Goal: Task Accomplishment & Management: Manage account settings

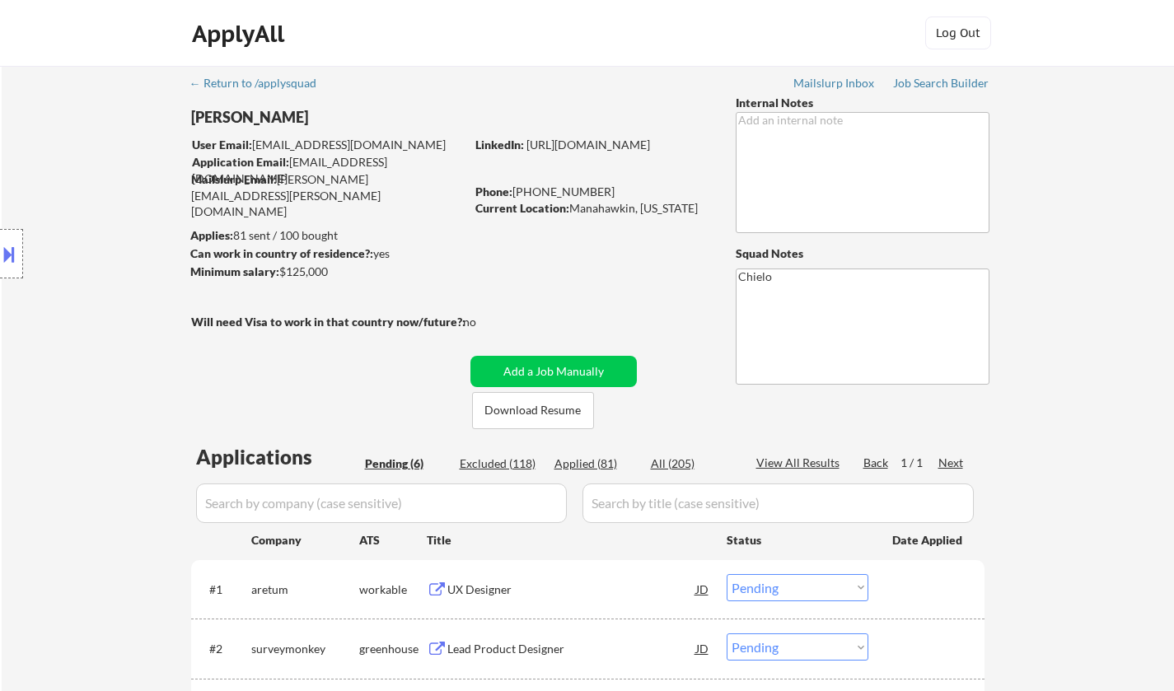
select select ""pending""
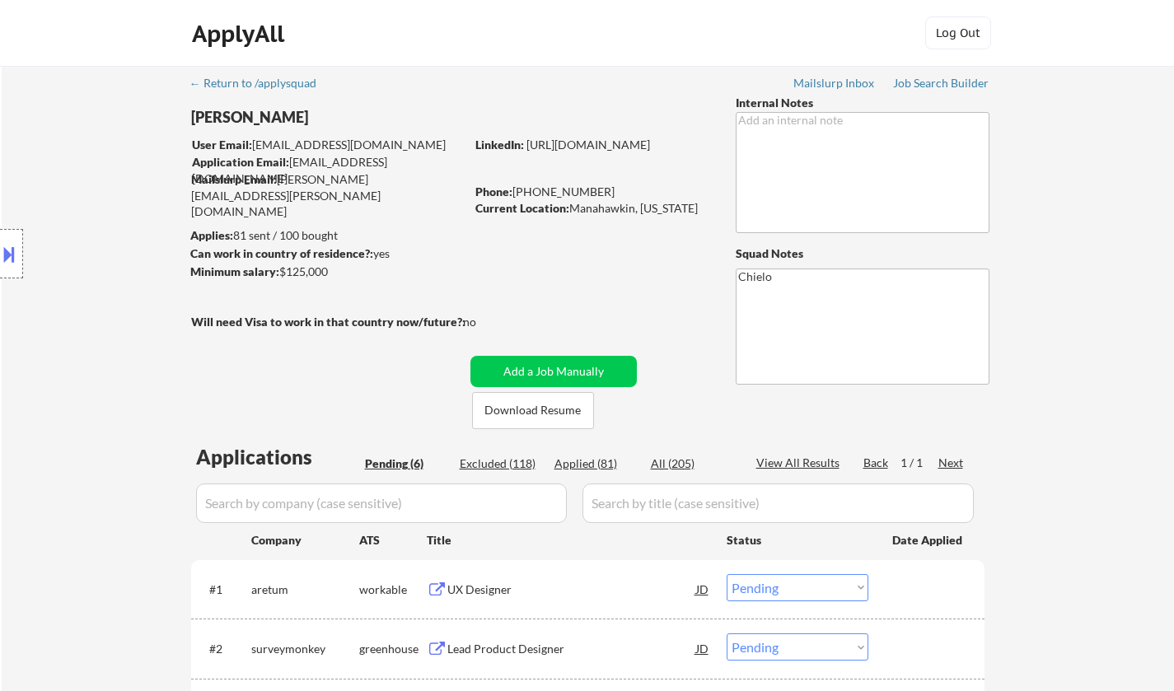
select select ""pending""
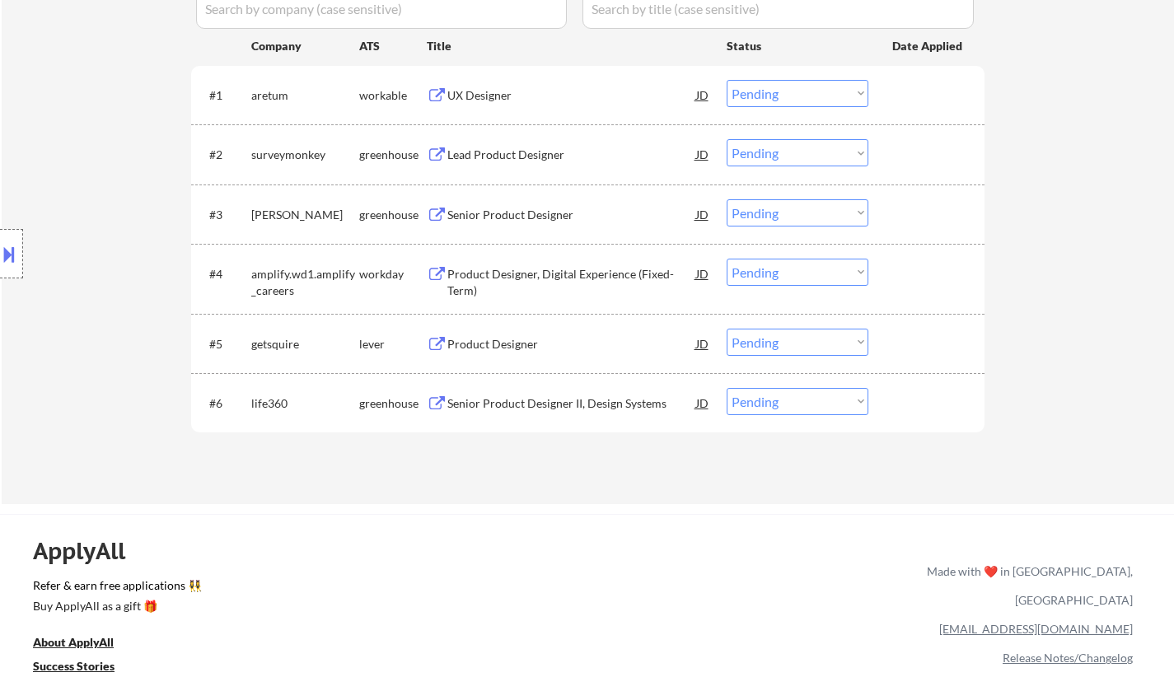
drag, startPoint x: 457, startPoint y: 71, endPoint x: 473, endPoint y: 86, distance: 21.6
click at [457, 72] on div "#1 aretum workable UX Designer JD Choose an option... Pending Applied Excluded …" at bounding box center [587, 95] width 793 height 58
click at [474, 87] on div "UX Designer" at bounding box center [571, 95] width 249 height 16
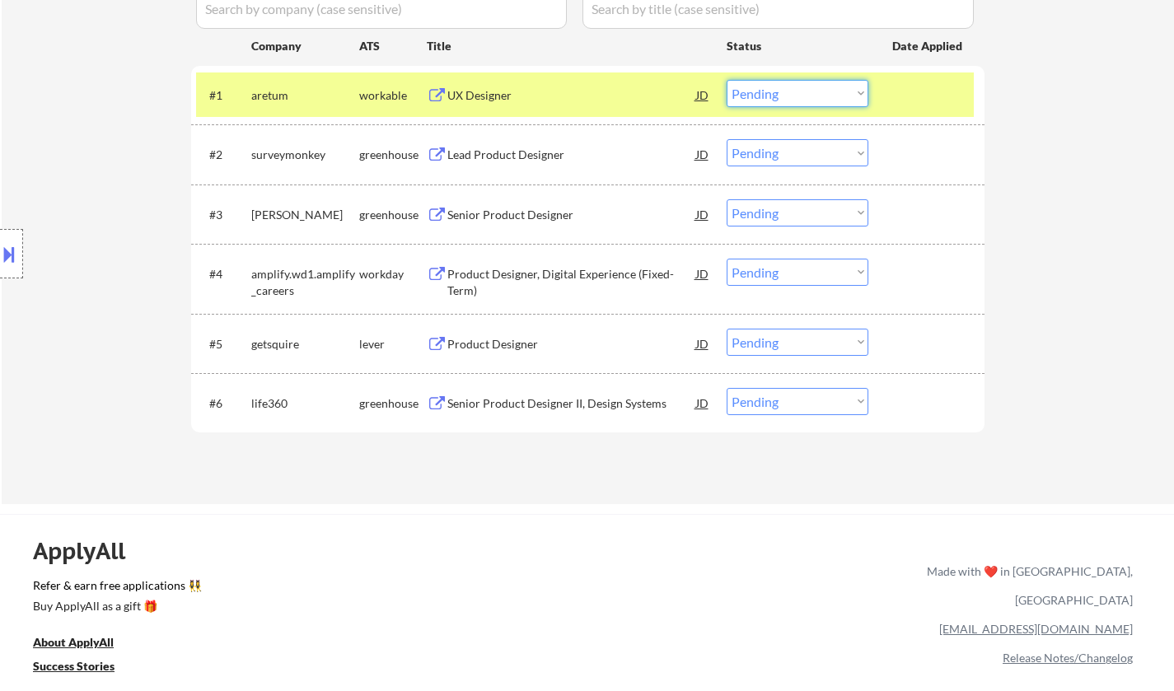
click at [771, 92] on select "Choose an option... Pending Applied Excluded (Questions) Excluded (Expired) Exc…" at bounding box center [798, 93] width 142 height 27
click at [727, 80] on select "Choose an option... Pending Applied Excluded (Questions) Excluded (Expired) Exc…" at bounding box center [798, 93] width 142 height 27
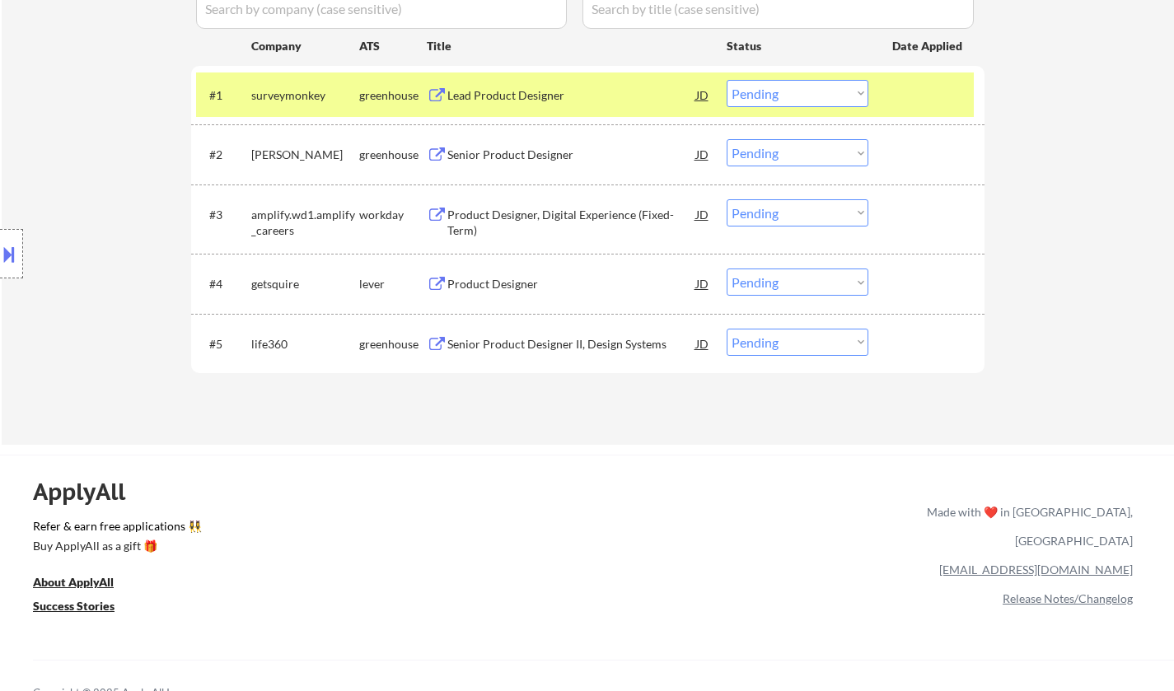
click at [494, 86] on div "Lead Product Designer" at bounding box center [571, 95] width 249 height 30
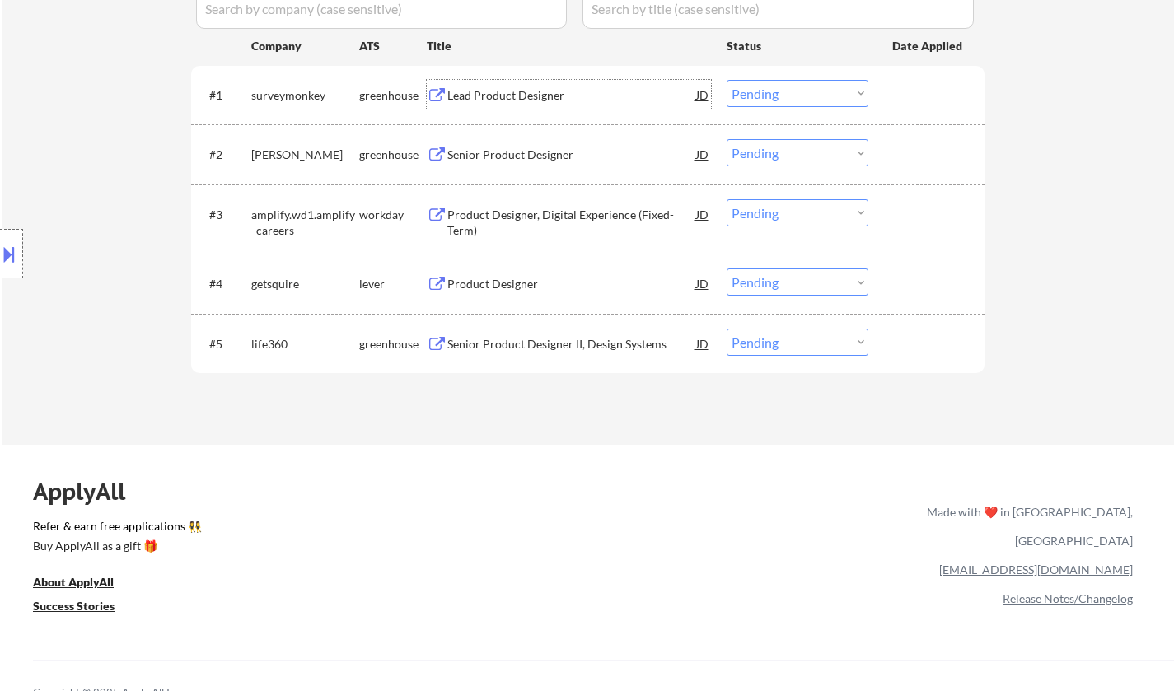
click at [7, 255] on button at bounding box center [9, 254] width 18 height 27
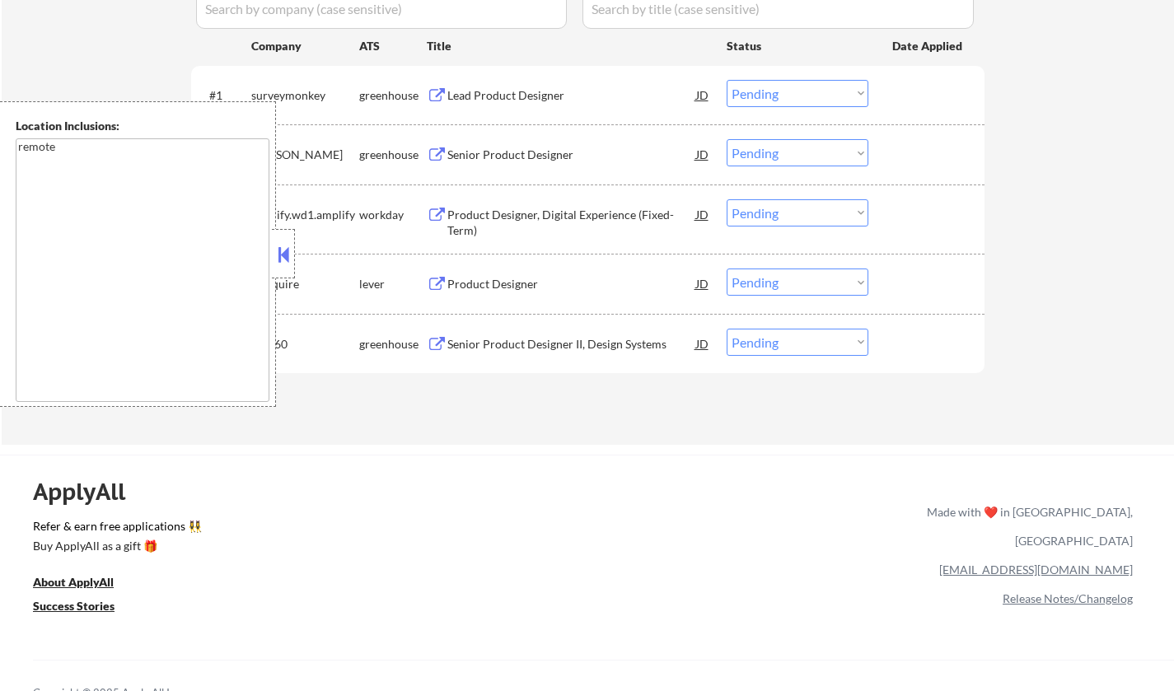
click at [288, 259] on button at bounding box center [283, 254] width 18 height 25
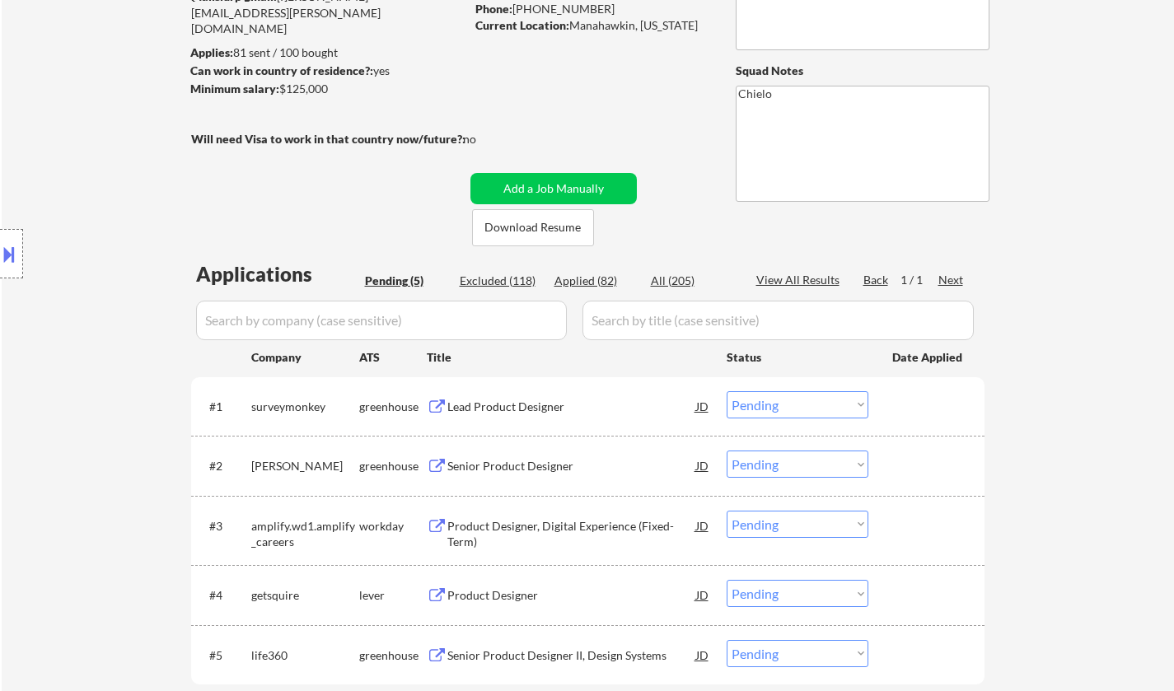
scroll to position [0, 0]
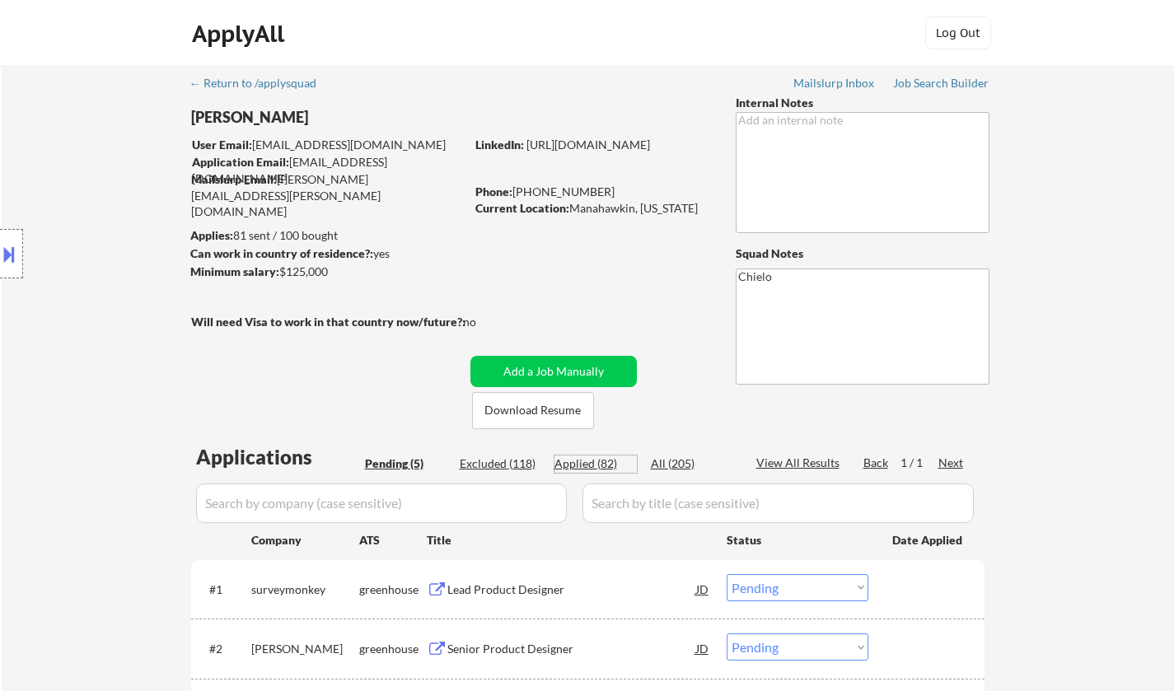
click at [594, 459] on div "Applied (82)" at bounding box center [595, 464] width 82 height 16
select select ""applied""
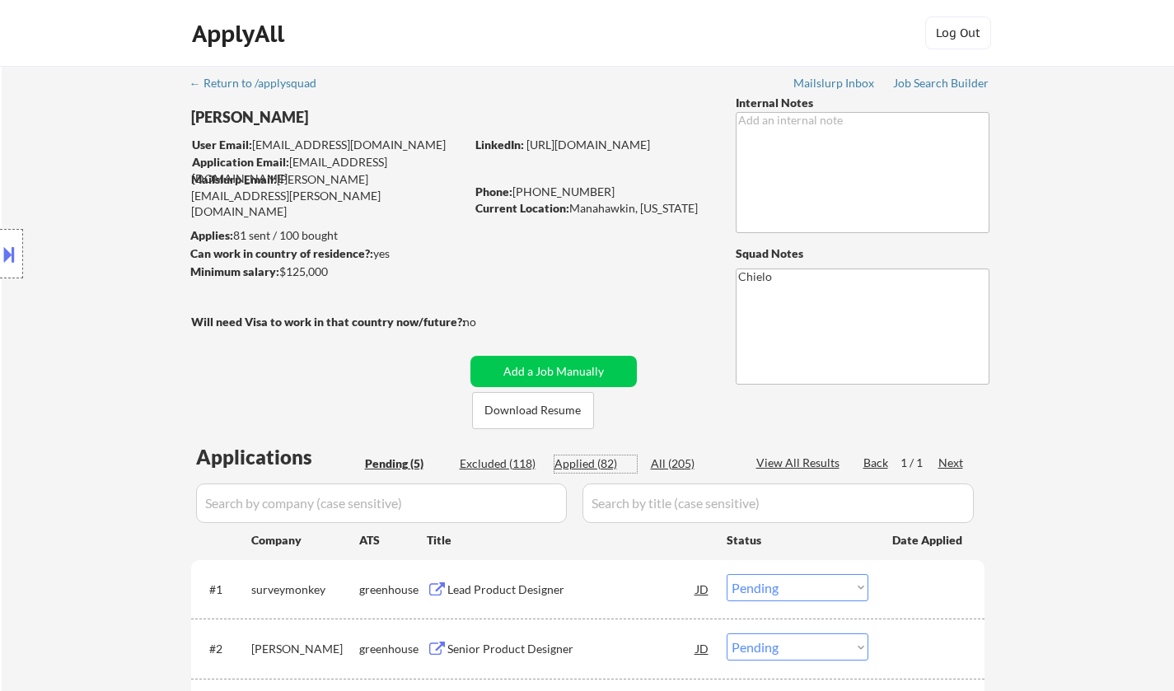
select select ""applied""
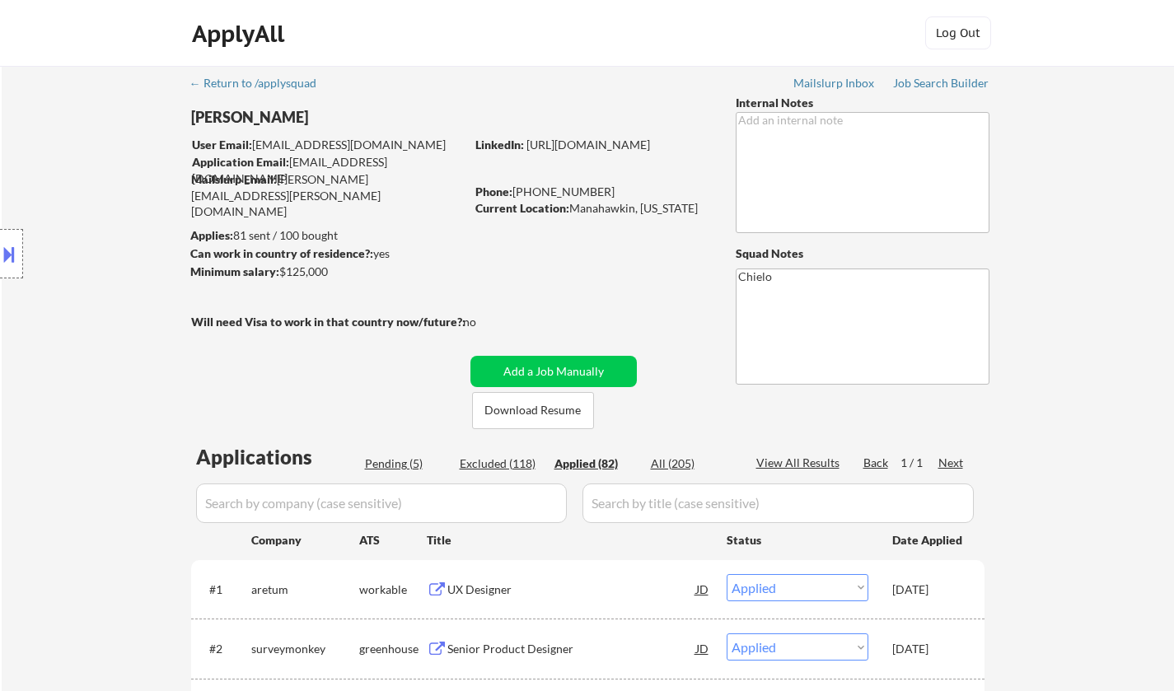
select select ""applied""
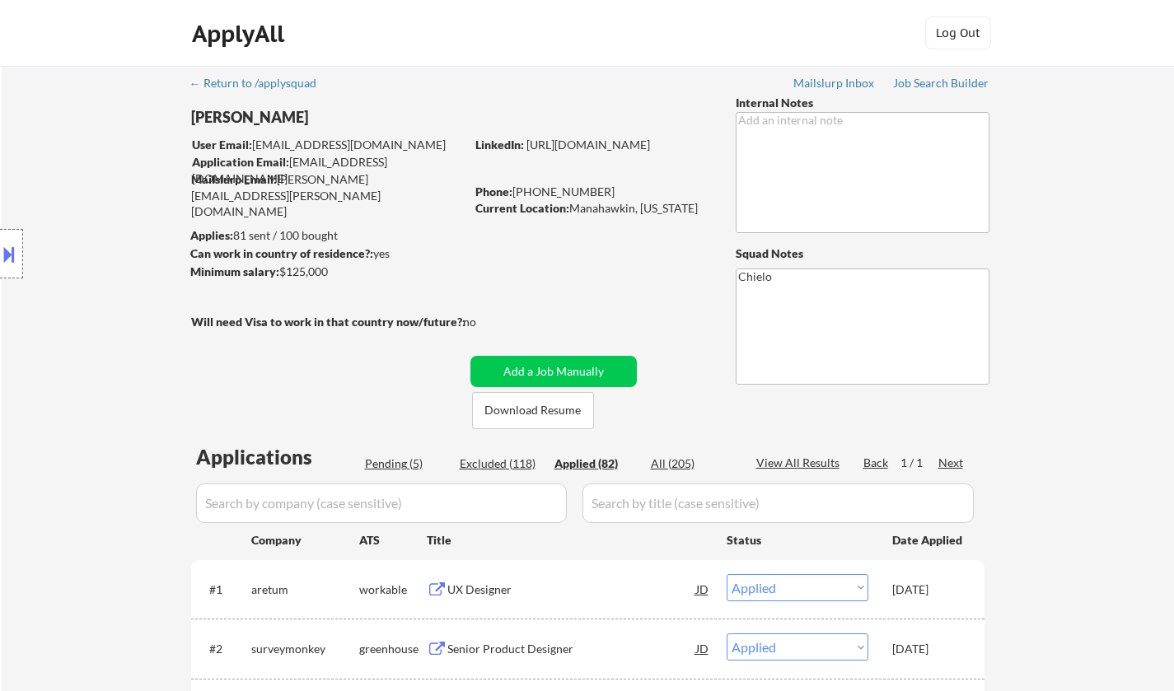
select select ""applied""
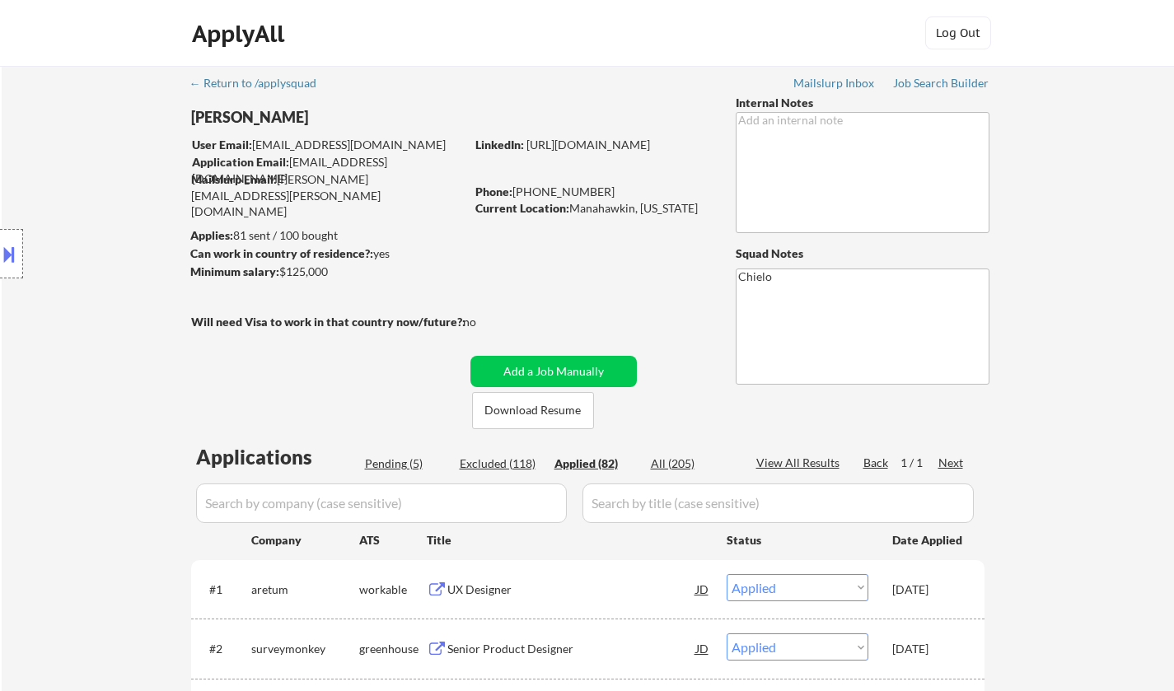
select select ""applied""
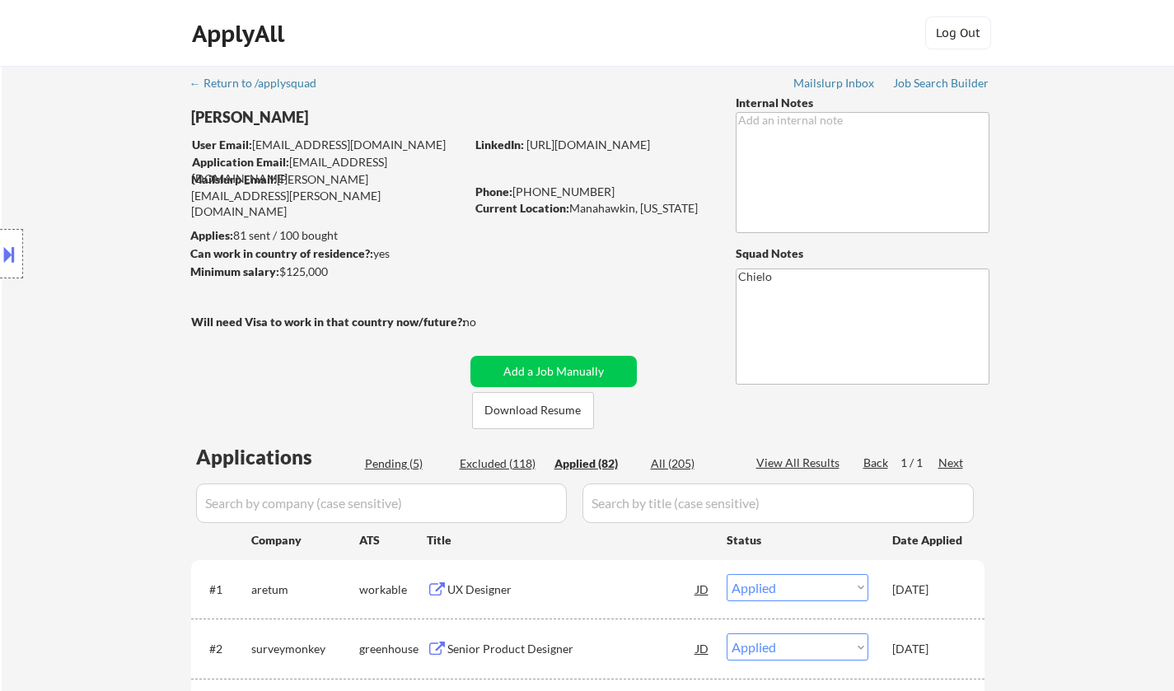
select select ""applied""
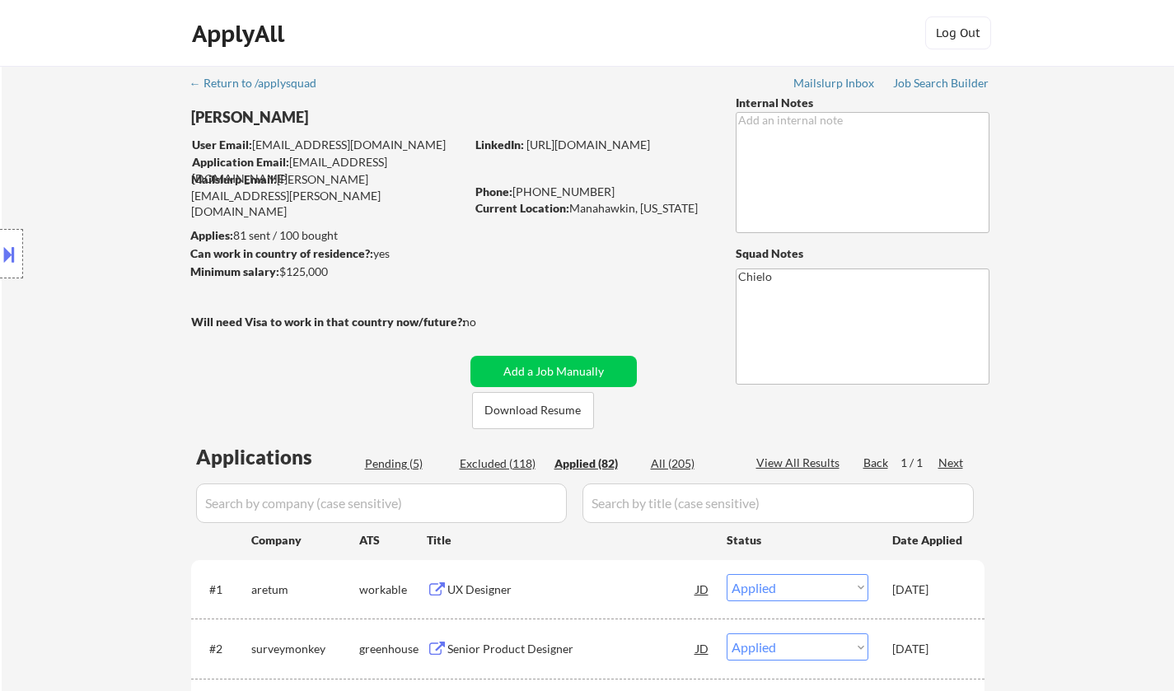
select select ""applied""
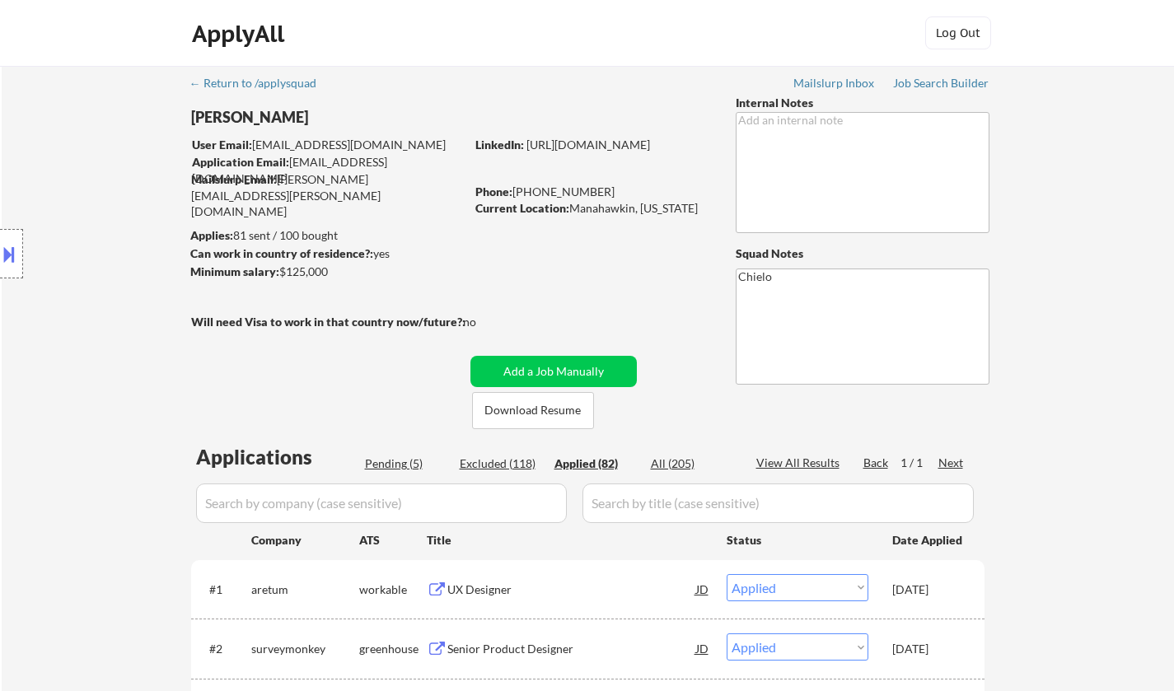
select select ""applied""
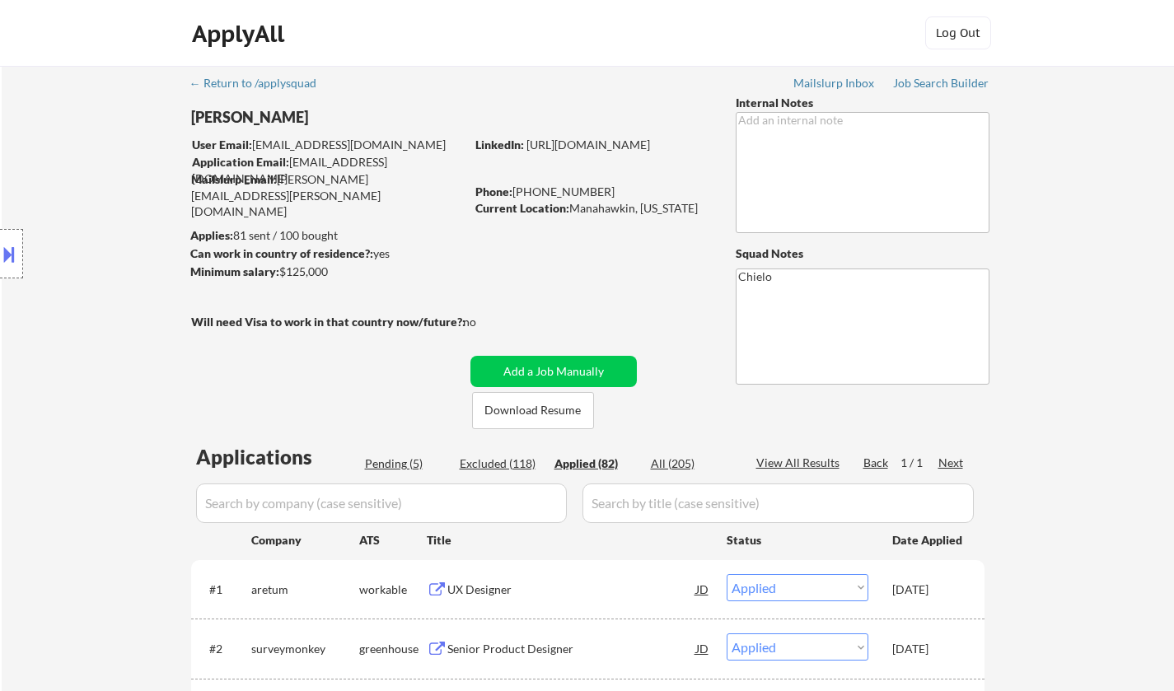
select select ""applied""
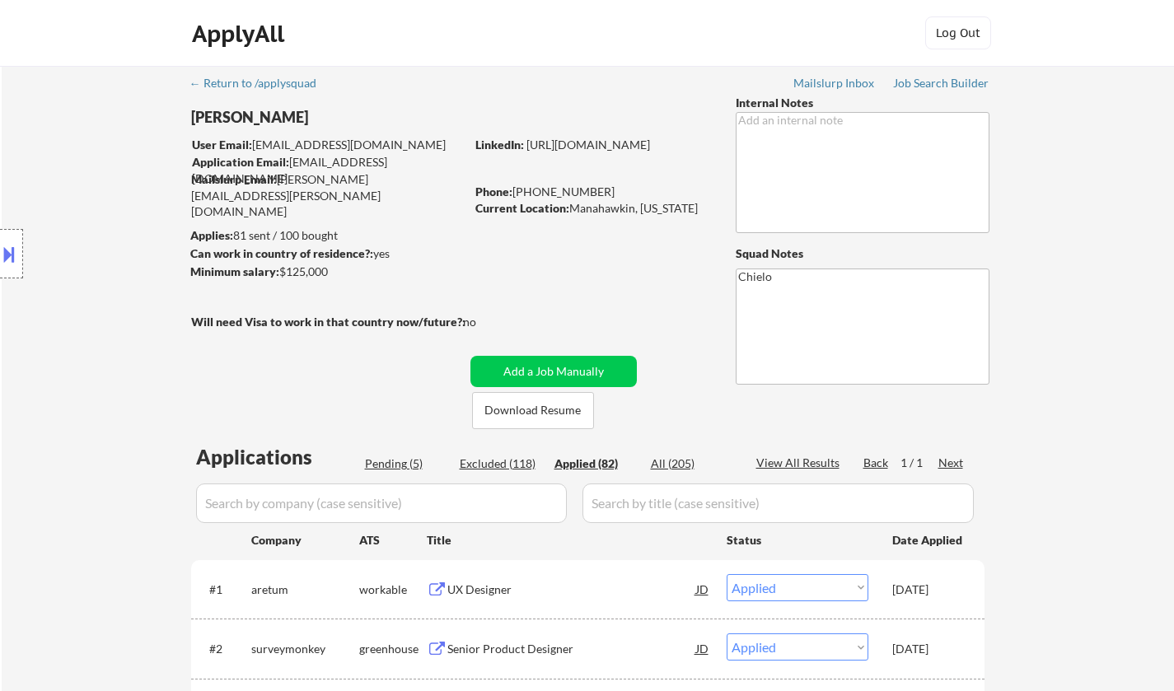
select select ""applied""
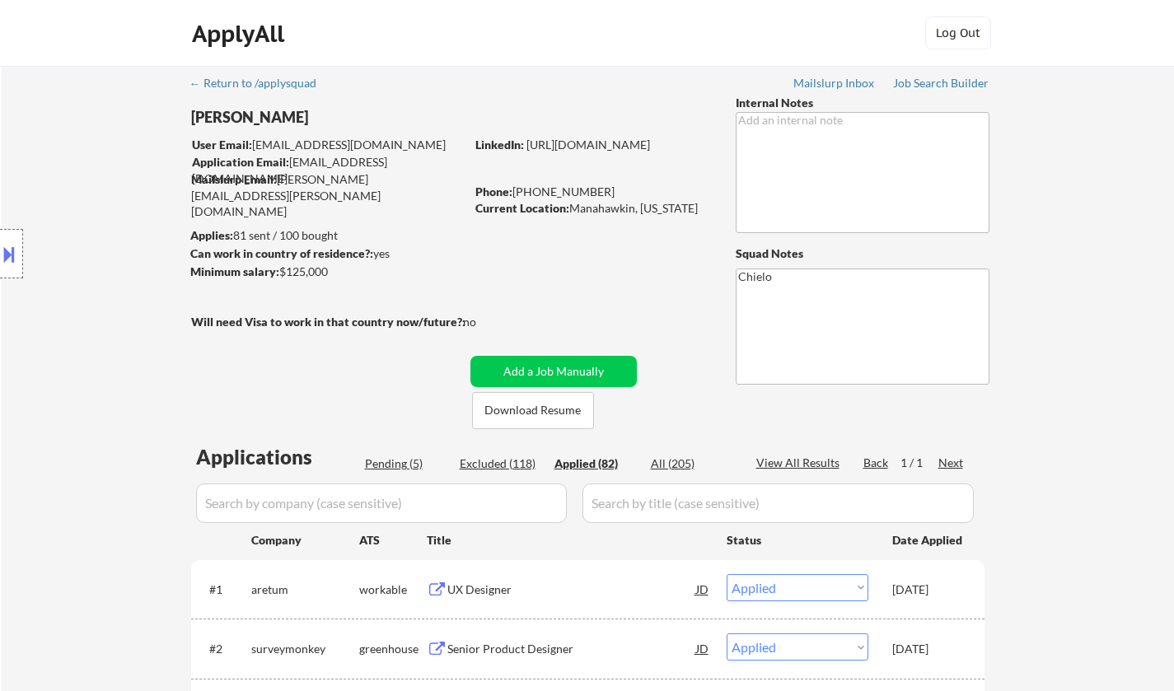
select select ""applied""
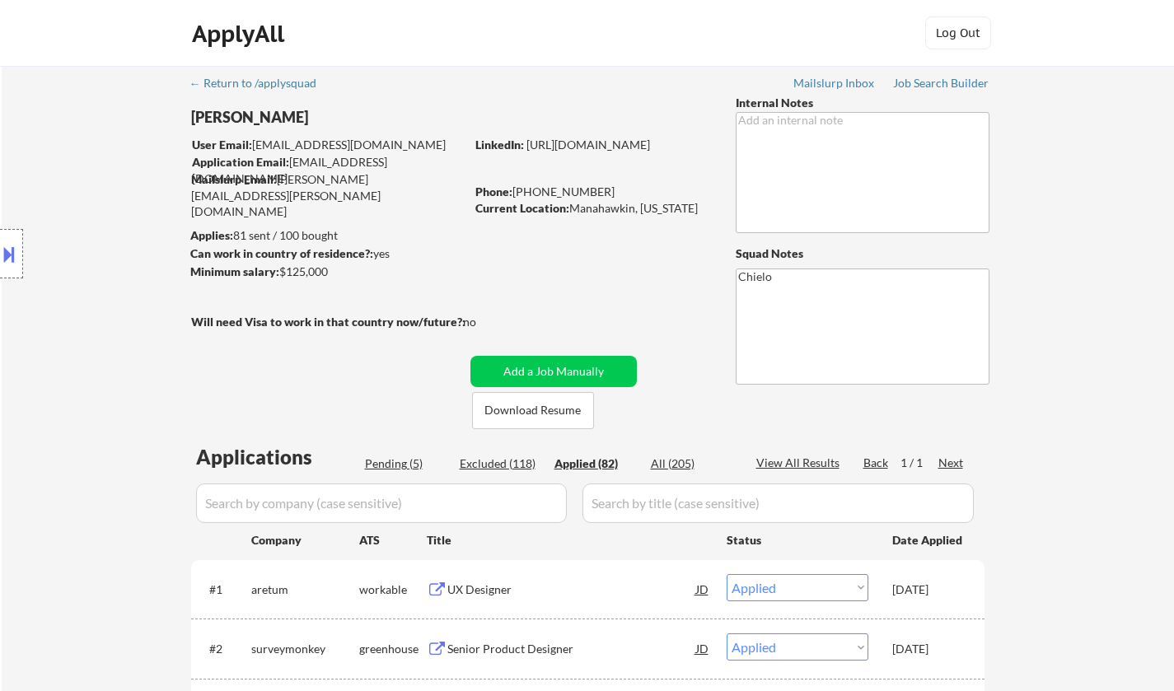
select select ""applied""
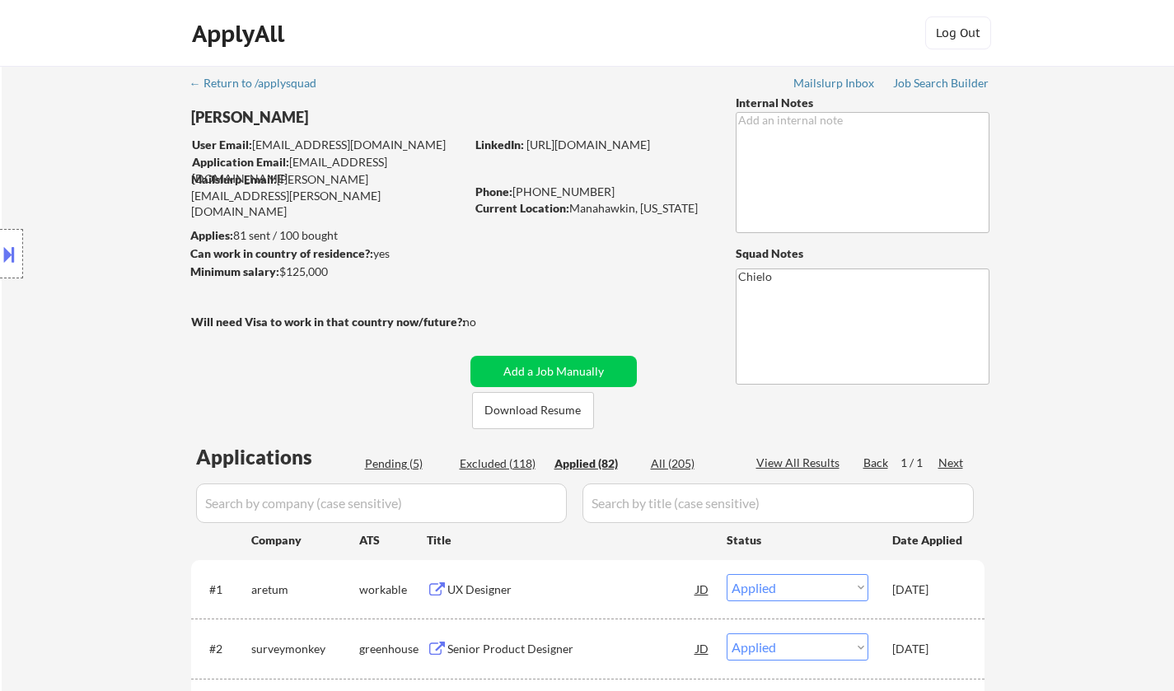
select select ""applied""
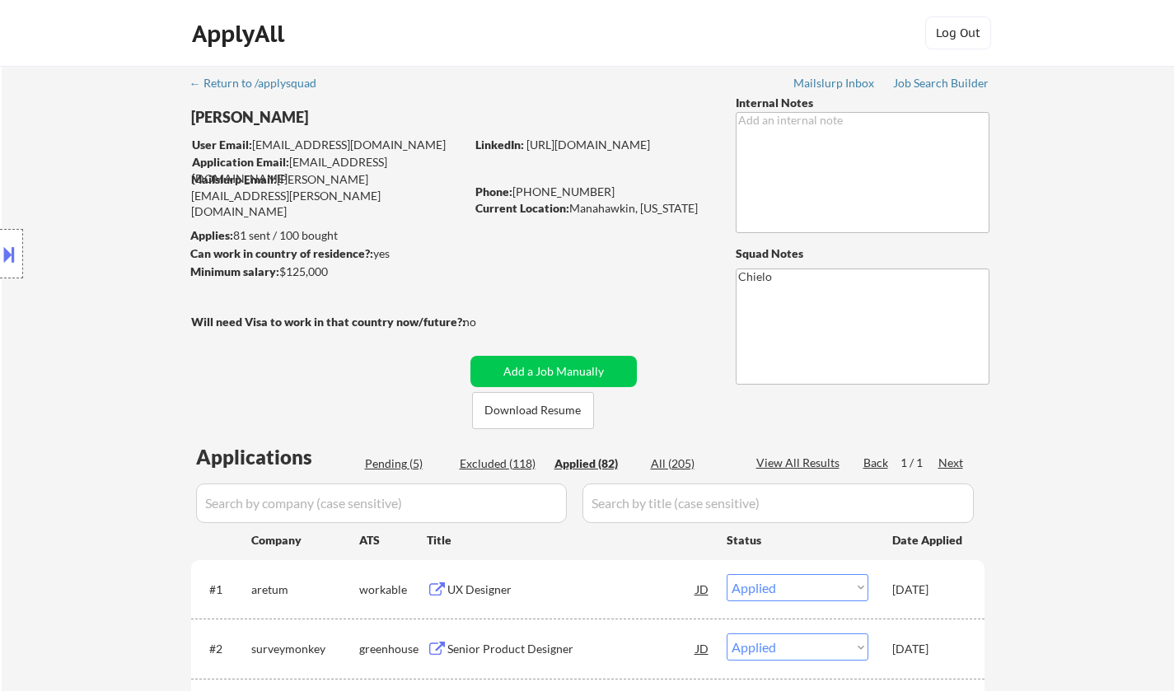
select select ""applied""
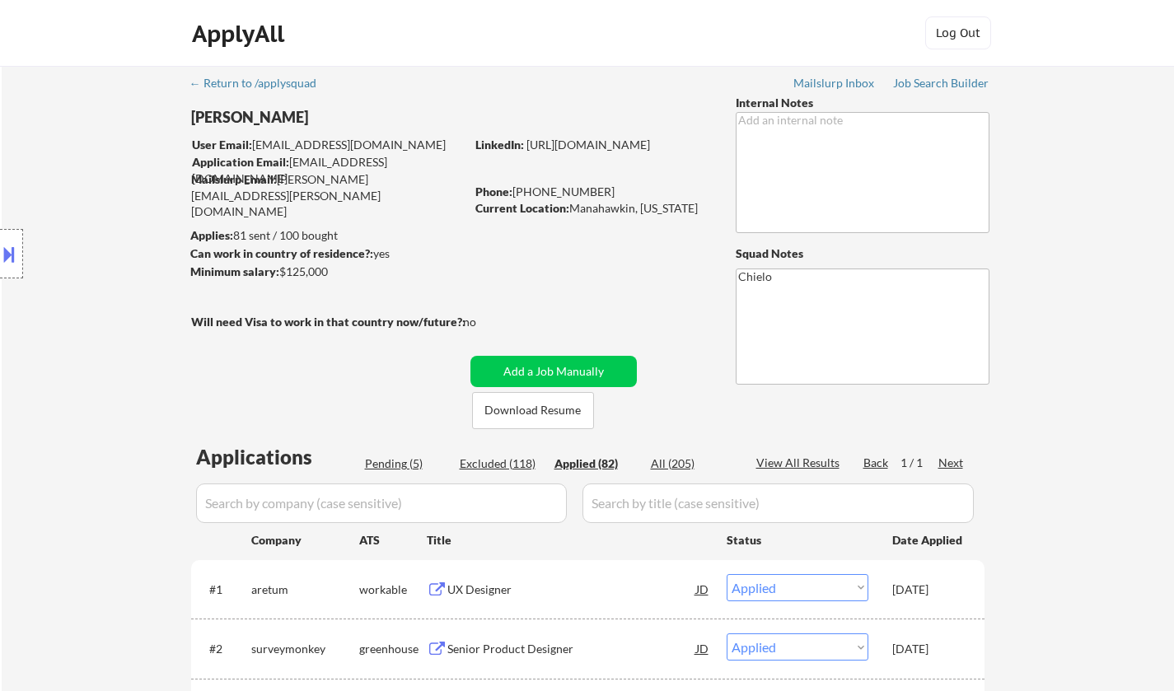
select select ""applied""
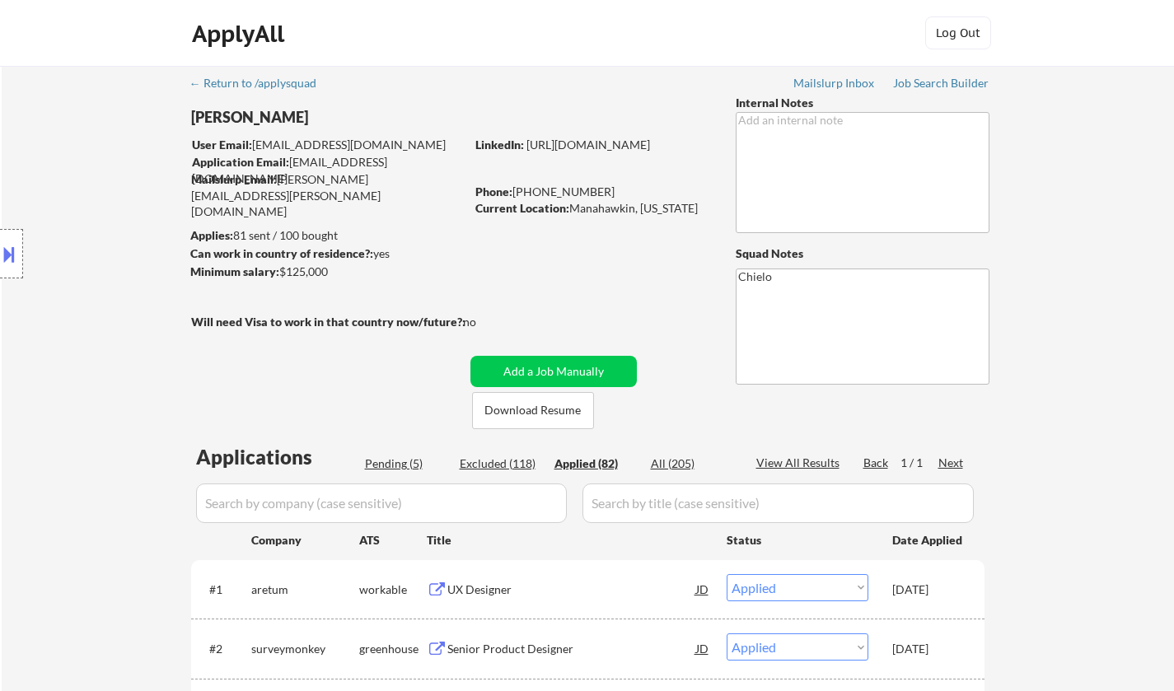
select select ""applied""
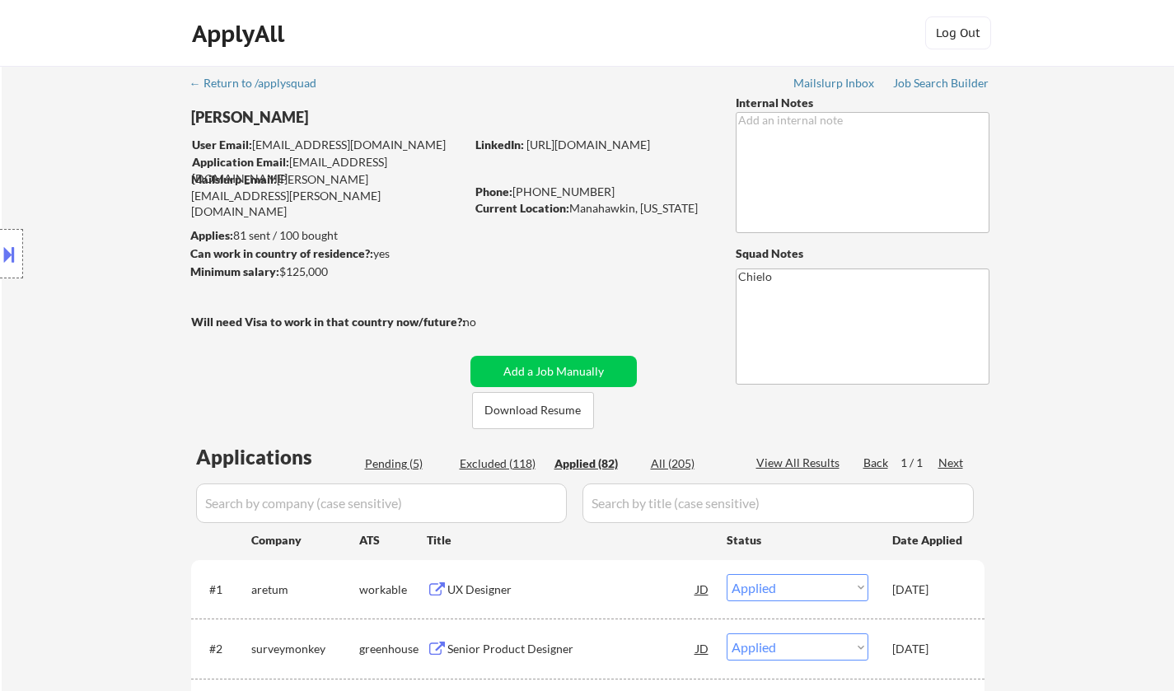
select select ""applied""
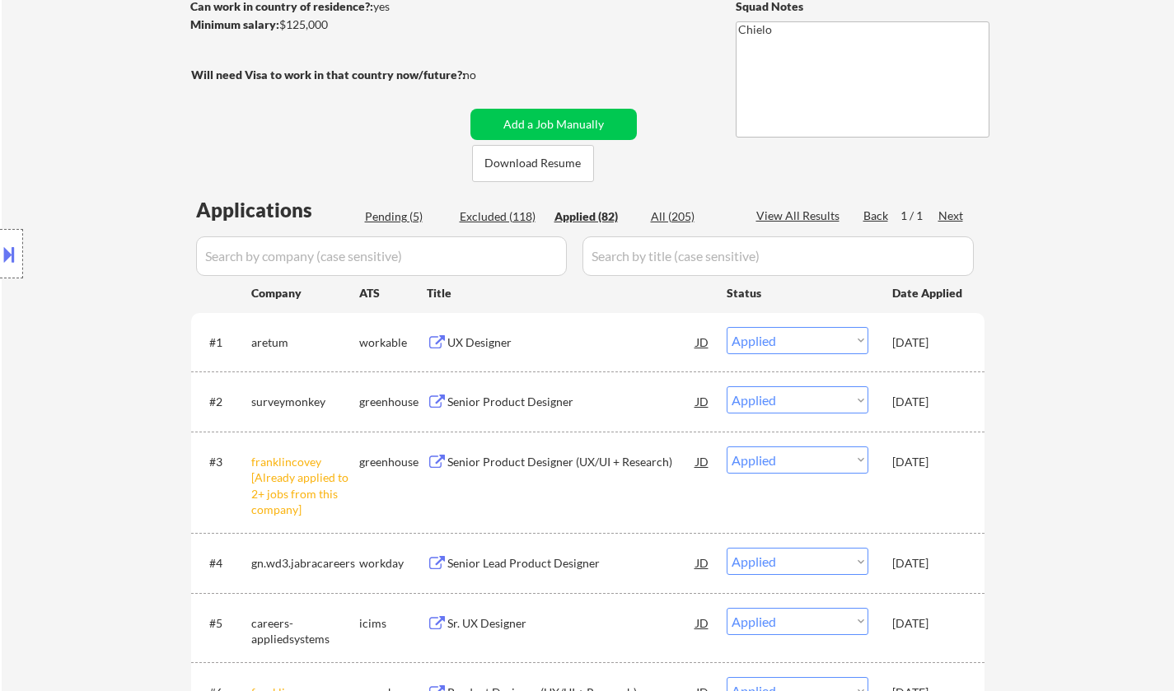
click at [395, 217] on div "Pending (5)" at bounding box center [406, 216] width 82 height 16
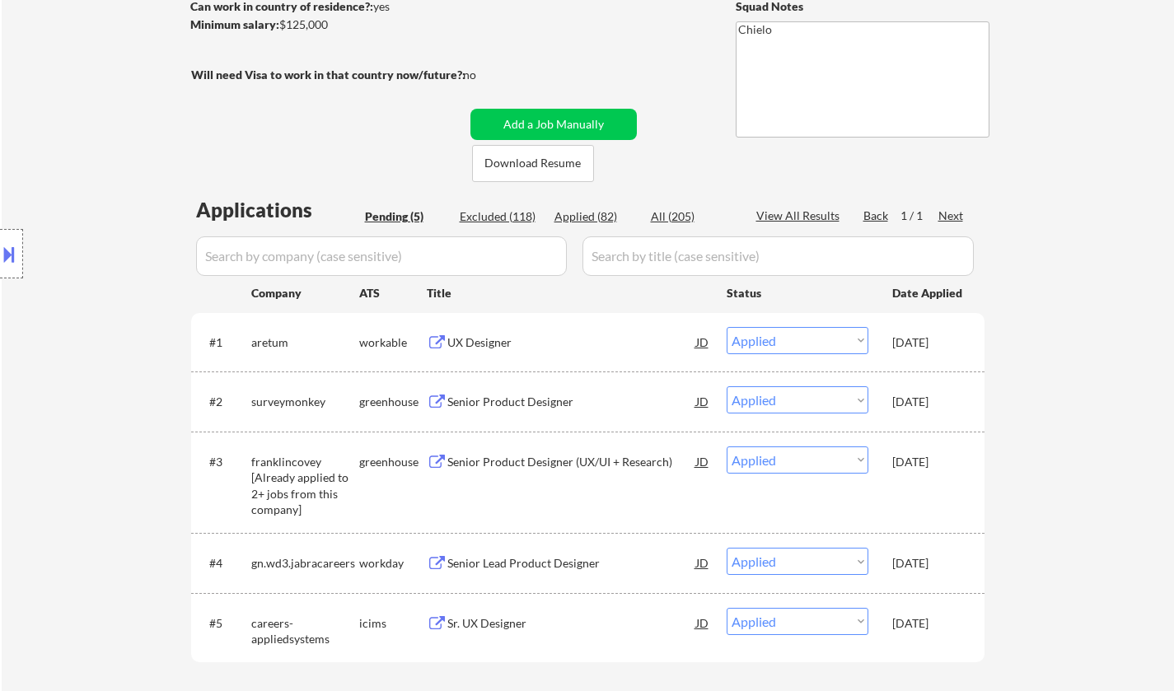
select select ""pending""
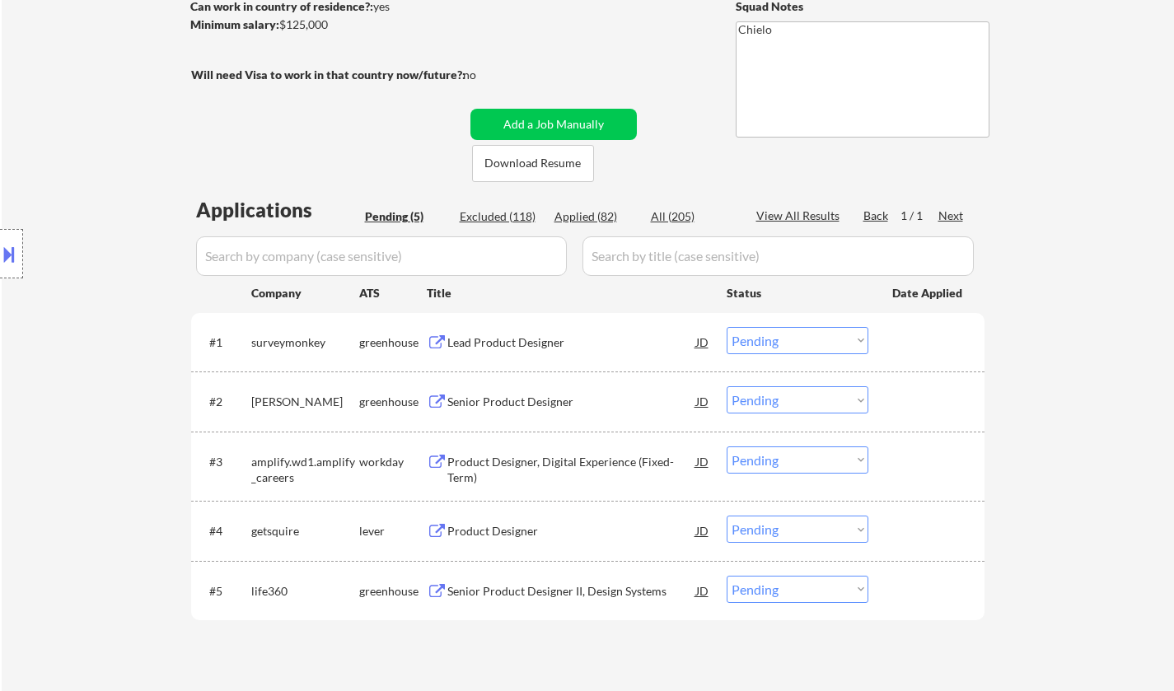
click at [512, 404] on div "Senior Product Designer" at bounding box center [571, 402] width 249 height 16
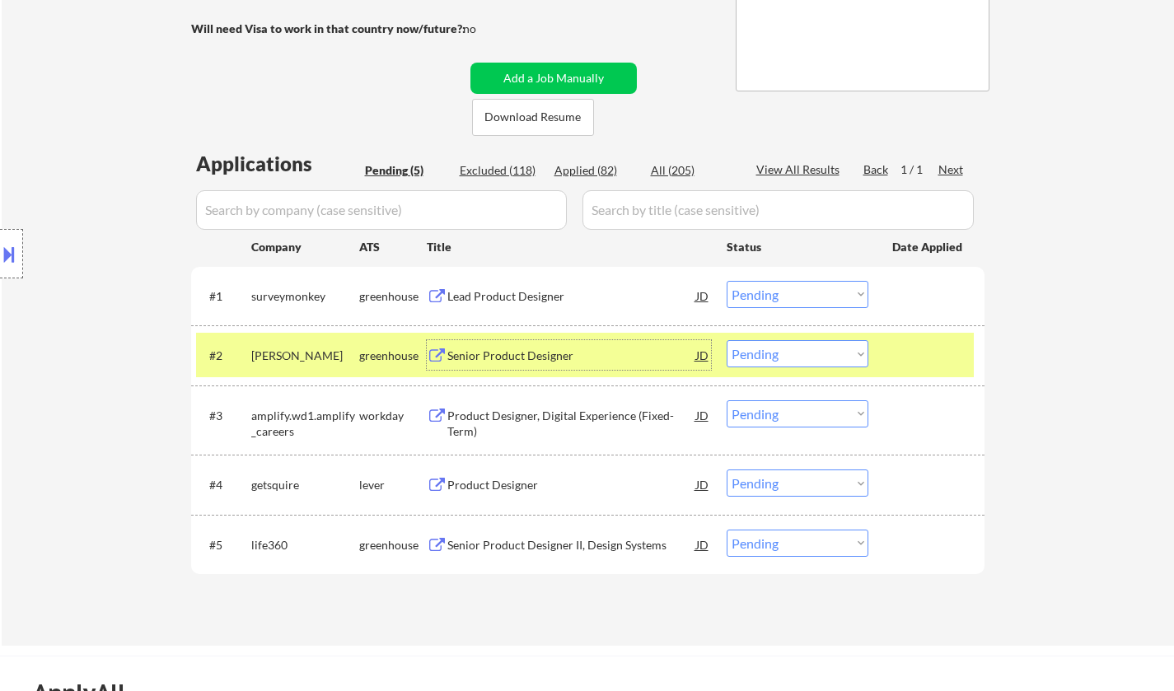
scroll to position [494, 0]
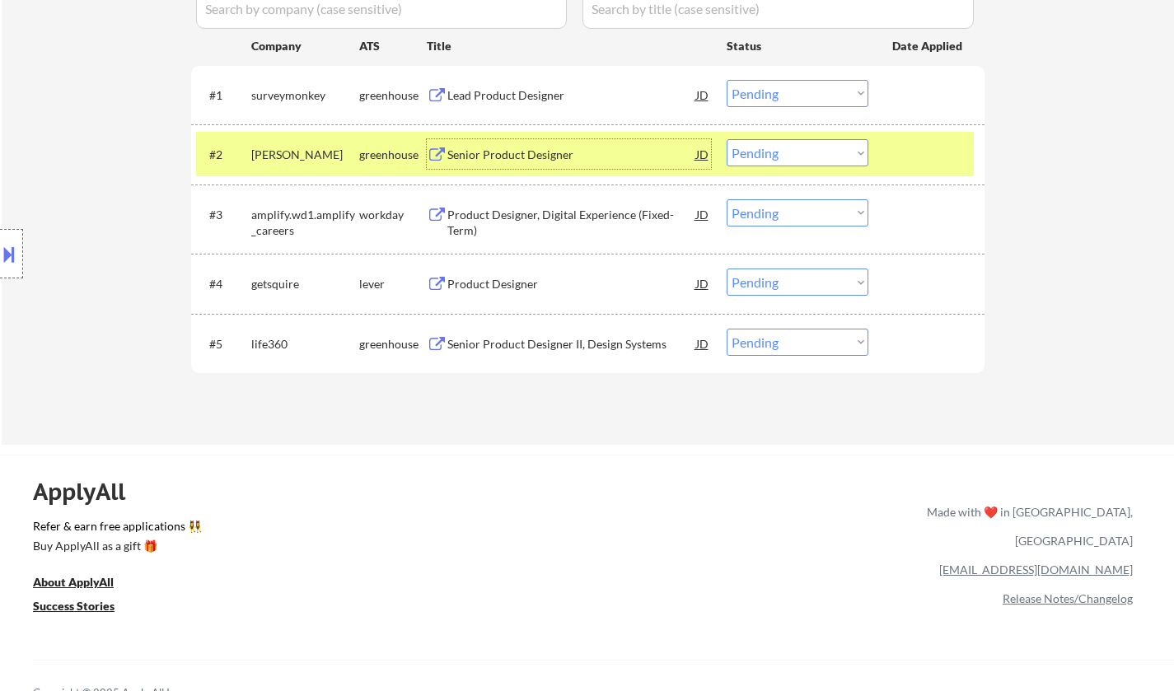
drag, startPoint x: 815, startPoint y: 150, endPoint x: 813, endPoint y: 158, distance: 8.4
click at [814, 149] on select "Choose an option... Pending Applied Excluded (Questions) Excluded (Expired) Exc…" at bounding box center [798, 152] width 142 height 27
click at [727, 139] on select "Choose an option... Pending Applied Excluded (Questions) Excluded (Expired) Exc…" at bounding box center [798, 152] width 142 height 27
select select ""pending""
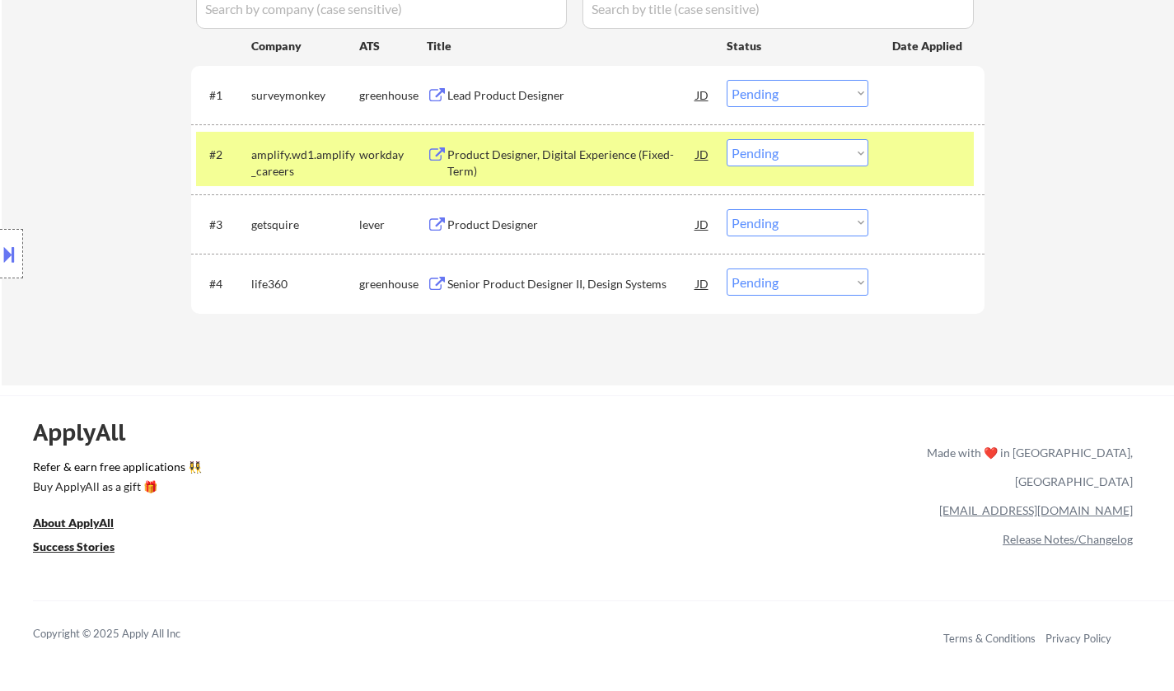
click at [494, 230] on div "Product Designer" at bounding box center [571, 225] width 249 height 16
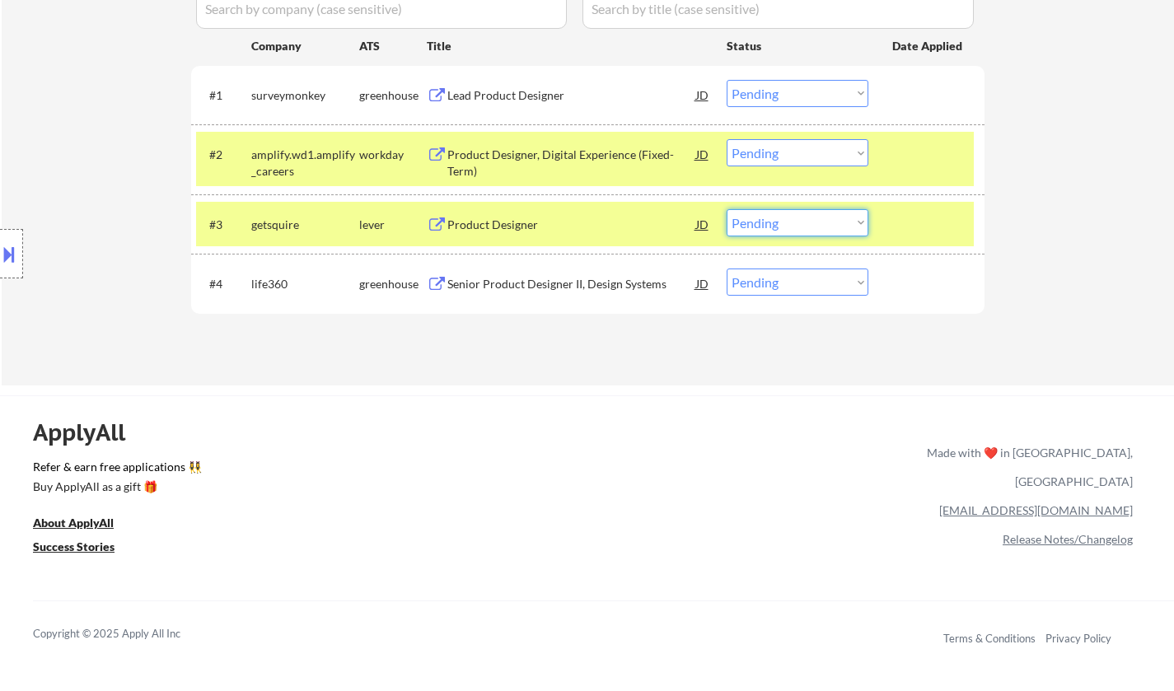
drag, startPoint x: 844, startPoint y: 223, endPoint x: 845, endPoint y: 235, distance: 11.7
click at [844, 223] on select "Choose an option... Pending Applied Excluded (Questions) Excluded (Expired) Exc…" at bounding box center [798, 222] width 142 height 27
click at [727, 209] on select "Choose an option... Pending Applied Excluded (Questions) Excluded (Expired) Exc…" at bounding box center [798, 222] width 142 height 27
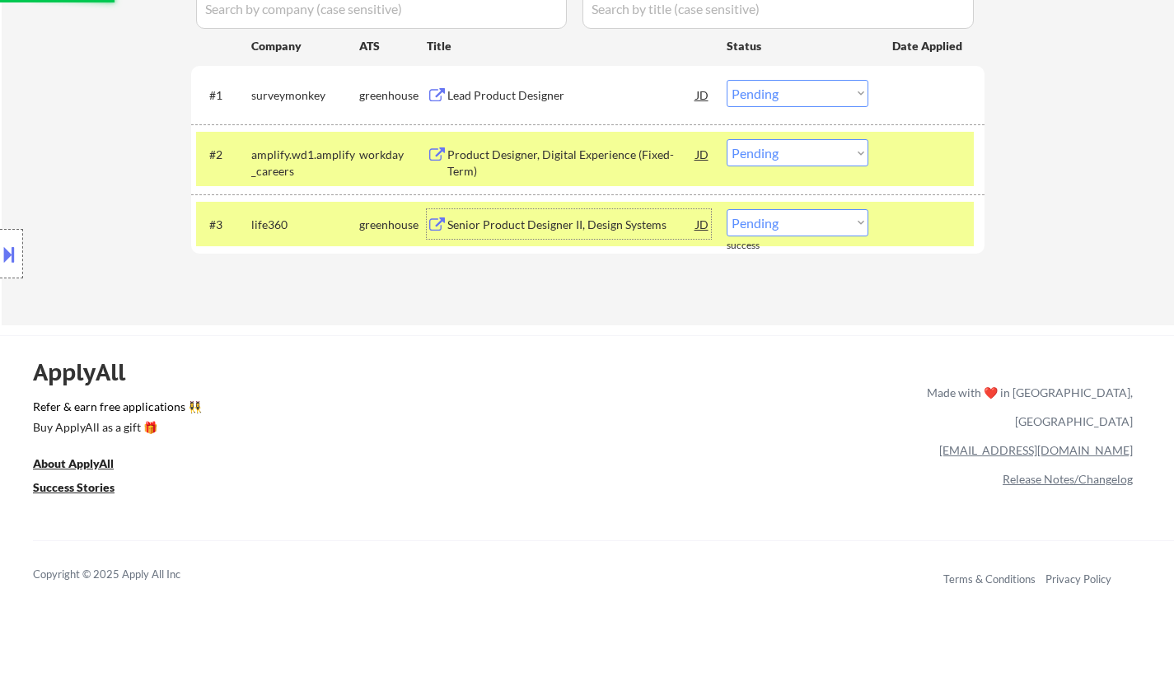
click at [561, 220] on div "Senior Product Designer II, Design Systems" at bounding box center [571, 225] width 249 height 16
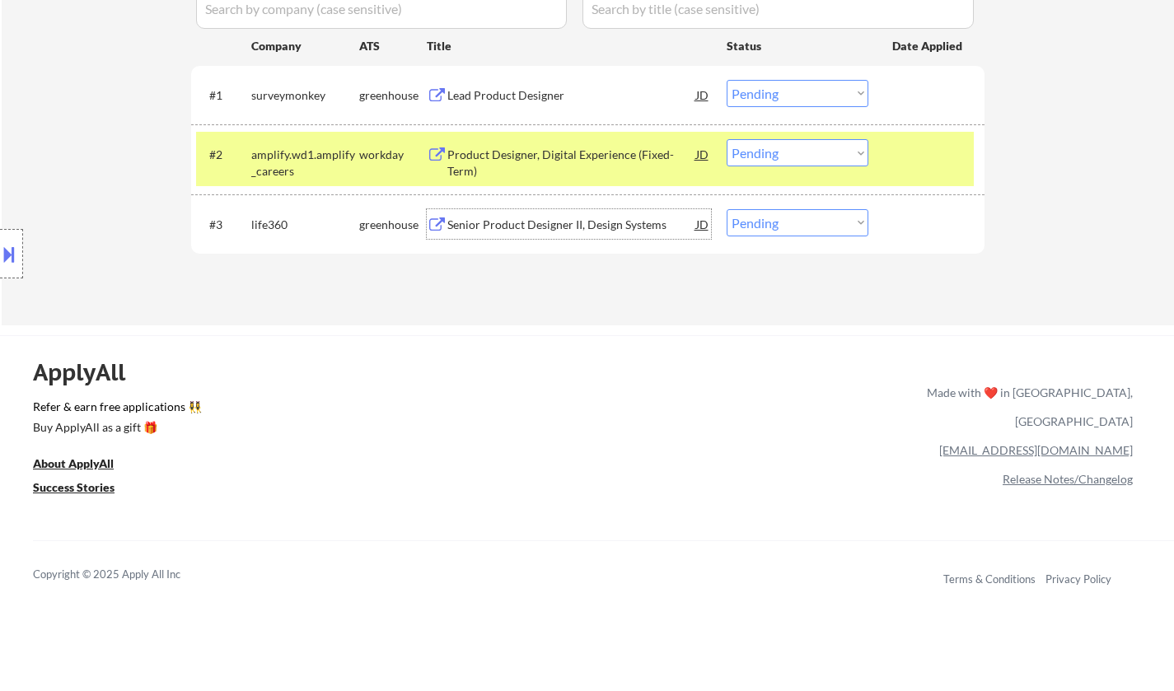
click at [771, 224] on select "Choose an option... Pending Applied Excluded (Questions) Excluded (Expired) Exc…" at bounding box center [798, 222] width 142 height 27
select select ""applied""
click at [727, 209] on select "Choose an option... Pending Applied Excluded (Questions) Excluded (Expired) Exc…" at bounding box center [798, 222] width 142 height 27
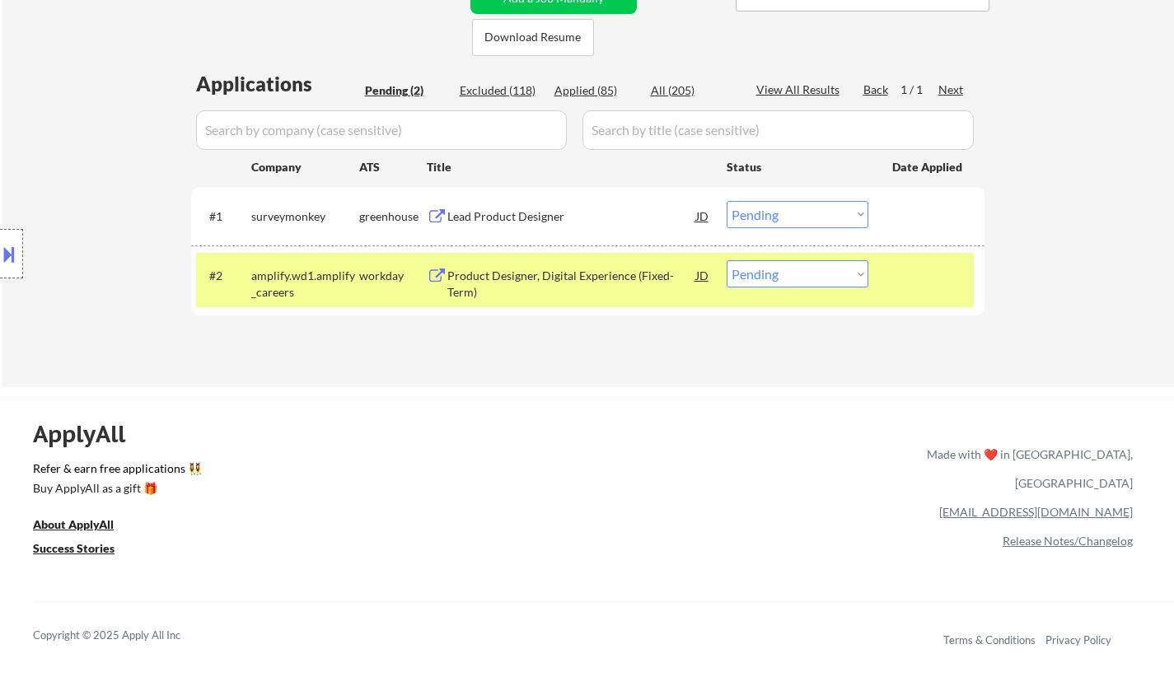
scroll to position [330, 0]
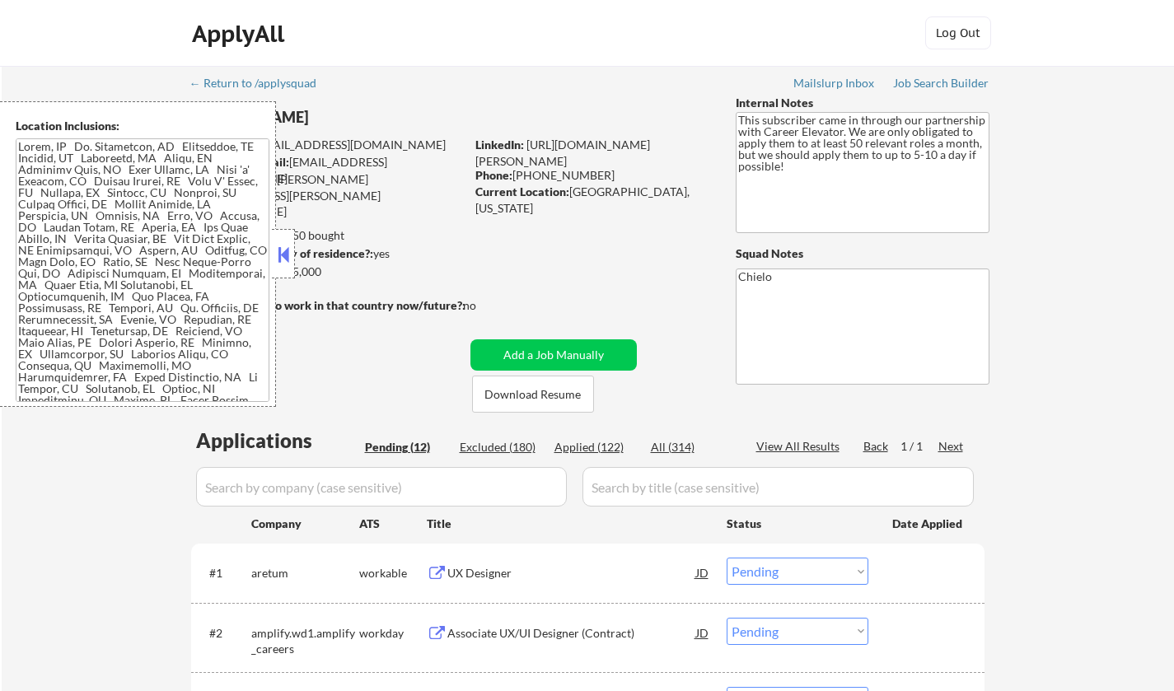
select select ""pending""
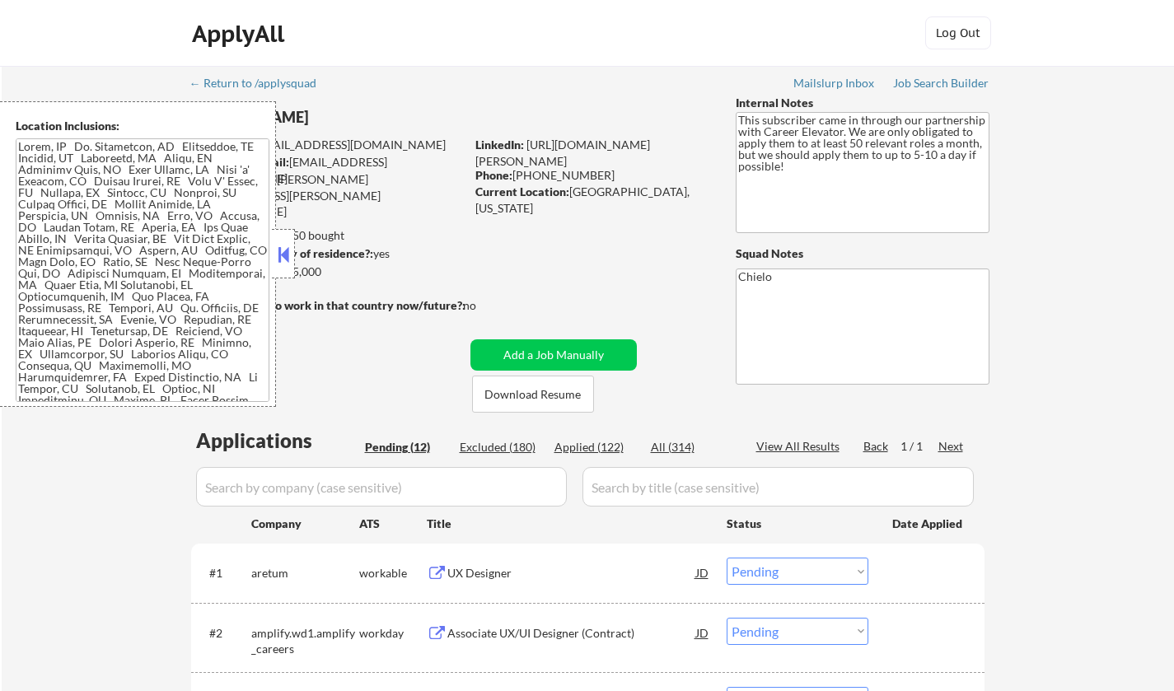
select select ""pending""
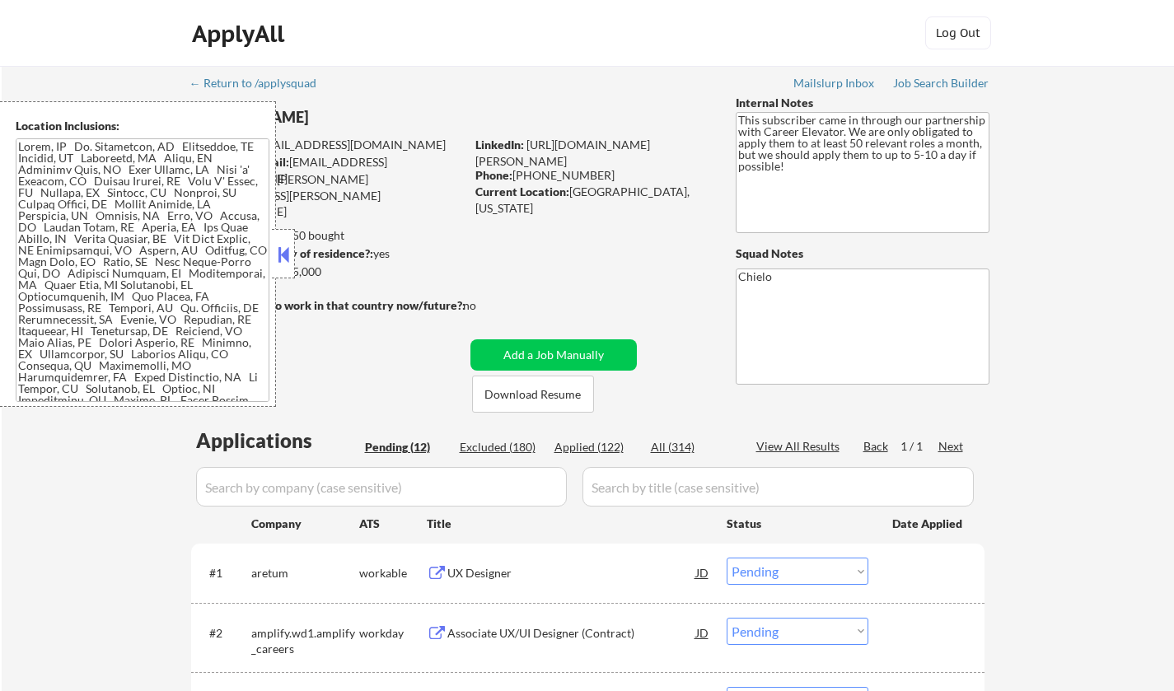
select select ""pending""
click at [291, 259] on button at bounding box center [283, 254] width 18 height 25
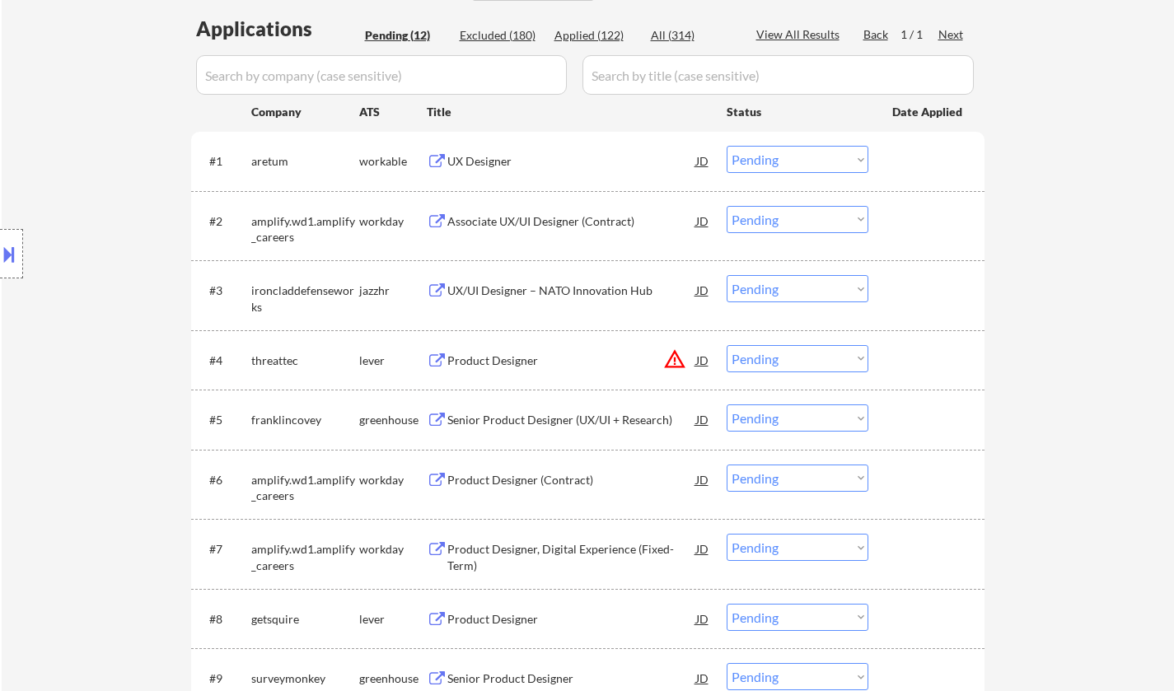
scroll to position [82, 0]
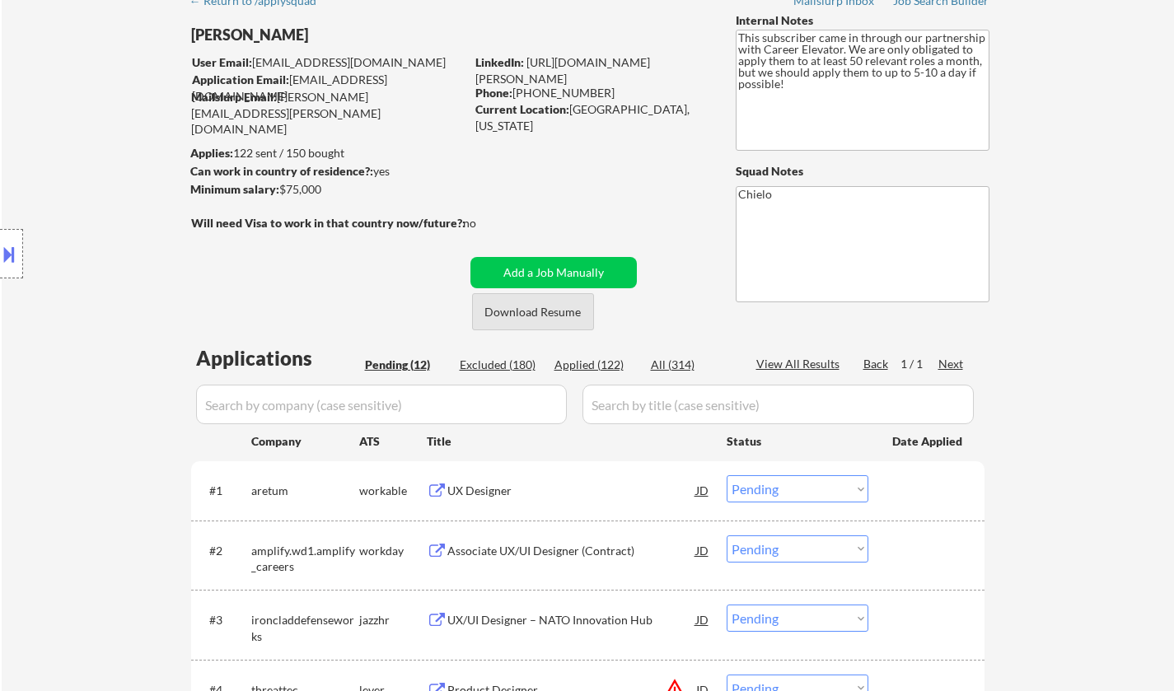
click at [530, 319] on button "Download Resume" at bounding box center [533, 311] width 122 height 37
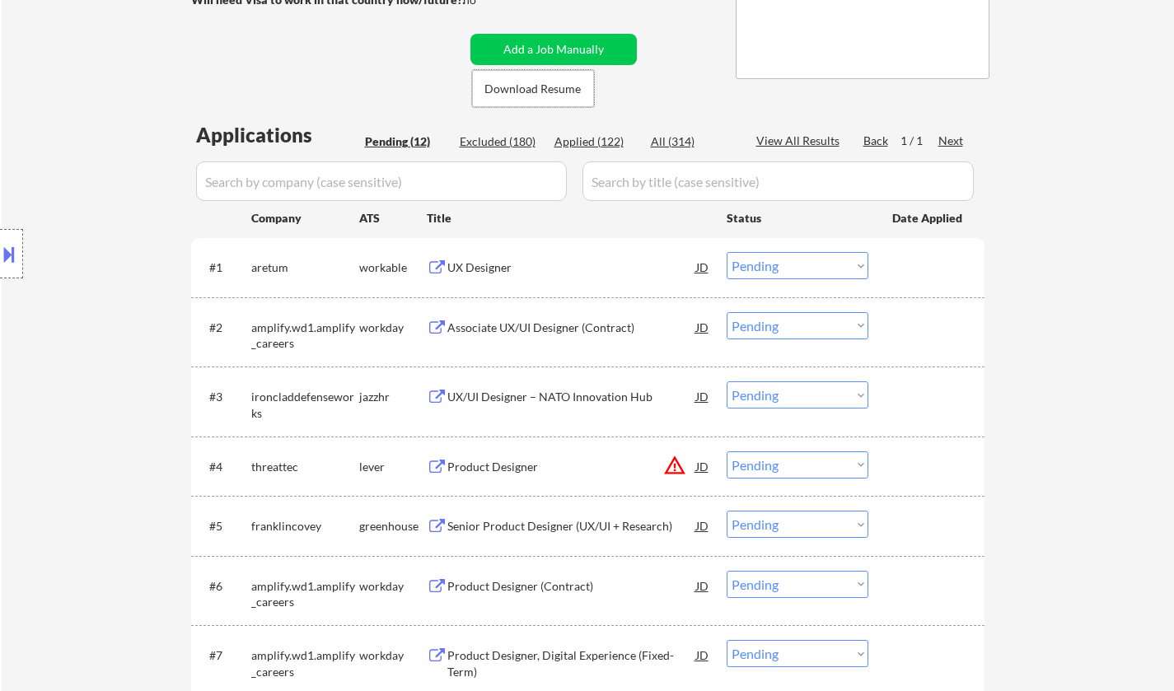
scroll to position [330, 0]
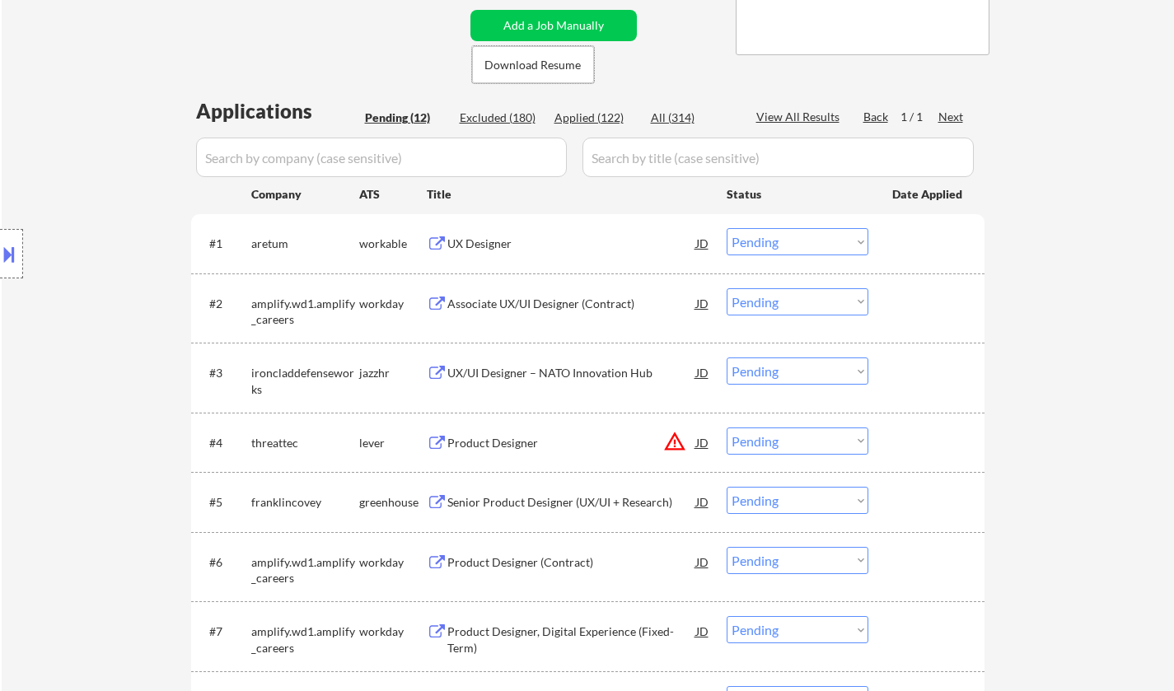
click at [481, 235] on div "UX Designer" at bounding box center [571, 243] width 249 height 30
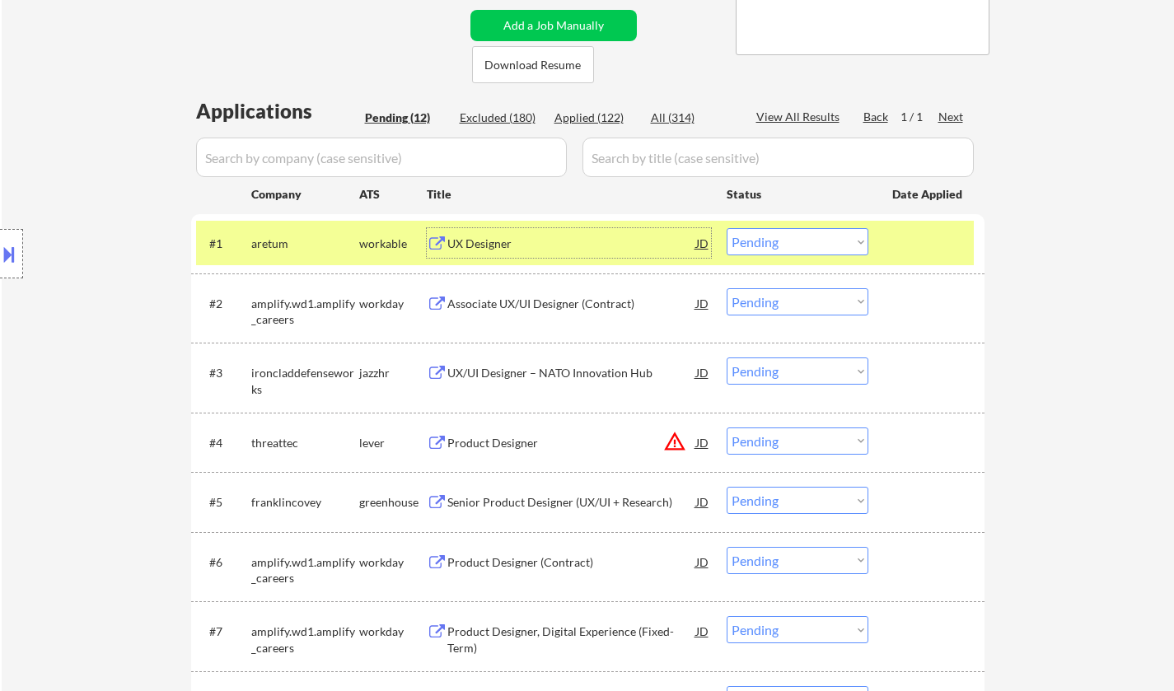
click at [784, 244] on select "Choose an option... Pending Applied Excluded (Questions) Excluded (Expired) Exc…" at bounding box center [798, 241] width 142 height 27
click at [727, 228] on select "Choose an option... Pending Applied Excluded (Questions) Excluded (Expired) Exc…" at bounding box center [798, 241] width 142 height 27
select select ""pending""
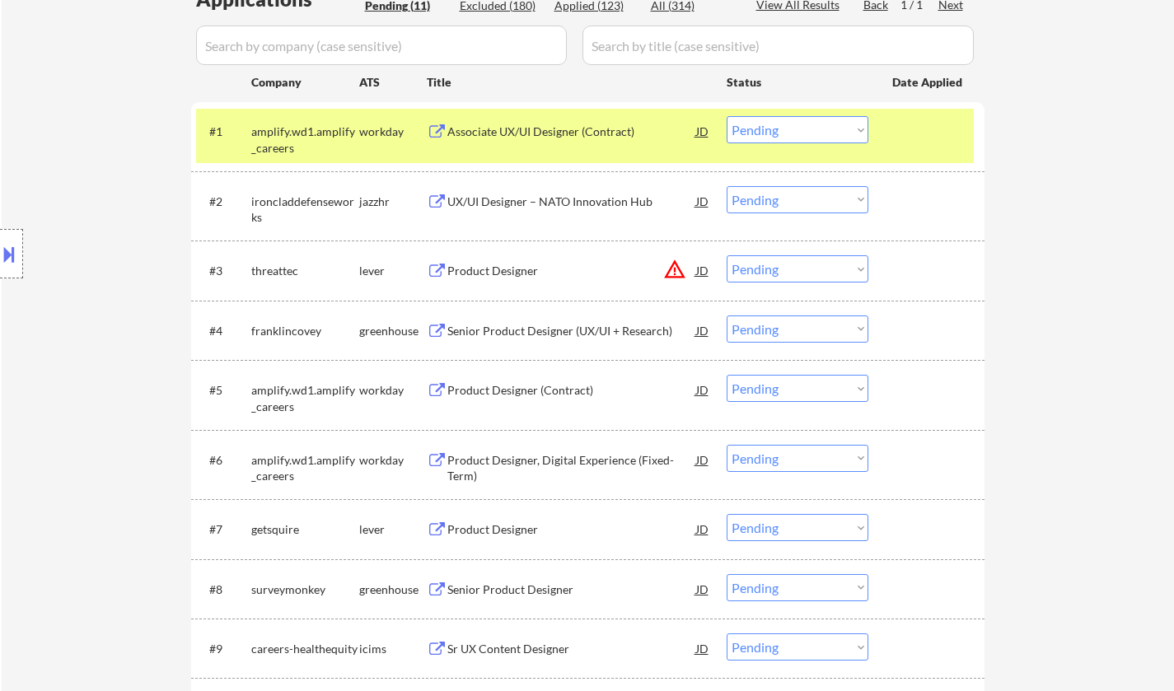
scroll to position [494, 0]
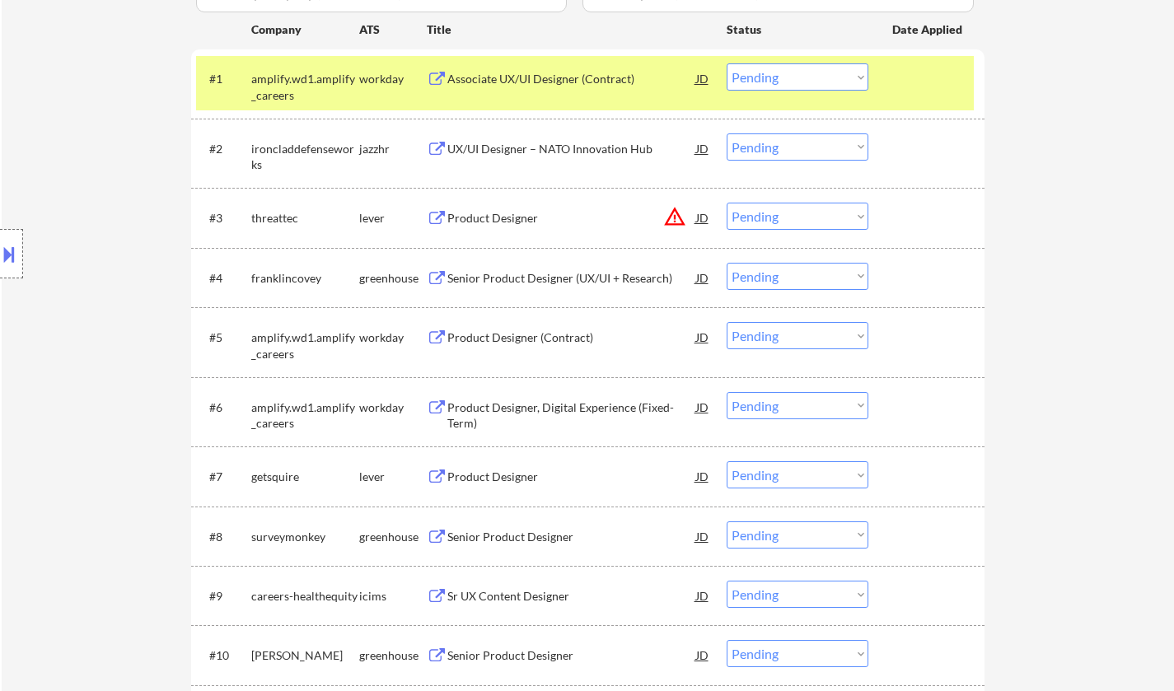
click at [2, 245] on button at bounding box center [9, 254] width 18 height 27
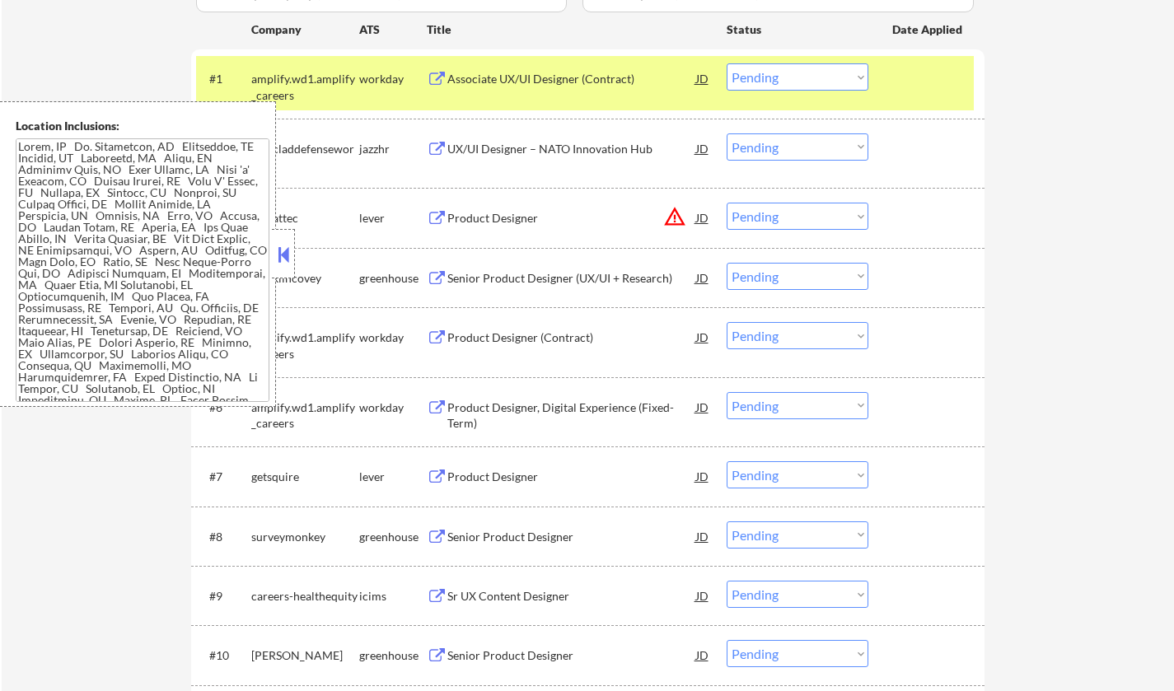
click at [283, 255] on button at bounding box center [283, 254] width 18 height 25
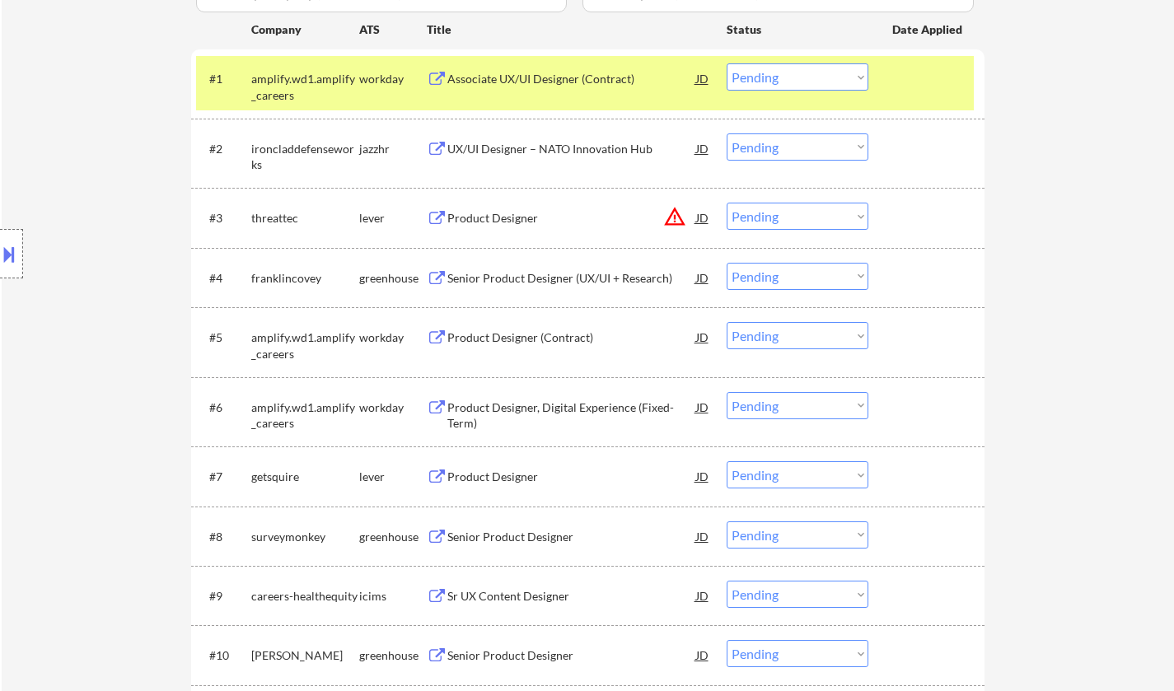
click at [708, 220] on div "JD" at bounding box center [702, 218] width 16 height 30
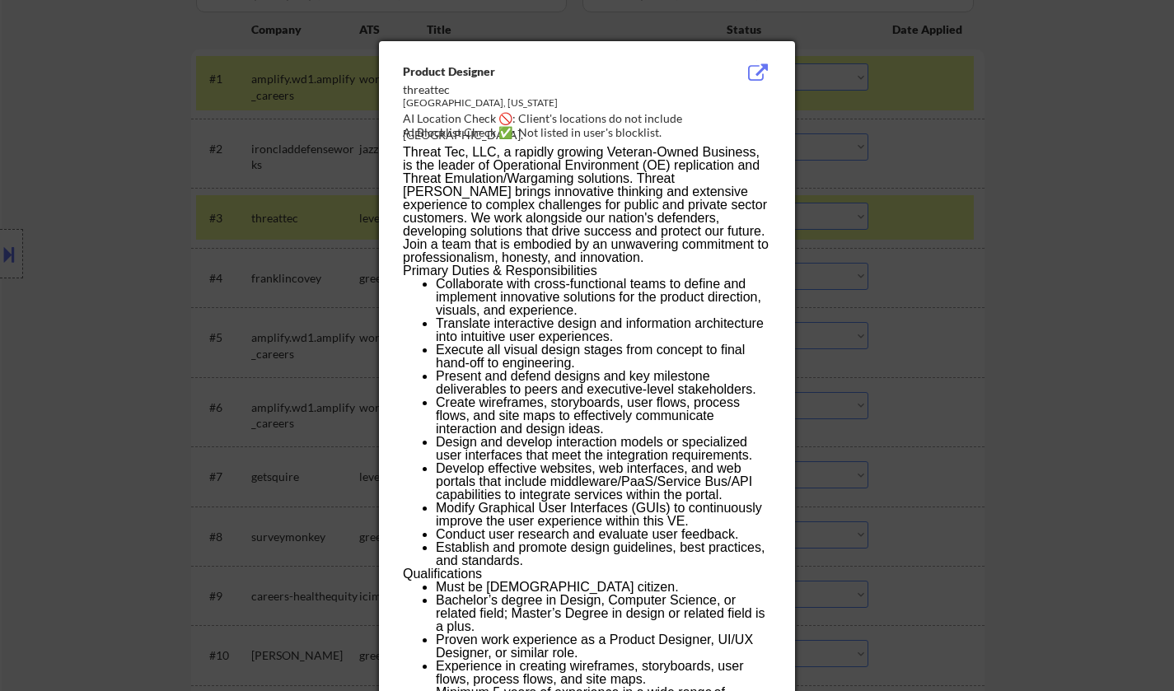
click at [1053, 336] on div at bounding box center [587, 345] width 1174 height 691
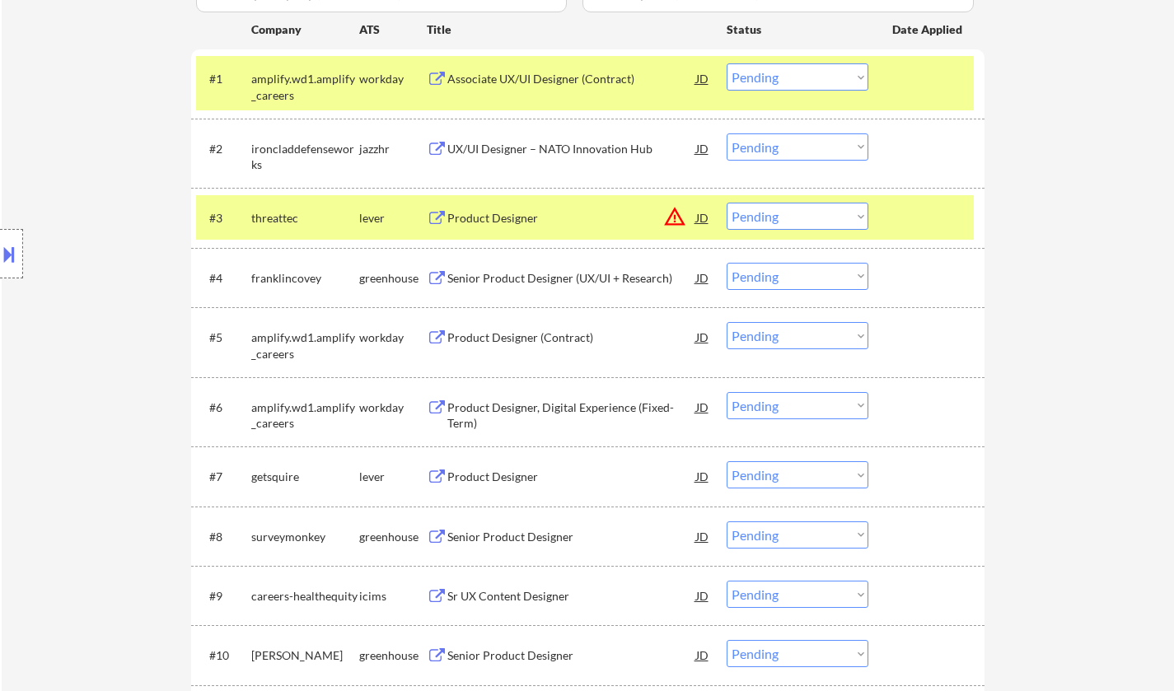
click at [834, 213] on select "Choose an option... Pending Applied Excluded (Questions) Excluded (Expired) Exc…" at bounding box center [798, 216] width 142 height 27
click at [727, 203] on select "Choose an option... Pending Applied Excluded (Questions) Excluded (Expired) Exc…" at bounding box center [798, 216] width 142 height 27
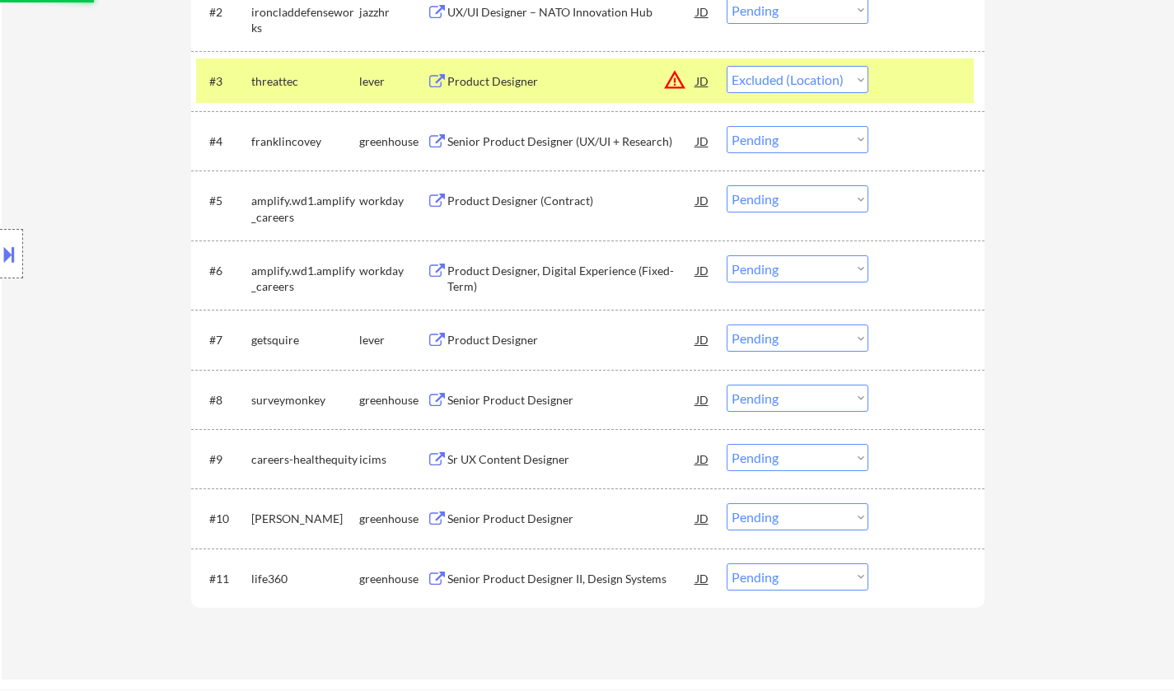
scroll to position [741, 0]
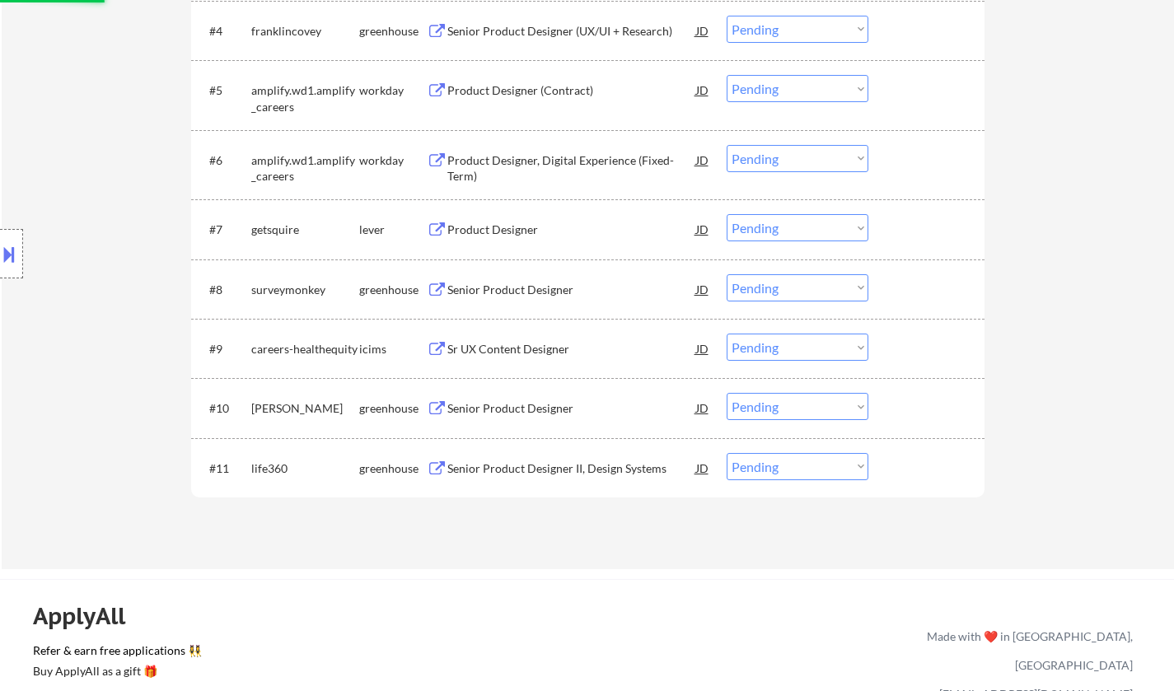
select select ""pending""
click at [483, 227] on div "Product Designer" at bounding box center [571, 230] width 249 height 16
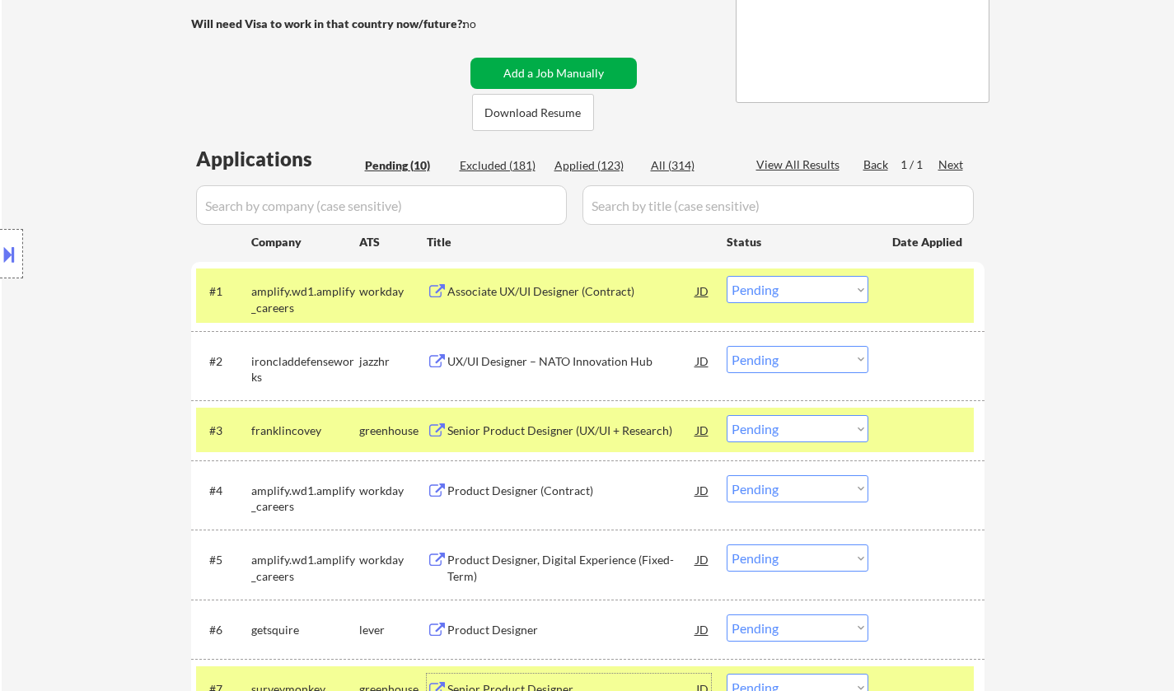
scroll to position [494, 0]
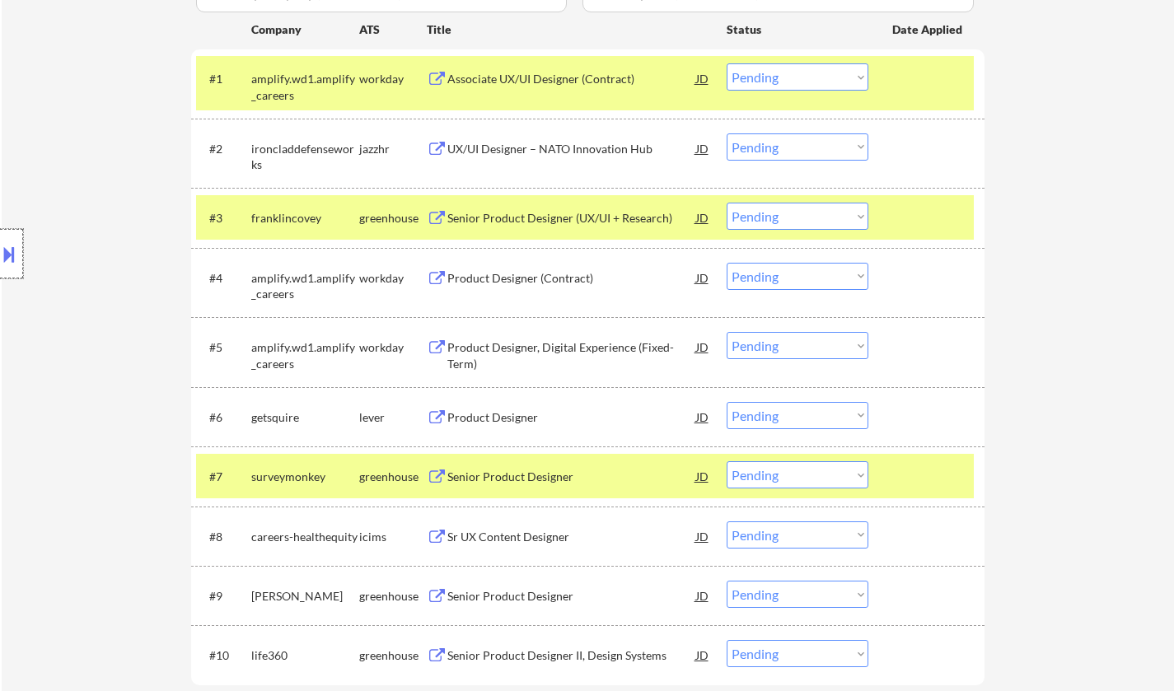
click at [21, 245] on div at bounding box center [11, 253] width 23 height 49
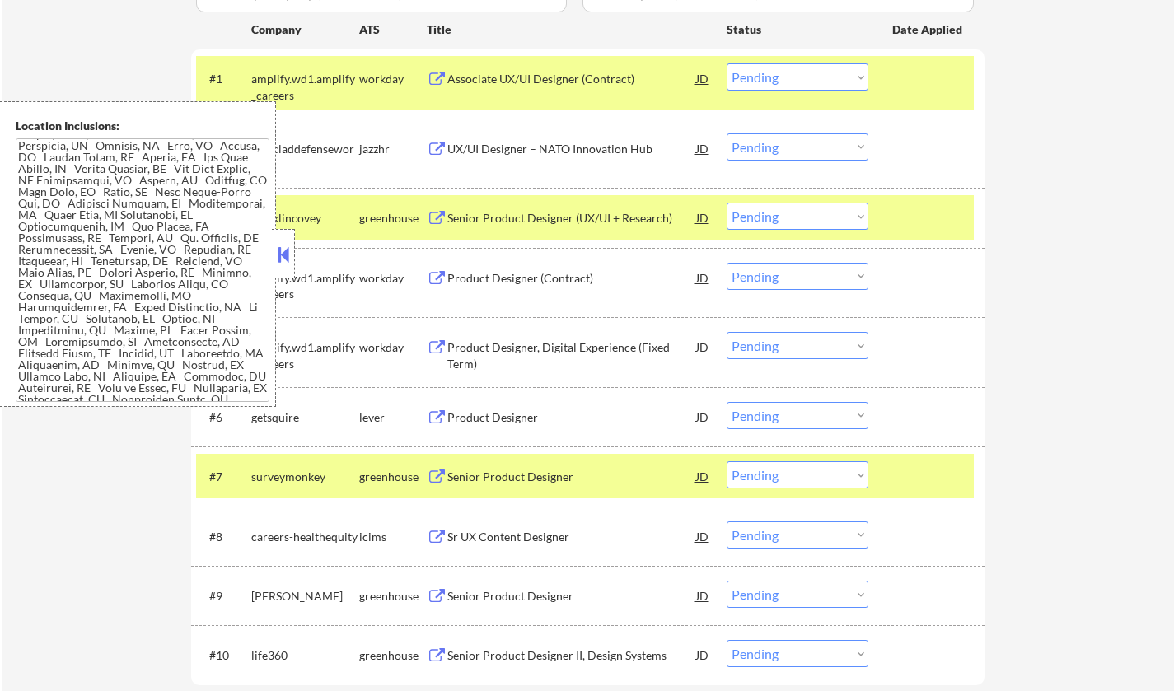
scroll to position [110, 0]
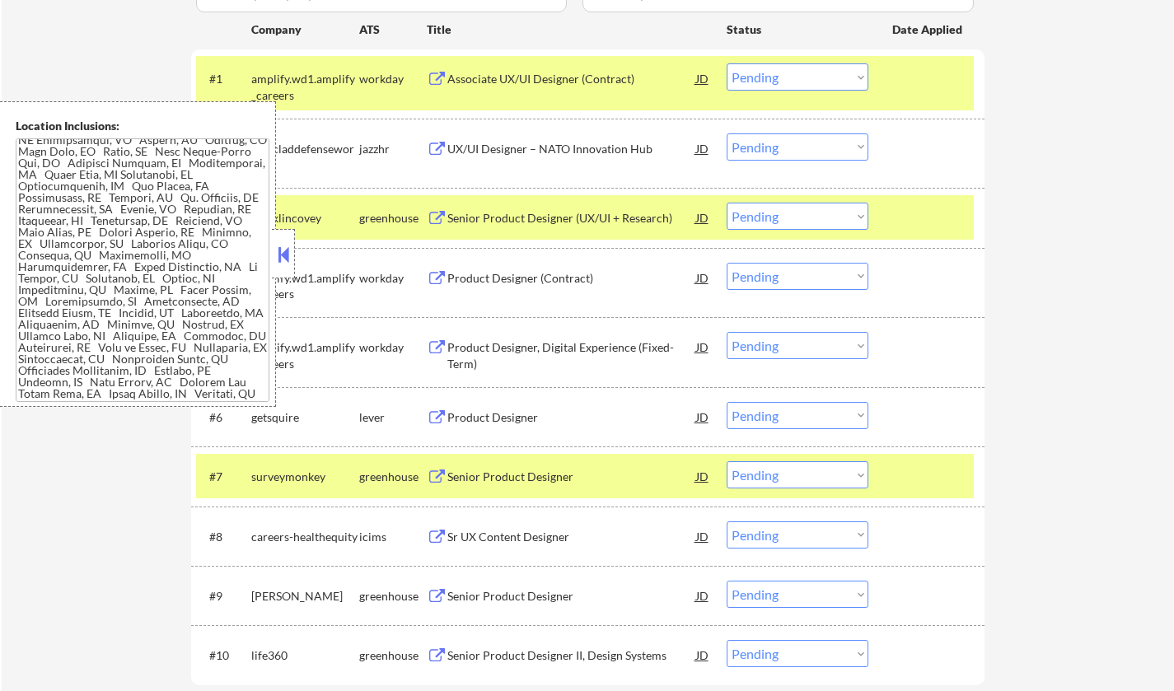
click at [283, 255] on button at bounding box center [283, 254] width 18 height 25
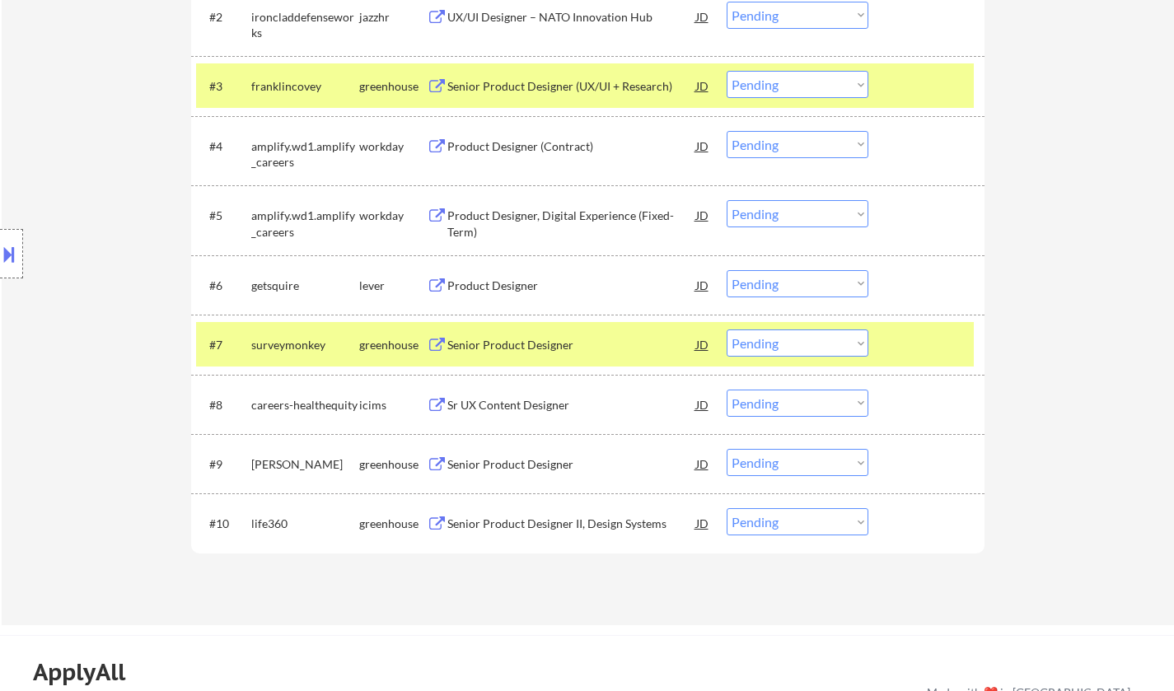
scroll to position [659, 0]
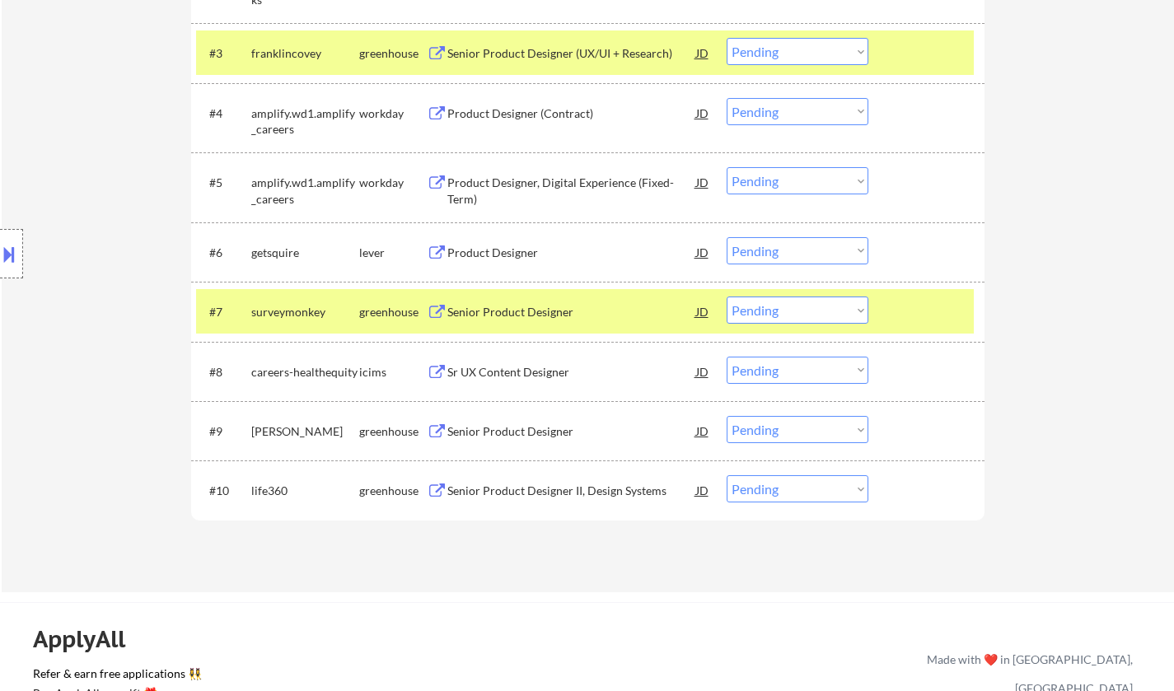
click at [778, 311] on select "Choose an option... Pending Applied Excluded (Questions) Excluded (Expired) Exc…" at bounding box center [798, 310] width 142 height 27
click at [727, 297] on select "Choose an option... Pending Applied Excluded (Questions) Excluded (Expired) Exc…" at bounding box center [798, 310] width 142 height 27
select select ""pending""
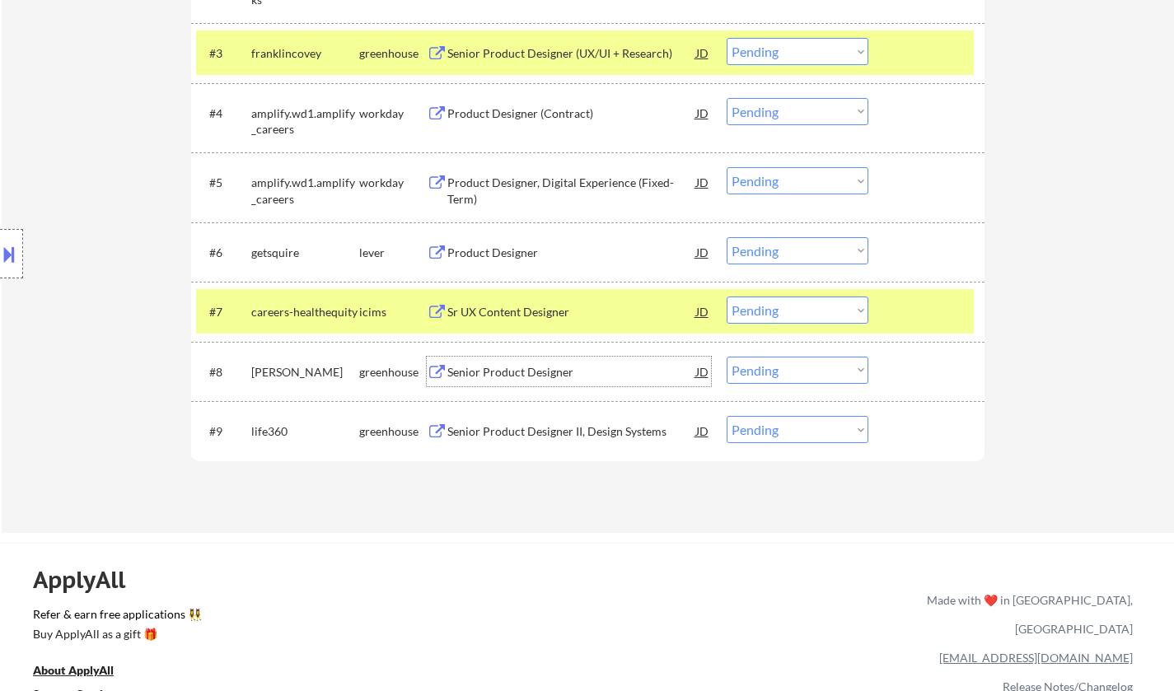
click at [516, 373] on div "Senior Product Designer" at bounding box center [571, 372] width 249 height 16
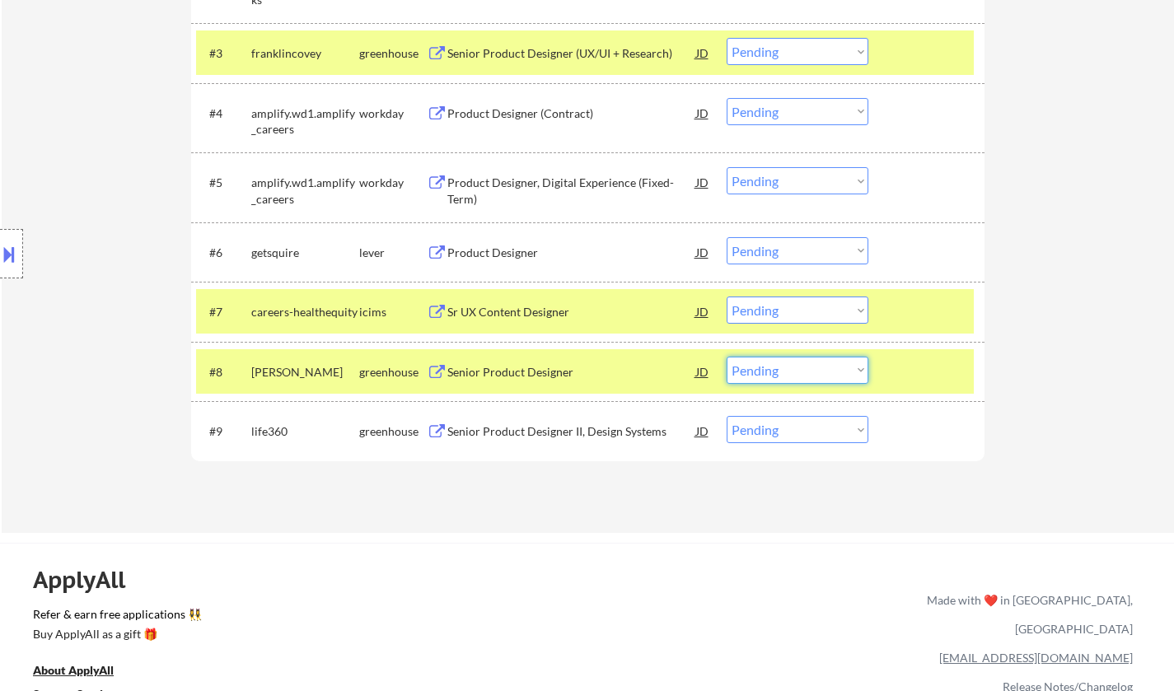
click at [788, 374] on select "Choose an option... Pending Applied Excluded (Questions) Excluded (Expired) Exc…" at bounding box center [798, 370] width 142 height 27
click at [727, 357] on select "Choose an option... Pending Applied Excluded (Questions) Excluded (Expired) Exc…" at bounding box center [798, 370] width 142 height 27
select select ""pending""
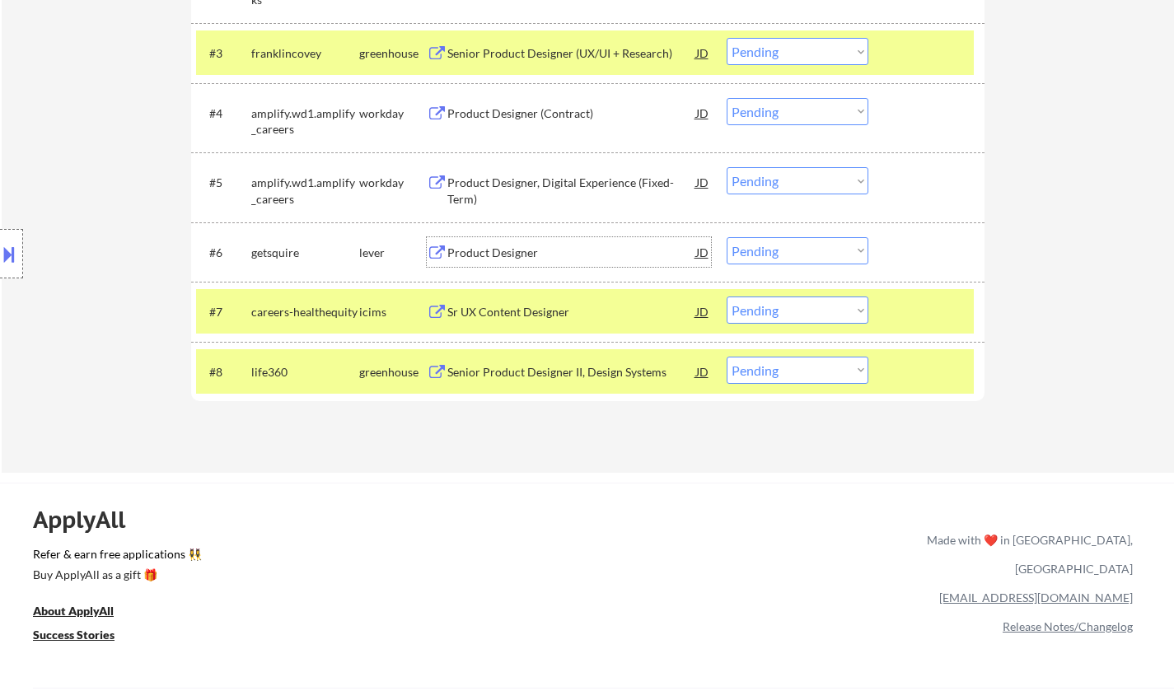
click at [504, 259] on div "Product Designer" at bounding box center [571, 253] width 249 height 16
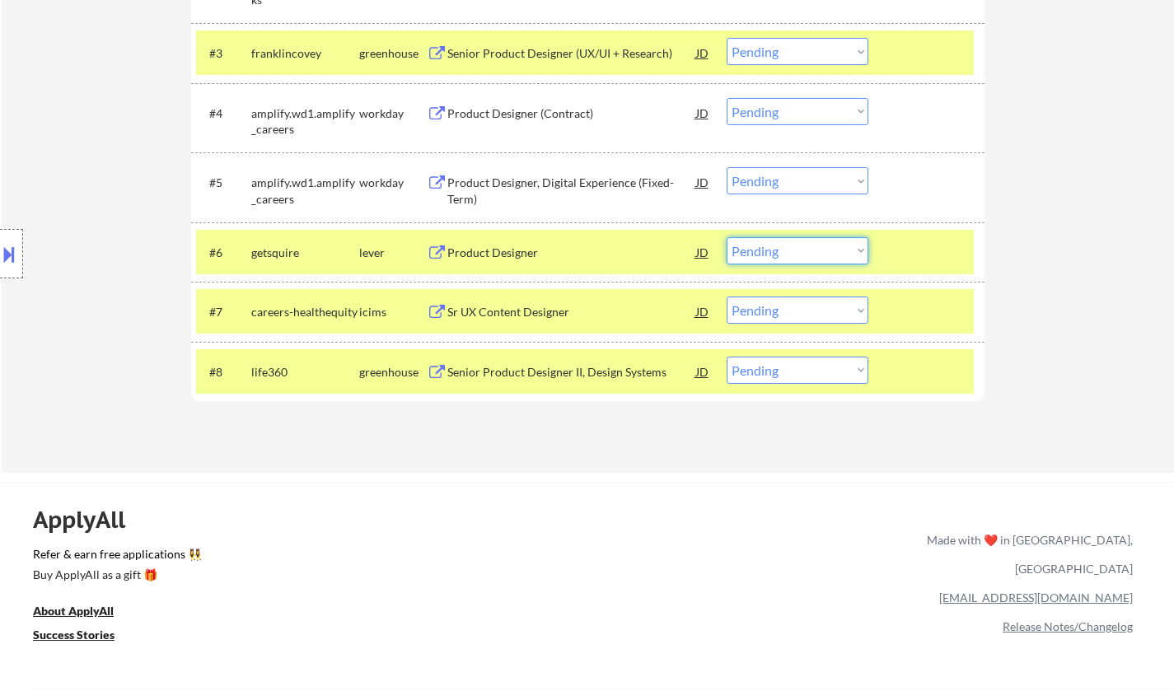
drag, startPoint x: 789, startPoint y: 251, endPoint x: 794, endPoint y: 261, distance: 11.1
click at [789, 251] on select "Choose an option... Pending Applied Excluded (Questions) Excluded (Expired) Exc…" at bounding box center [798, 250] width 142 height 27
click at [727, 237] on select "Choose an option... Pending Applied Excluded (Questions) Excluded (Expired) Exc…" at bounding box center [798, 250] width 142 height 27
select select ""pending""
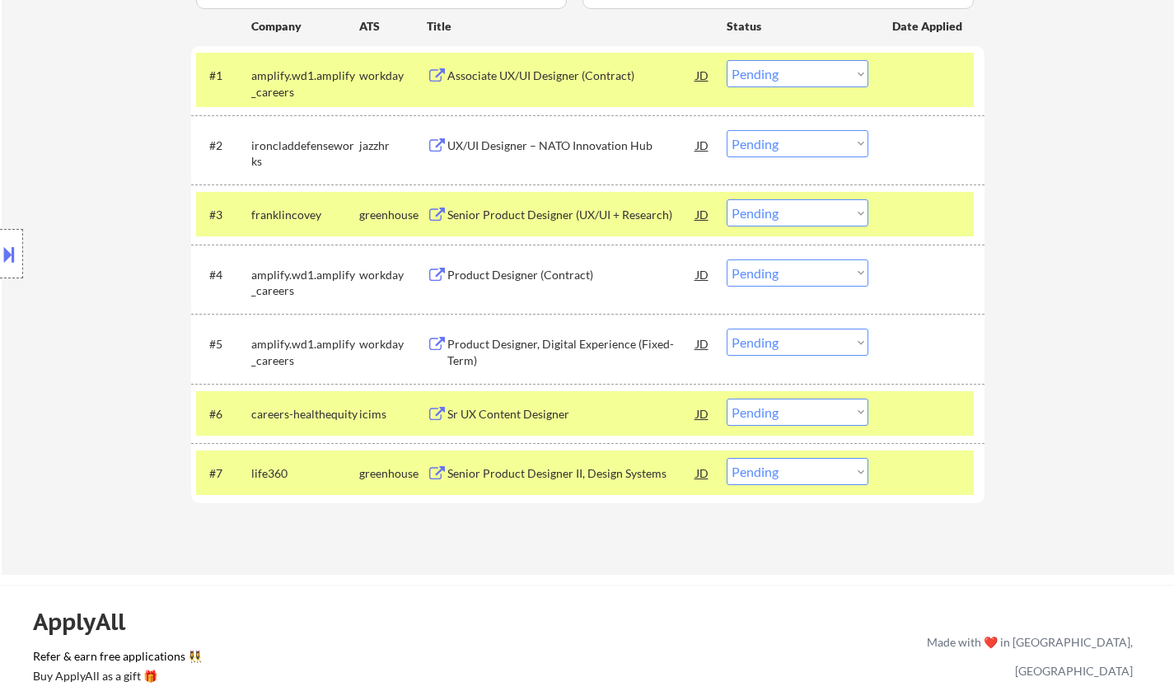
scroll to position [494, 0]
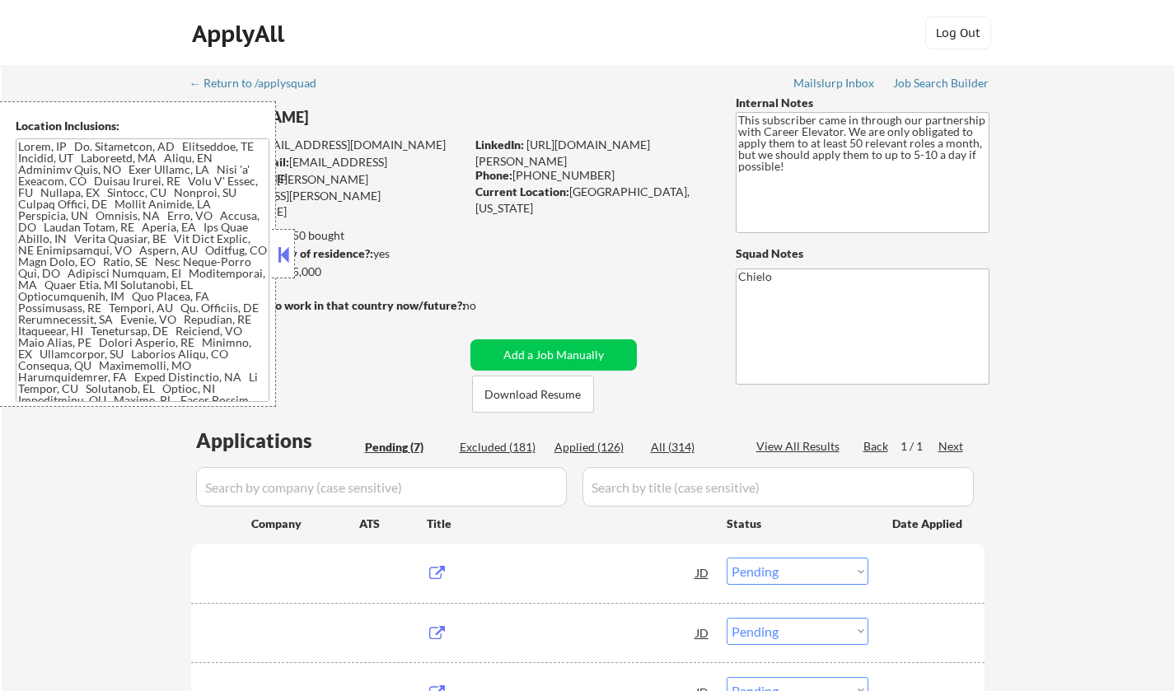
select select ""pending""
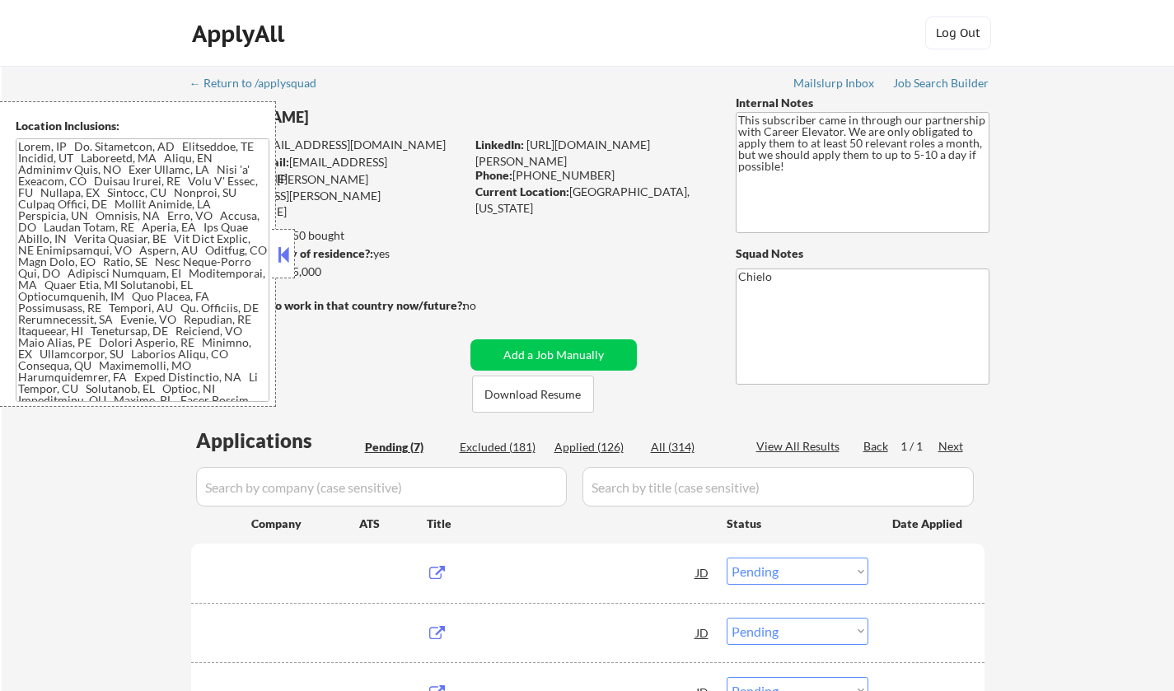
select select ""pending""
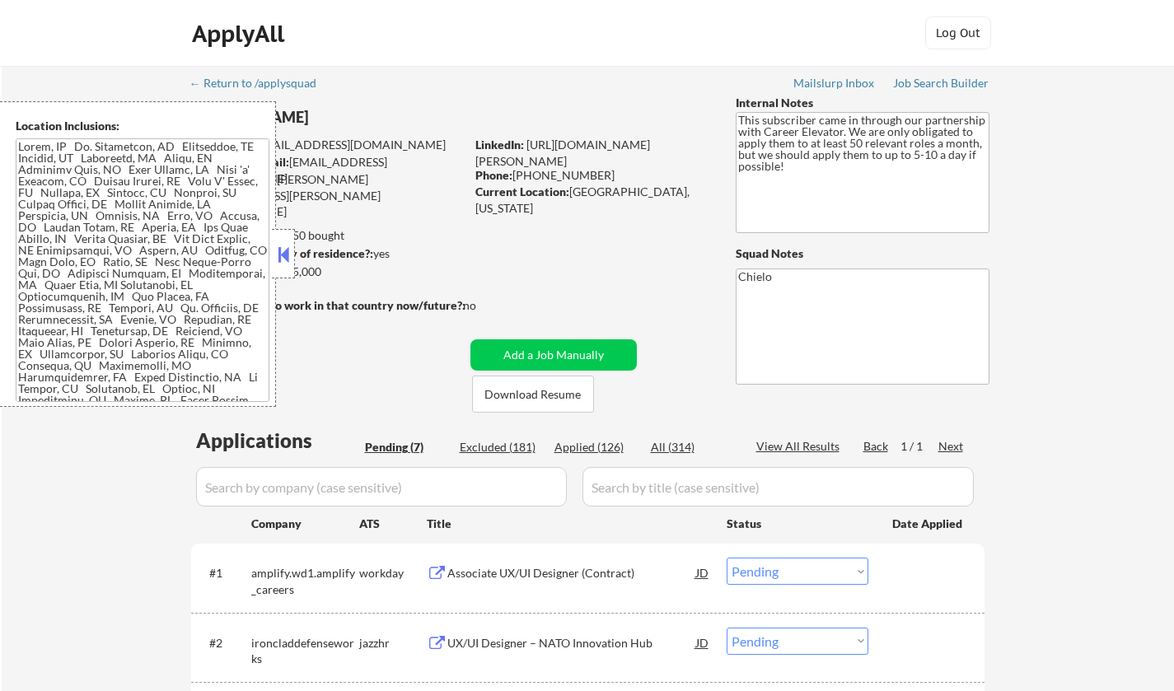
click at [274, 255] on div "Location Inclusions:" at bounding box center [147, 254] width 295 height 306
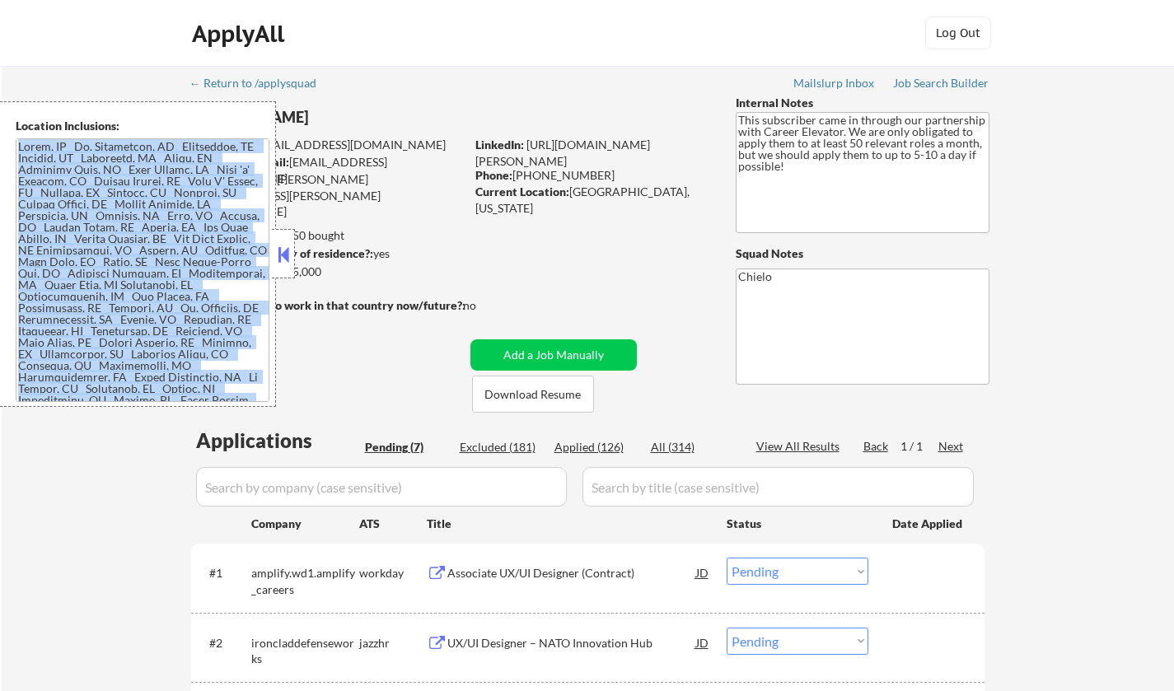
click at [285, 256] on button at bounding box center [283, 254] width 18 height 25
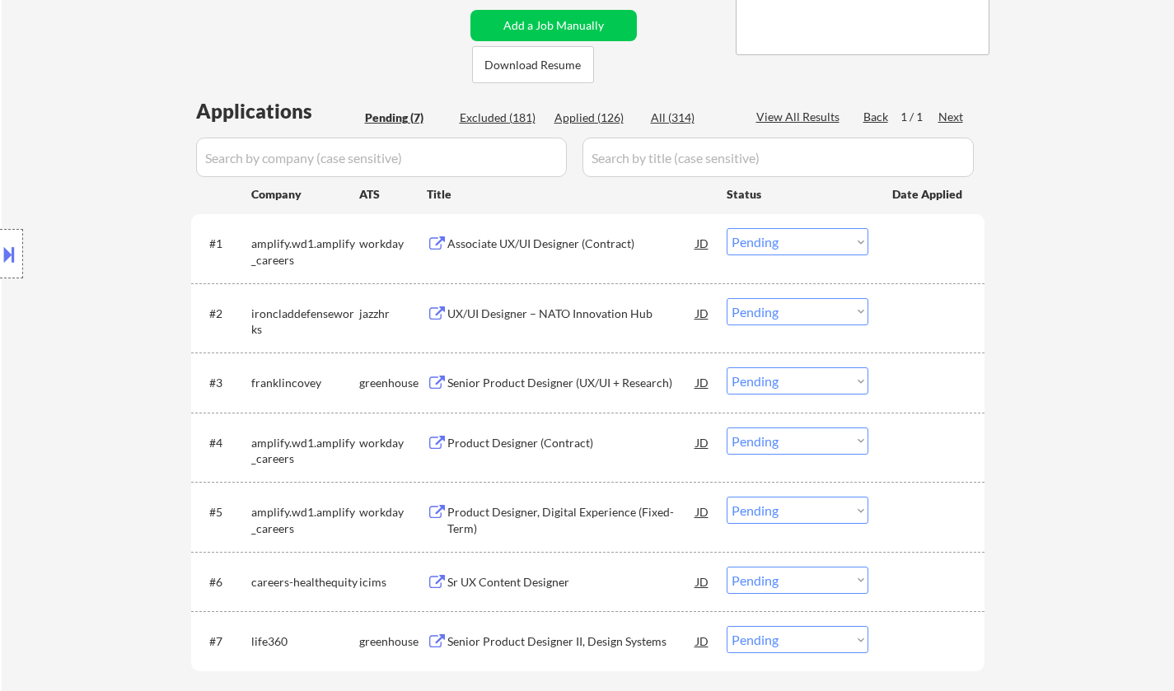
scroll to position [494, 0]
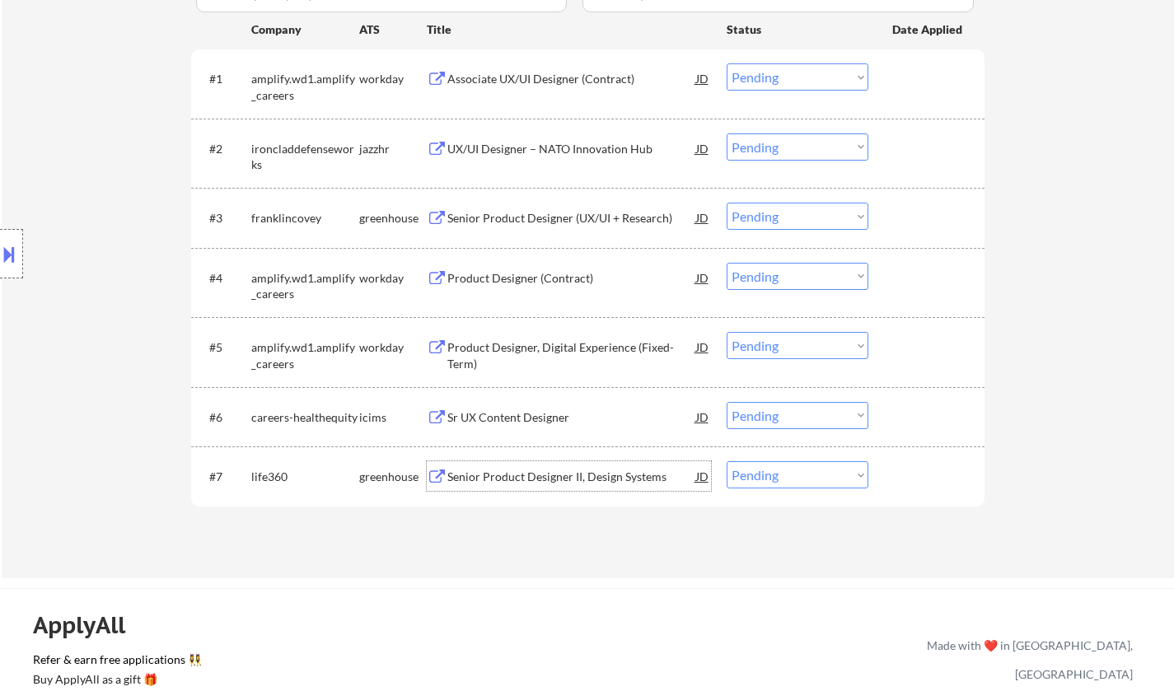
click at [539, 483] on div "Senior Product Designer II, Design Systems" at bounding box center [571, 477] width 249 height 16
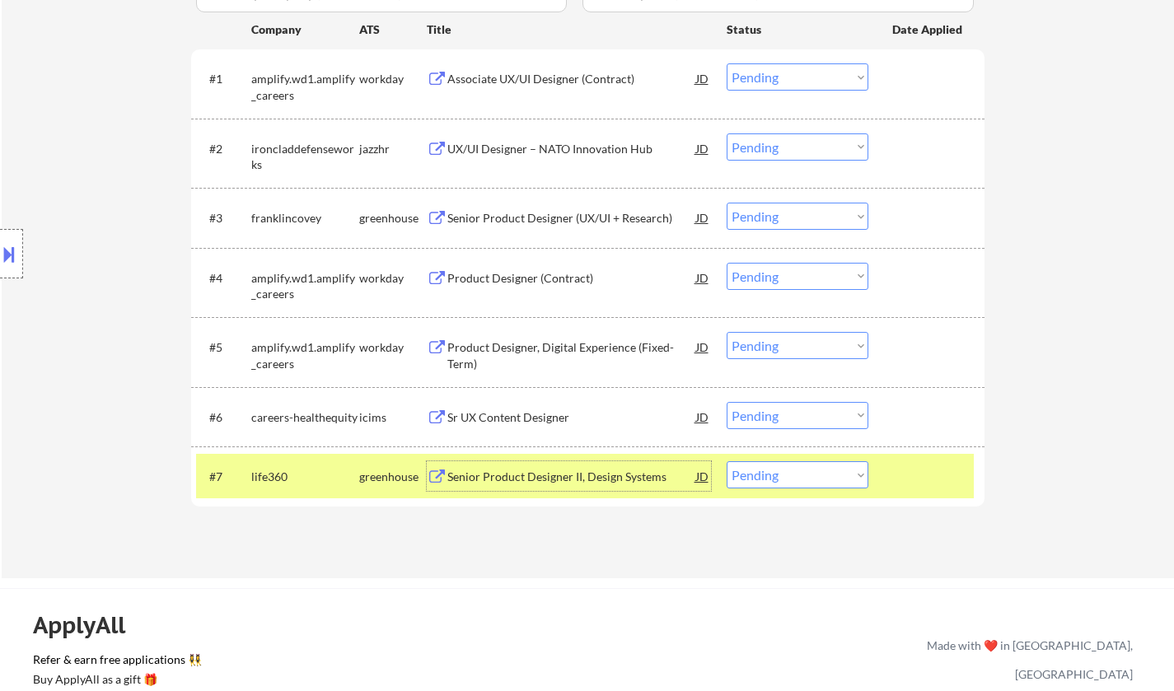
click at [769, 478] on select "Choose an option... Pending Applied Excluded (Questions) Excluded (Expired) Exc…" at bounding box center [798, 474] width 142 height 27
select select ""applied""
click at [727, 461] on select "Choose an option... Pending Applied Excluded (Questions) Excluded (Expired) Exc…" at bounding box center [798, 474] width 142 height 27
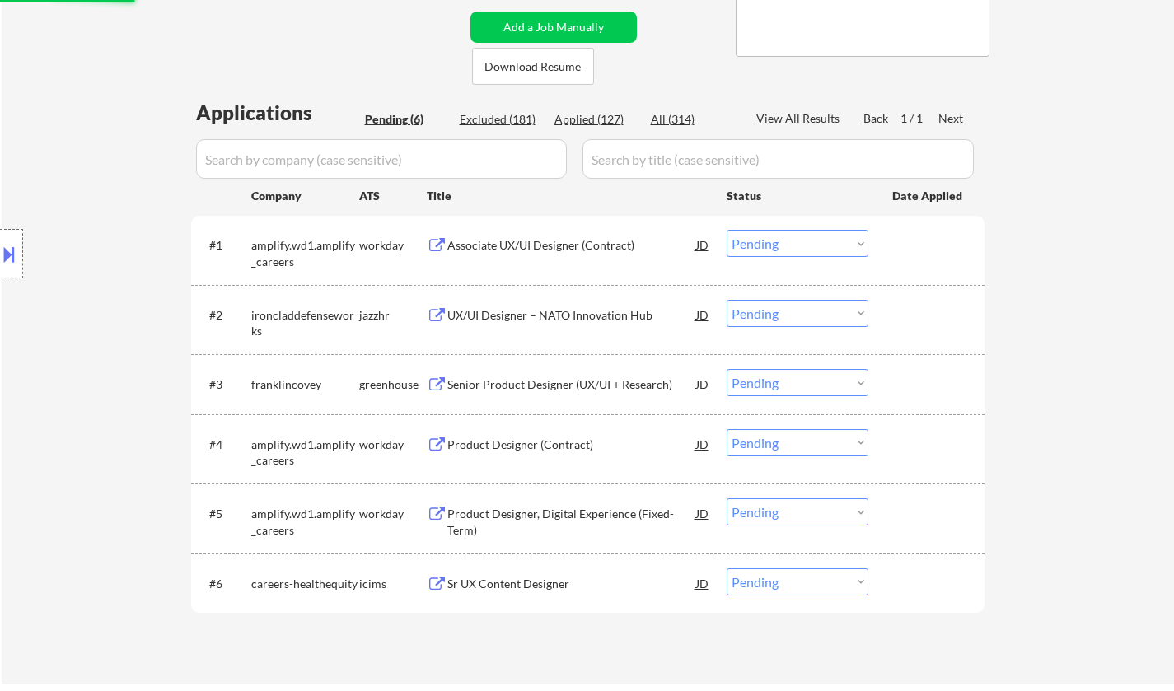
scroll to position [247, 0]
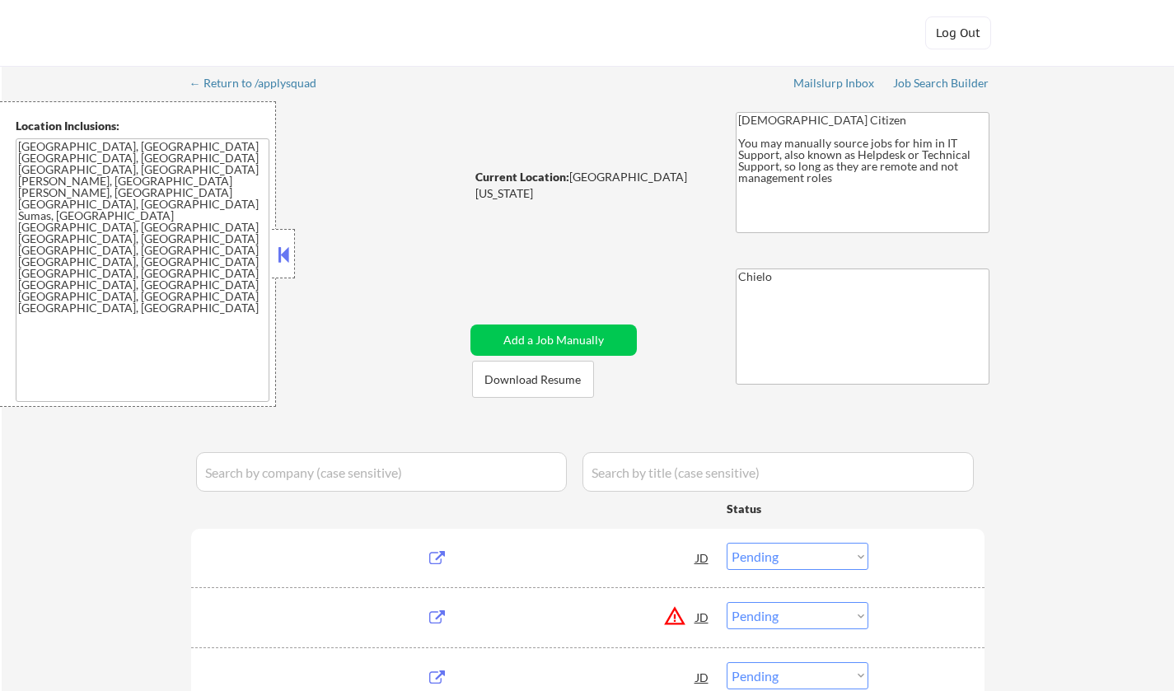
select select ""pending""
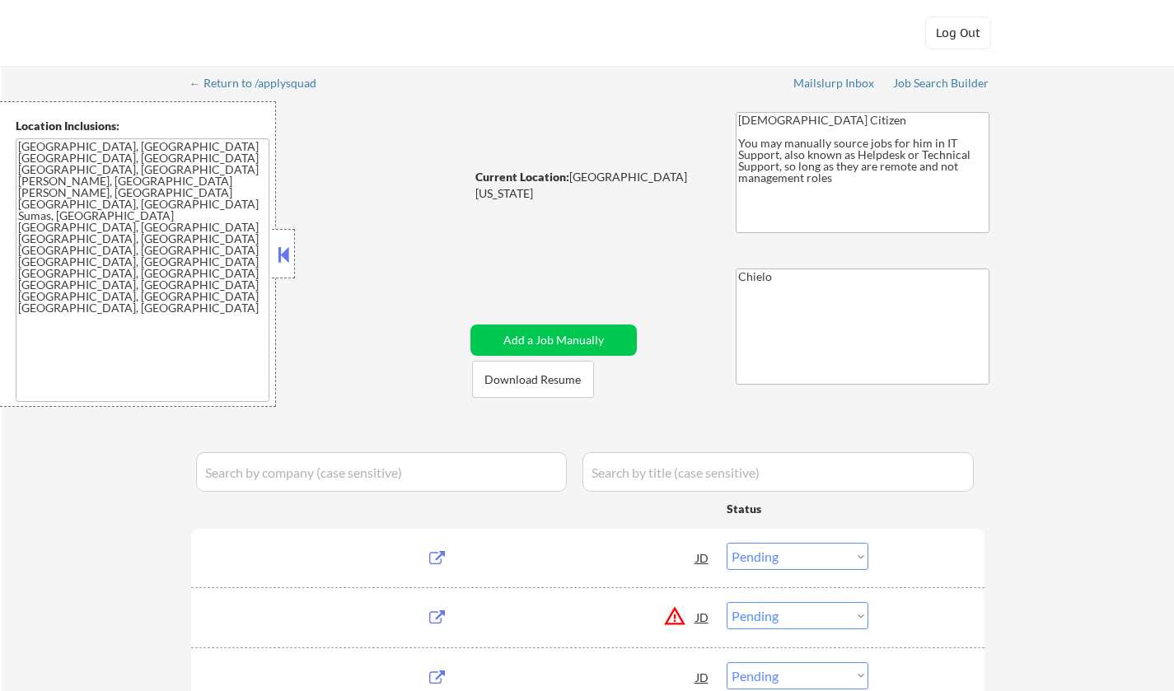
select select ""pending""
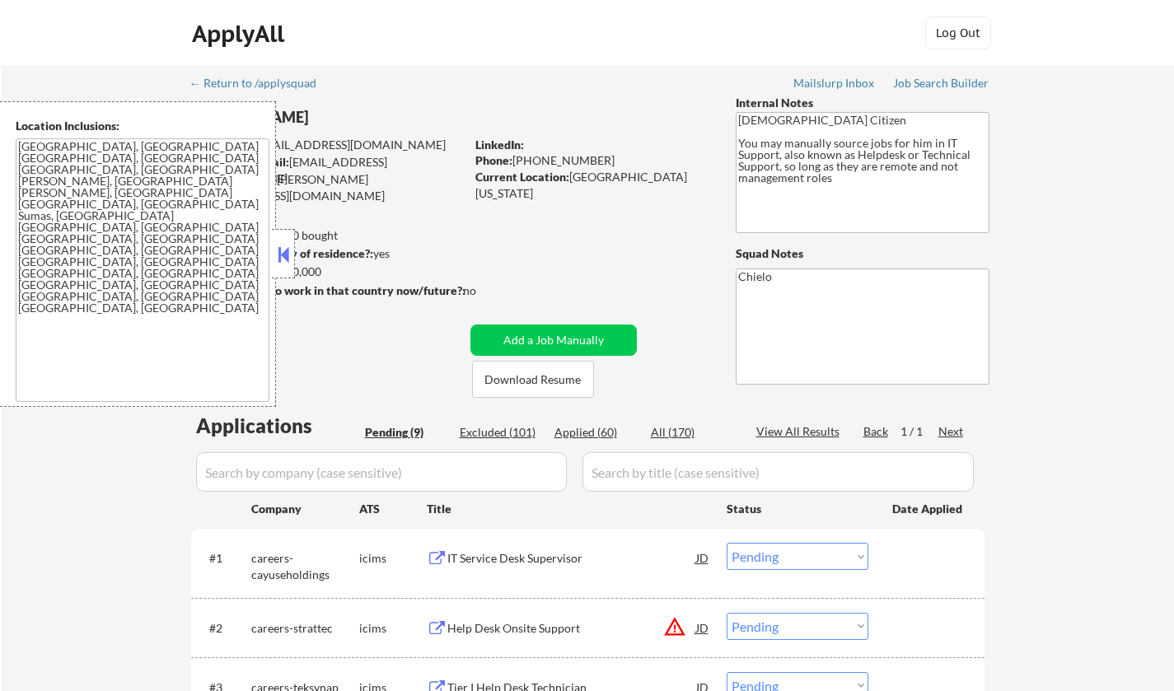
click at [288, 261] on button at bounding box center [283, 254] width 18 height 25
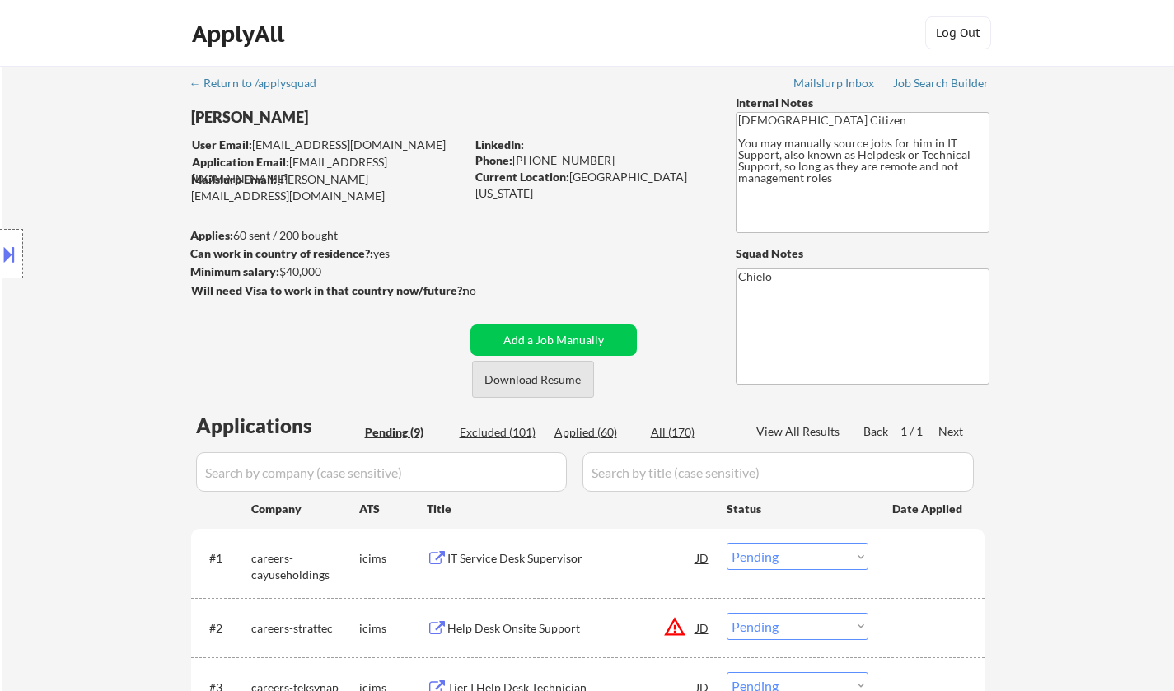
click at [547, 376] on button "Download Resume" at bounding box center [533, 379] width 122 height 37
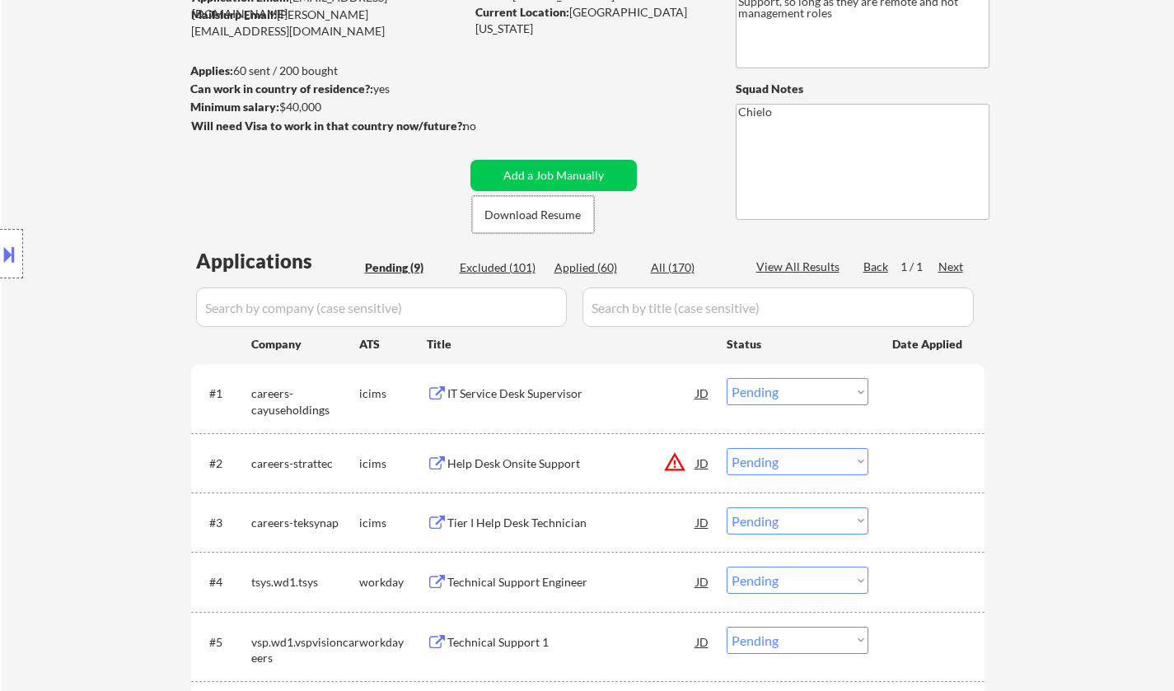
scroll to position [247, 0]
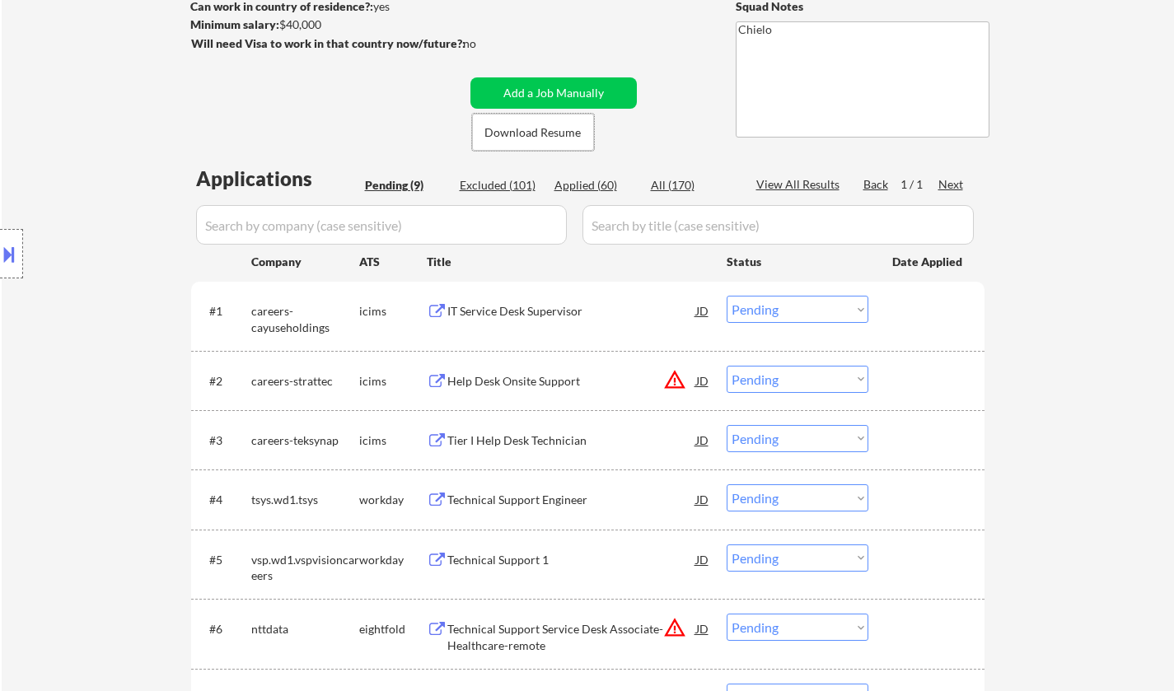
click at [515, 312] on div "IT Service Desk Supervisor" at bounding box center [571, 311] width 249 height 16
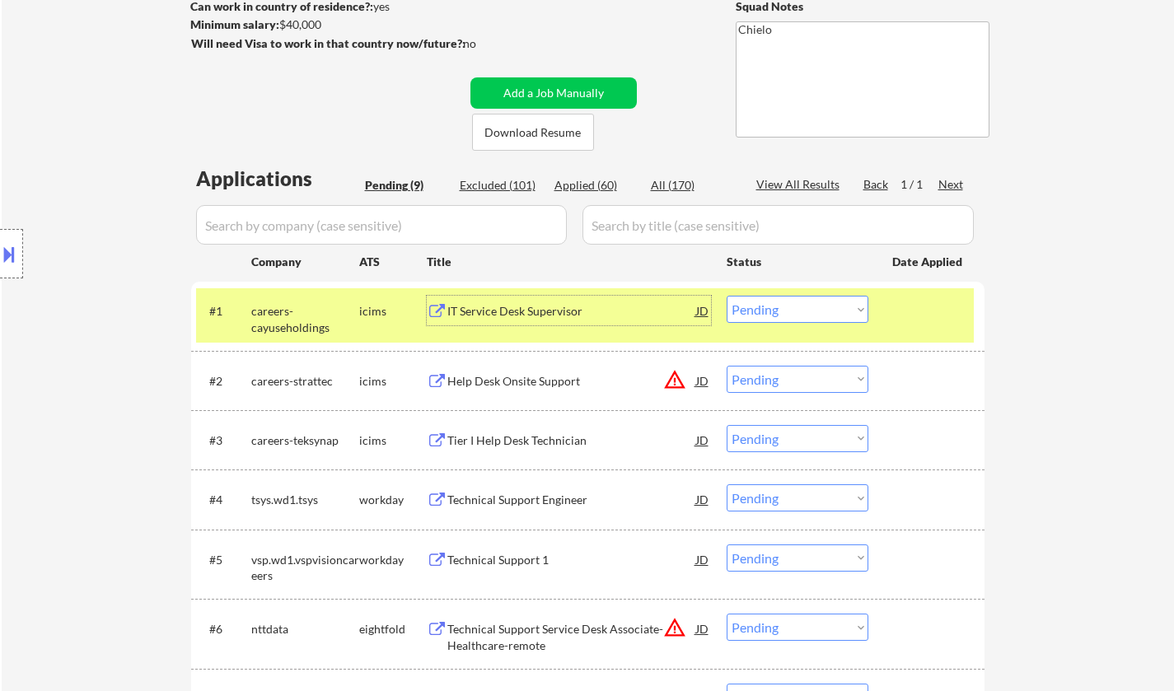
click at [818, 313] on select "Choose an option... Pending Applied Excluded (Questions) Excluded (Expired) Exc…" at bounding box center [798, 309] width 142 height 27
click at [727, 296] on select "Choose an option... Pending Applied Excluded (Questions) Excluded (Expired) Exc…" at bounding box center [798, 309] width 142 height 27
select select ""pending""
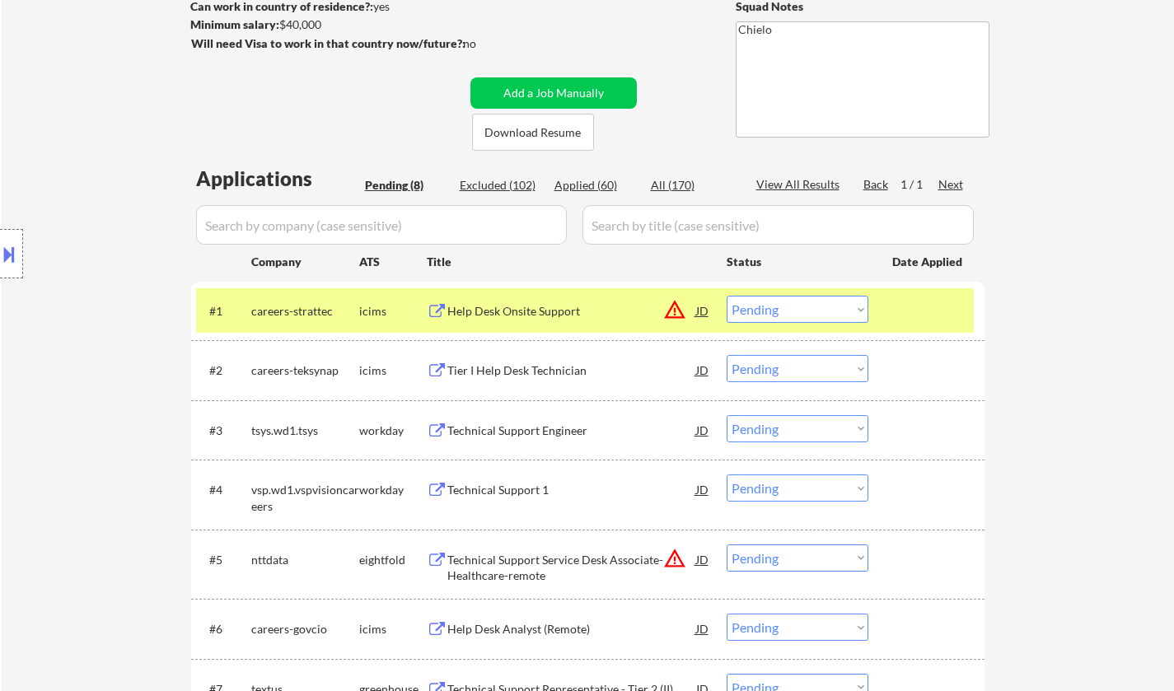
click at [534, 372] on div "Tier I Help Desk Technician" at bounding box center [571, 370] width 249 height 16
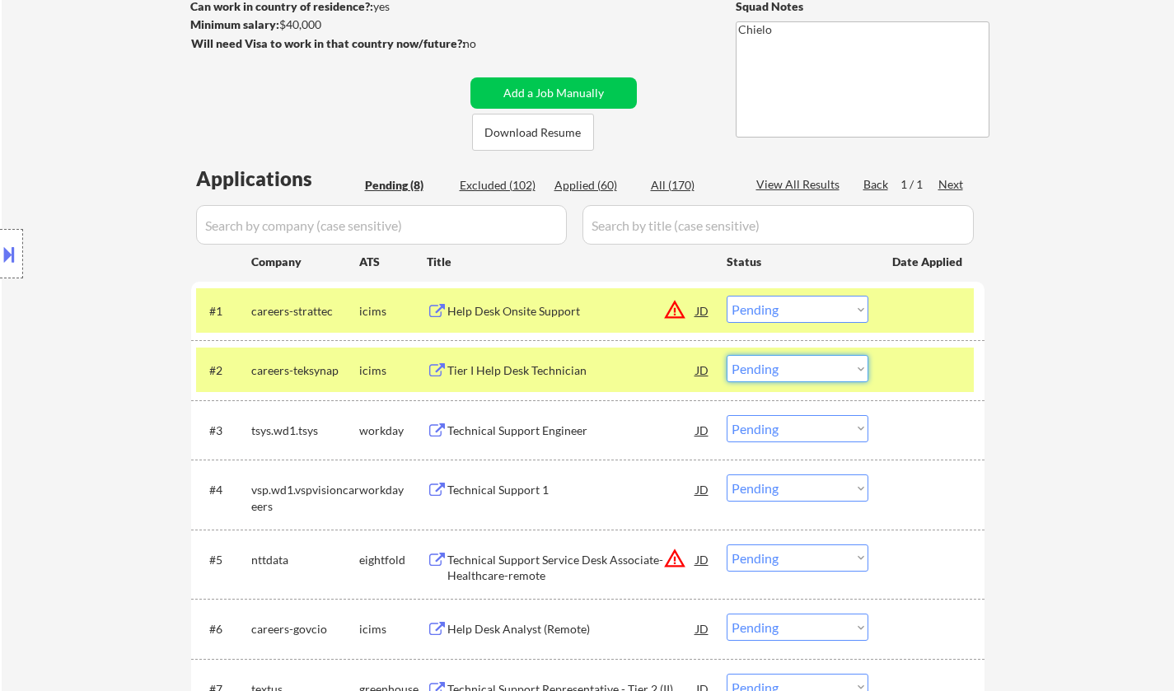
drag, startPoint x: 791, startPoint y: 365, endPoint x: 791, endPoint y: 376, distance: 11.5
click at [791, 365] on select "Choose an option... Pending Applied Excluded (Questions) Excluded (Expired) Exc…" at bounding box center [798, 368] width 142 height 27
click at [727, 355] on select "Choose an option... Pending Applied Excluded (Questions) Excluded (Expired) Exc…" at bounding box center [798, 368] width 142 height 27
select select ""pending""
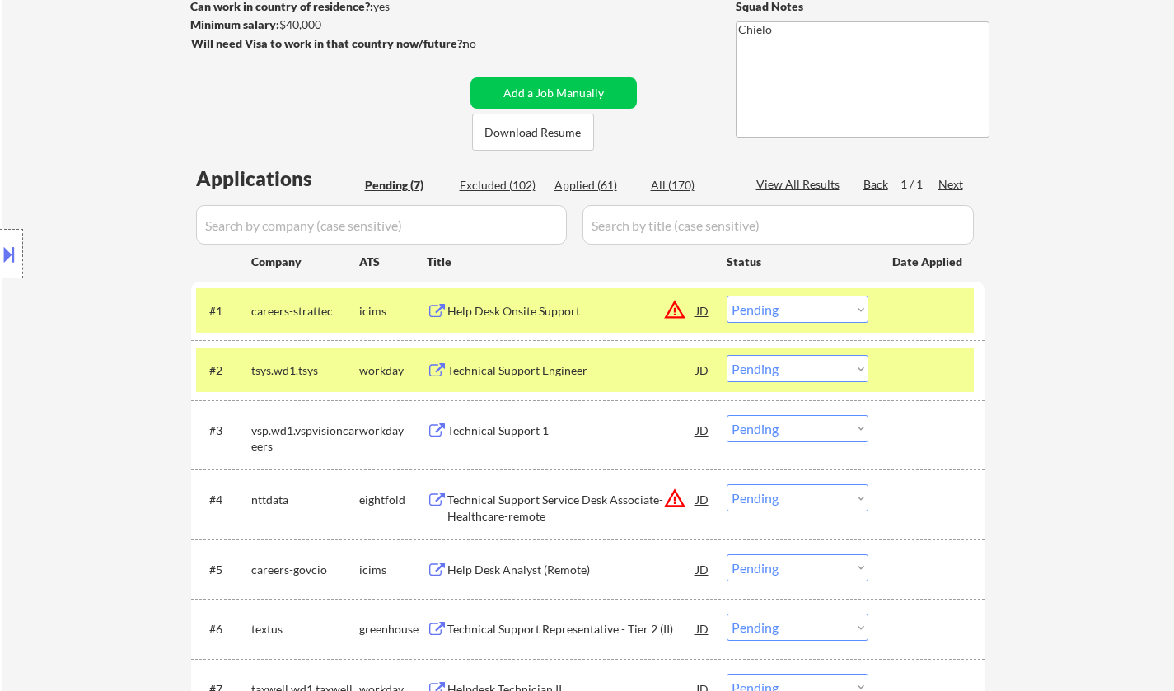
click at [706, 311] on div "JD" at bounding box center [702, 311] width 16 height 30
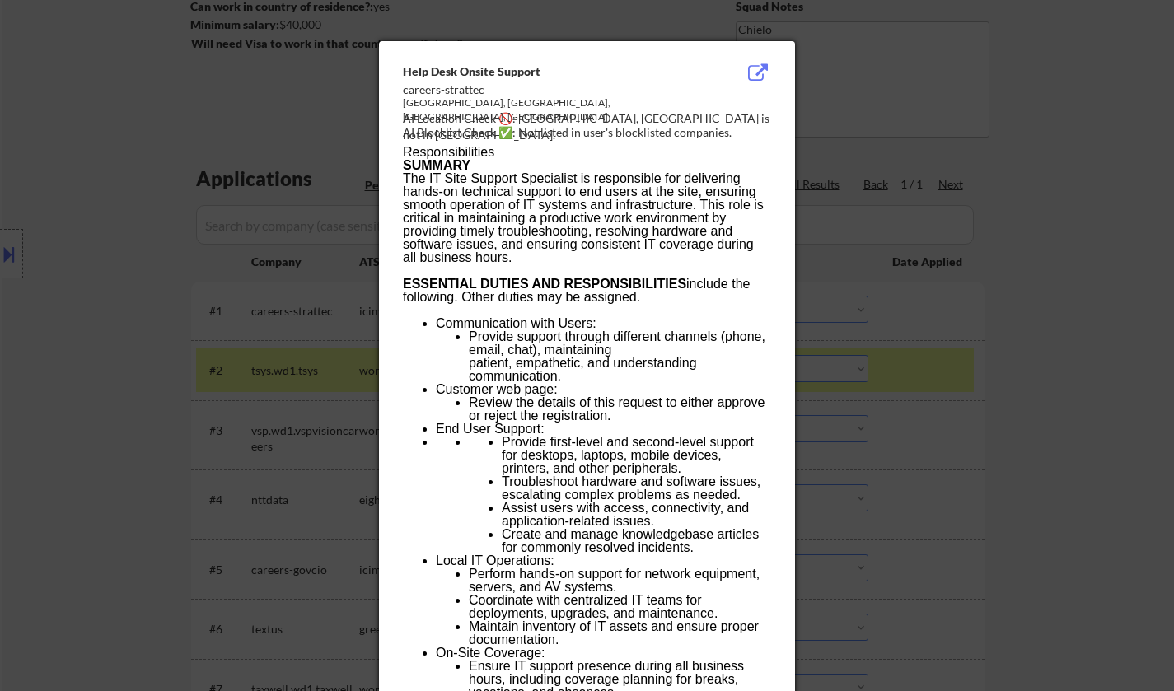
click at [961, 343] on div at bounding box center [587, 345] width 1174 height 691
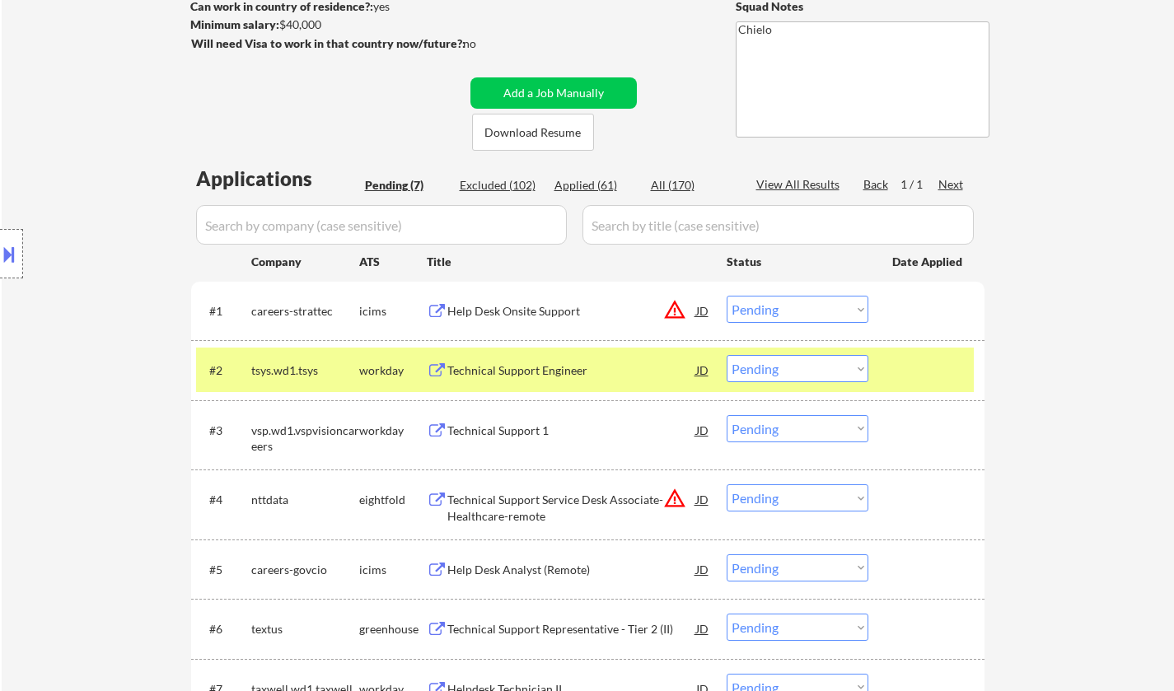
click at [797, 311] on select "Choose an option... Pending Applied Excluded (Questions) Excluded (Expired) Exc…" at bounding box center [798, 309] width 142 height 27
click at [727, 296] on select "Choose an option... Pending Applied Excluded (Questions) Excluded (Expired) Exc…" at bounding box center [798, 309] width 142 height 27
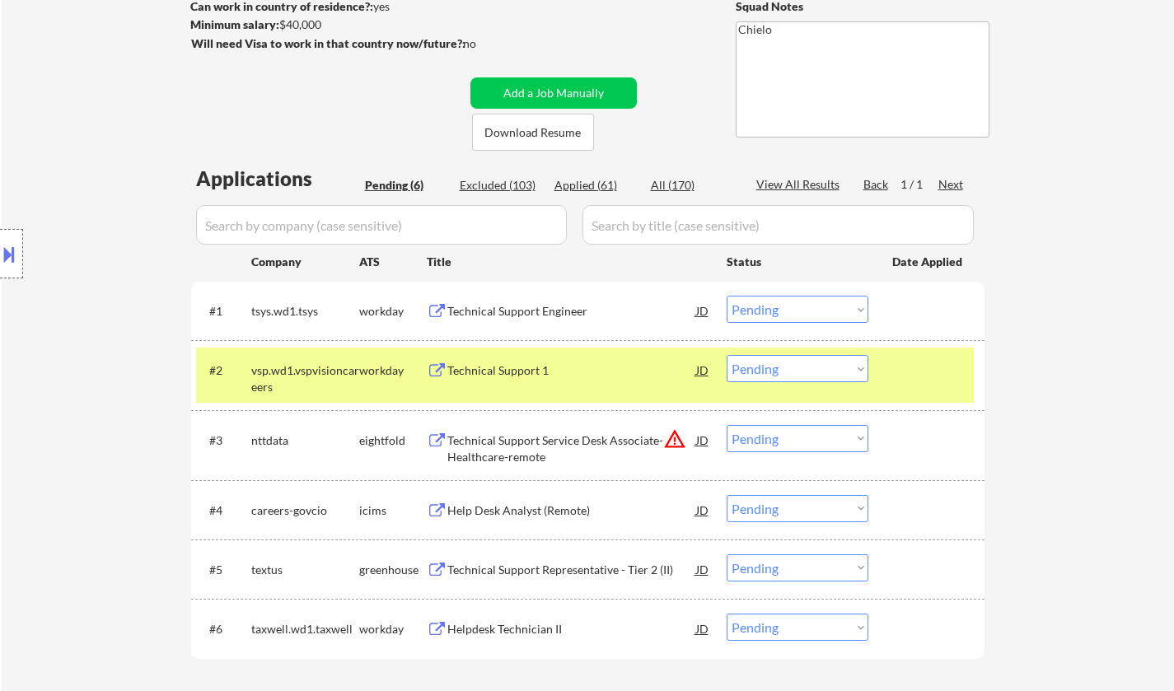
click at [508, 306] on div "Technical Support Engineer" at bounding box center [571, 311] width 249 height 16
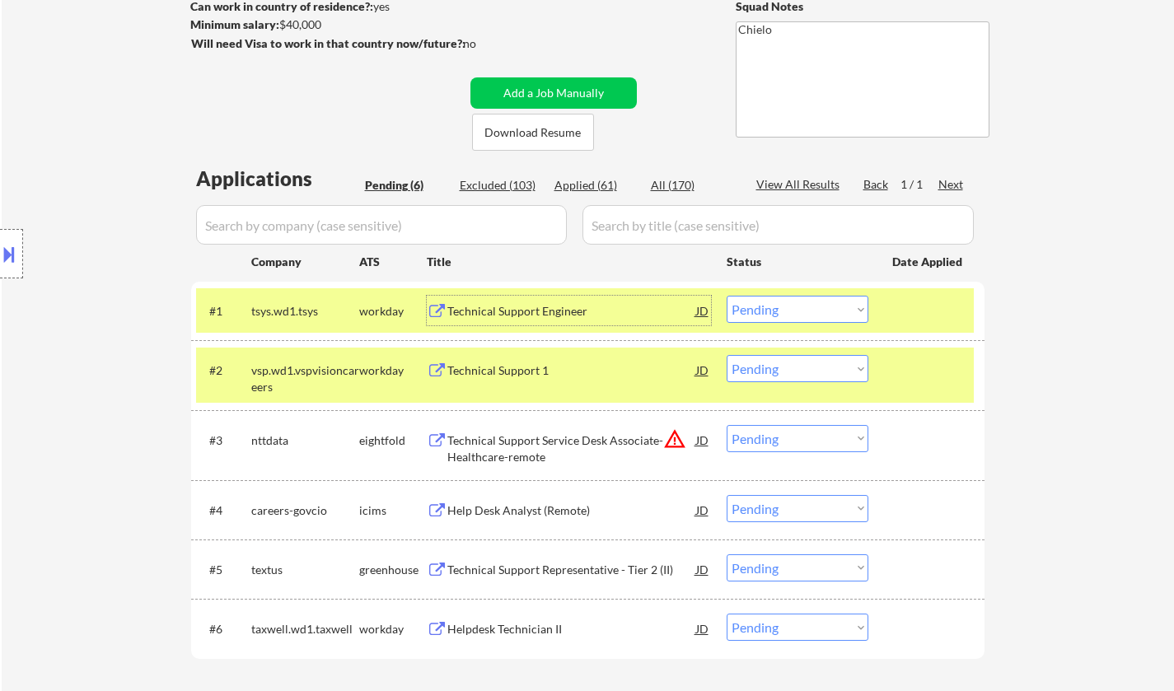
click at [2, 258] on button at bounding box center [9, 254] width 18 height 27
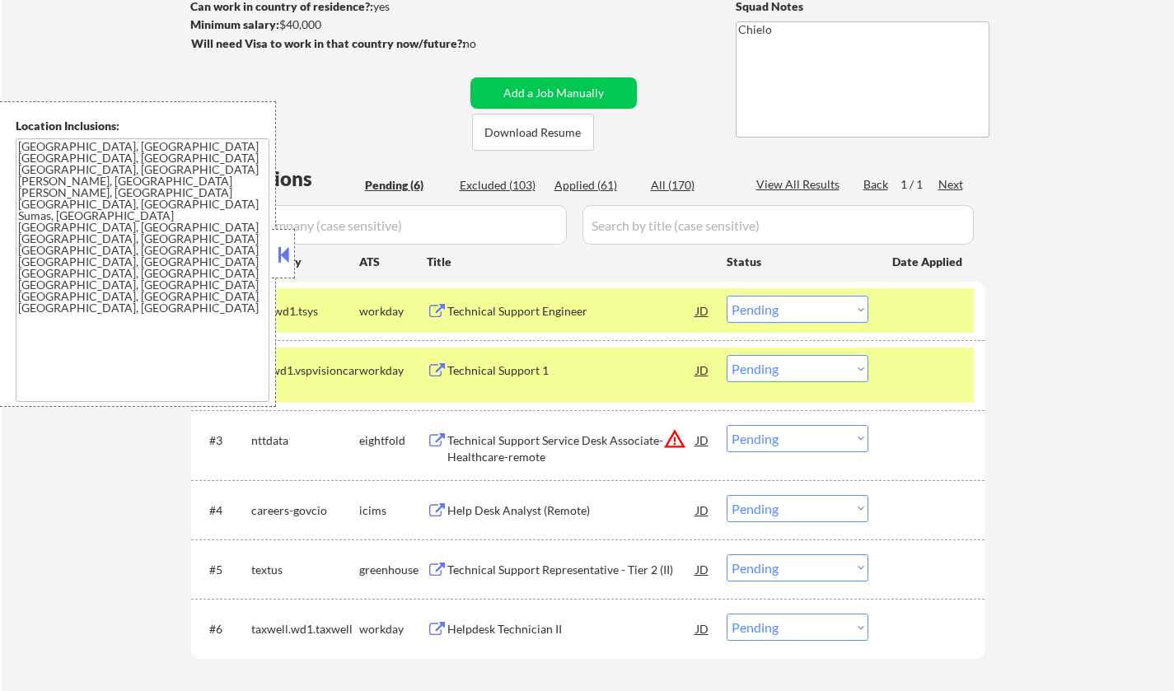
drag, startPoint x: 279, startPoint y: 248, endPoint x: 288, endPoint y: 133, distance: 114.8
click at [279, 249] on button at bounding box center [283, 254] width 18 height 25
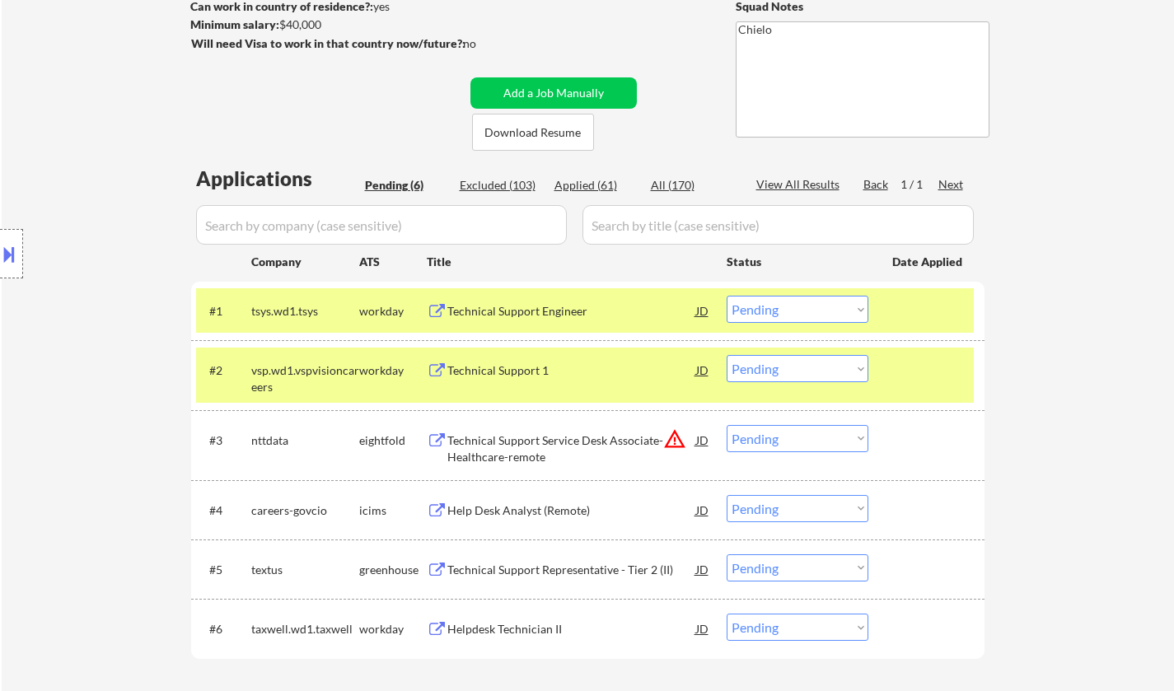
click at [0, 255] on button at bounding box center [9, 254] width 18 height 27
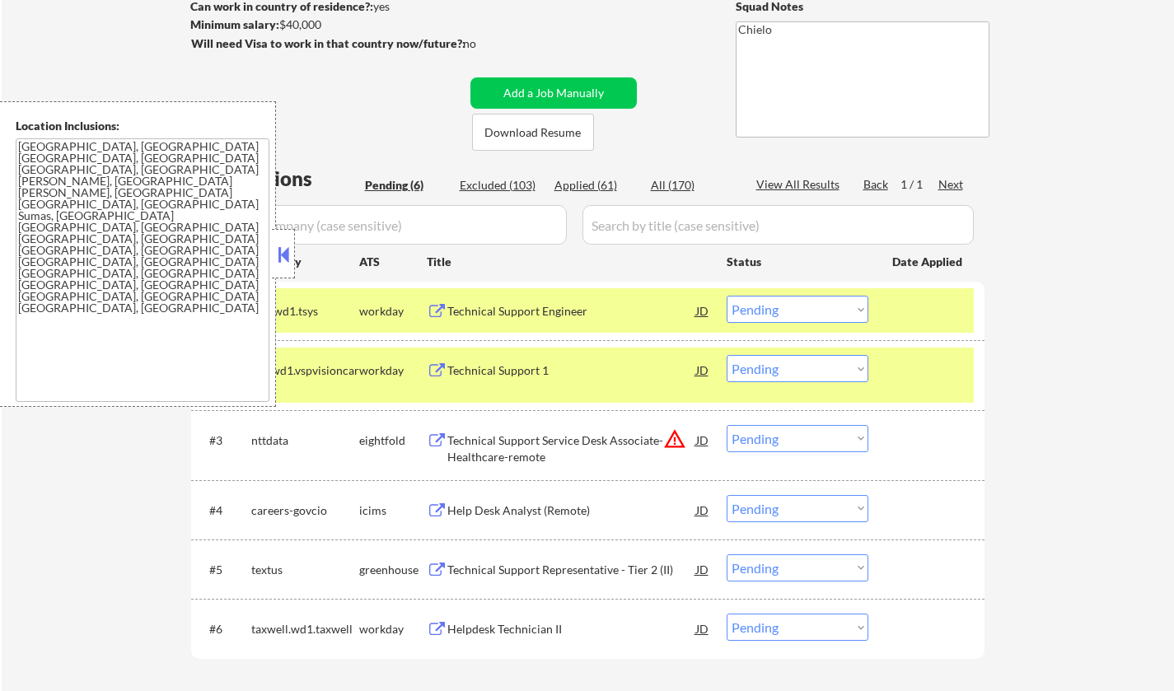
click at [282, 255] on button at bounding box center [283, 254] width 18 height 25
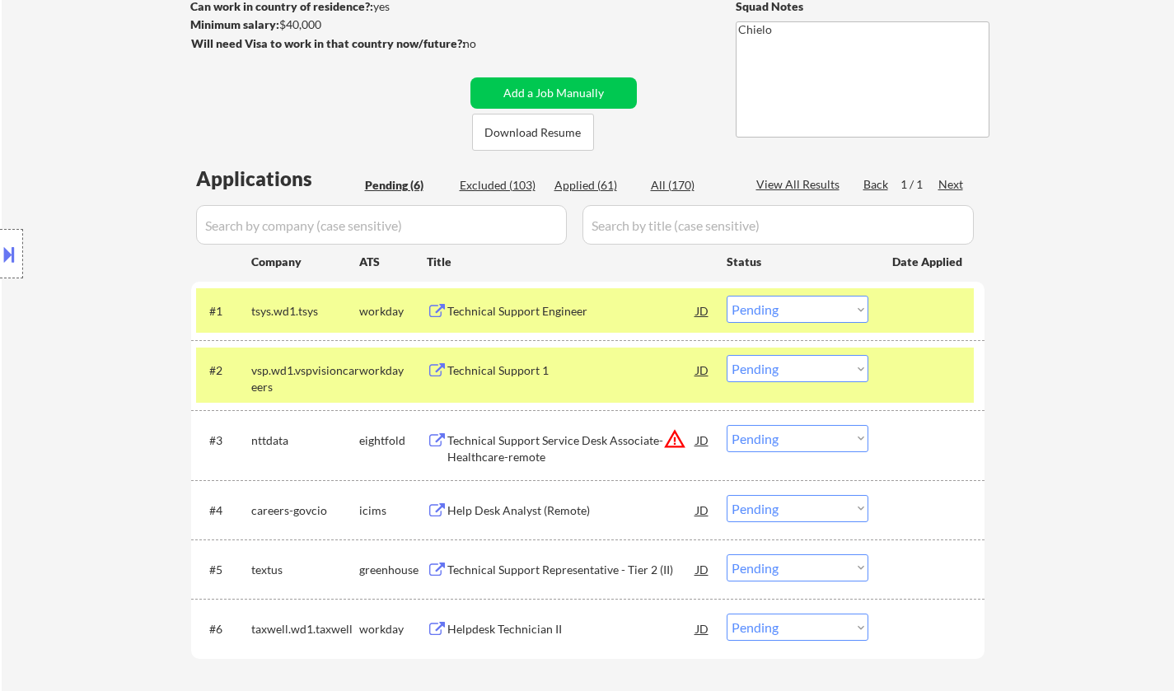
click at [506, 304] on div "Technical Support Engineer" at bounding box center [571, 311] width 249 height 16
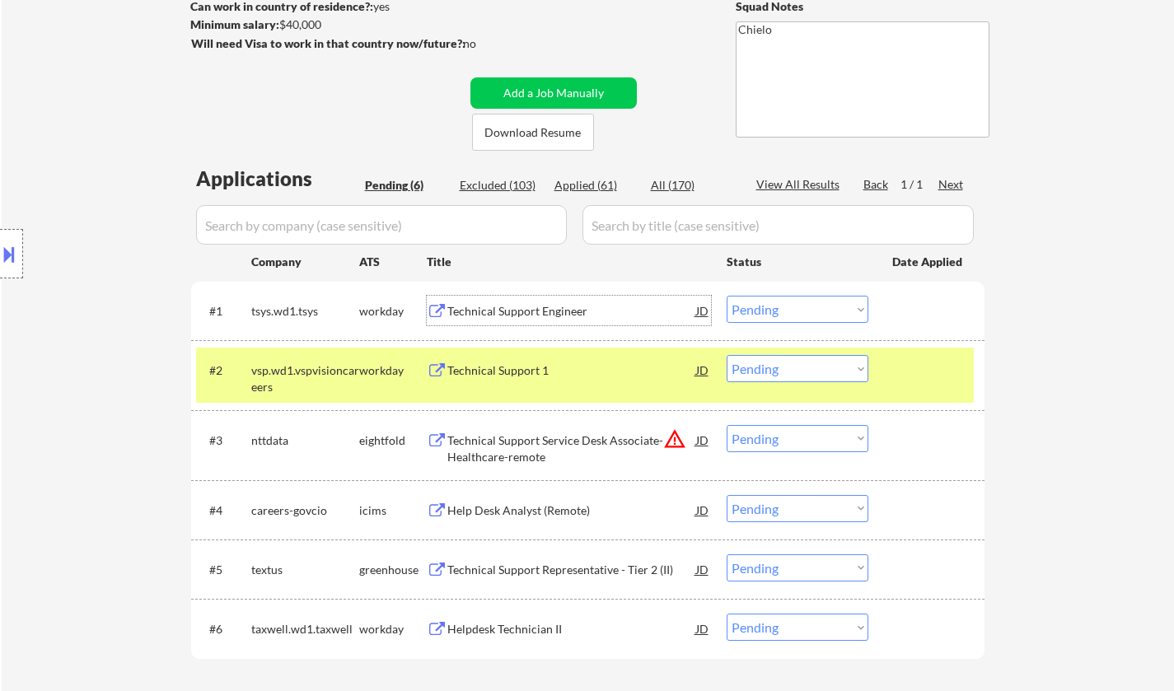
click at [809, 314] on select "Choose an option... Pending Applied Excluded (Questions) Excluded (Expired) Exc…" at bounding box center [798, 309] width 142 height 27
click at [727, 296] on select "Choose an option... Pending Applied Excluded (Questions) Excluded (Expired) Exc…" at bounding box center [798, 309] width 142 height 27
select select ""pending""
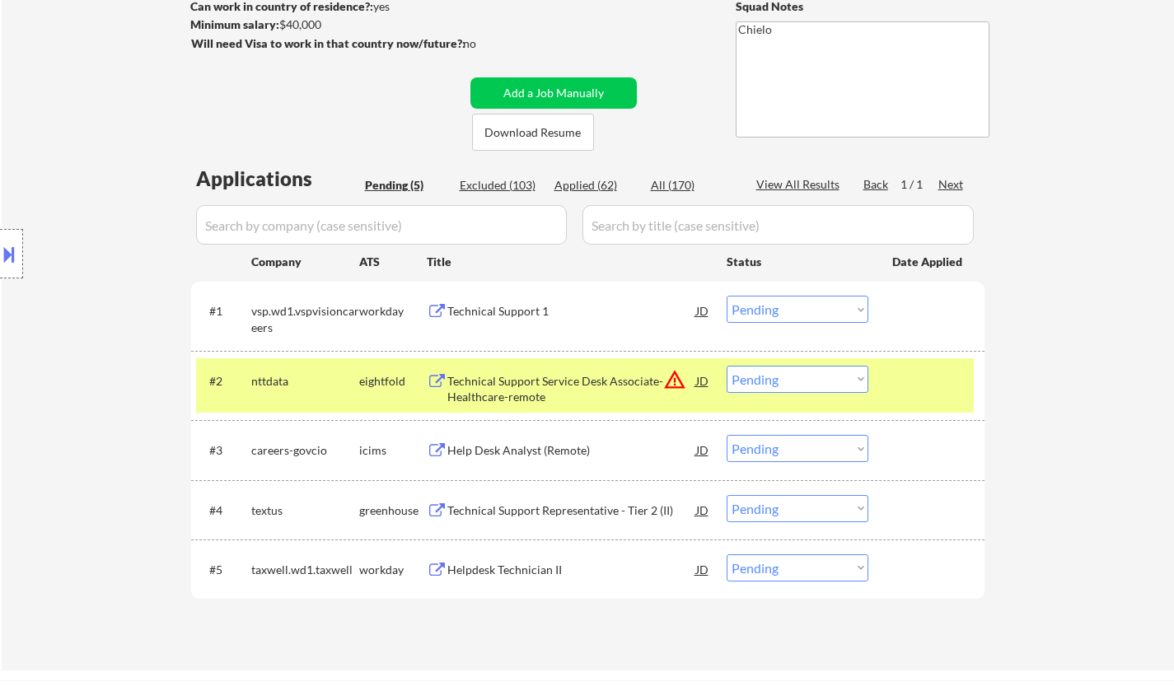
click at [502, 307] on div "Technical Support 1" at bounding box center [571, 311] width 249 height 16
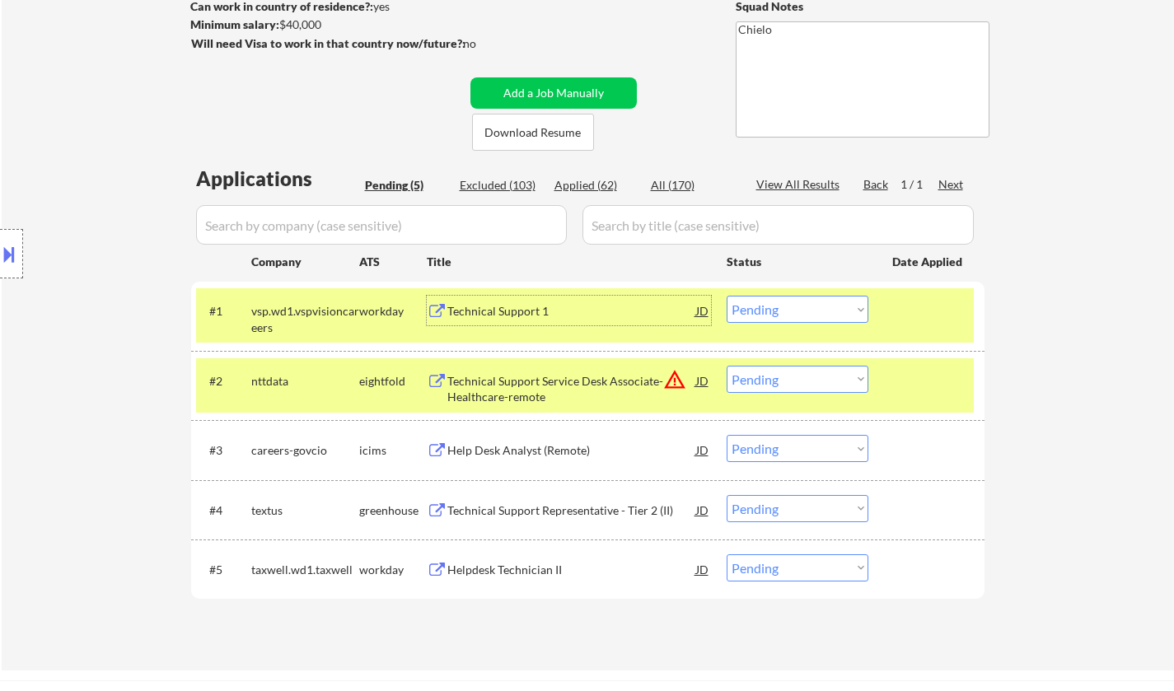
drag, startPoint x: 776, startPoint y: 379, endPoint x: 781, endPoint y: 391, distance: 13.3
click at [776, 379] on select "Choose an option... Pending Applied Excluded (Questions) Excluded (Expired) Exc…" at bounding box center [798, 379] width 142 height 27
click at [727, 366] on select "Choose an option... Pending Applied Excluded (Questions) Excluded (Expired) Exc…" at bounding box center [798, 379] width 142 height 27
select select ""pending""
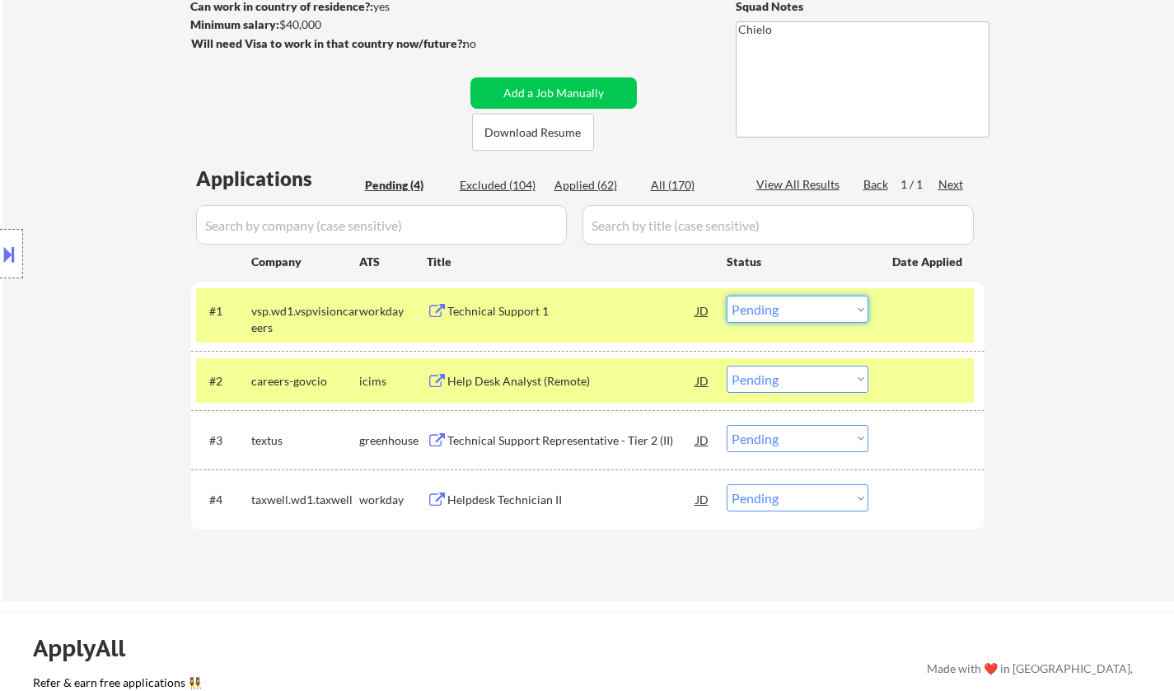
click at [767, 310] on select "Choose an option... Pending Applied Excluded (Questions) Excluded (Expired) Exc…" at bounding box center [798, 309] width 142 height 27
click at [727, 296] on select "Choose an option... Pending Applied Excluded (Questions) Excluded (Expired) Exc…" at bounding box center [798, 309] width 142 height 27
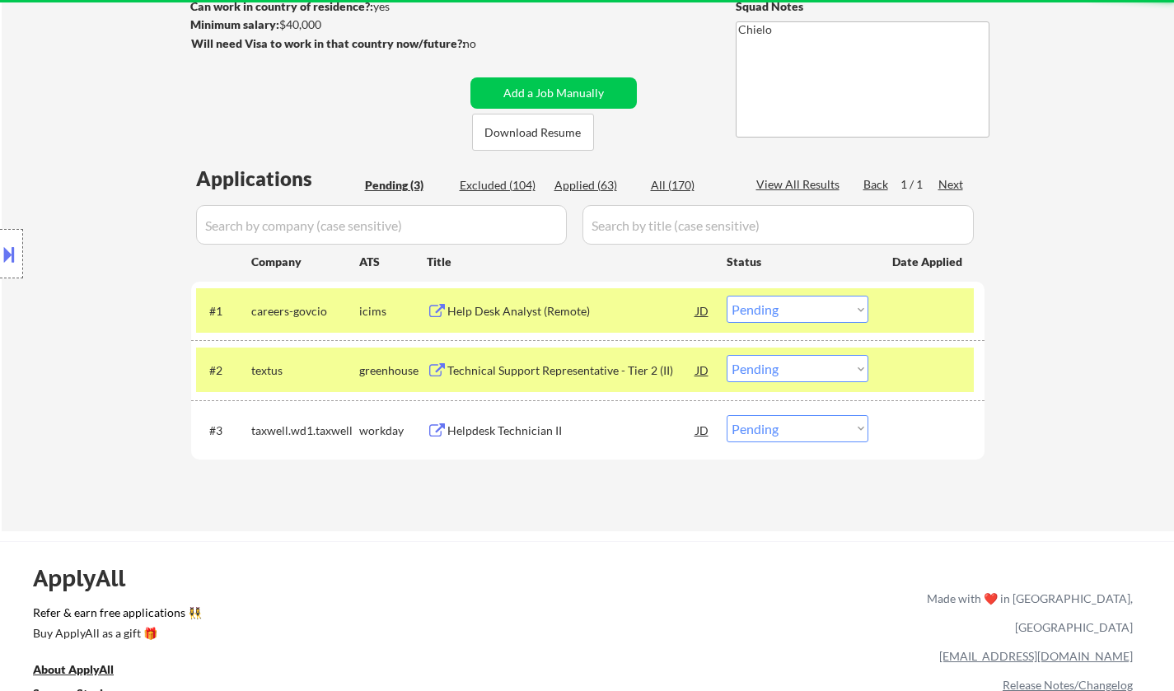
click at [502, 305] on div "Help Desk Analyst (Remote)" at bounding box center [571, 311] width 249 height 16
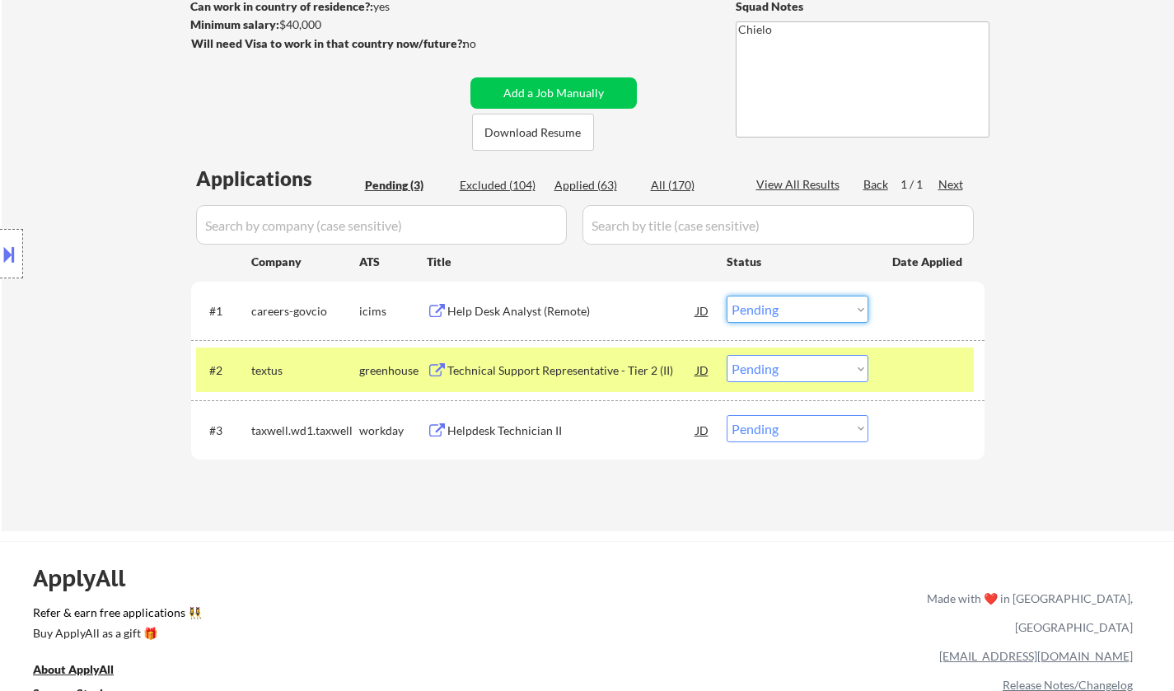
drag, startPoint x: 782, startPoint y: 306, endPoint x: 792, endPoint y: 316, distance: 14.6
click at [782, 306] on select "Choose an option... Pending Applied Excluded (Questions) Excluded (Expired) Exc…" at bounding box center [798, 309] width 142 height 27
drag, startPoint x: 818, startPoint y: 306, endPoint x: 827, endPoint y: 320, distance: 17.4
click at [818, 306] on select "Choose an option... Pending Applied Excluded (Questions) Excluded (Expired) Exc…" at bounding box center [798, 309] width 142 height 27
click at [727, 296] on select "Choose an option... Pending Applied Excluded (Questions) Excluded (Expired) Exc…" at bounding box center [798, 309] width 142 height 27
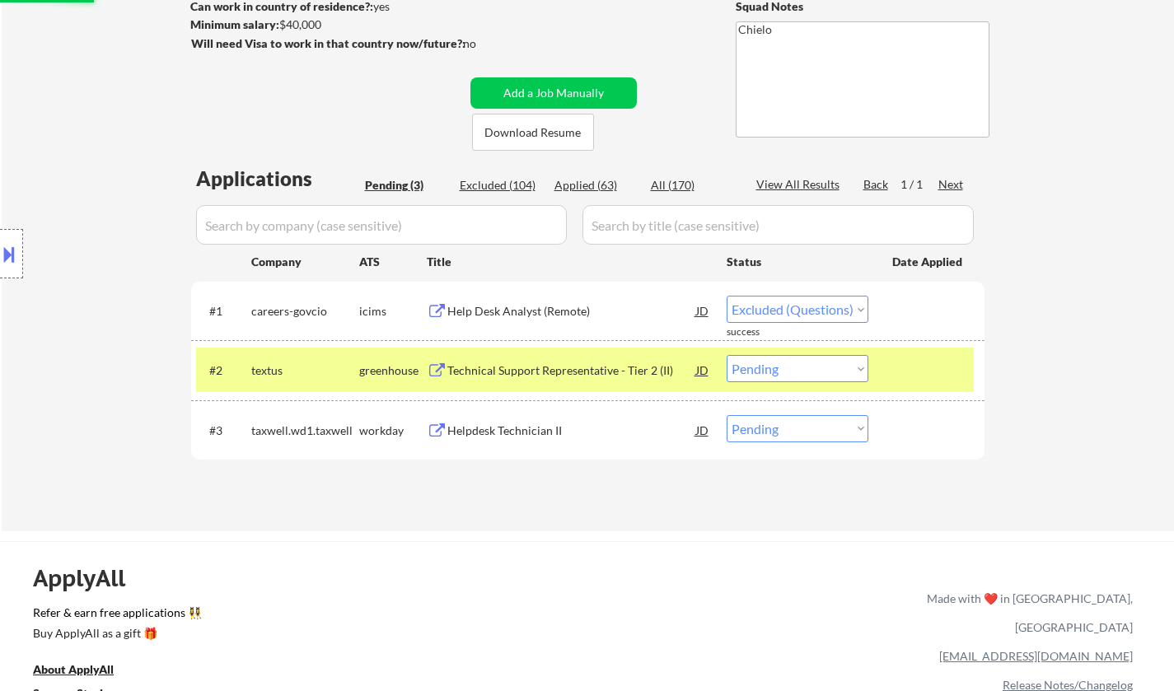
select select ""pending""
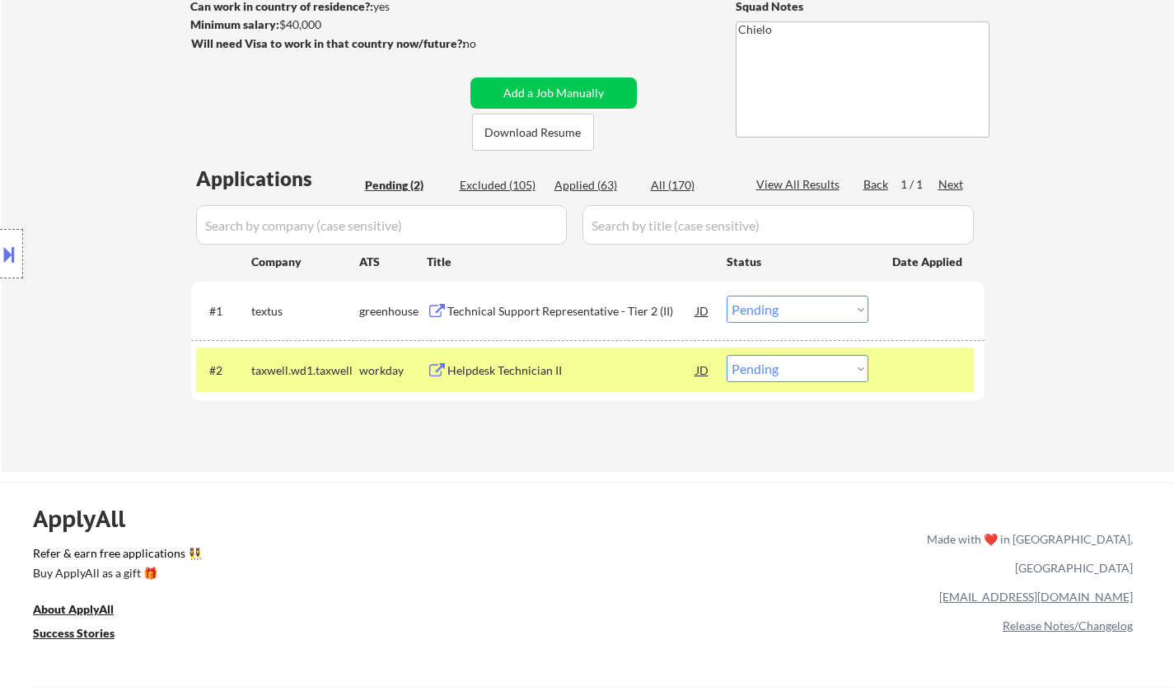
click at [514, 380] on div "Helpdesk Technician II" at bounding box center [571, 370] width 249 height 30
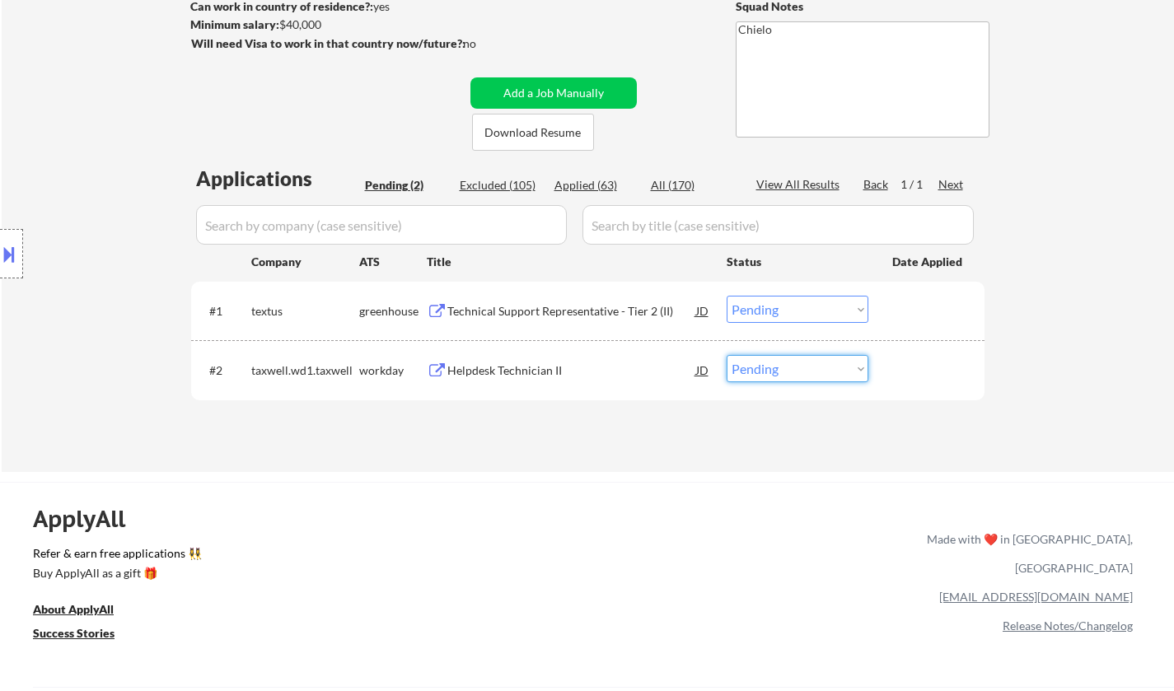
drag, startPoint x: 757, startPoint y: 367, endPoint x: 768, endPoint y: 379, distance: 16.4
click at [757, 367] on select "Choose an option... Pending Applied Excluded (Questions) Excluded (Expired) Exc…" at bounding box center [798, 368] width 142 height 27
select select ""applied""
click at [727, 355] on select "Choose an option... Pending Applied Excluded (Questions) Excluded (Expired) Exc…" at bounding box center [798, 368] width 142 height 27
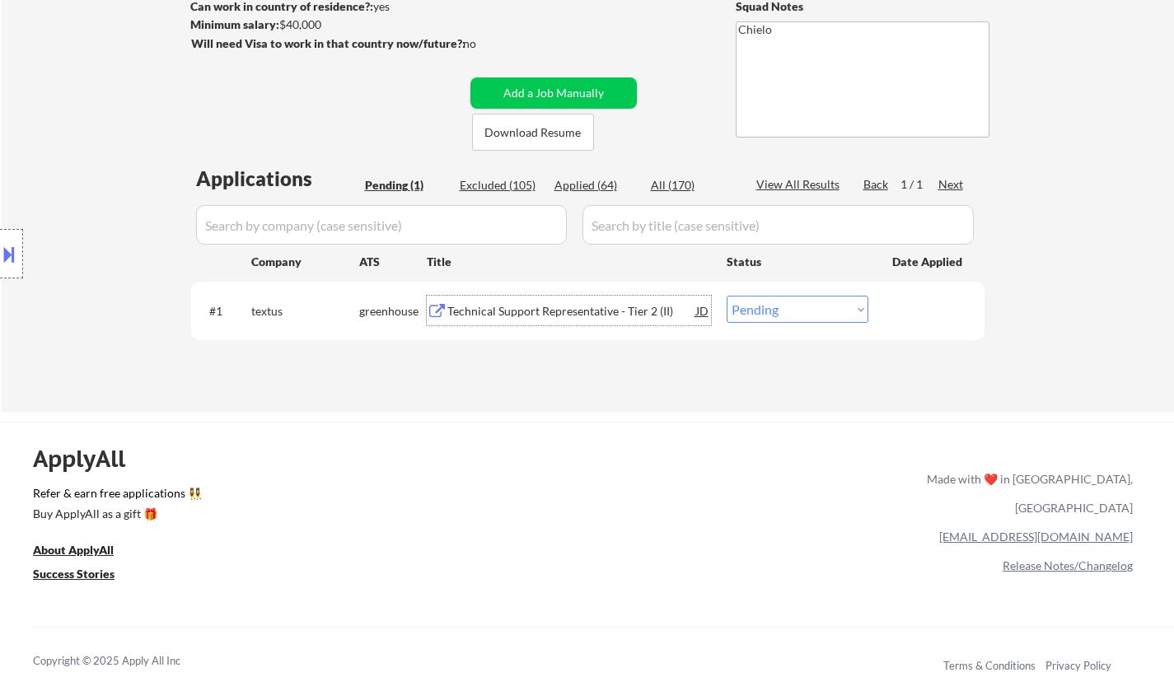
click at [530, 313] on div "Technical Support Representative - Tier 2 (II)" at bounding box center [571, 311] width 249 height 16
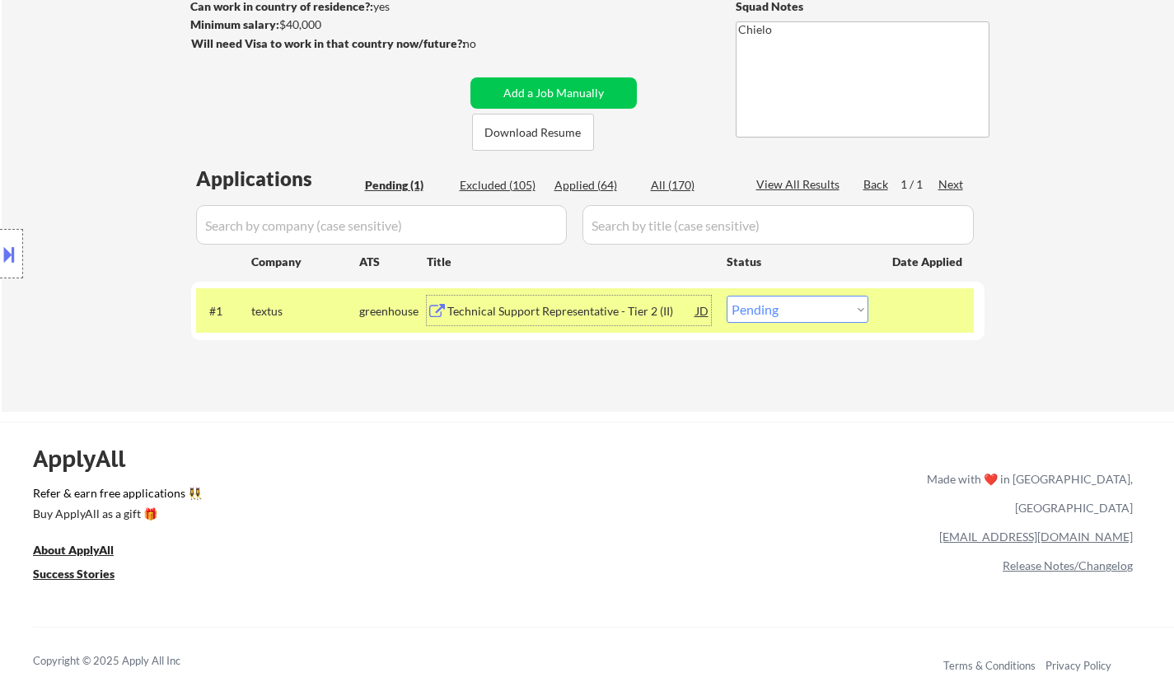
click at [825, 316] on select "Choose an option... Pending Applied Excluded (Questions) Excluded (Expired) Exc…" at bounding box center [798, 309] width 142 height 27
select select ""excluded""
click at [727, 296] on select "Choose an option... Pending Applied Excluded (Questions) Excluded (Expired) Exc…" at bounding box center [798, 309] width 142 height 27
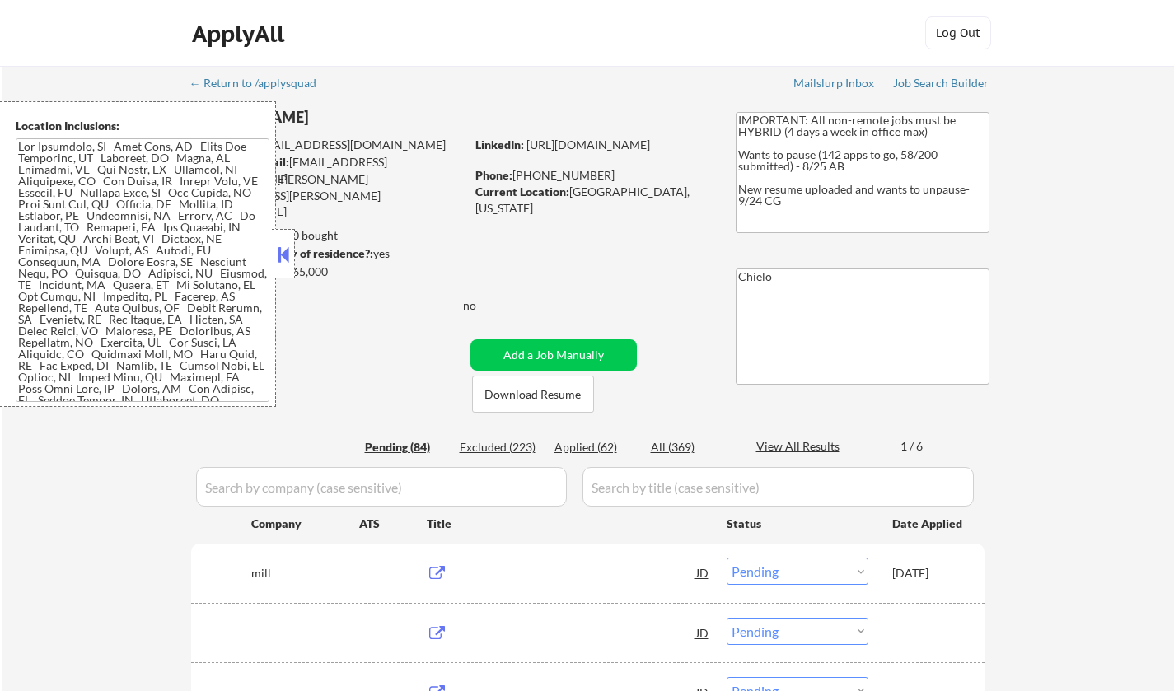
select select ""pending""
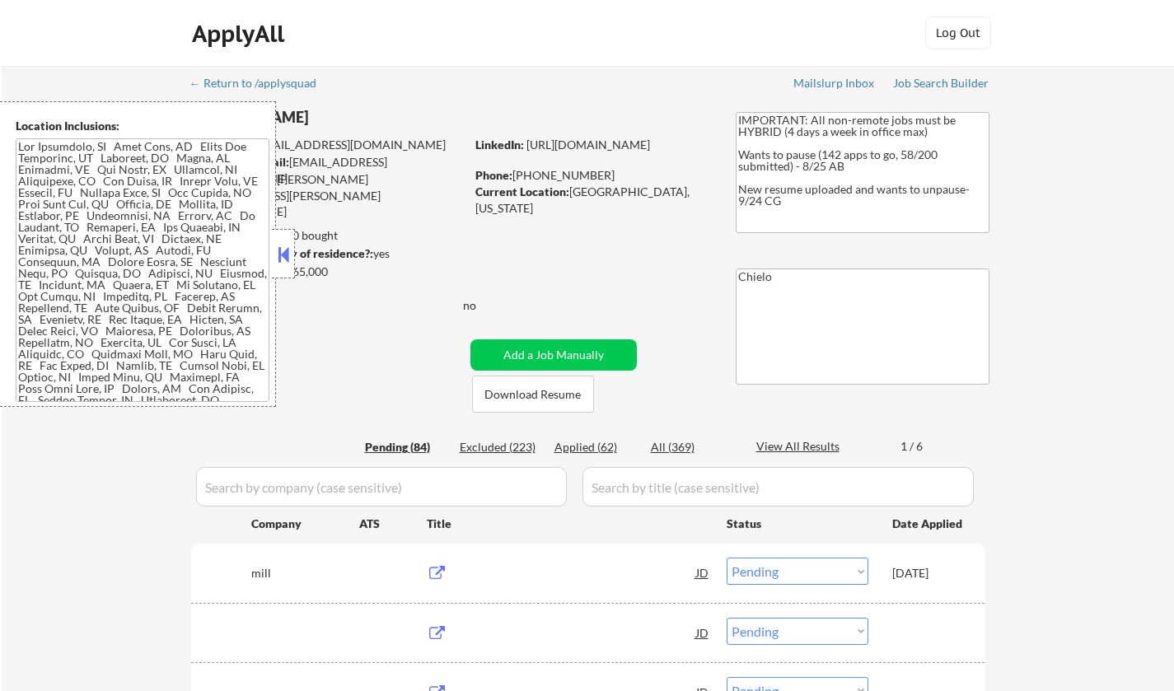
select select ""pending""
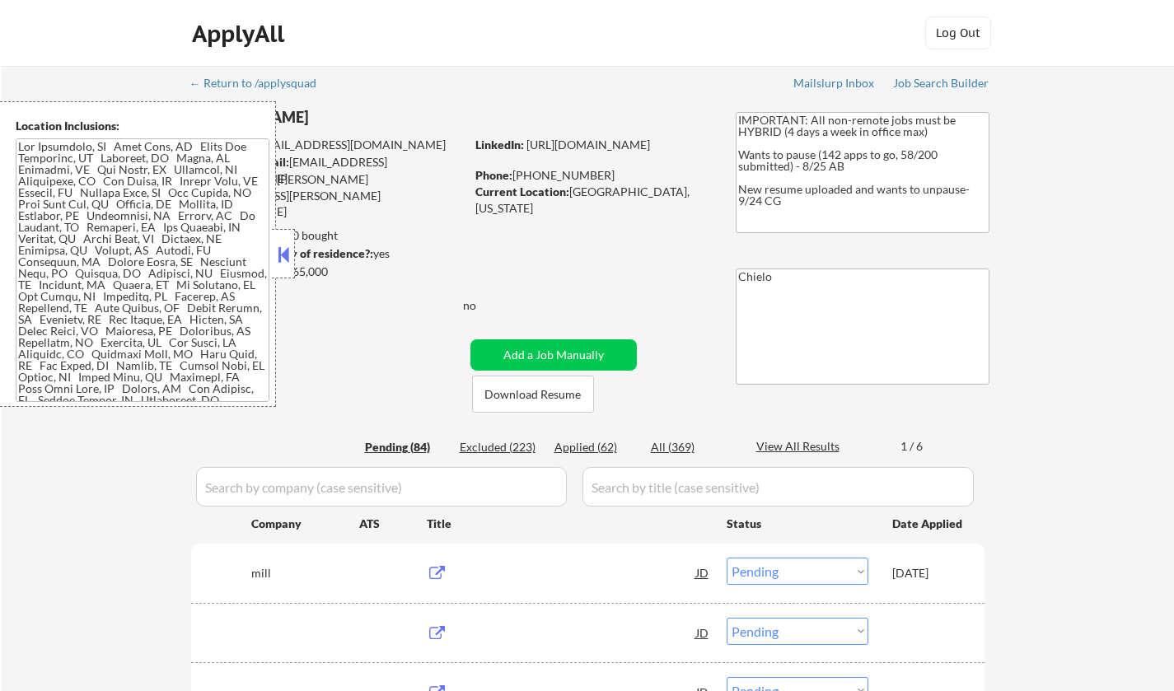
select select ""pending""
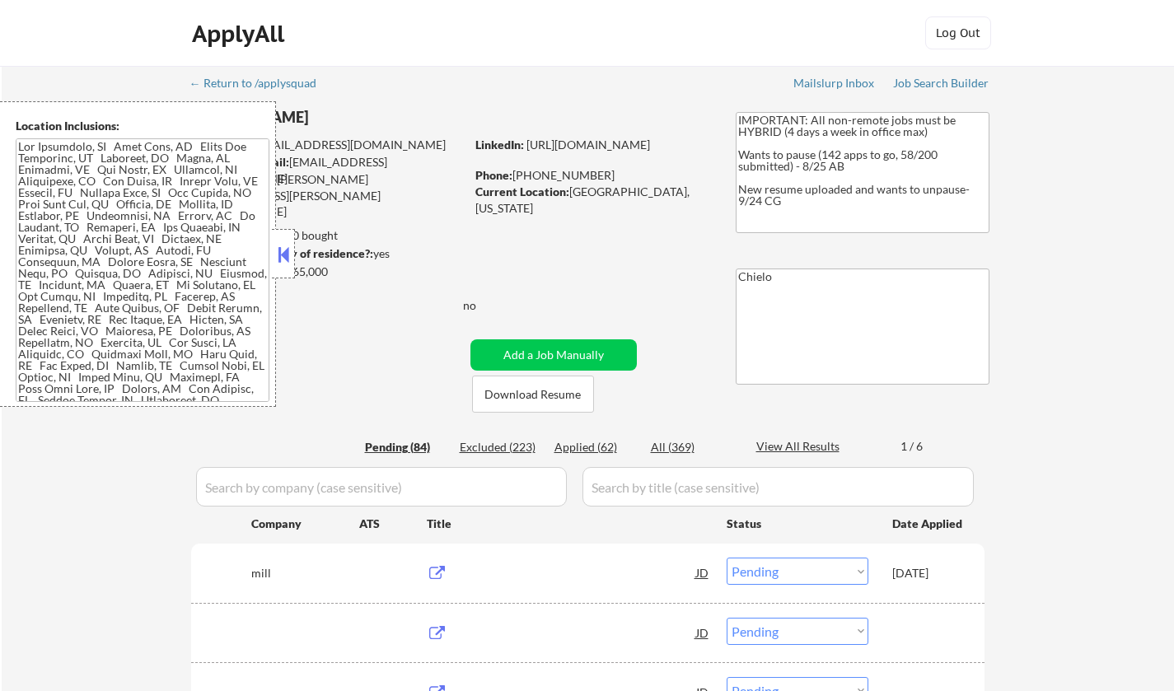
select select ""pending""
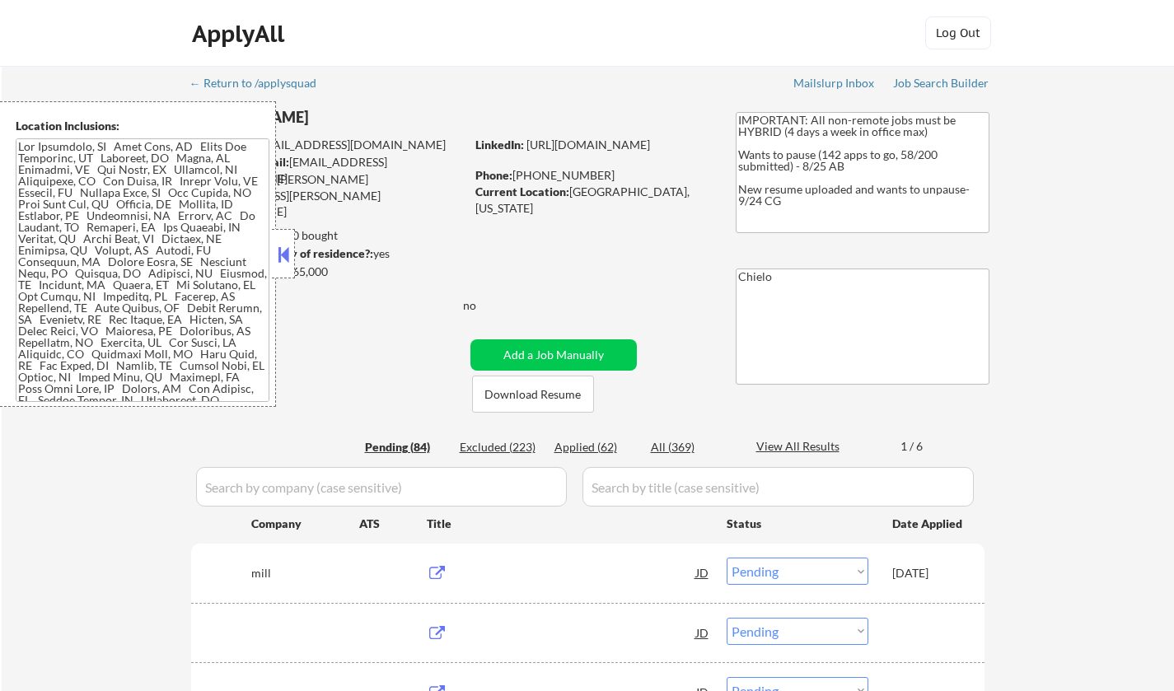
select select ""pending""
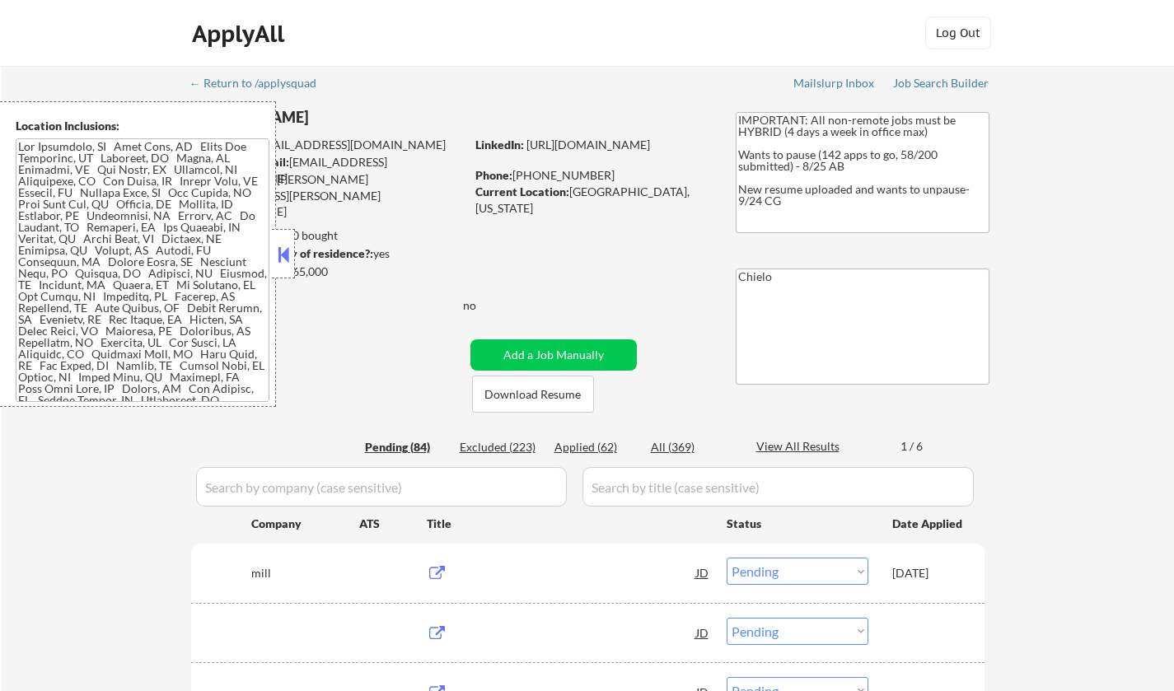
select select ""pending""
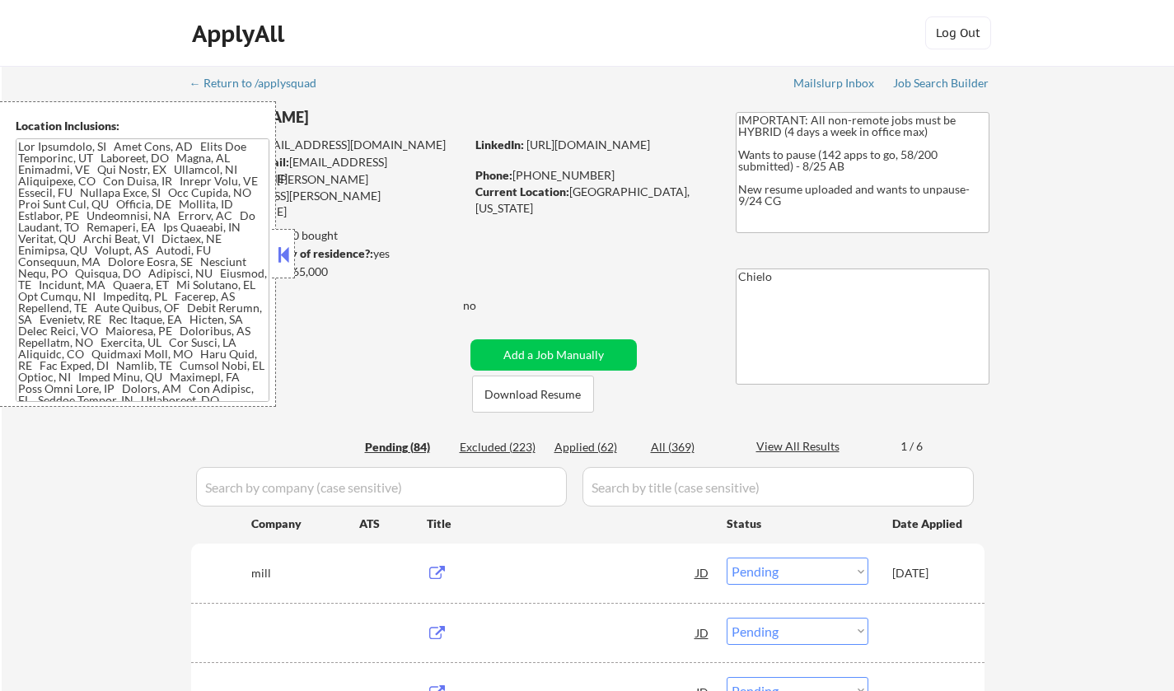
select select ""pending""
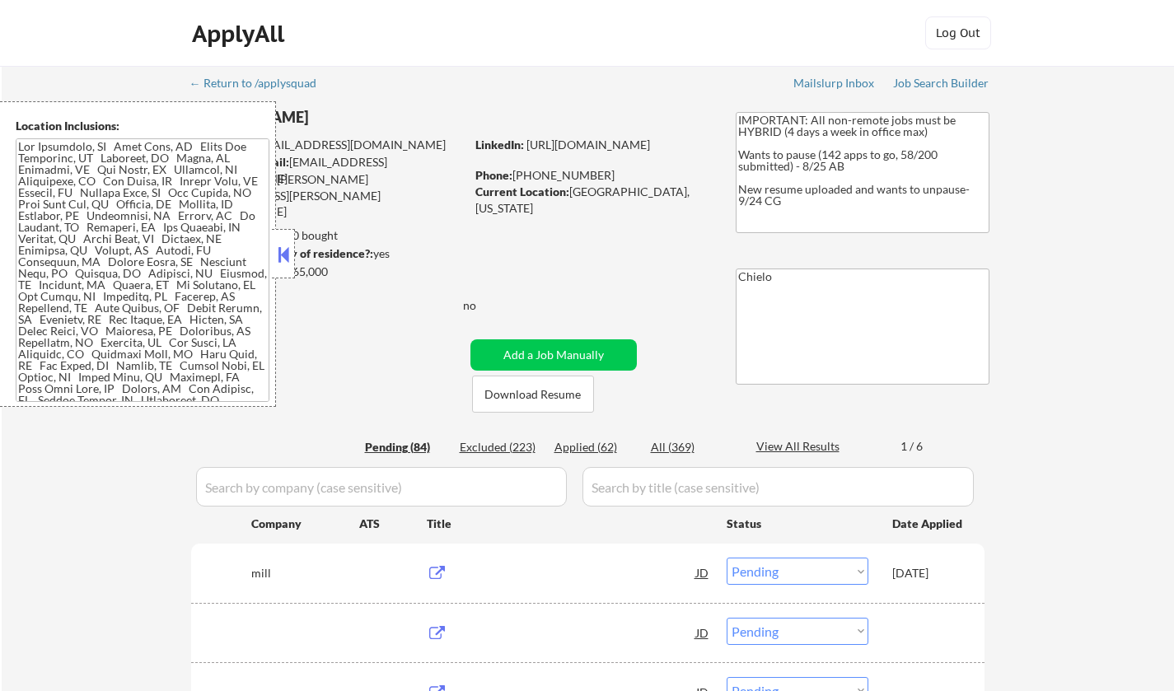
select select ""pending""
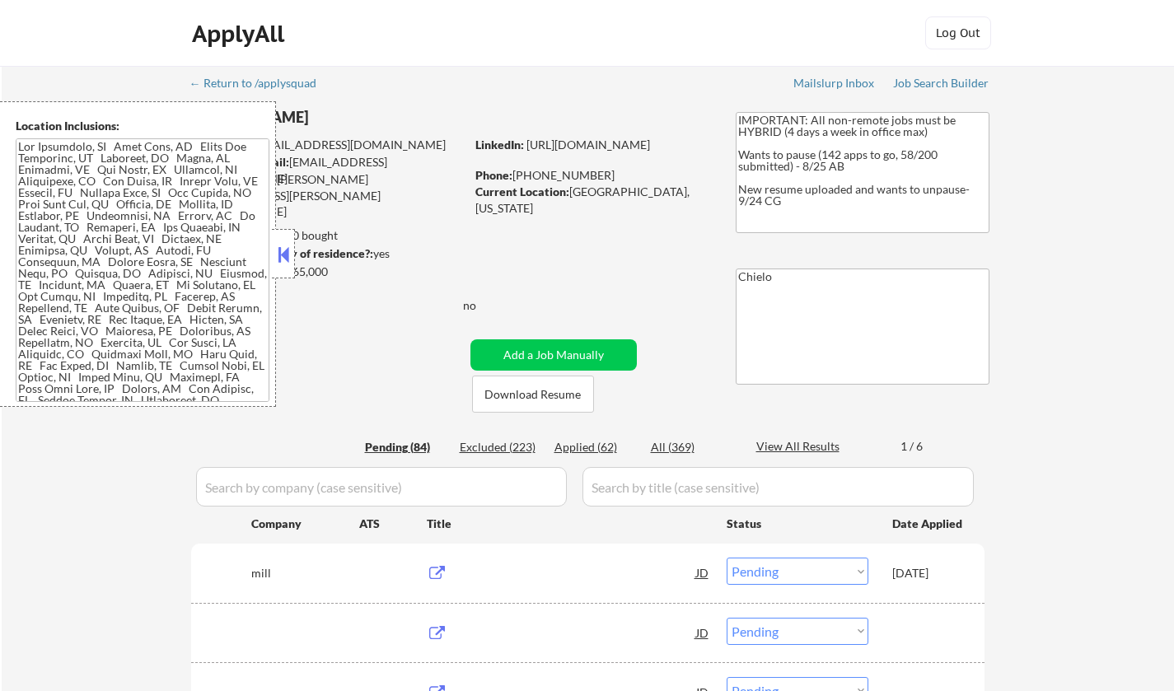
select select ""pending""
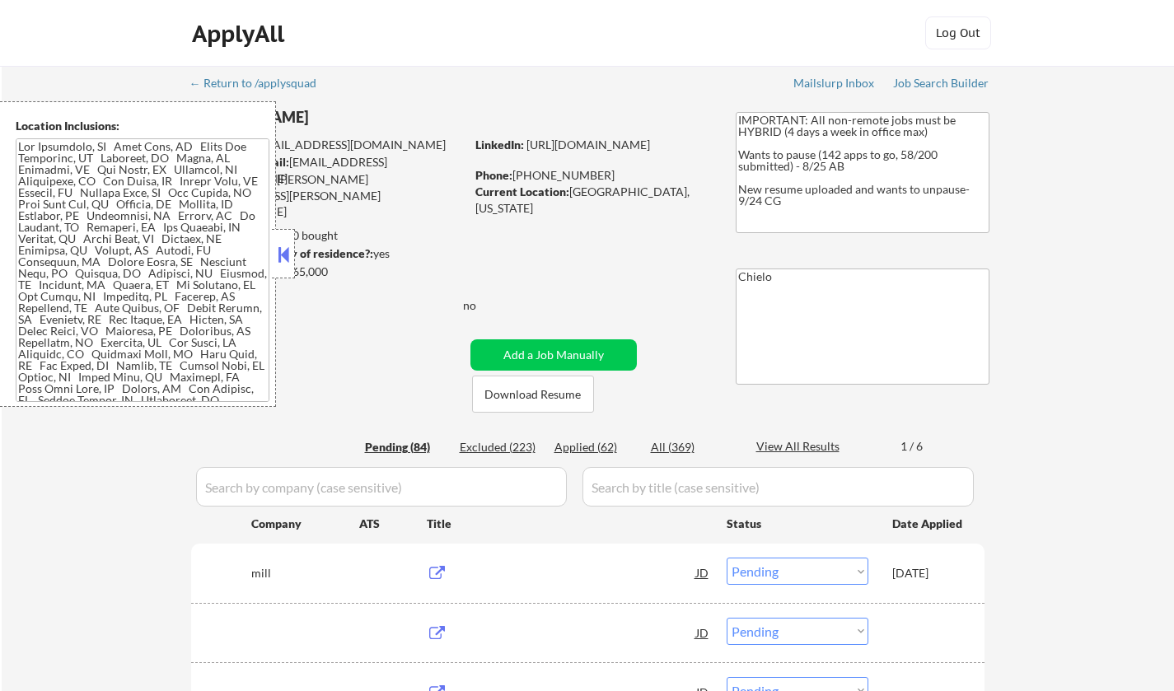
select select ""pending""
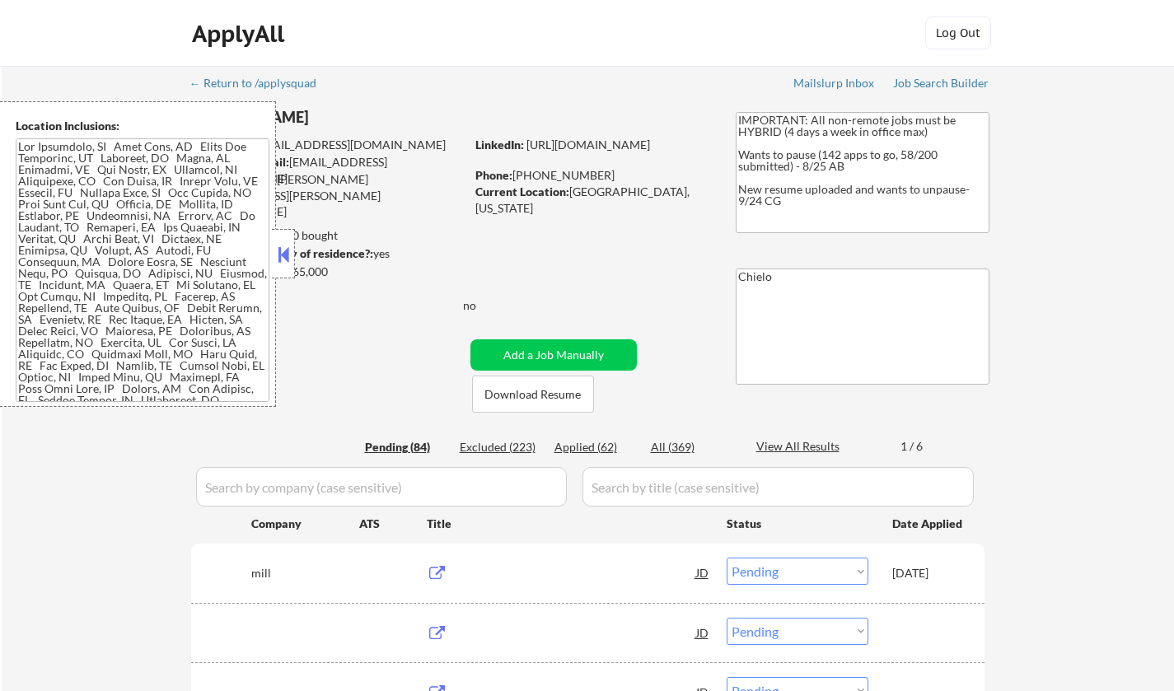
select select ""pending""
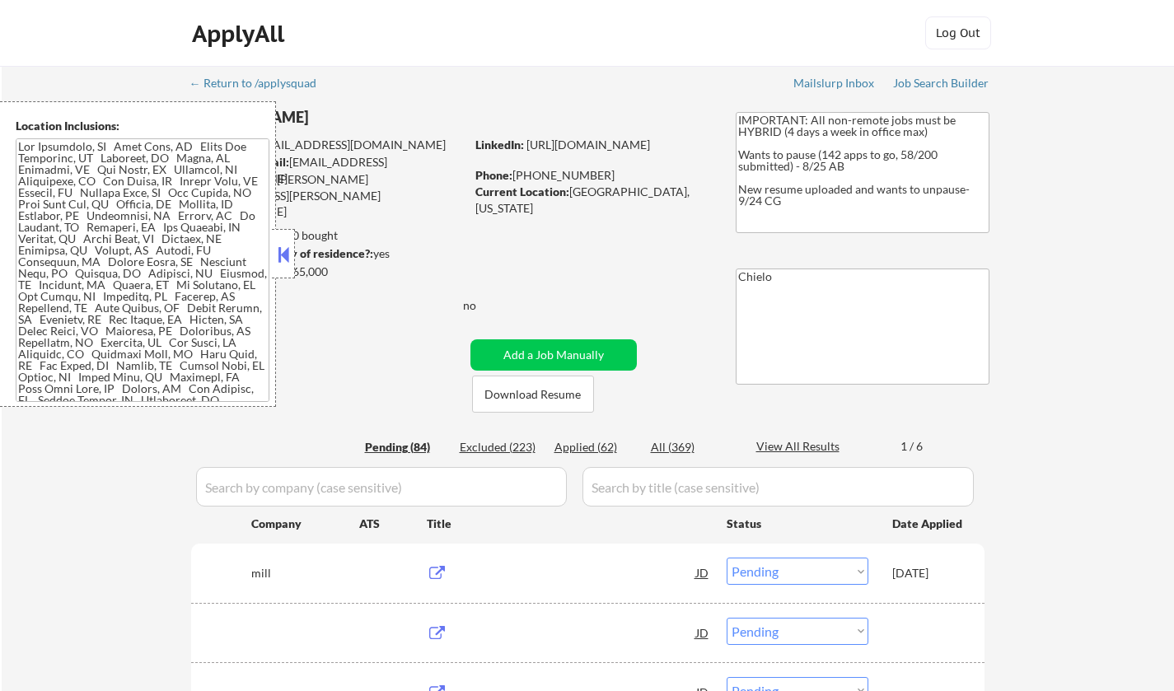
select select ""pending""
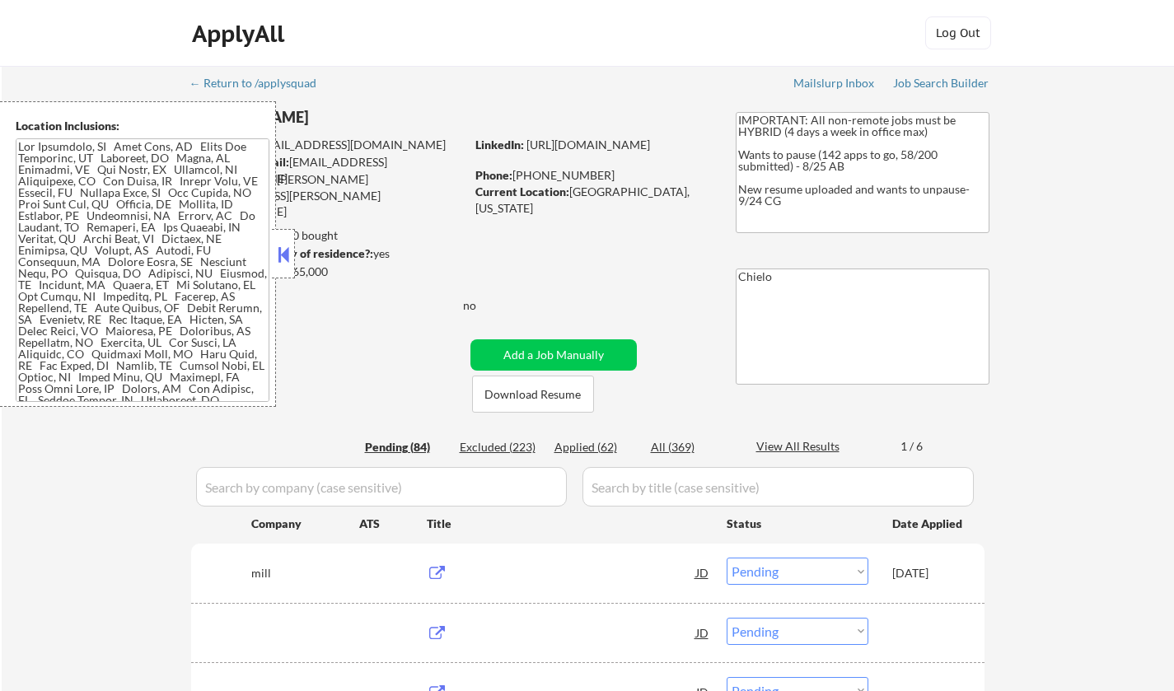
select select ""pending""
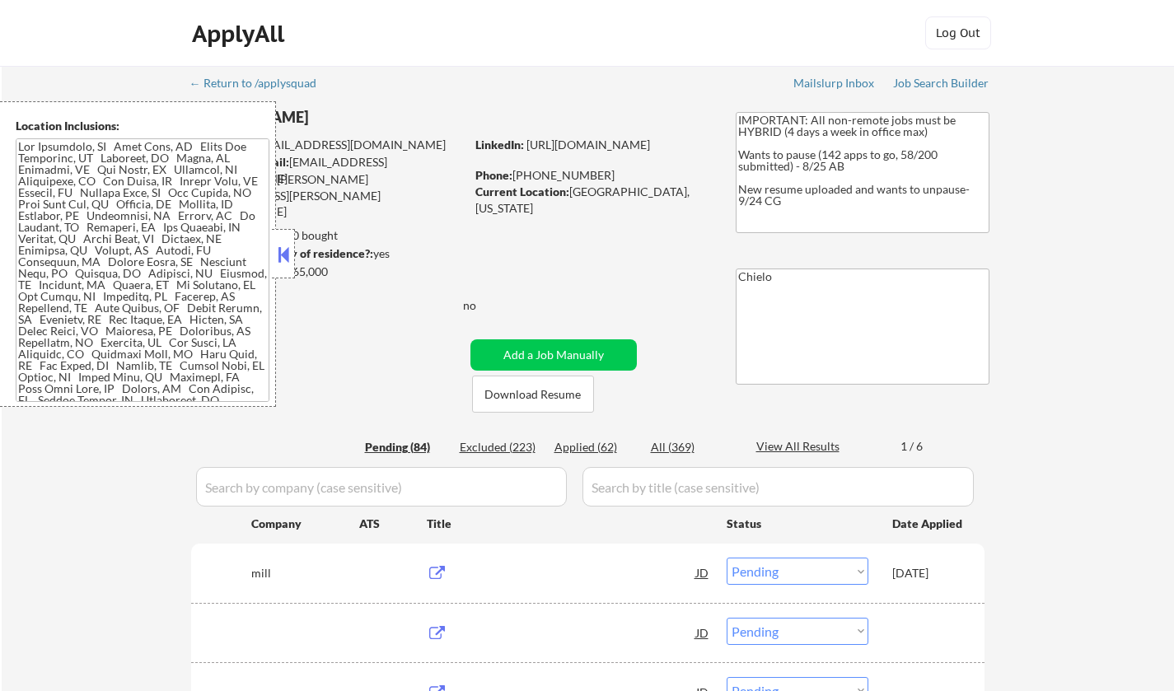
select select ""pending""
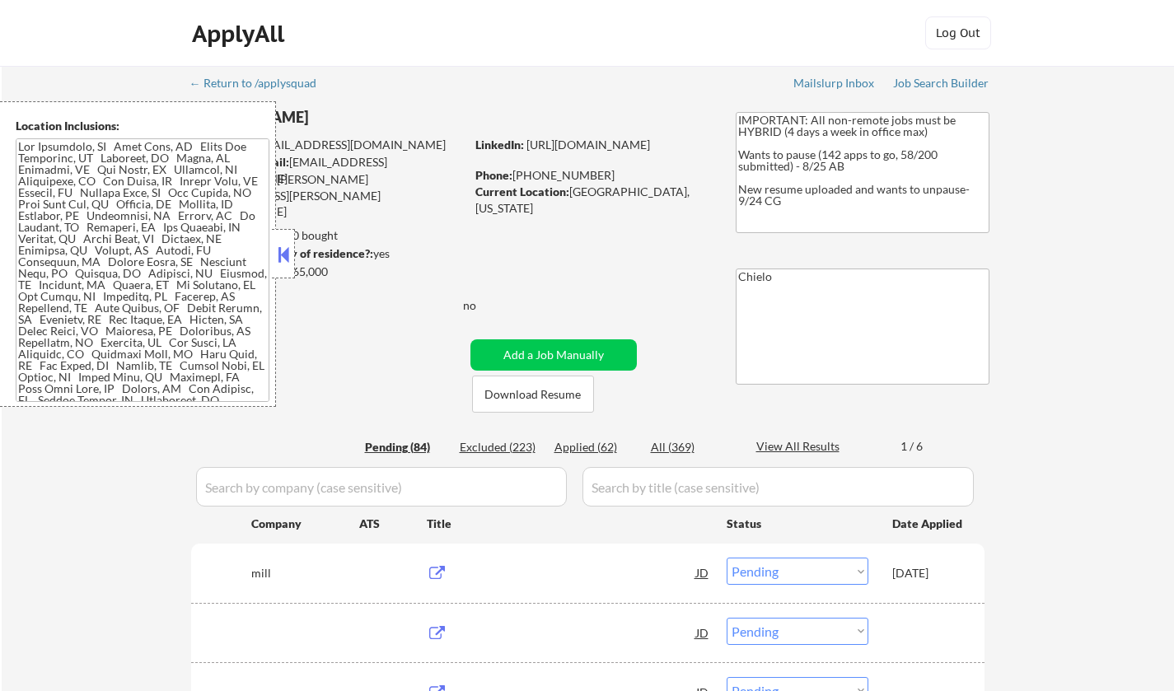
select select ""pending""
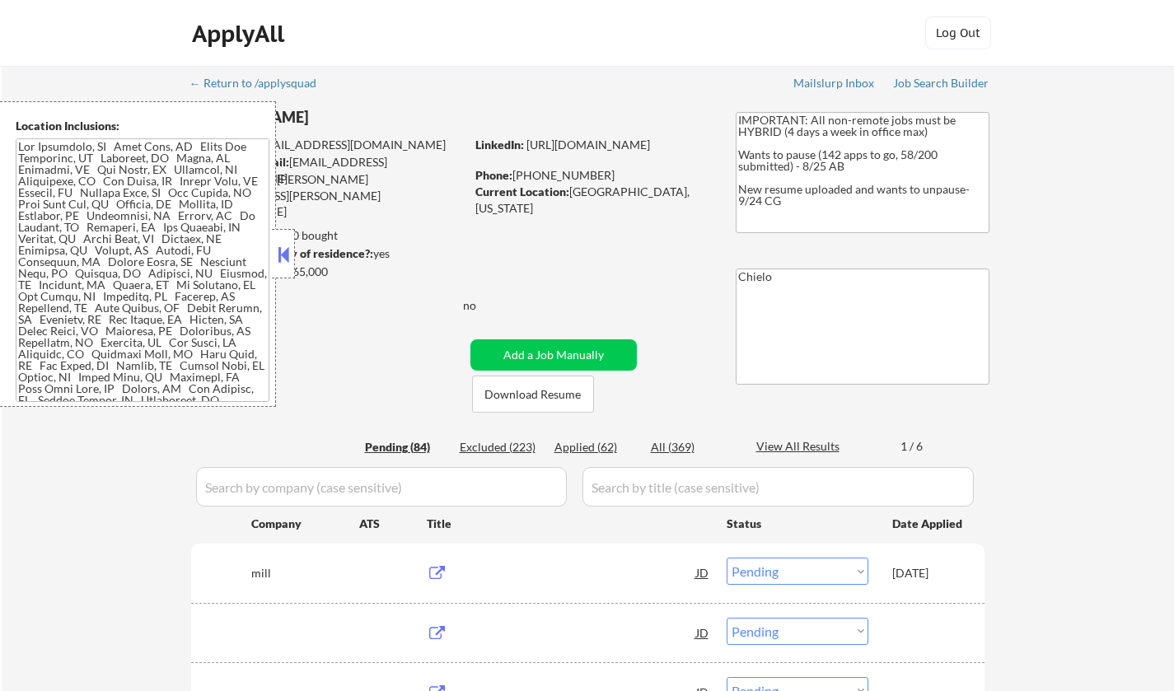
select select ""pending""
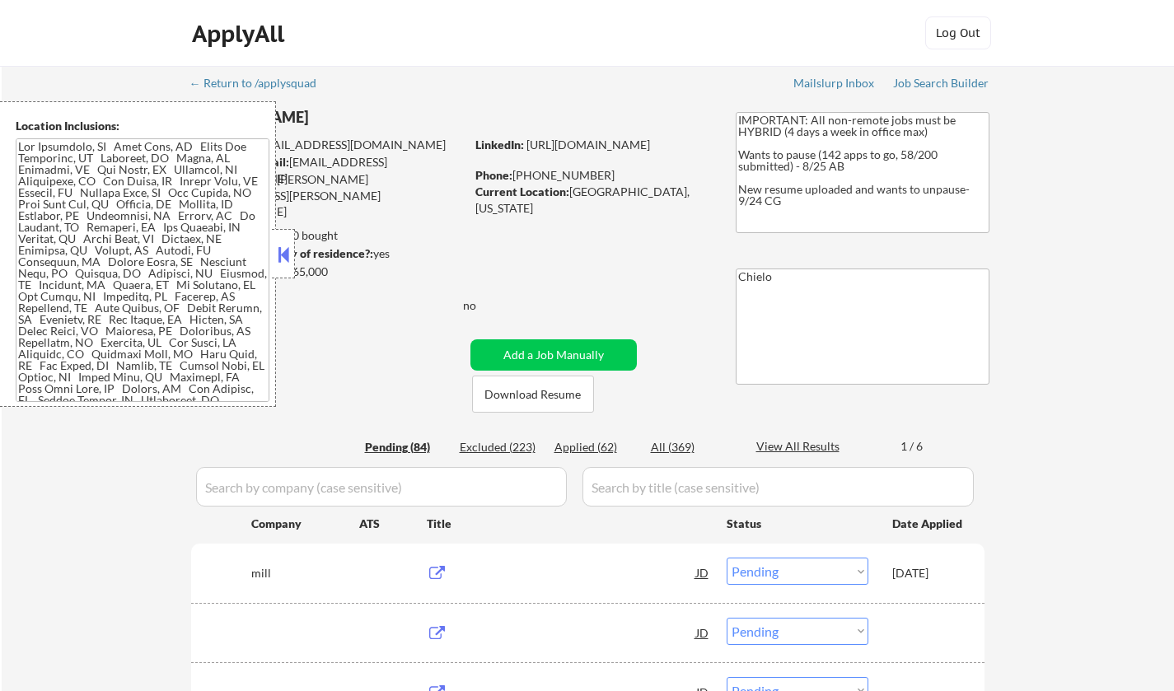
select select ""pending""
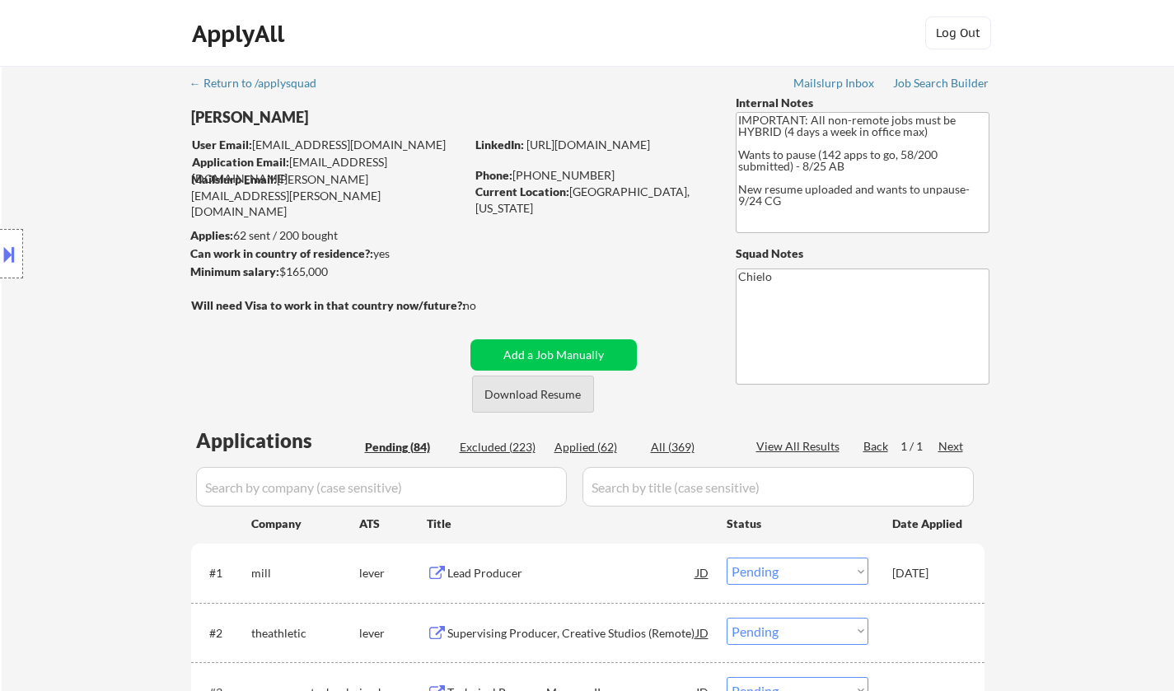
click at [527, 397] on button "Download Resume" at bounding box center [533, 394] width 122 height 37
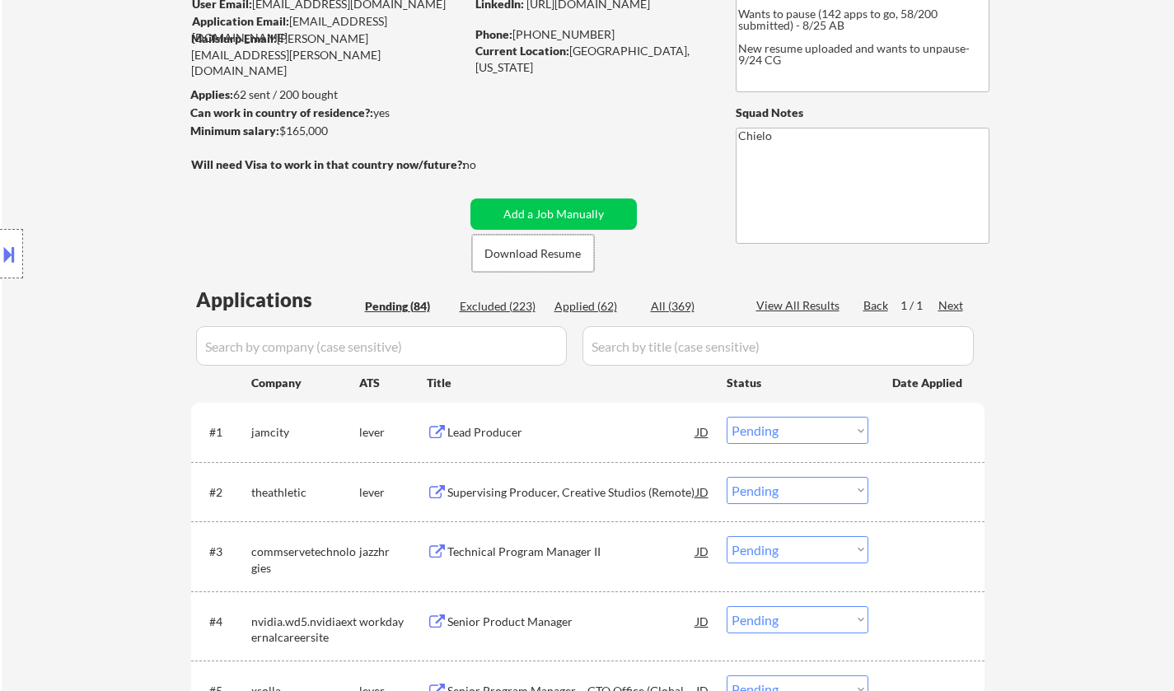
scroll to position [247, 0]
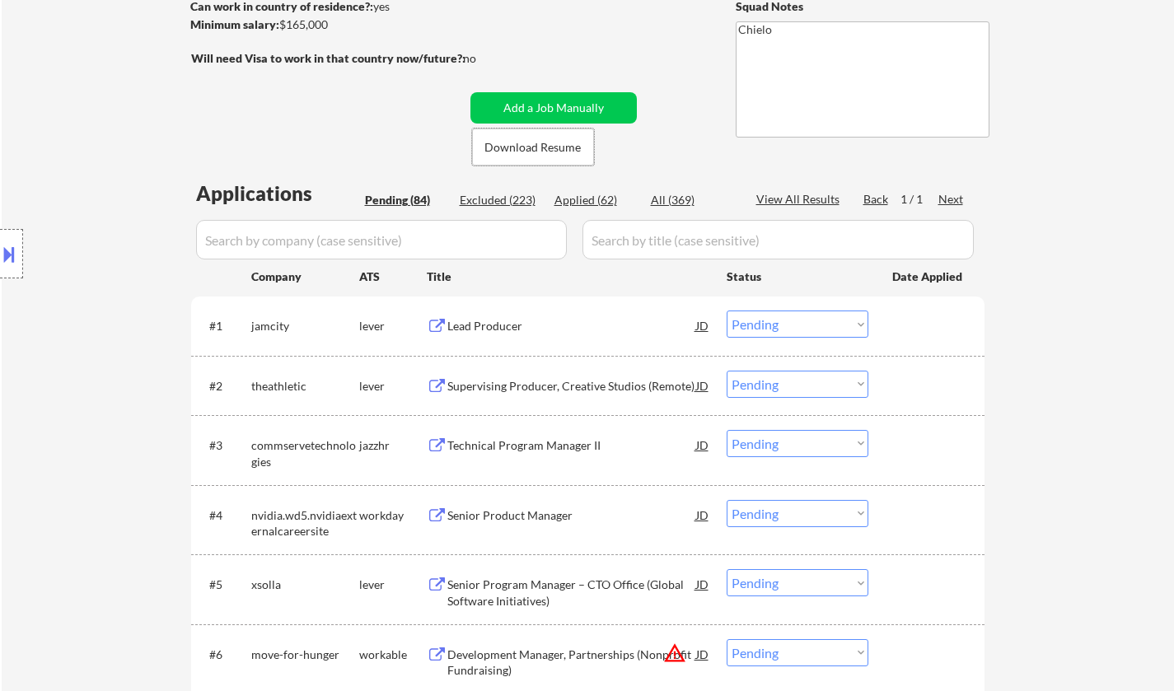
click at [496, 325] on div "Lead Producer" at bounding box center [571, 326] width 249 height 16
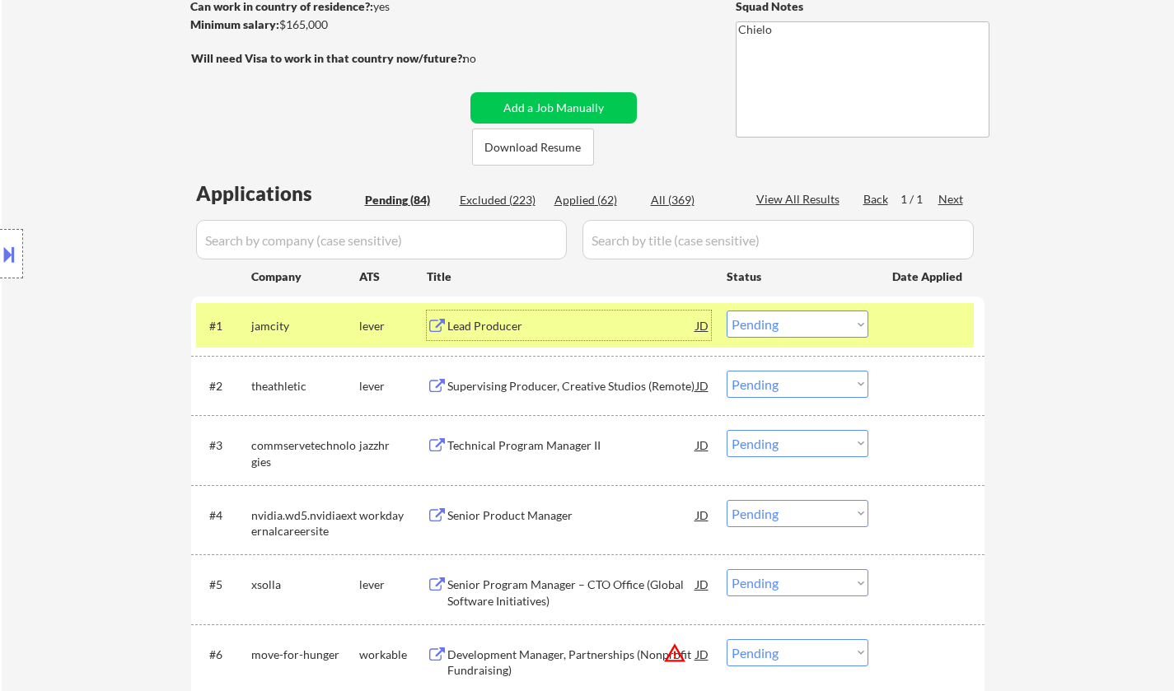
drag, startPoint x: 793, startPoint y: 324, endPoint x: 805, endPoint y: 335, distance: 16.3
click at [795, 325] on select "Choose an option... Pending Applied Excluded (Questions) Excluded (Expired) Exc…" at bounding box center [798, 324] width 142 height 27
click at [727, 311] on select "Choose an option... Pending Applied Excluded (Questions) Excluded (Expired) Exc…" at bounding box center [798, 324] width 142 height 27
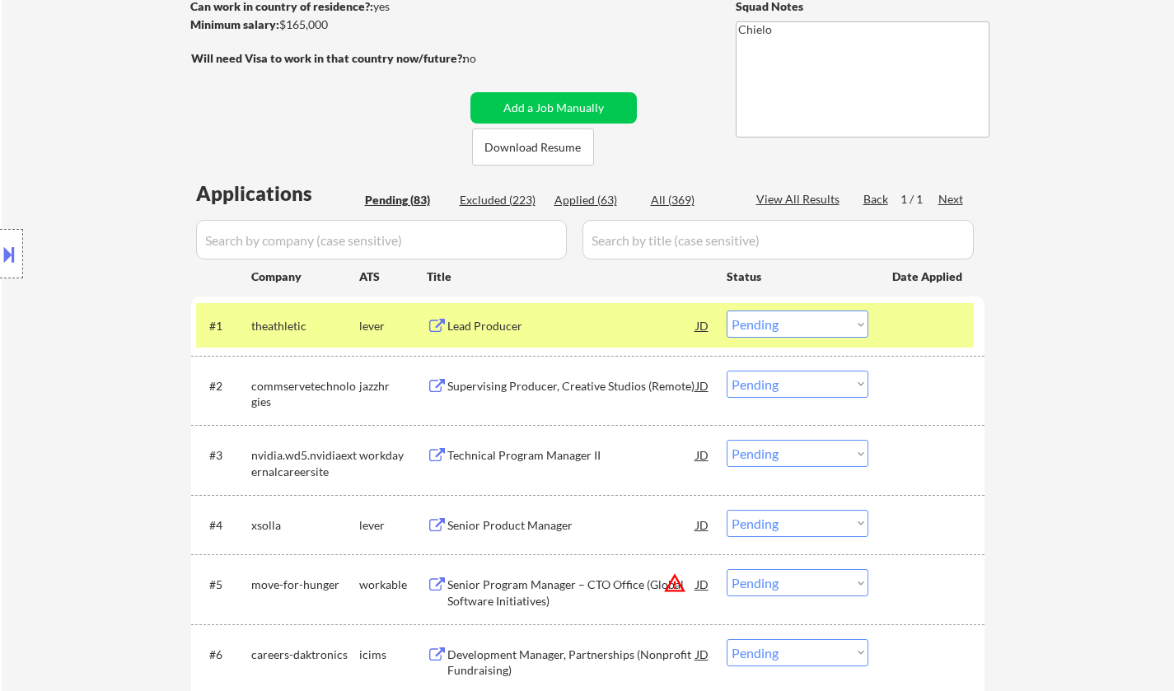
click at [491, 323] on div "Lead Producer" at bounding box center [571, 326] width 249 height 16
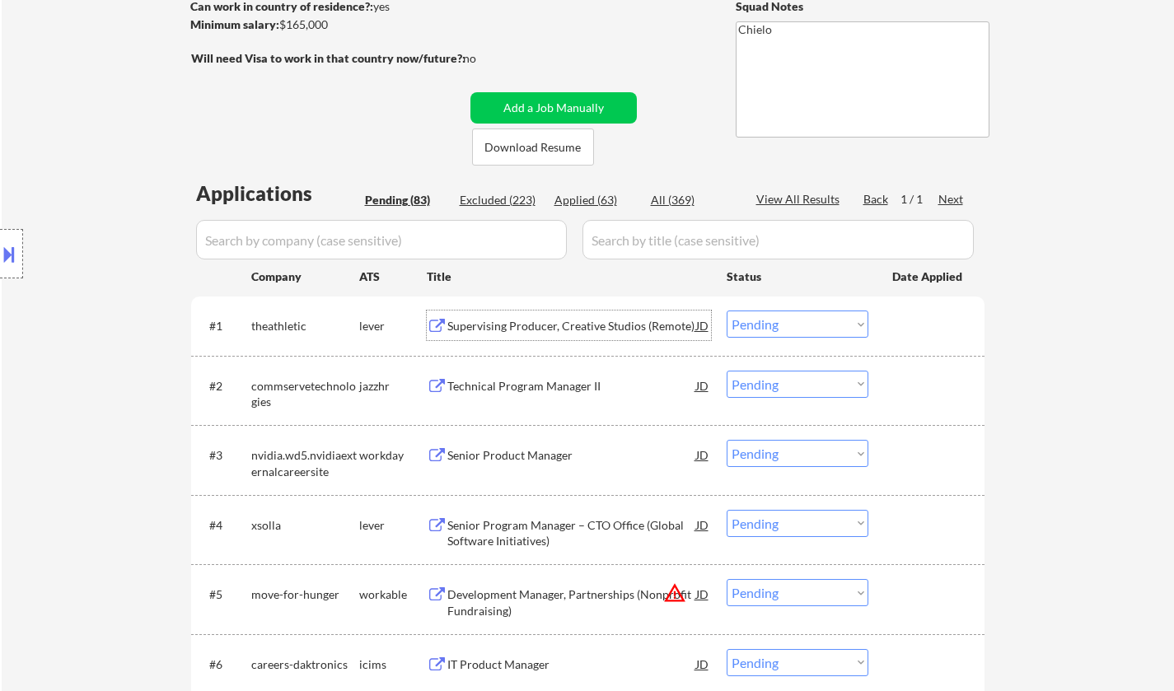
drag, startPoint x: 787, startPoint y: 330, endPoint x: 796, endPoint y: 334, distance: 10.0
click at [787, 330] on select "Choose an option... Pending Applied Excluded (Questions) Excluded (Expired) Exc…" at bounding box center [798, 324] width 142 height 27
click at [727, 311] on select "Choose an option... Pending Applied Excluded (Questions) Excluded (Expired) Exc…" at bounding box center [798, 324] width 142 height 27
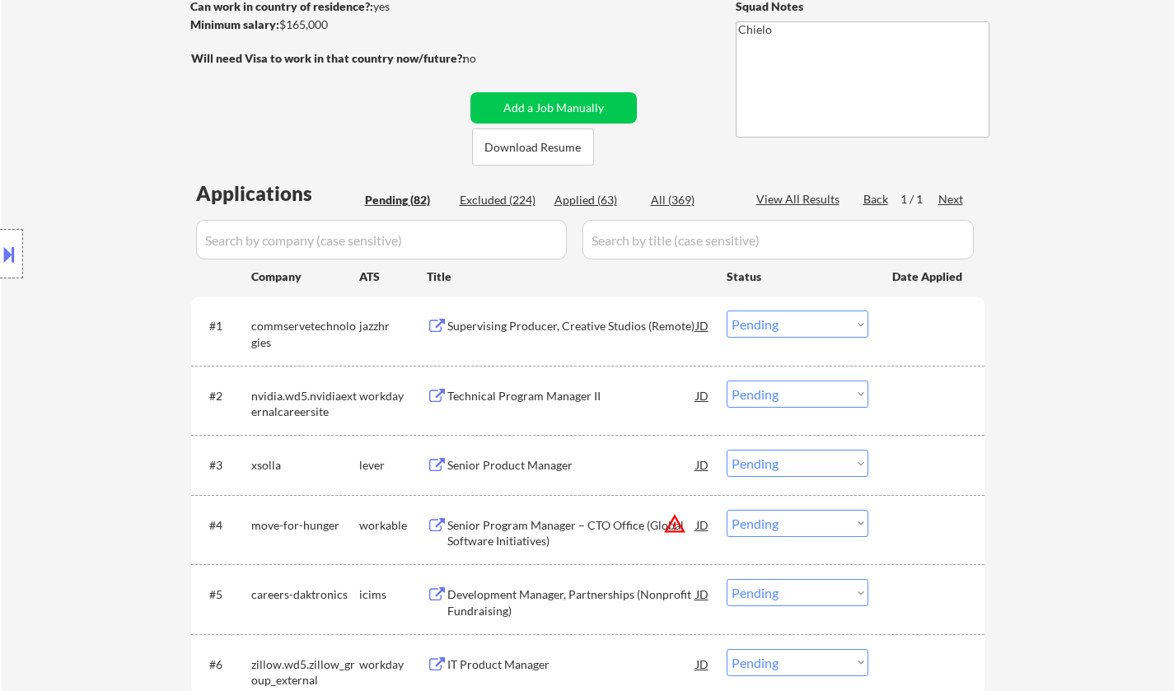
click at [550, 323] on div "Supervising Producer, Creative Studios (Remote)" at bounding box center [571, 326] width 249 height 16
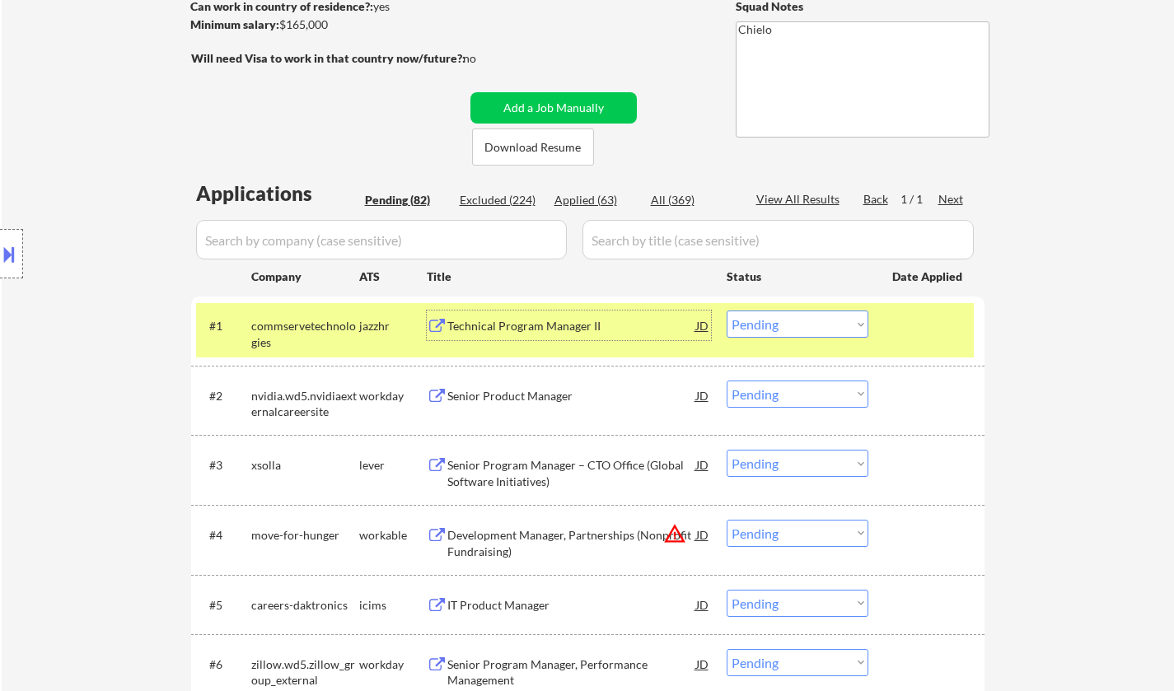
drag, startPoint x: 828, startPoint y: 321, endPoint x: 830, endPoint y: 336, distance: 15.0
click at [828, 321] on select "Choose an option... Pending Applied Excluded (Questions) Excluded (Expired) Exc…" at bounding box center [798, 324] width 142 height 27
click at [727, 311] on select "Choose an option... Pending Applied Excluded (Questions) Excluded (Expired) Exc…" at bounding box center [798, 324] width 142 height 27
select select ""pending""
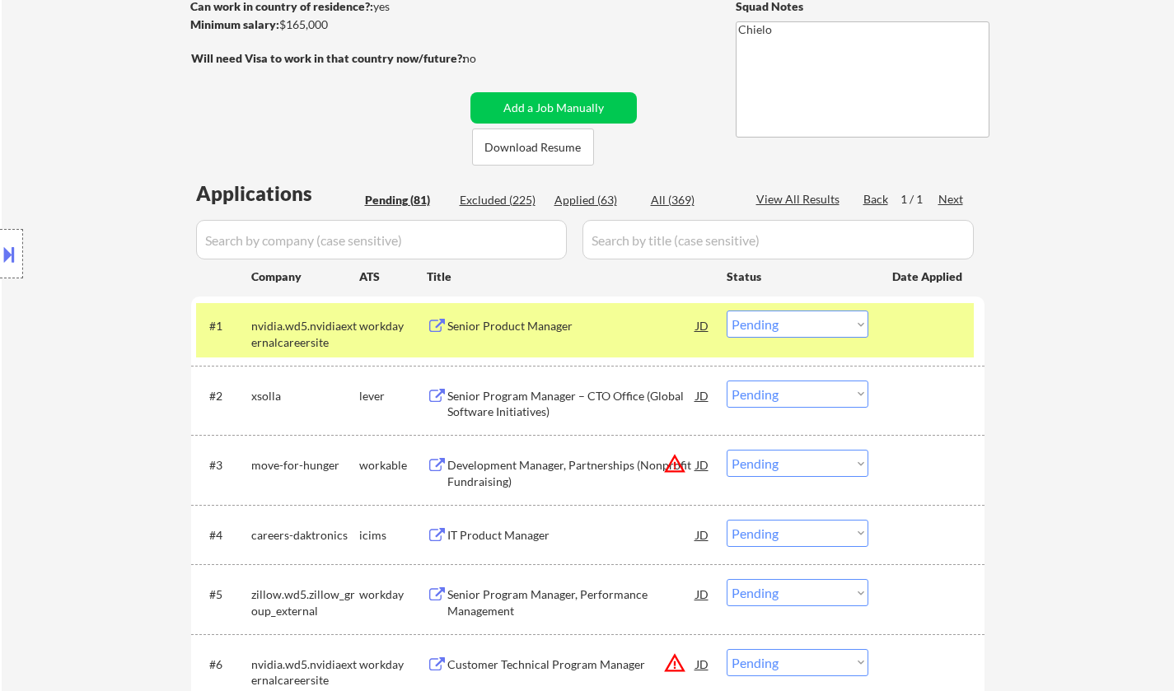
click at [529, 403] on div "Senior Program Manager – CTO Office (Global Software Initiatives)" at bounding box center [571, 404] width 249 height 32
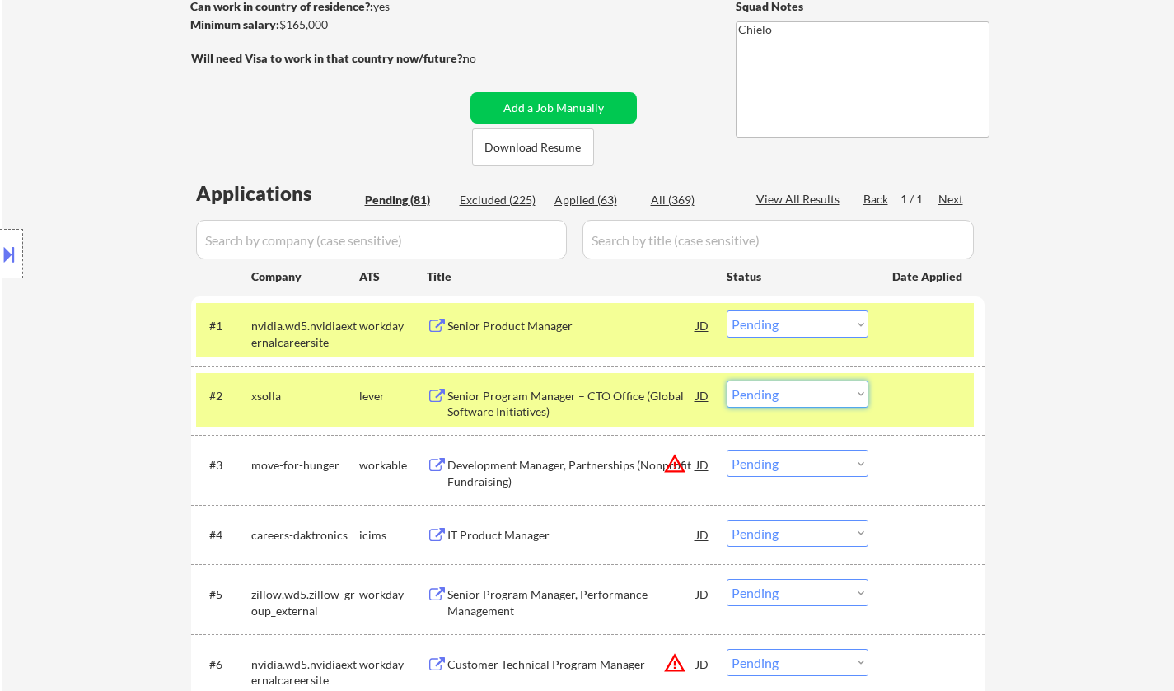
drag, startPoint x: 774, startPoint y: 389, endPoint x: 783, endPoint y: 393, distance: 10.0
click at [774, 389] on select "Choose an option... Pending Applied Excluded (Questions) Excluded (Expired) Exc…" at bounding box center [798, 394] width 142 height 27
click at [727, 381] on select "Choose an option... Pending Applied Excluded (Questions) Excluded (Expired) Exc…" at bounding box center [798, 394] width 142 height 27
select select ""pending""
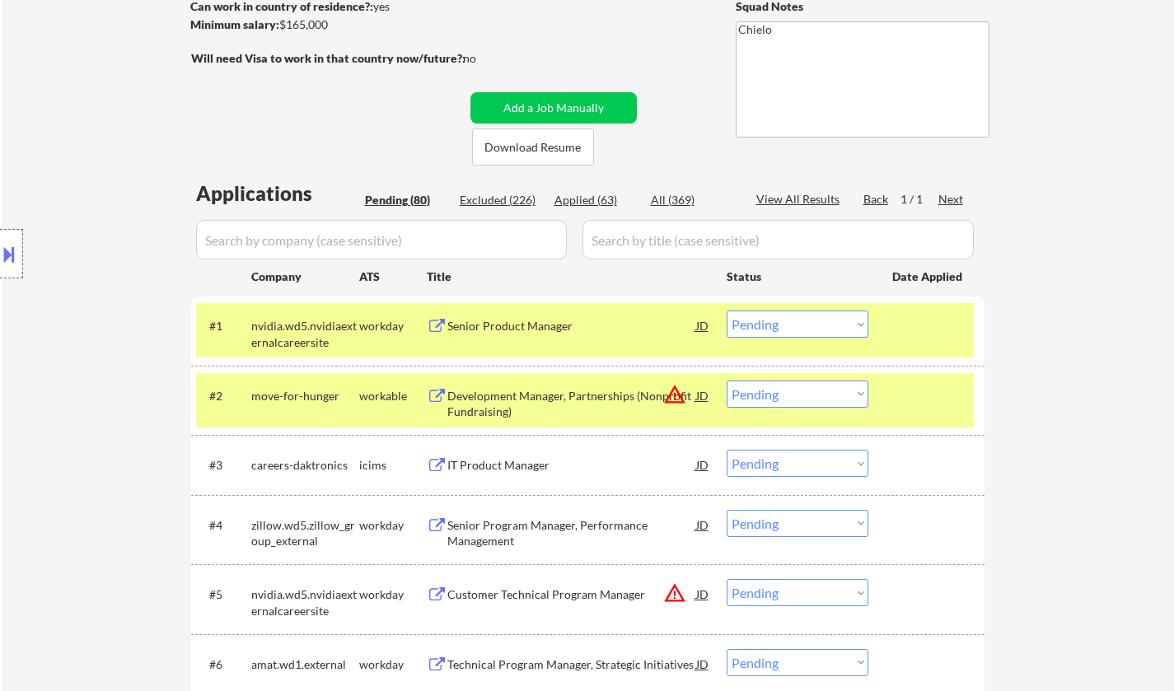
scroll to position [1262, 0]
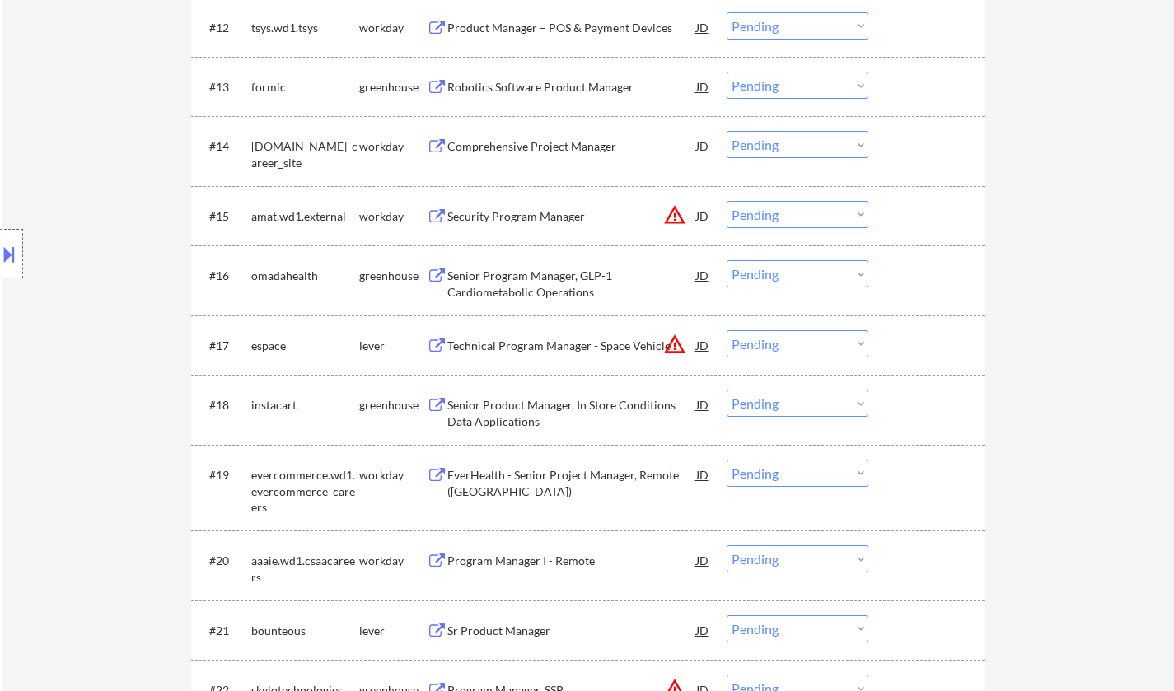
click at [788, 341] on select "Choose an option... Pending Applied Excluded (Questions) Excluded (Expired) Exc…" at bounding box center [798, 343] width 142 height 27
click at [727, 330] on select "Choose an option... Pending Applied Excluded (Questions) Excluded (Expired) Exc…" at bounding box center [798, 343] width 142 height 27
select select ""pending""
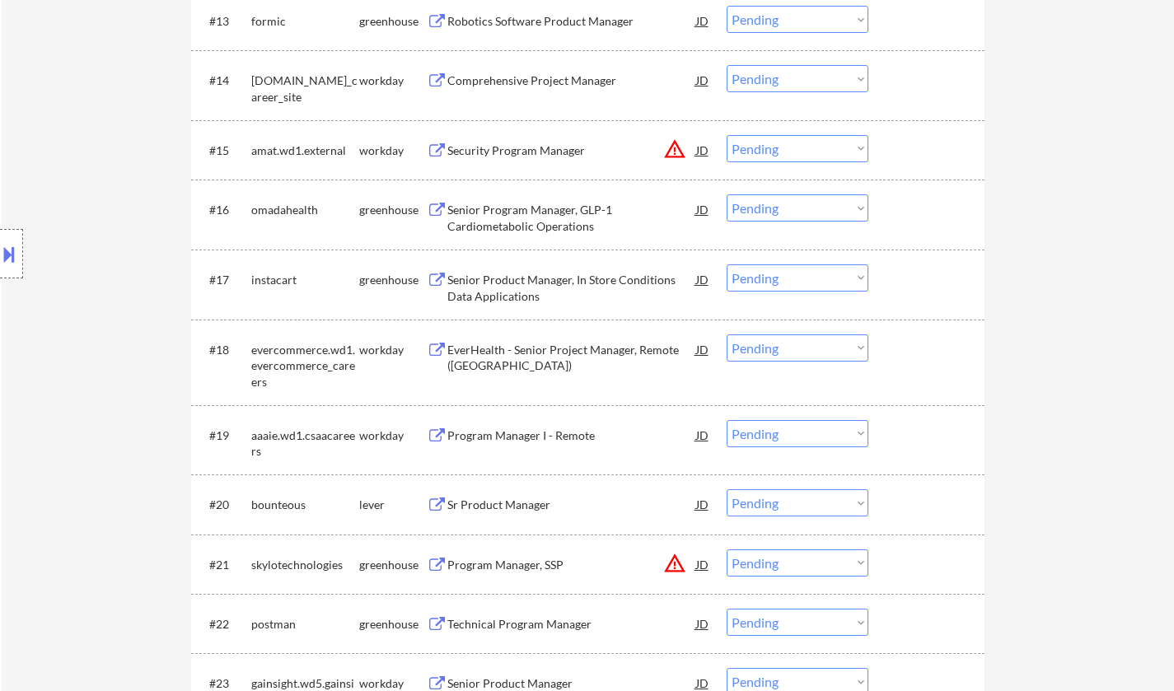
scroll to position [1427, 0]
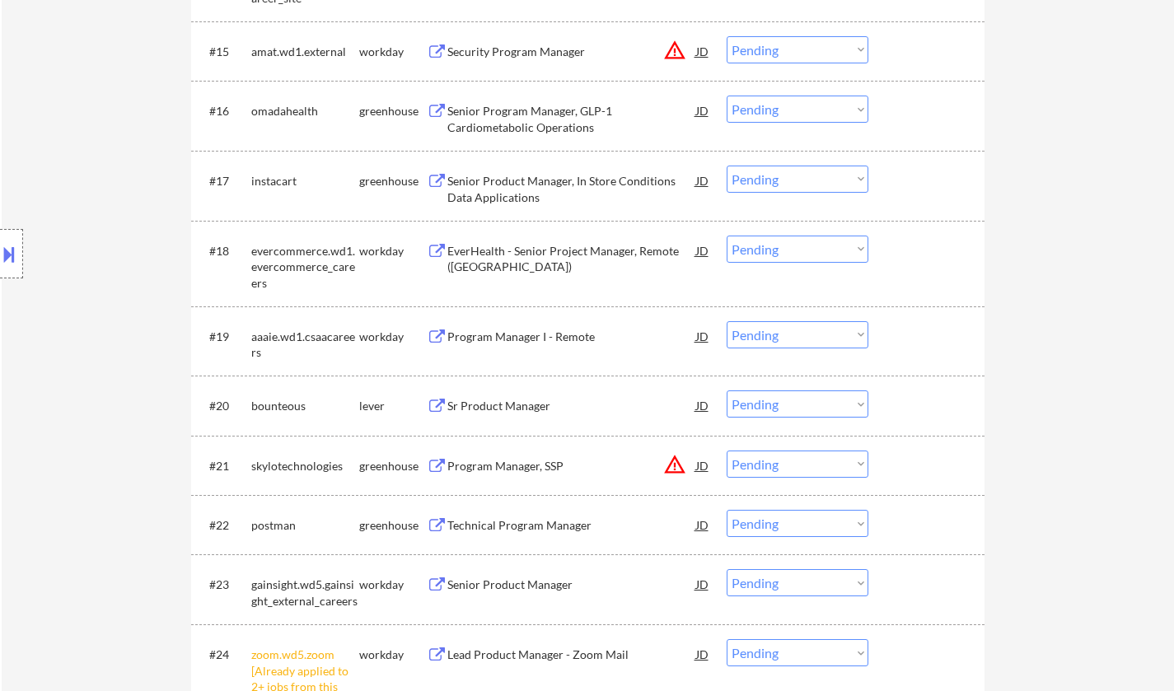
click at [500, 403] on div "Sr Product Manager" at bounding box center [571, 406] width 249 height 16
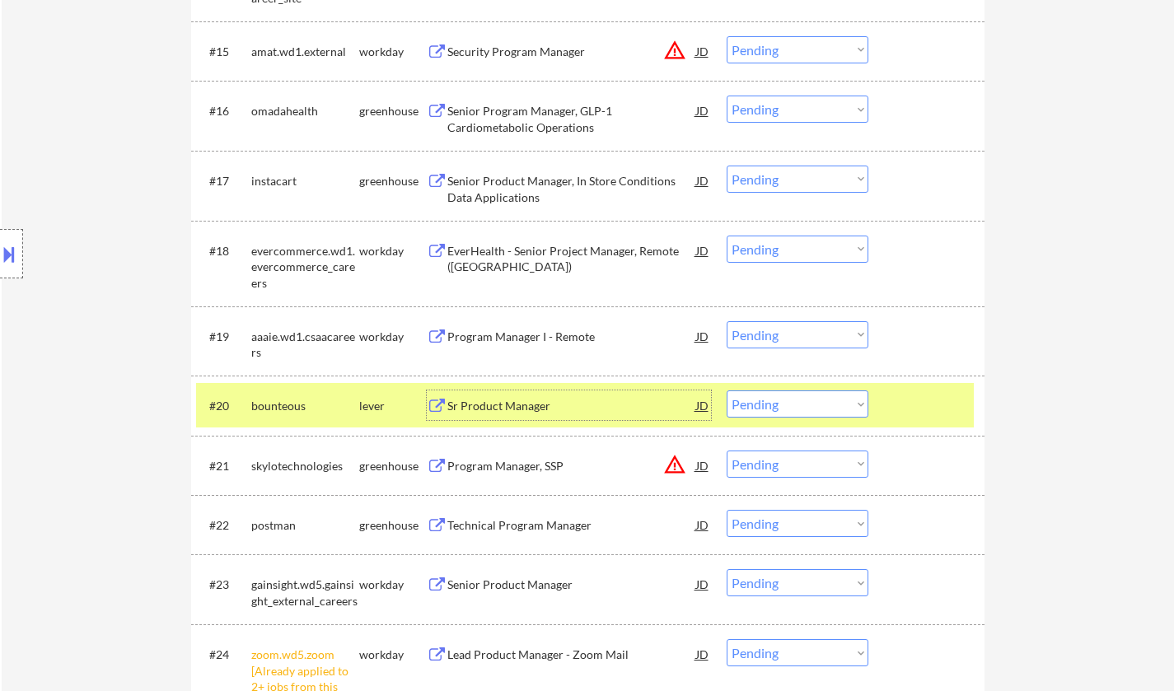
click at [816, 412] on select "Choose an option... Pending Applied Excluded (Questions) Excluded (Expired) Exc…" at bounding box center [798, 403] width 142 height 27
click at [727, 390] on select "Choose an option... Pending Applied Excluded (Questions) Excluded (Expired) Exc…" at bounding box center [798, 403] width 142 height 27
select select ""pending""
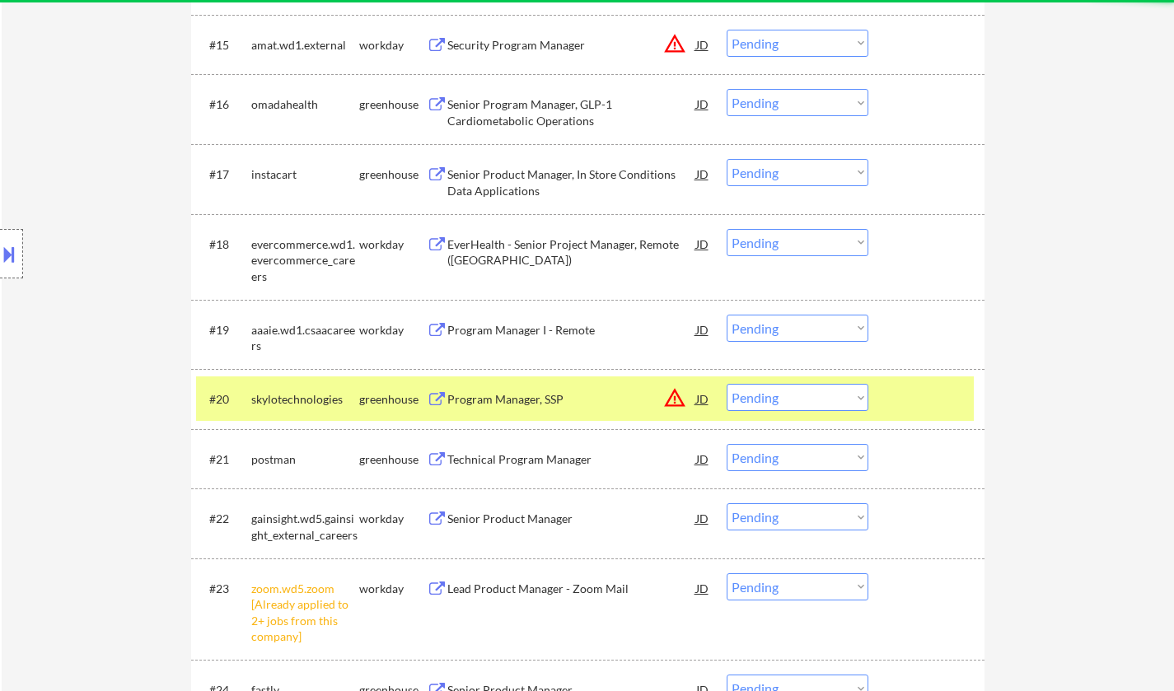
scroll to position [1674, 0]
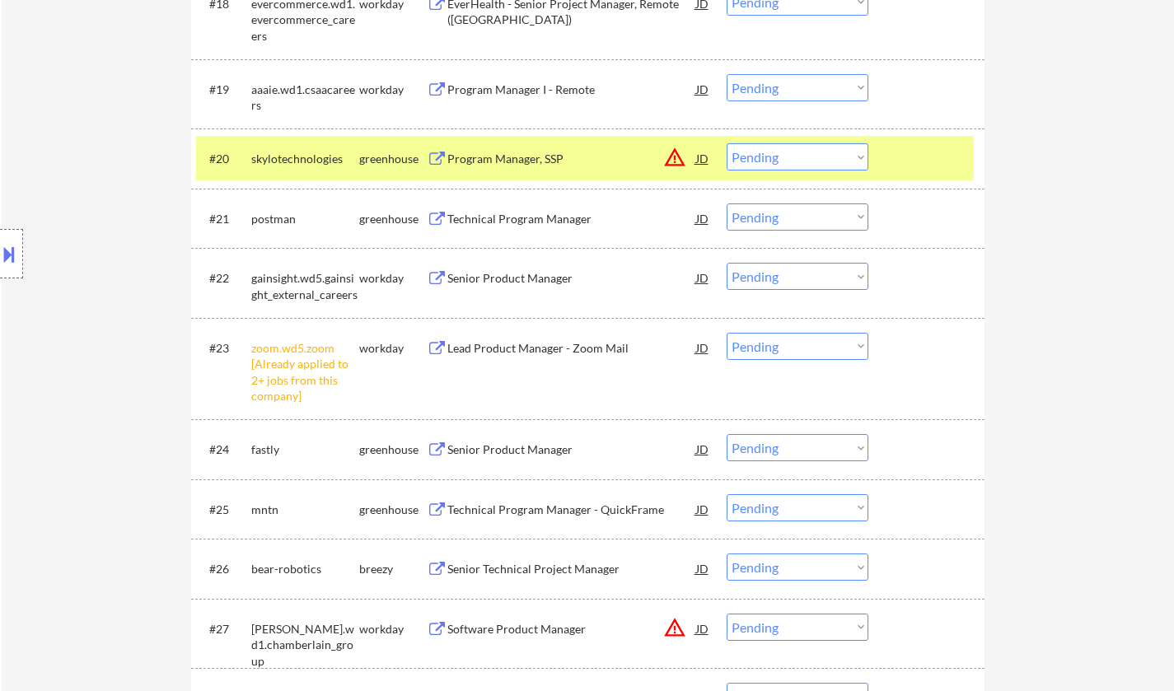
drag, startPoint x: 770, startPoint y: 339, endPoint x: 783, endPoint y: 350, distance: 17.0
click at [771, 339] on select "Choose an option... Pending Applied Excluded (Questions) Excluded (Expired) Exc…" at bounding box center [798, 346] width 142 height 27
click at [727, 333] on select "Choose an option... Pending Applied Excluded (Questions) Excluded (Expired) Exc…" at bounding box center [798, 346] width 142 height 27
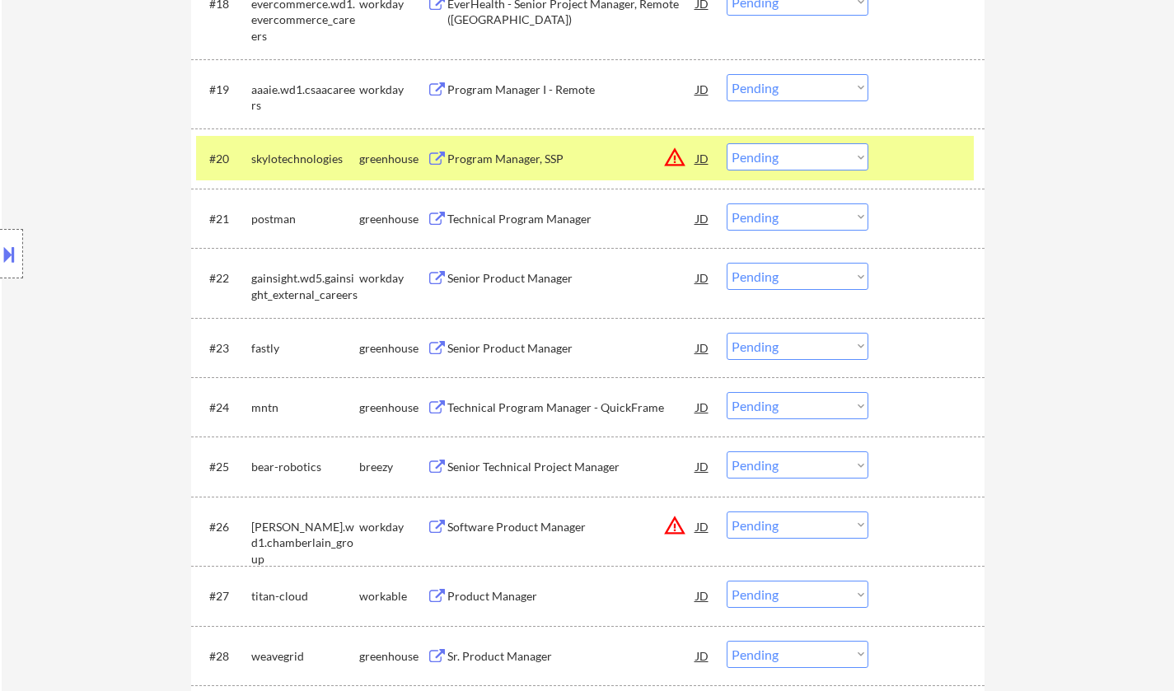
click at [516, 345] on div "Senior Product Manager" at bounding box center [571, 348] width 249 height 16
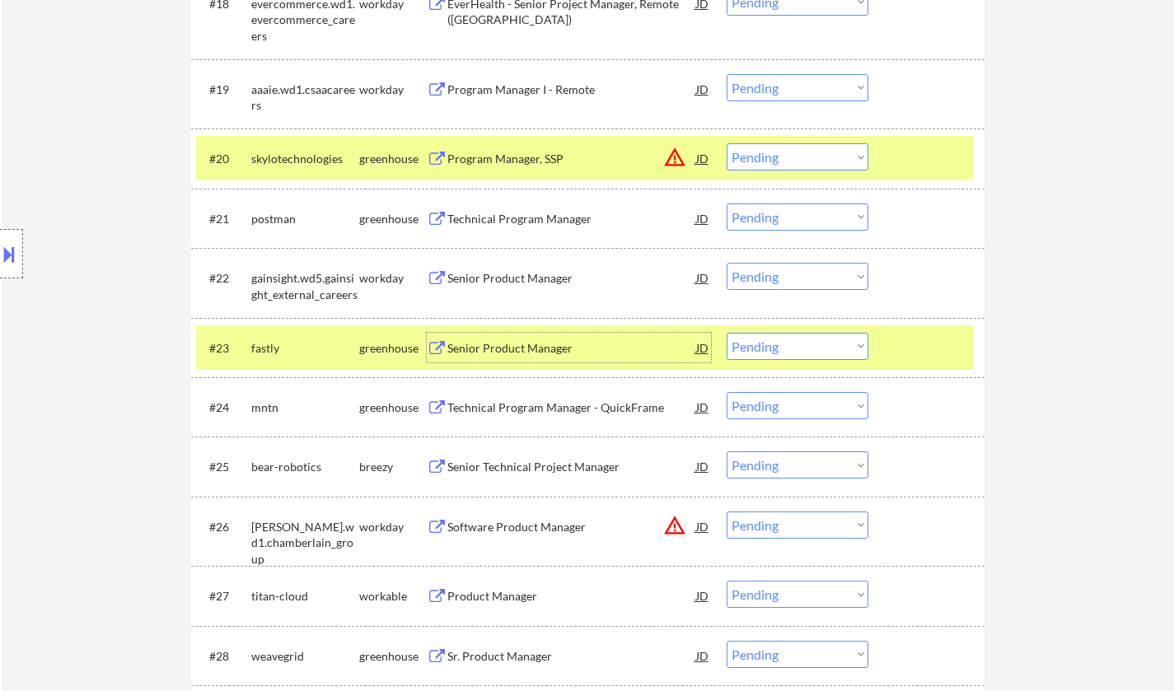
click at [801, 351] on select "Choose an option... Pending Applied Excluded (Questions) Excluded (Expired) Exc…" at bounding box center [798, 346] width 142 height 27
click at [727, 333] on select "Choose an option... Pending Applied Excluded (Questions) Excluded (Expired) Exc…" at bounding box center [798, 346] width 142 height 27
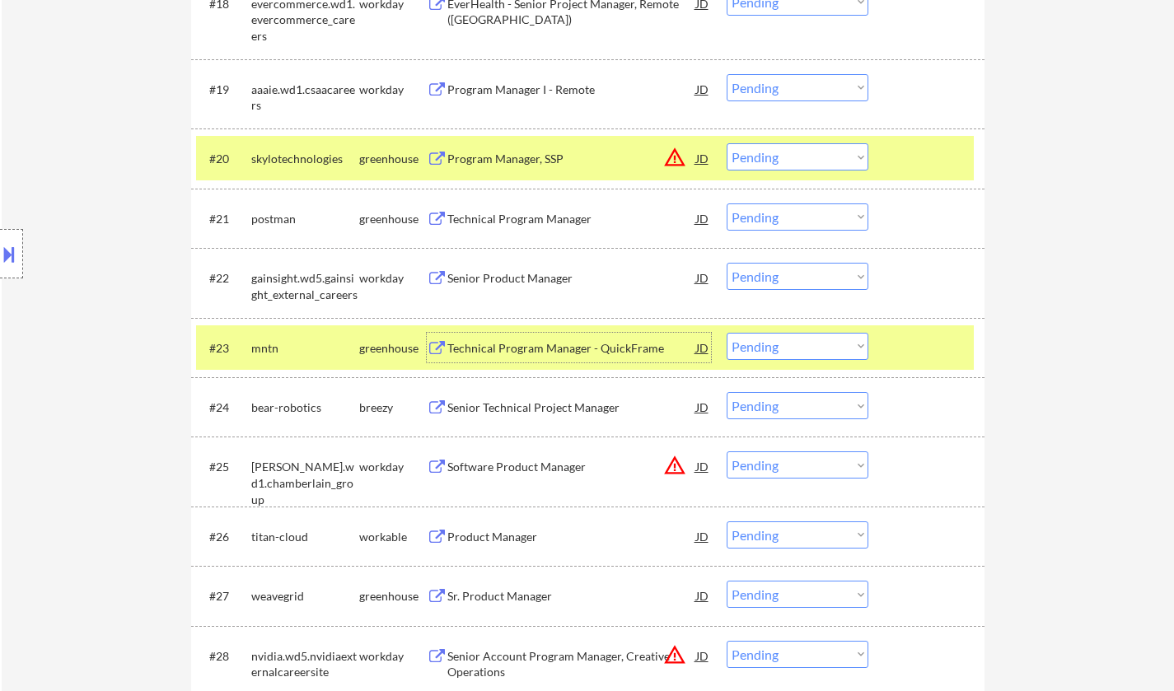
click at [527, 348] on div "Technical Program Manager - QuickFrame" at bounding box center [571, 348] width 249 height 16
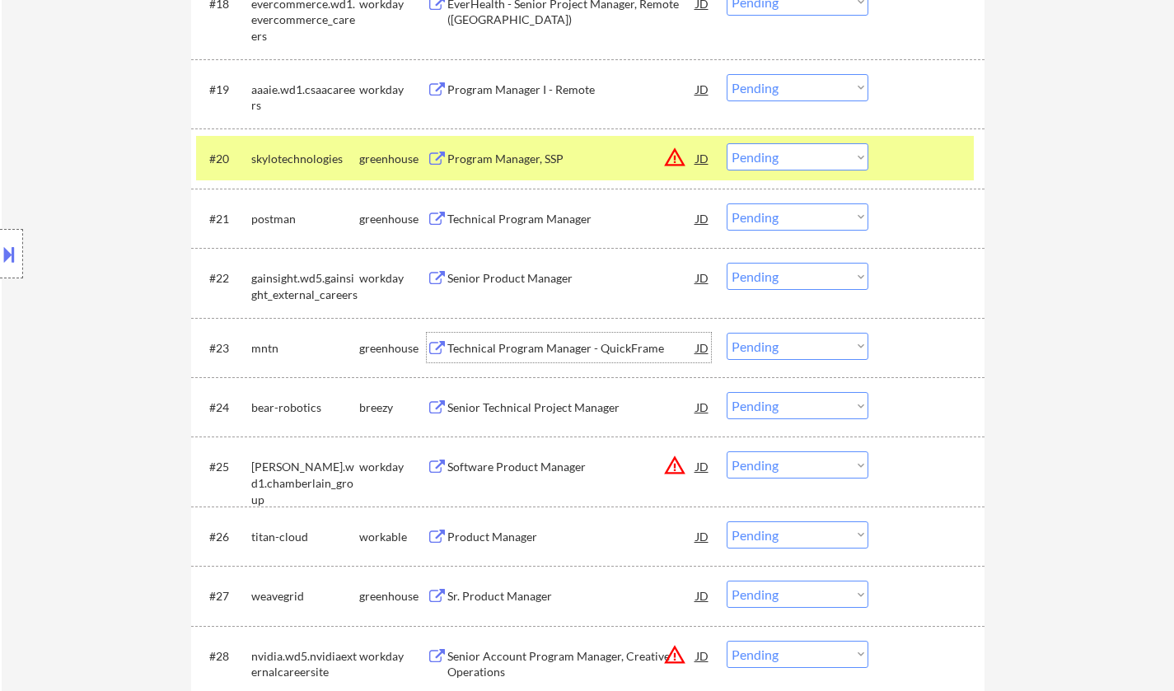
click at [797, 352] on select "Choose an option... Pending Applied Excluded (Questions) Excluded (Expired) Exc…" at bounding box center [798, 346] width 142 height 27
click at [727, 333] on select "Choose an option... Pending Applied Excluded (Questions) Excluded (Expired) Exc…" at bounding box center [798, 346] width 142 height 27
select select ""pending""
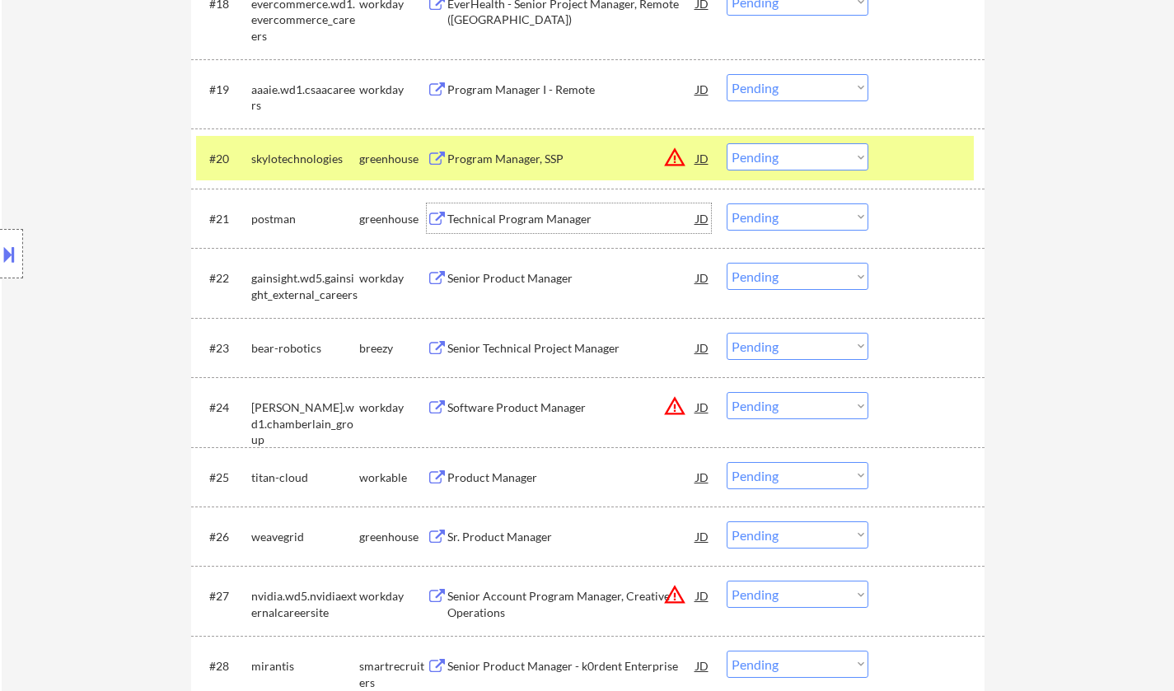
click at [510, 217] on div "Technical Program Manager" at bounding box center [571, 219] width 249 height 16
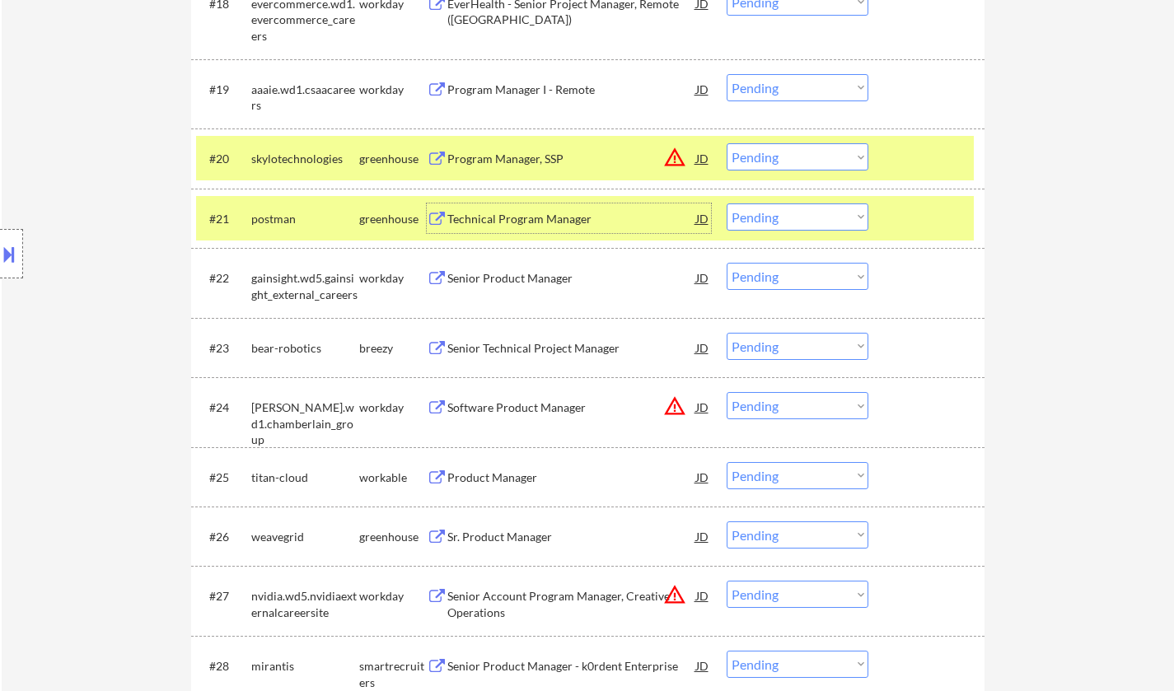
click at [0, 247] on button at bounding box center [9, 254] width 18 height 27
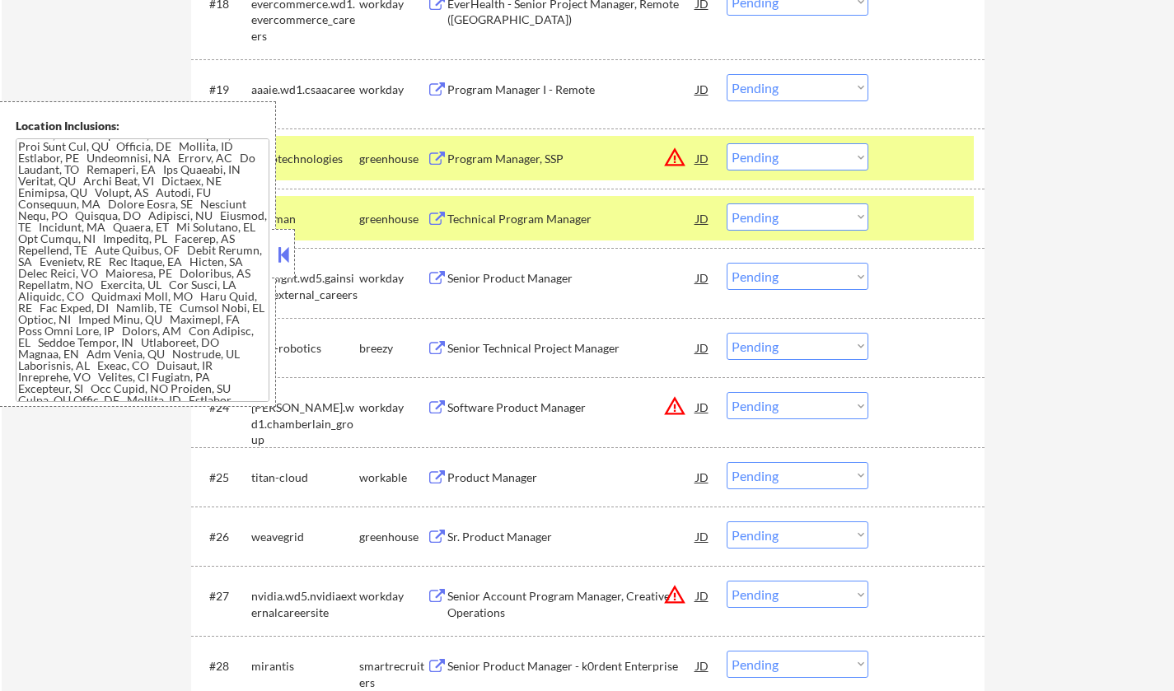
scroll to position [76, 0]
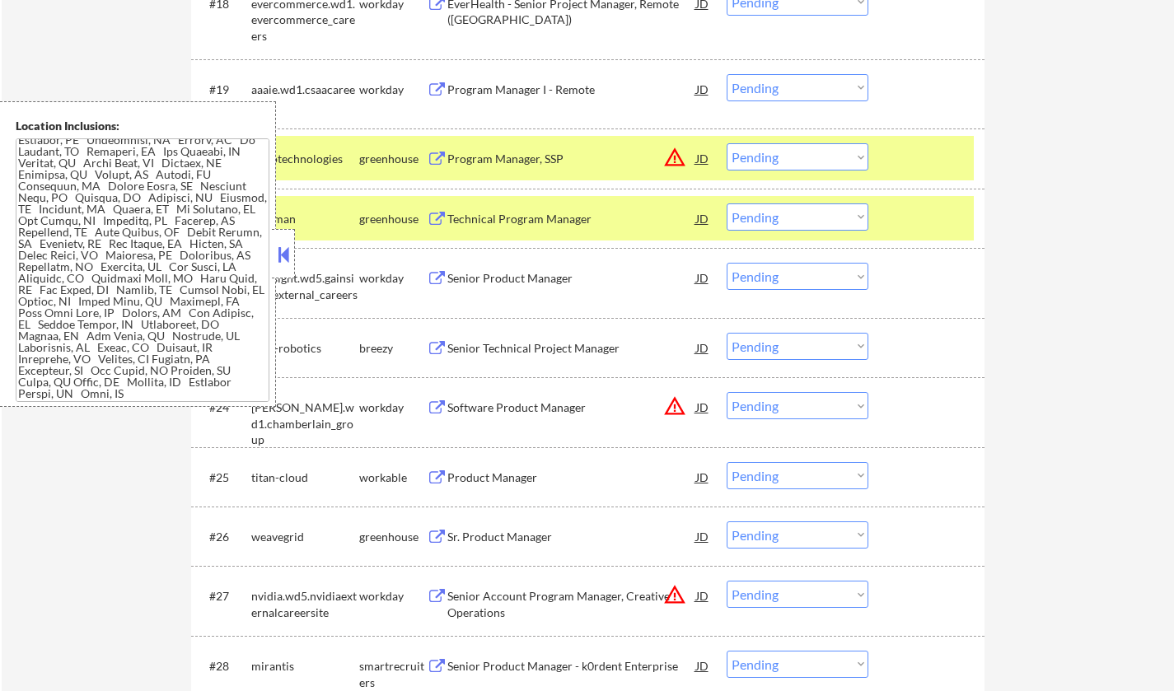
click at [290, 245] on button at bounding box center [283, 254] width 18 height 25
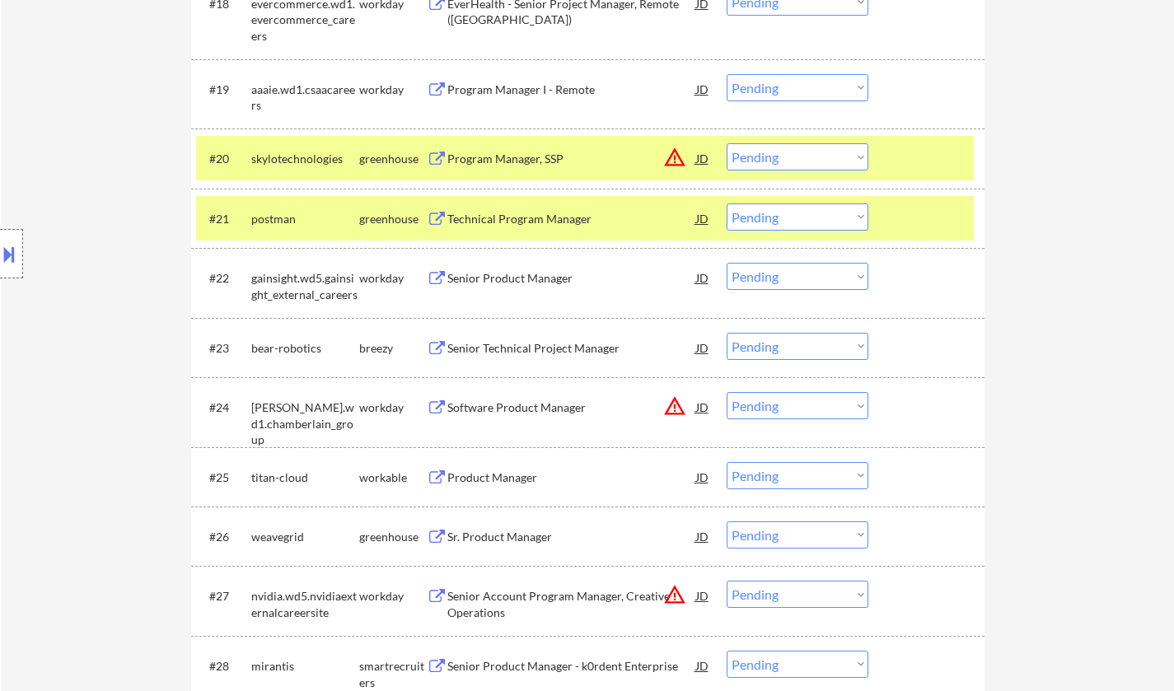
click at [3, 254] on button at bounding box center [9, 254] width 18 height 27
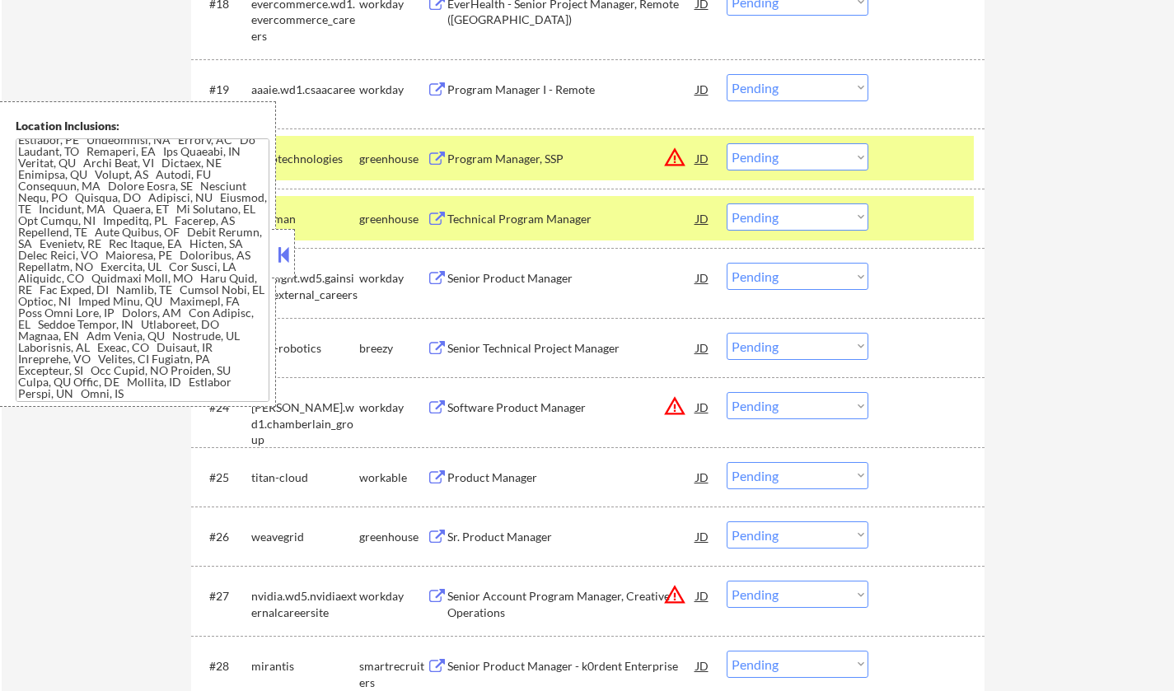
click at [294, 263] on div at bounding box center [283, 253] width 23 height 49
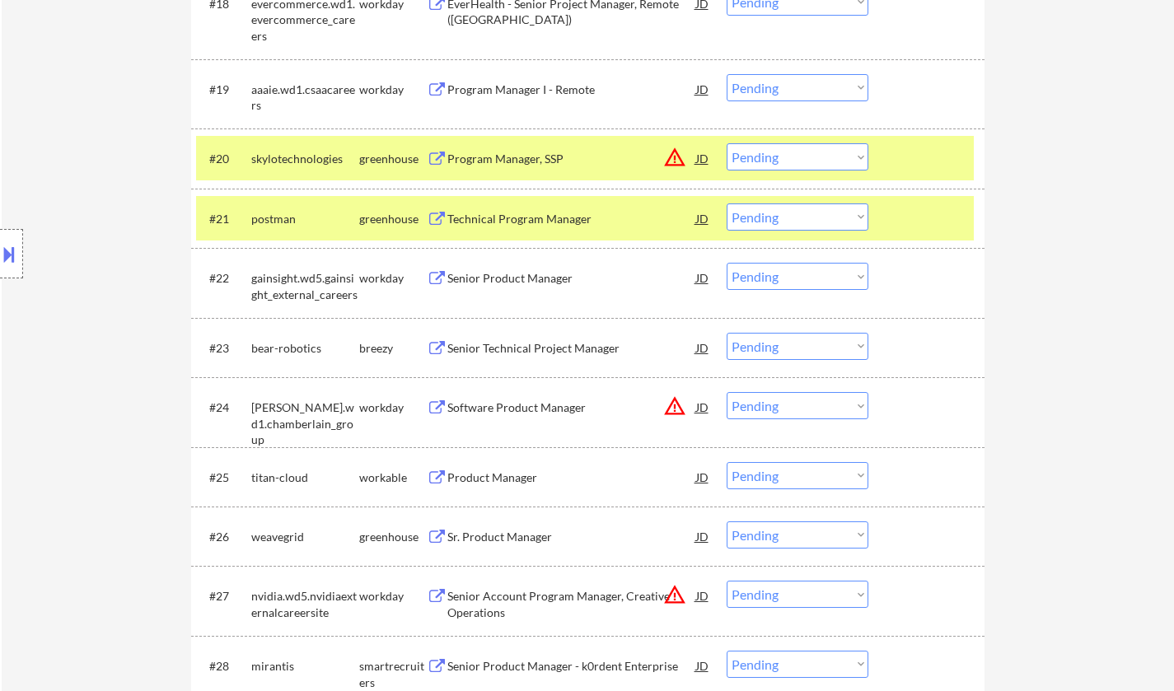
click at [821, 223] on select "Choose an option... Pending Applied Excluded (Questions) Excluded (Expired) Exc…" at bounding box center [798, 216] width 142 height 27
click at [727, 203] on select "Choose an option... Pending Applied Excluded (Questions) Excluded (Expired) Exc…" at bounding box center [798, 216] width 142 height 27
click at [707, 157] on div "JD" at bounding box center [702, 158] width 16 height 30
select select ""pending""
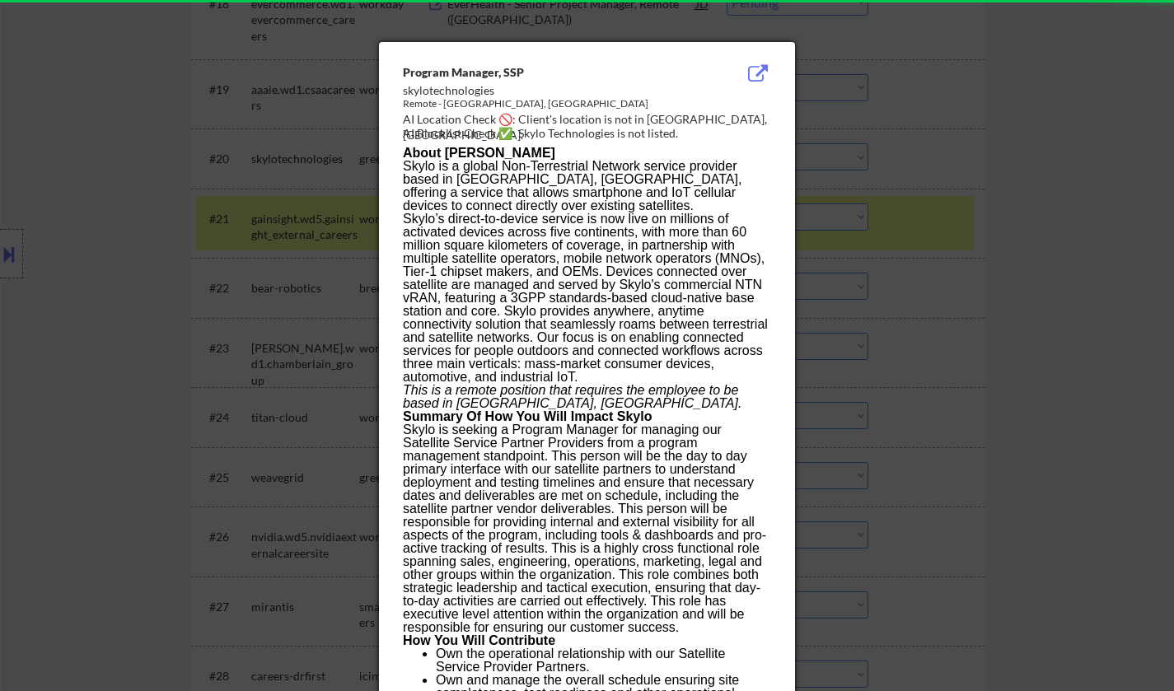
drag, startPoint x: 1114, startPoint y: 297, endPoint x: 1069, endPoint y: 289, distance: 45.1
click at [1113, 296] on div at bounding box center [587, 345] width 1174 height 691
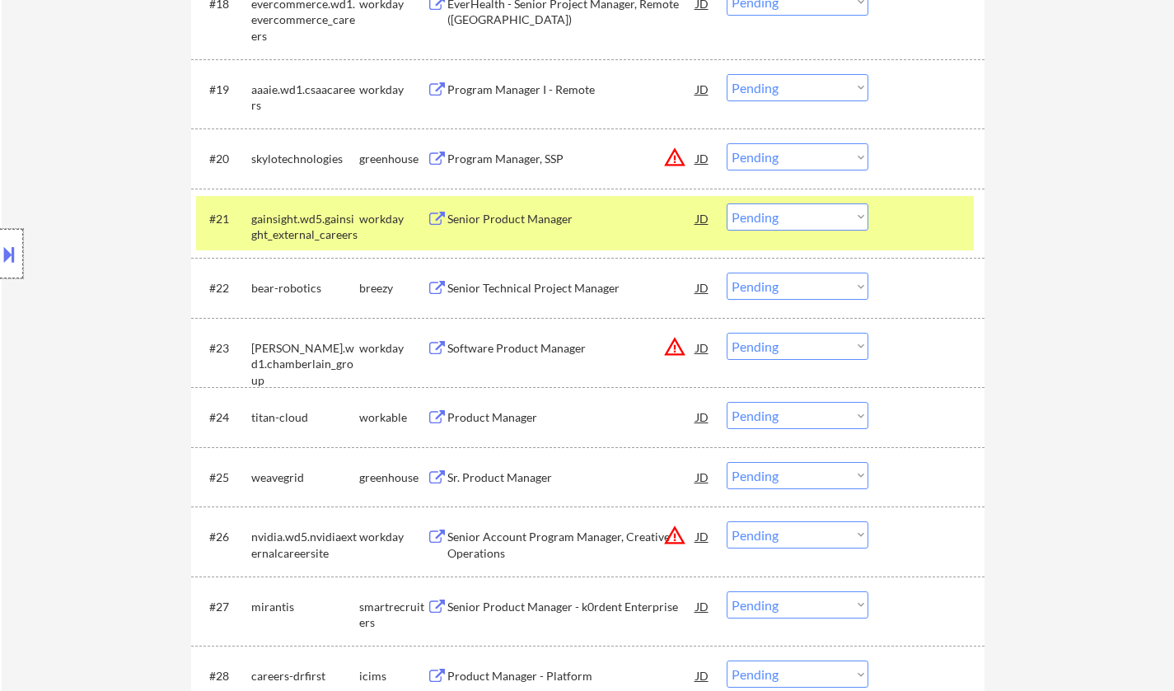
drag, startPoint x: 18, startPoint y: 251, endPoint x: 24, endPoint y: 238, distance: 14.4
click at [24, 238] on div "Location Inclusions:" at bounding box center [147, 254] width 295 height 306
click at [2, 234] on div at bounding box center [11, 253] width 23 height 49
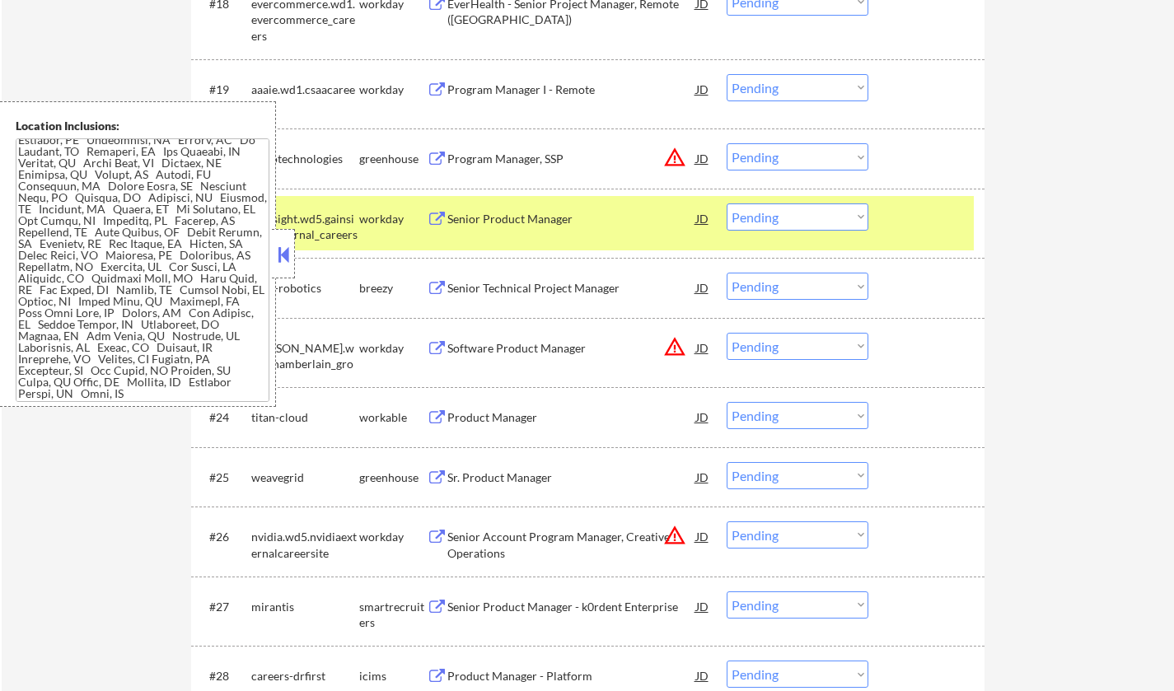
scroll to position [0, 0]
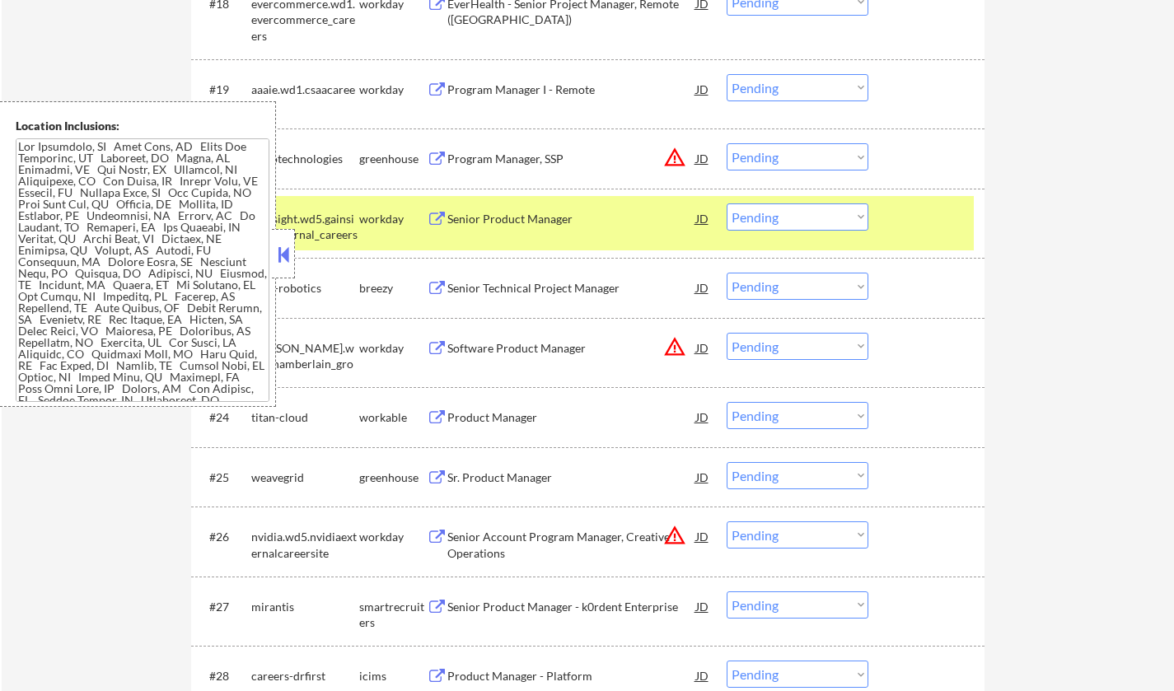
drag, startPoint x: 811, startPoint y: 153, endPoint x: 820, endPoint y: 167, distance: 16.7
click at [811, 156] on select "Choose an option... Pending Applied Excluded (Questions) Excluded (Expired) Exc…" at bounding box center [798, 156] width 142 height 27
click at [727, 143] on select "Choose an option... Pending Applied Excluded (Questions) Excluded (Expired) Exc…" at bounding box center [798, 156] width 142 height 27
select select ""pending""
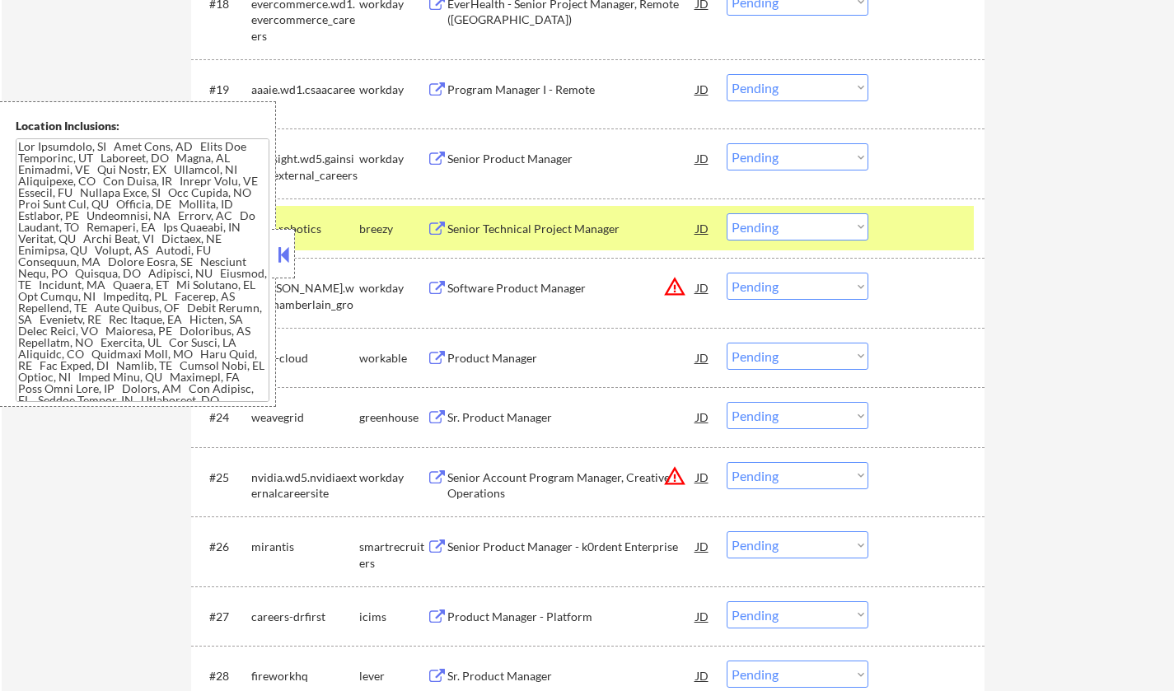
click at [281, 247] on button at bounding box center [283, 254] width 18 height 25
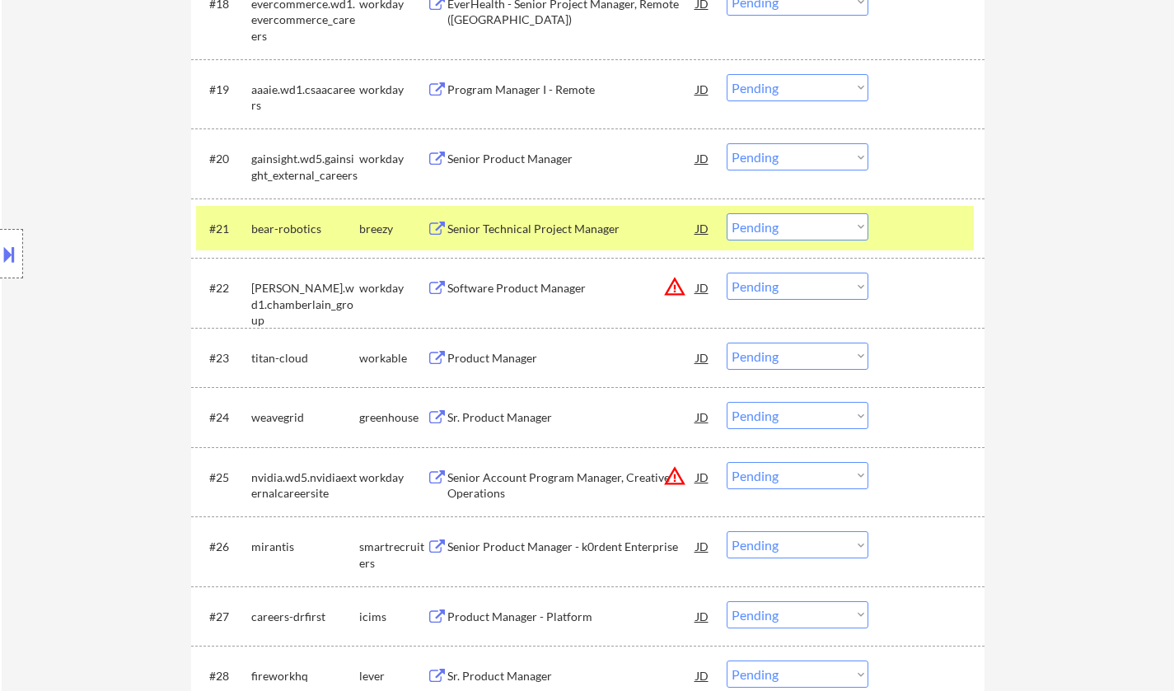
click at [507, 356] on div "Product Manager" at bounding box center [571, 358] width 249 height 16
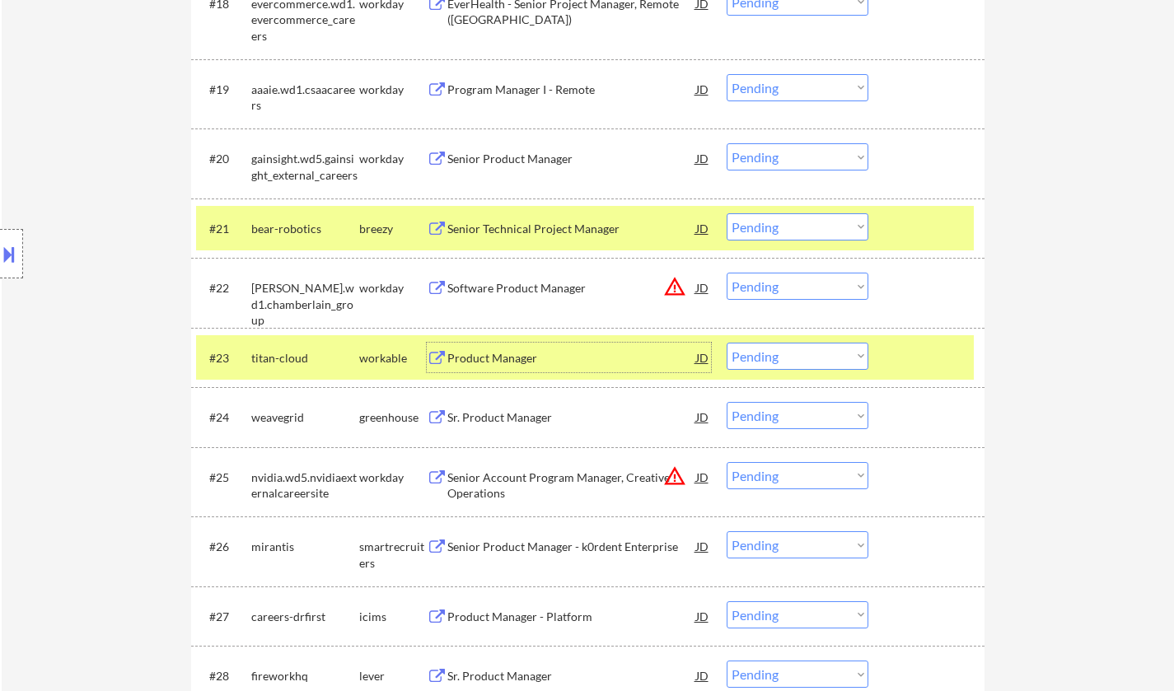
drag, startPoint x: 783, startPoint y: 354, endPoint x: 793, endPoint y: 366, distance: 15.2
click at [783, 354] on select "Choose an option... Pending Applied Excluded (Questions) Excluded (Expired) Exc…" at bounding box center [798, 356] width 142 height 27
click at [727, 343] on select "Choose an option... Pending Applied Excluded (Questions) Excluded (Expired) Exc…" at bounding box center [798, 356] width 142 height 27
click at [697, 283] on div "JD" at bounding box center [702, 288] width 16 height 30
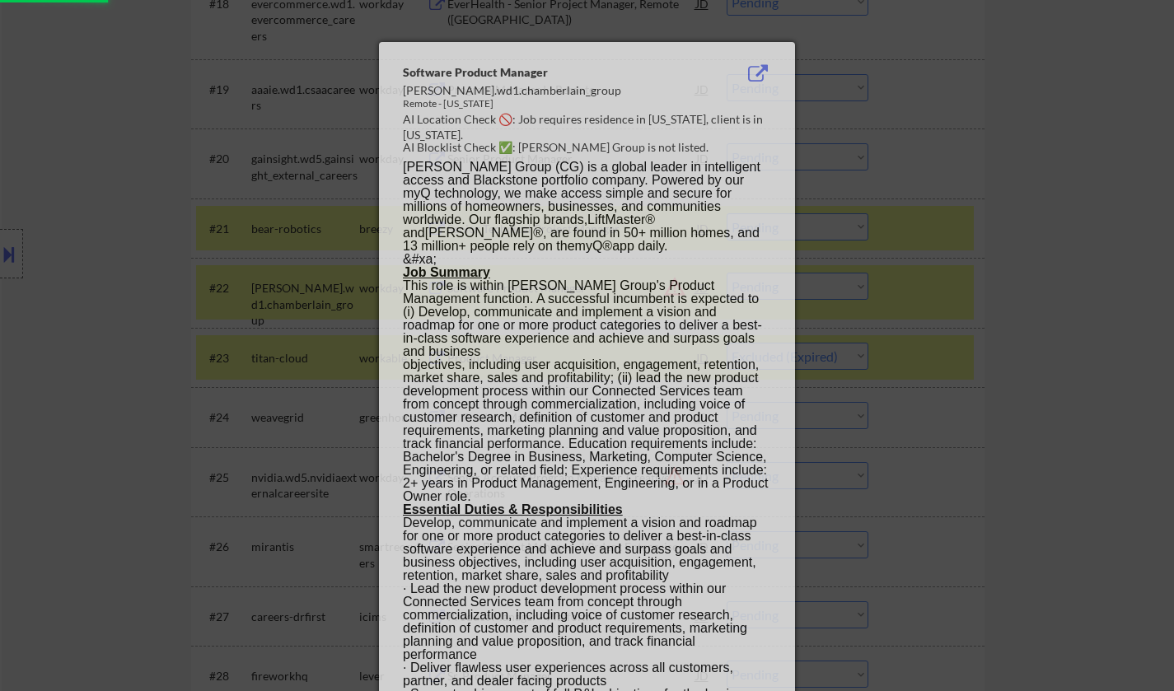
select select ""pending""
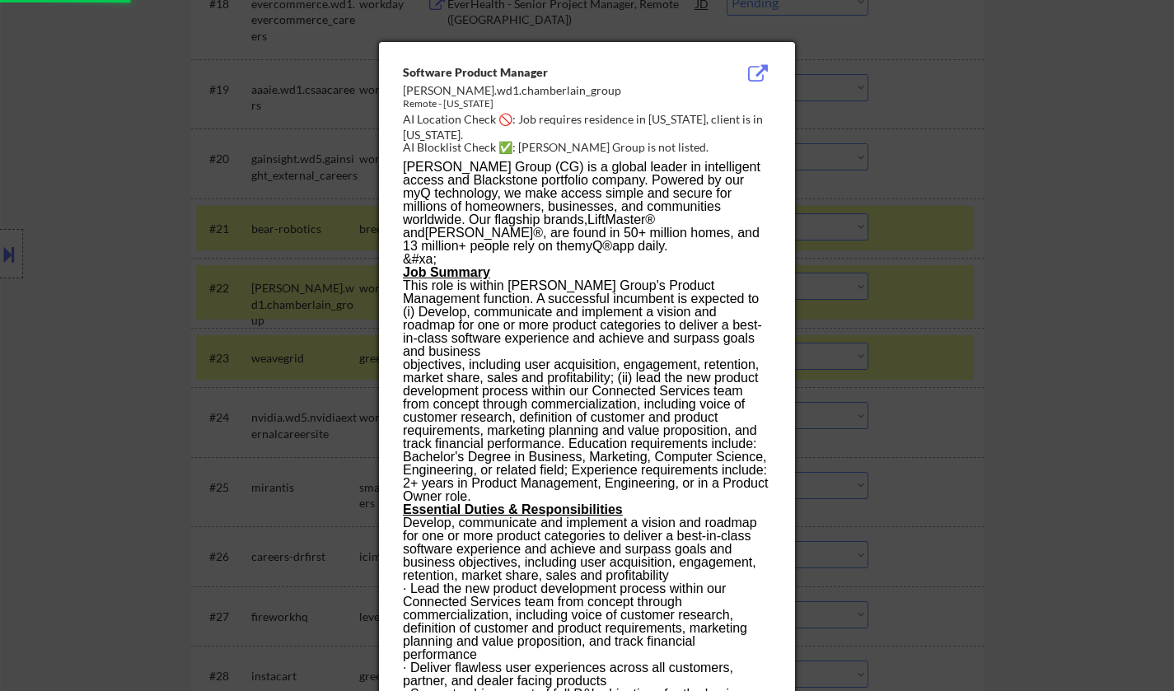
click at [984, 404] on div at bounding box center [587, 345] width 1174 height 691
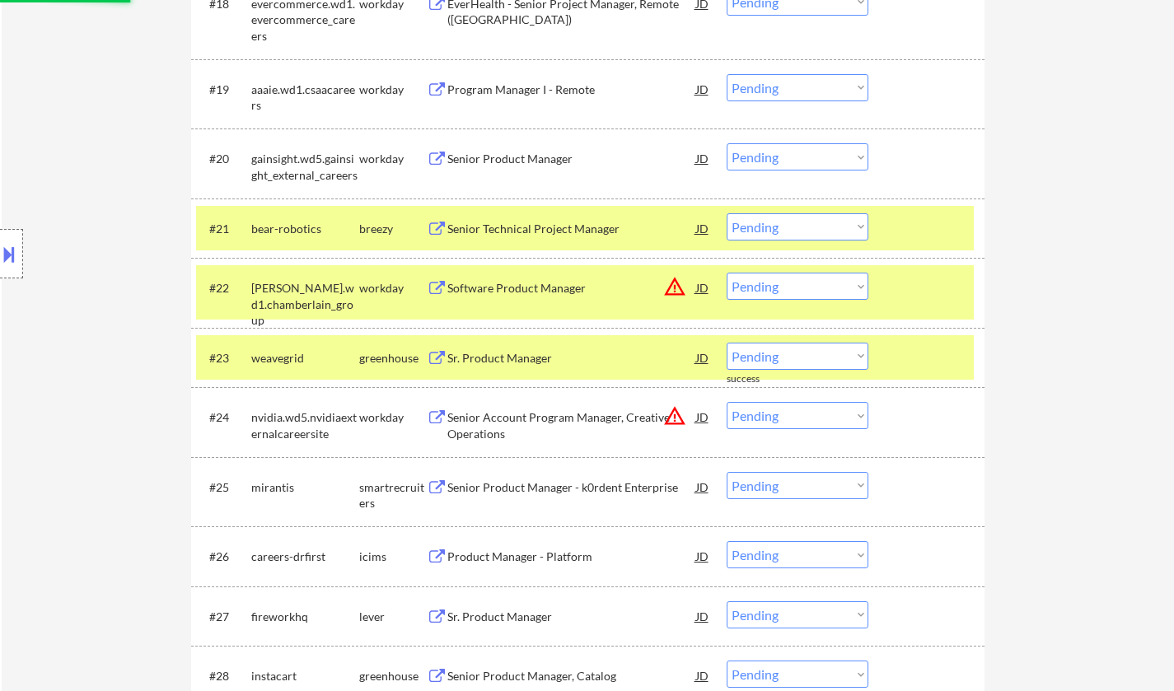
click at [827, 291] on select "Choose an option... Pending Applied Excluded (Questions) Excluded (Expired) Exc…" at bounding box center [798, 286] width 142 height 27
click at [727, 273] on select "Choose an option... Pending Applied Excluded (Questions) Excluded (Expired) Exc…" at bounding box center [798, 286] width 142 height 27
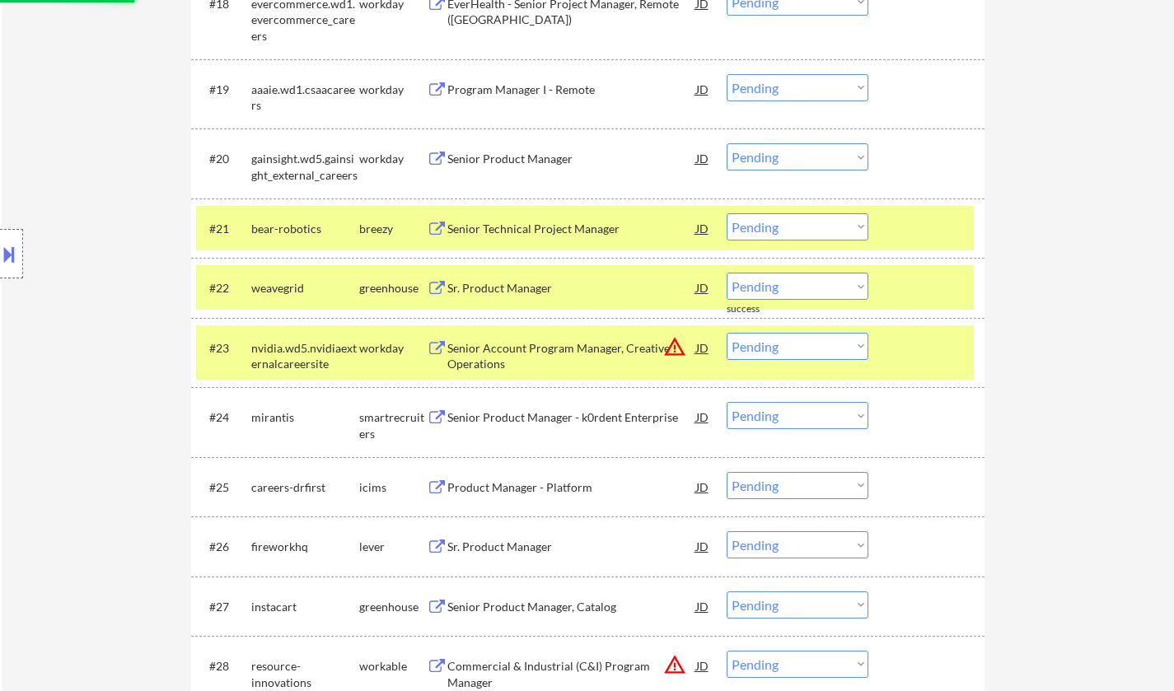
click at [492, 279] on div "Sr. Product Manager" at bounding box center [571, 288] width 249 height 30
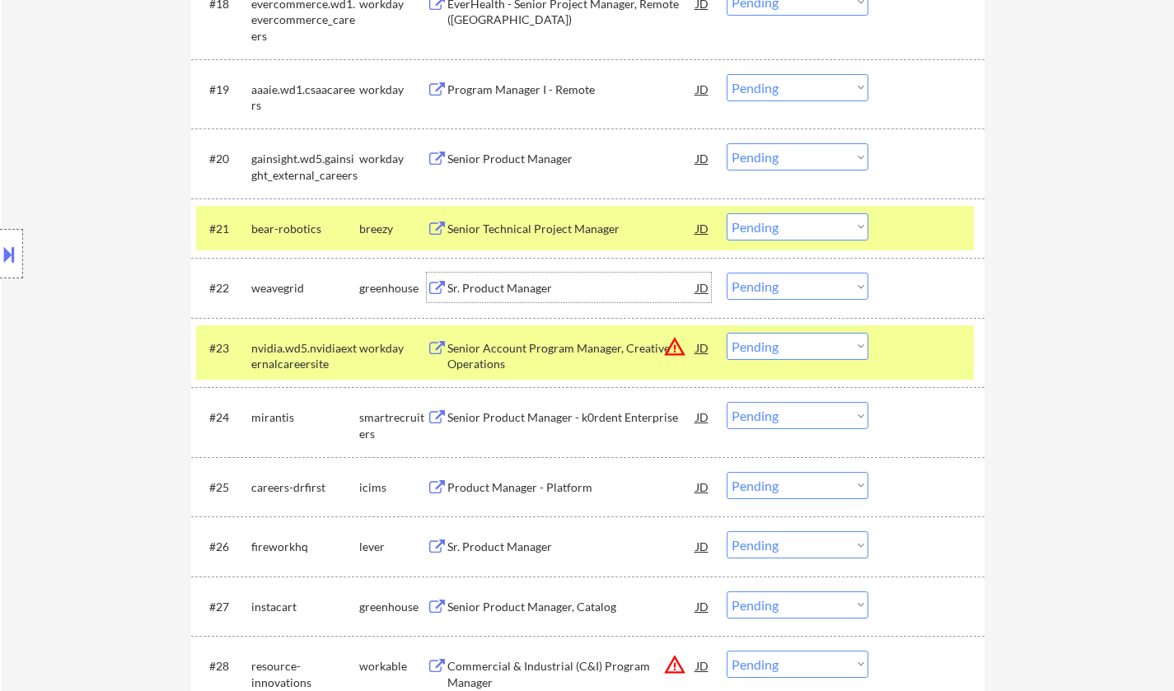
click at [3, 247] on button at bounding box center [9, 254] width 18 height 27
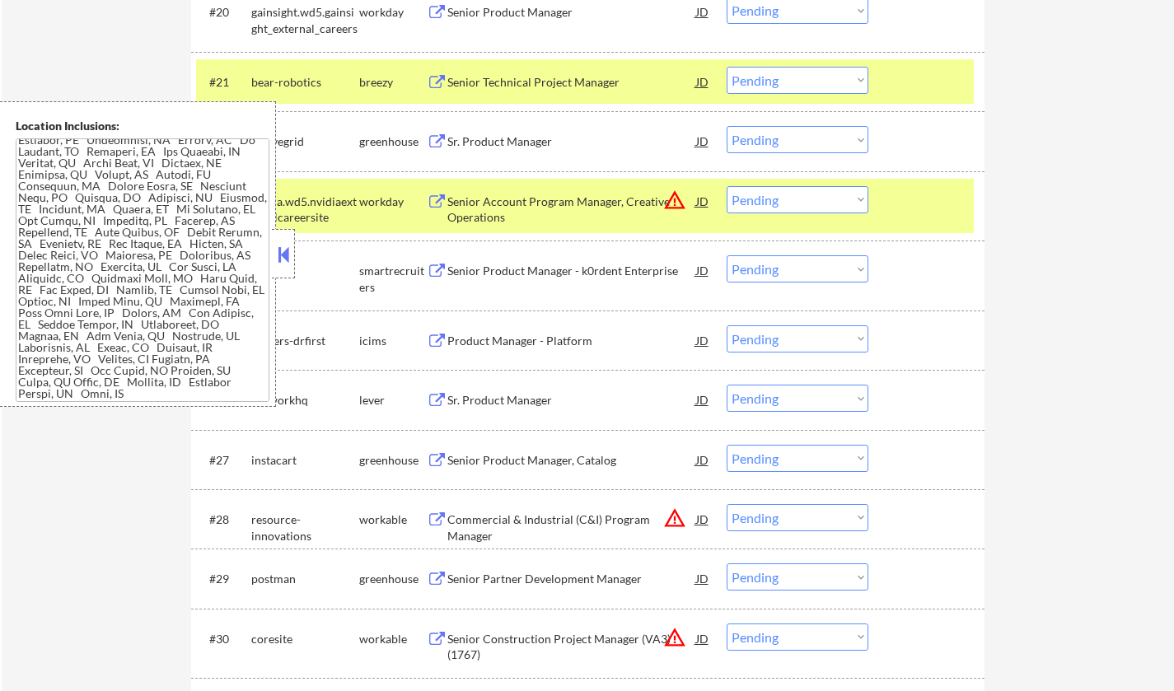
scroll to position [2004, 0]
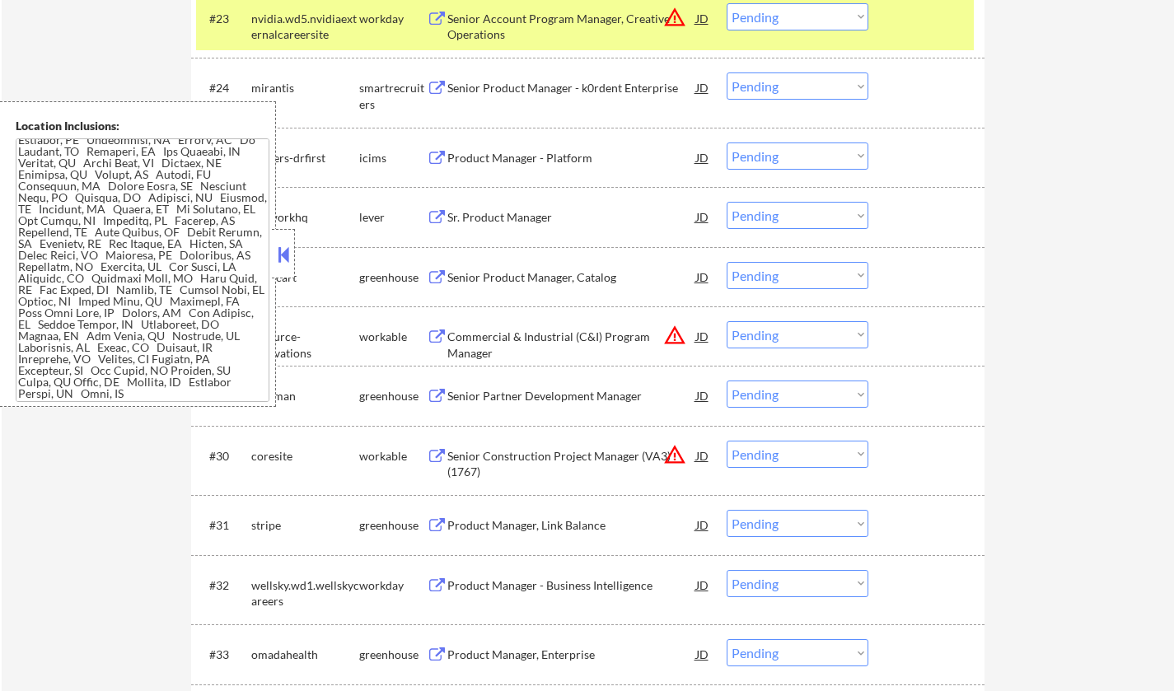
drag, startPoint x: 288, startPoint y: 256, endPoint x: 288, endPoint y: 235, distance: 21.4
click at [288, 256] on button at bounding box center [283, 254] width 18 height 25
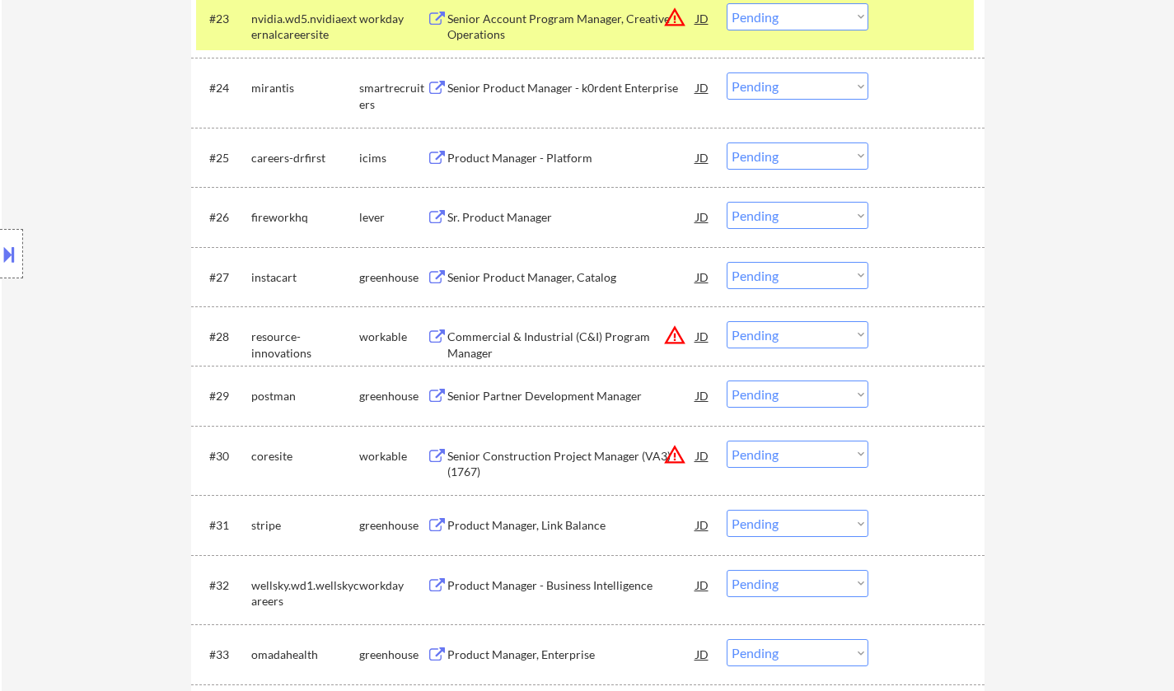
scroll to position [1674, 0]
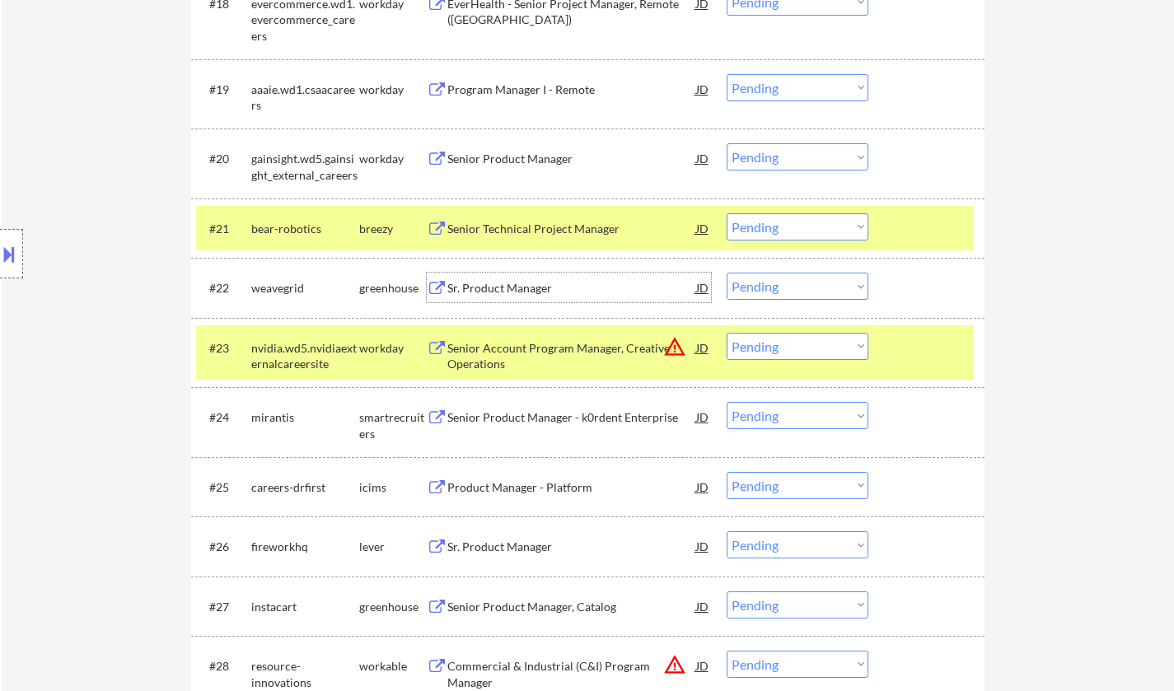
click at [501, 288] on div "Sr. Product Manager" at bounding box center [571, 288] width 249 height 16
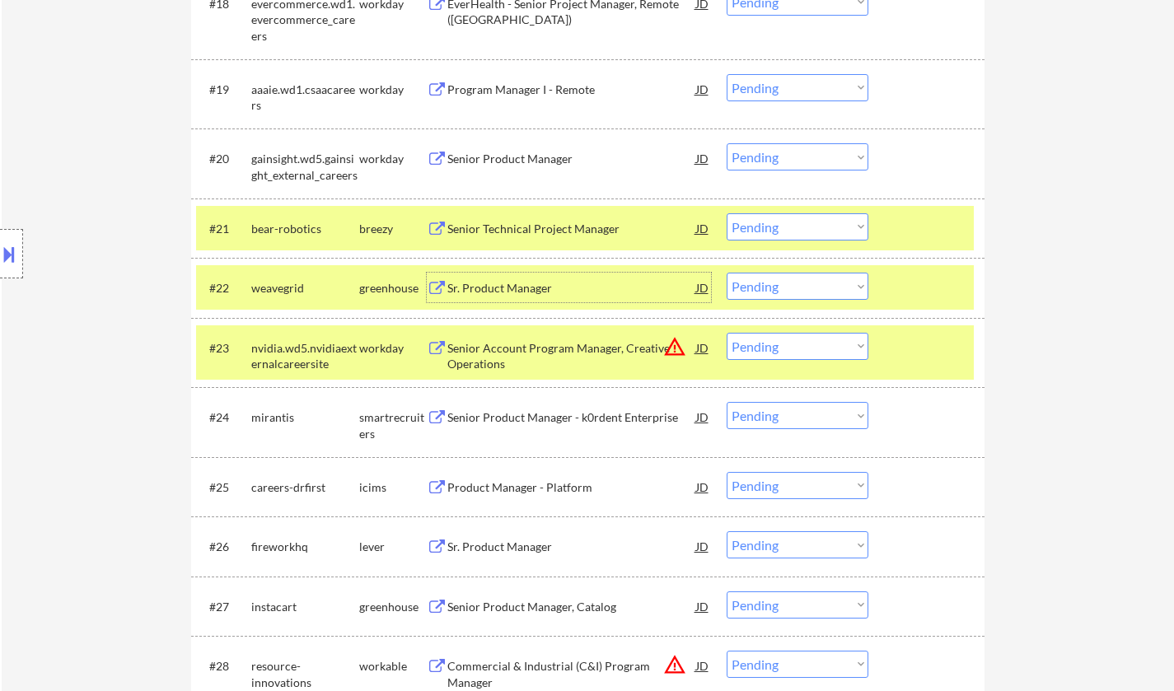
click at [794, 292] on select "Choose an option... Pending Applied Excluded (Questions) Excluded (Expired) Exc…" at bounding box center [798, 286] width 142 height 27
click at [727, 273] on select "Choose an option... Pending Applied Excluded (Questions) Excluded (Expired) Exc…" at bounding box center [798, 286] width 142 height 27
select select ""pending""
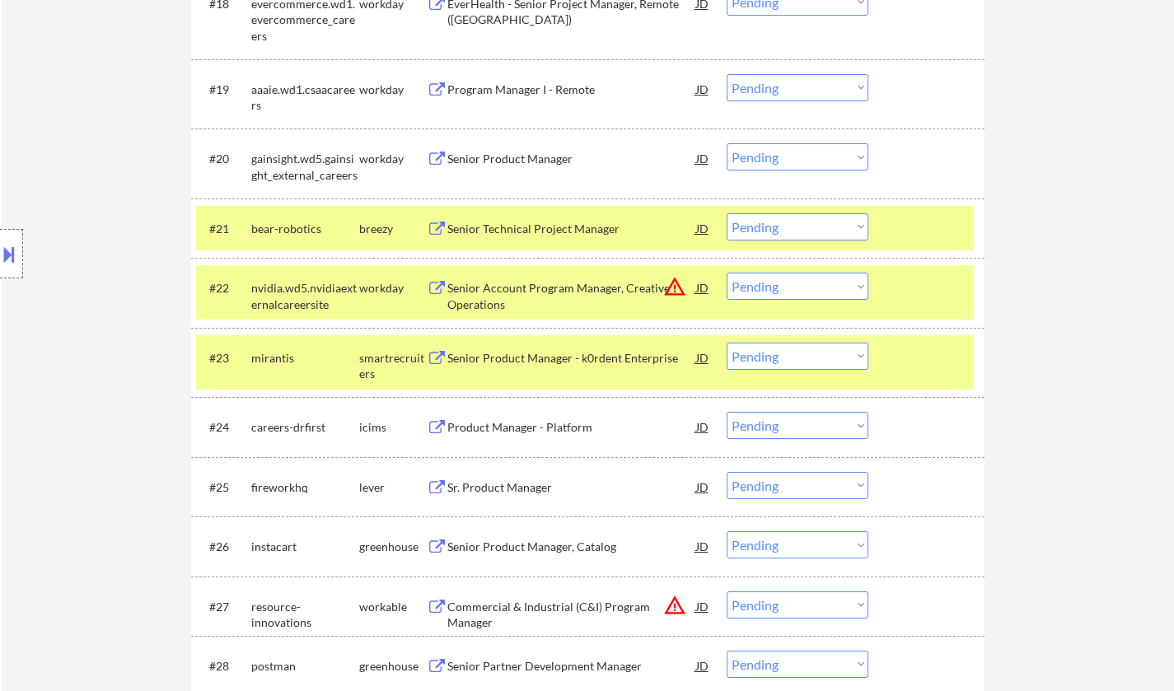
scroll to position [1756, 0]
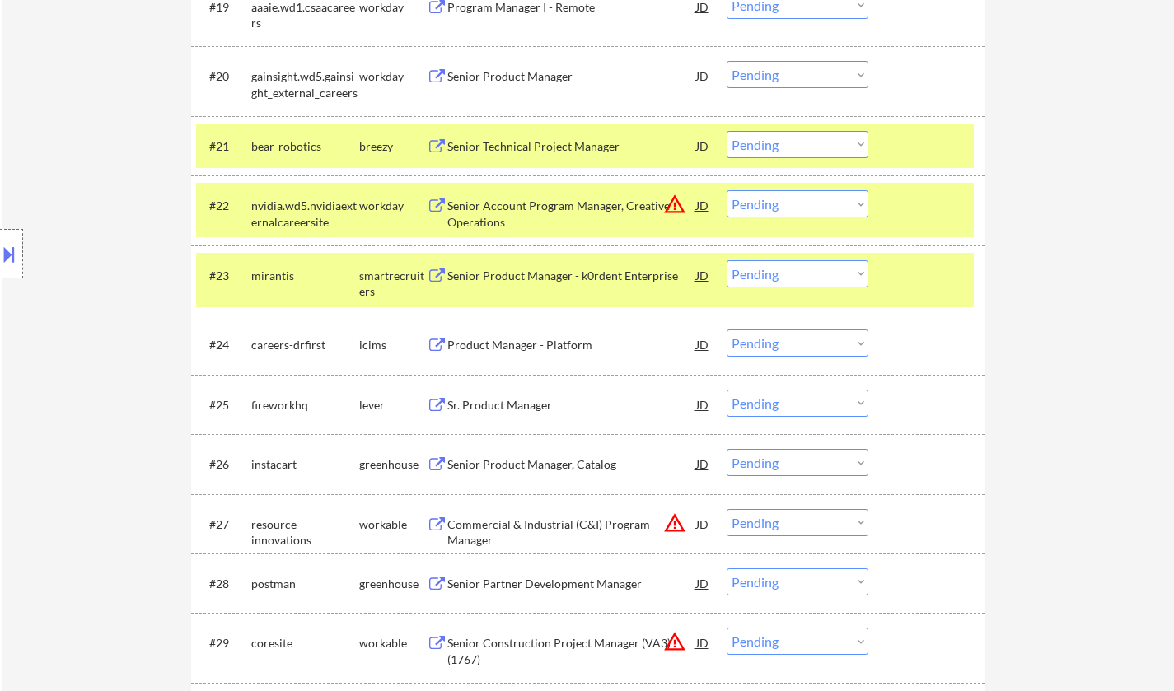
click at [534, 268] on div "Senior Product Manager - k0rdent Enterprise" at bounding box center [571, 276] width 249 height 16
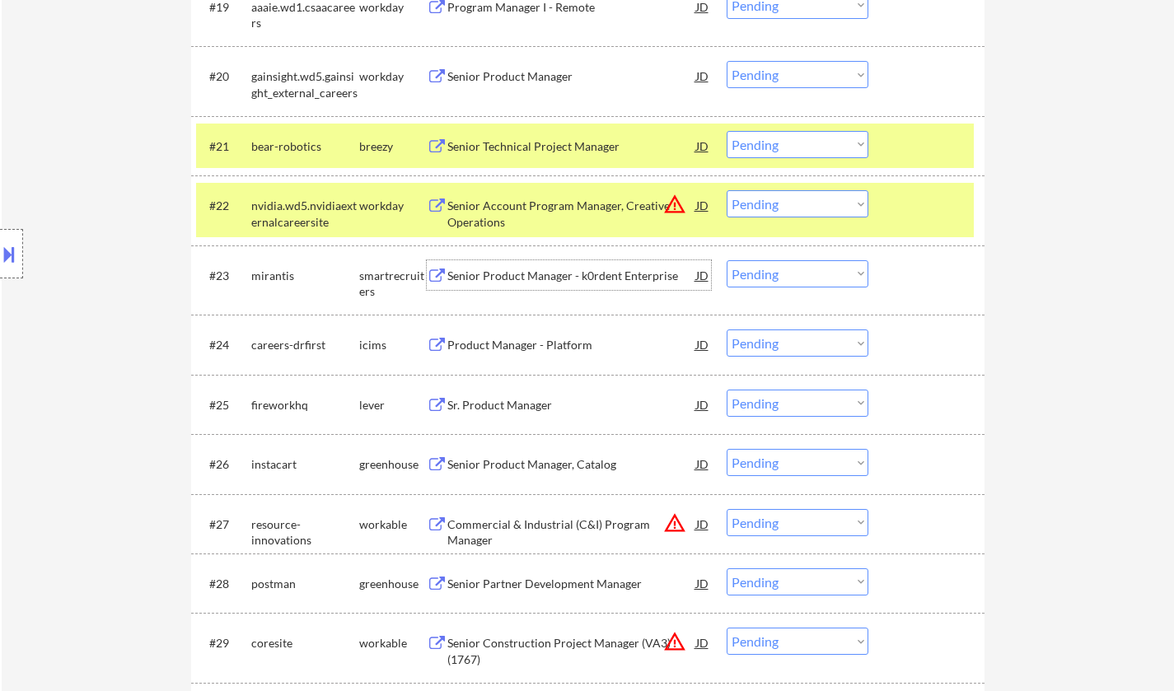
click at [788, 277] on select "Choose an option... Pending Applied Excluded (Questions) Excluded (Expired) Exc…" at bounding box center [798, 273] width 142 height 27
click at [727, 260] on select "Choose an option... Pending Applied Excluded (Questions) Excluded (Expired) Exc…" at bounding box center [798, 273] width 142 height 27
select select ""pending""
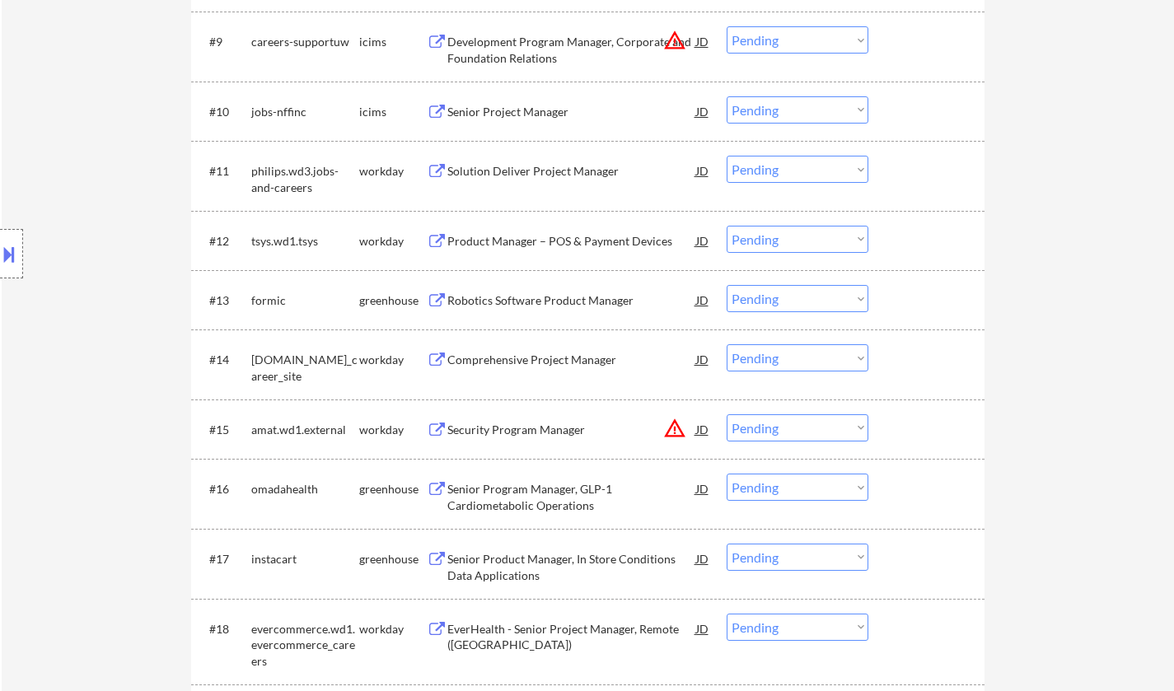
scroll to position [659, 0]
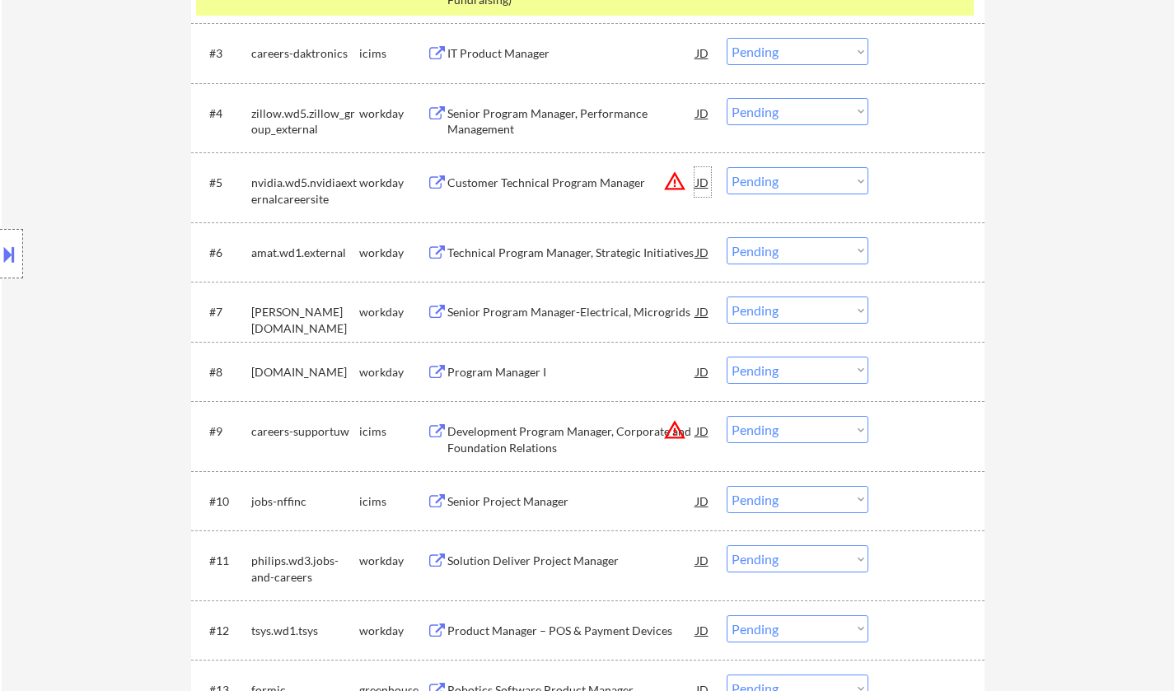
click at [706, 182] on div "JD" at bounding box center [702, 182] width 16 height 30
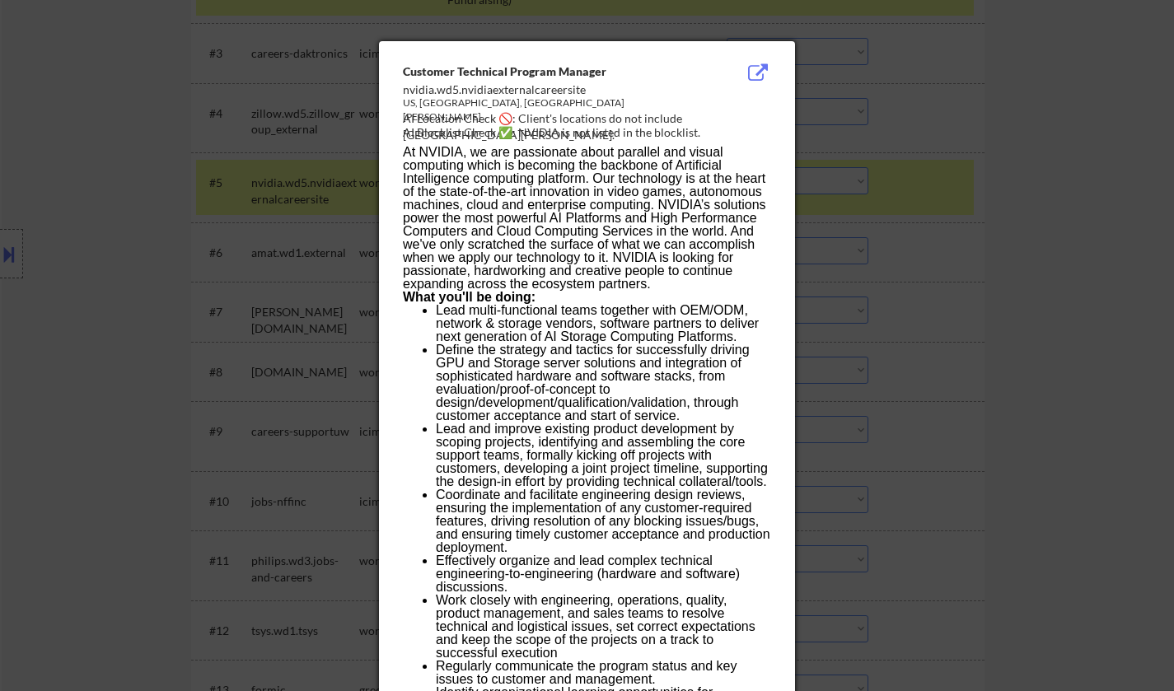
click at [930, 283] on div at bounding box center [587, 345] width 1174 height 691
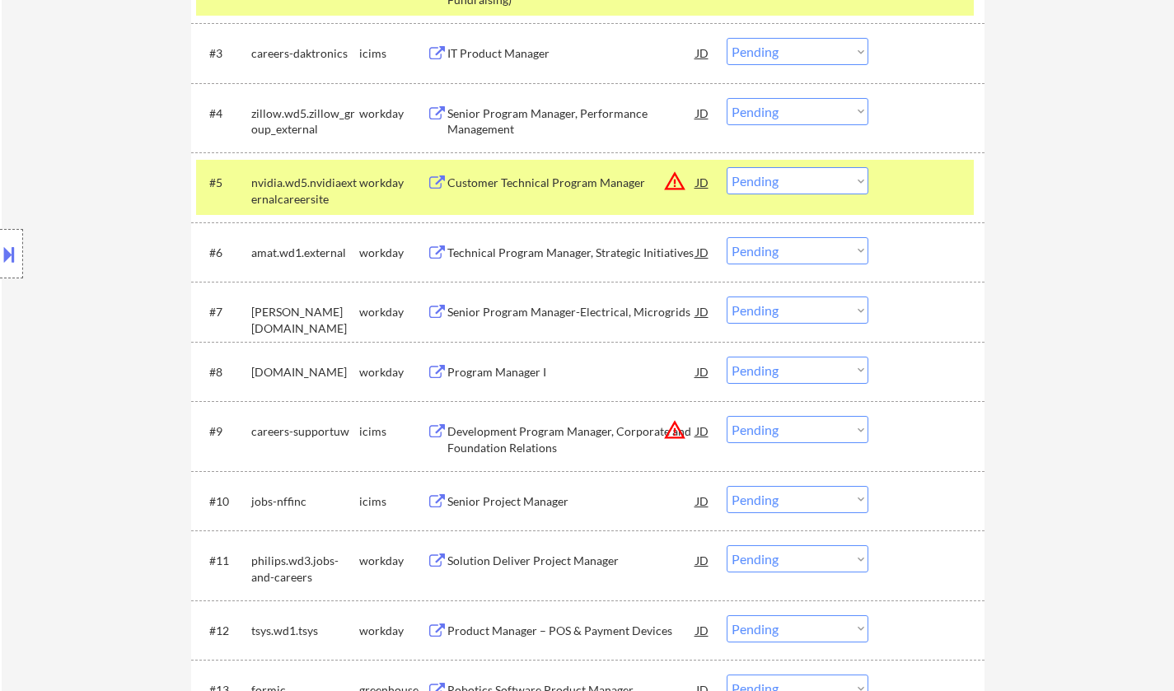
drag, startPoint x: 780, startPoint y: 182, endPoint x: 796, endPoint y: 194, distance: 19.4
click at [780, 182] on select "Choose an option... Pending Applied Excluded (Questions) Excluded (Expired) Exc…" at bounding box center [798, 180] width 142 height 27
click at [727, 167] on select "Choose an option... Pending Applied Excluded (Questions) Excluded (Expired) Exc…" at bounding box center [798, 180] width 142 height 27
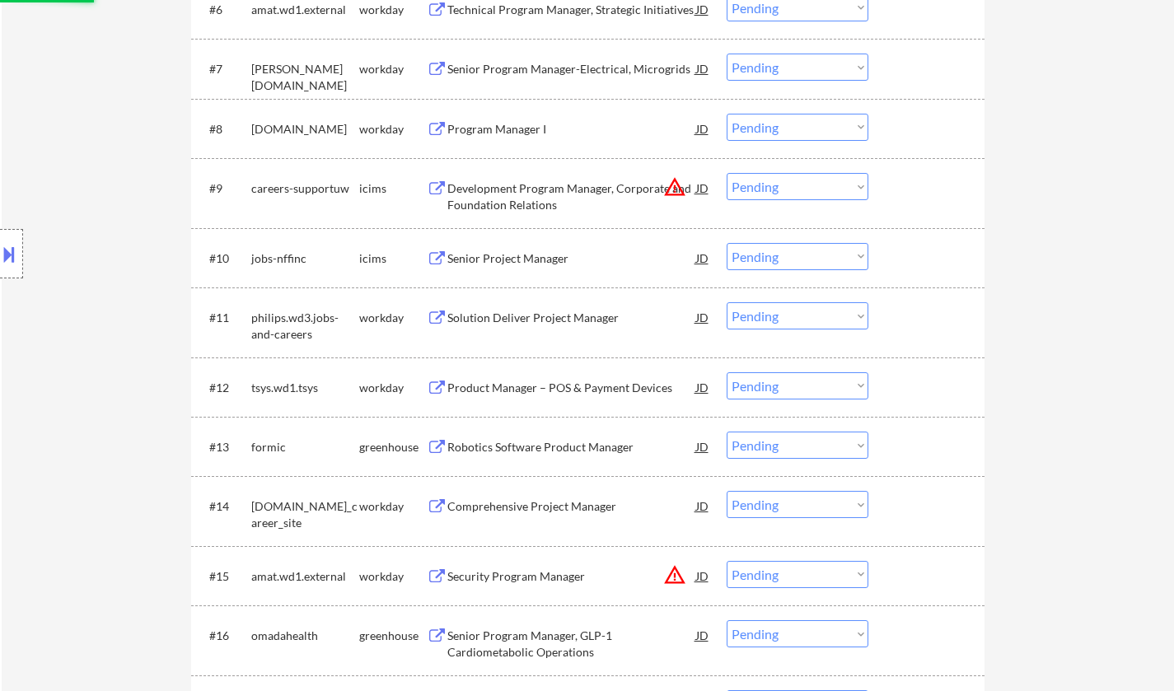
scroll to position [989, 0]
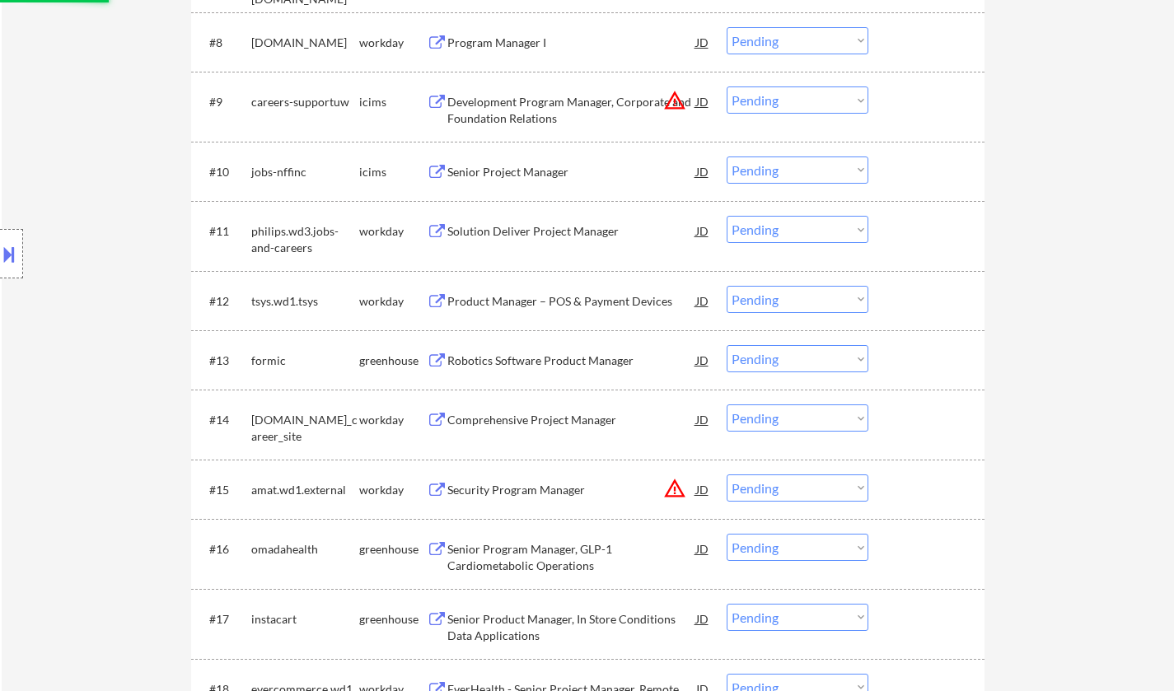
select select ""pending""
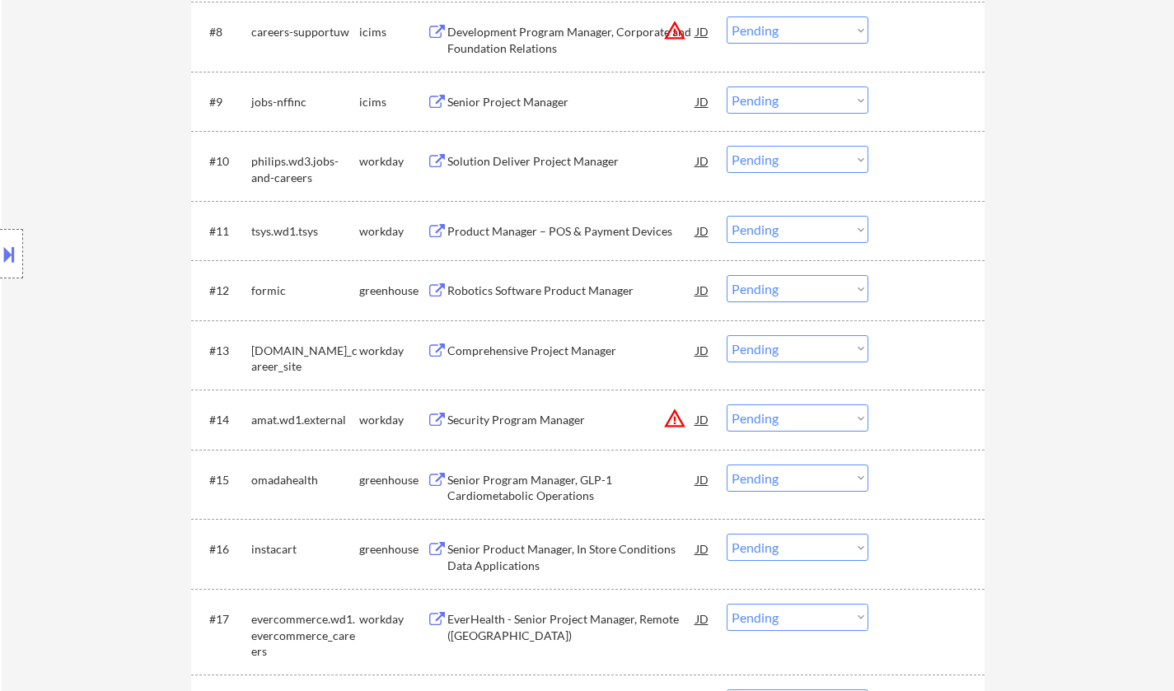
click at [524, 287] on div "Robotics Software Product Manager" at bounding box center [571, 291] width 249 height 16
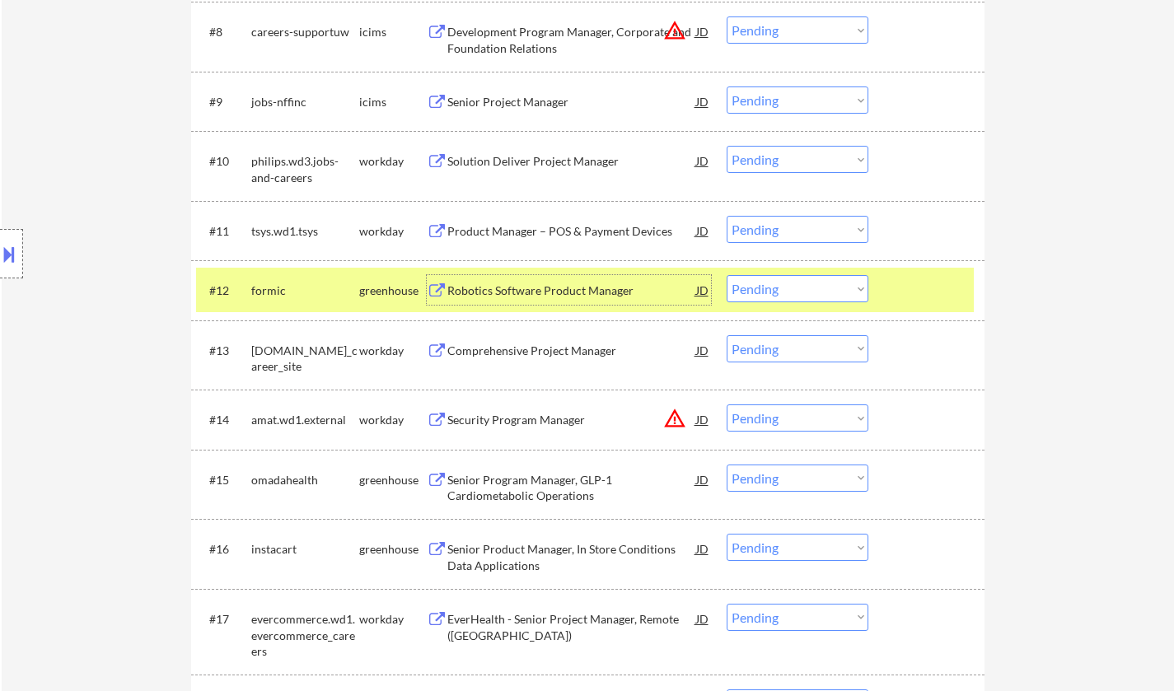
click at [817, 296] on select "Choose an option... Pending Applied Excluded (Questions) Excluded (Expired) Exc…" at bounding box center [798, 288] width 142 height 27
click at [727, 275] on select "Choose an option... Pending Applied Excluded (Questions) Excluded (Expired) Exc…" at bounding box center [798, 288] width 142 height 27
select select ""pending""
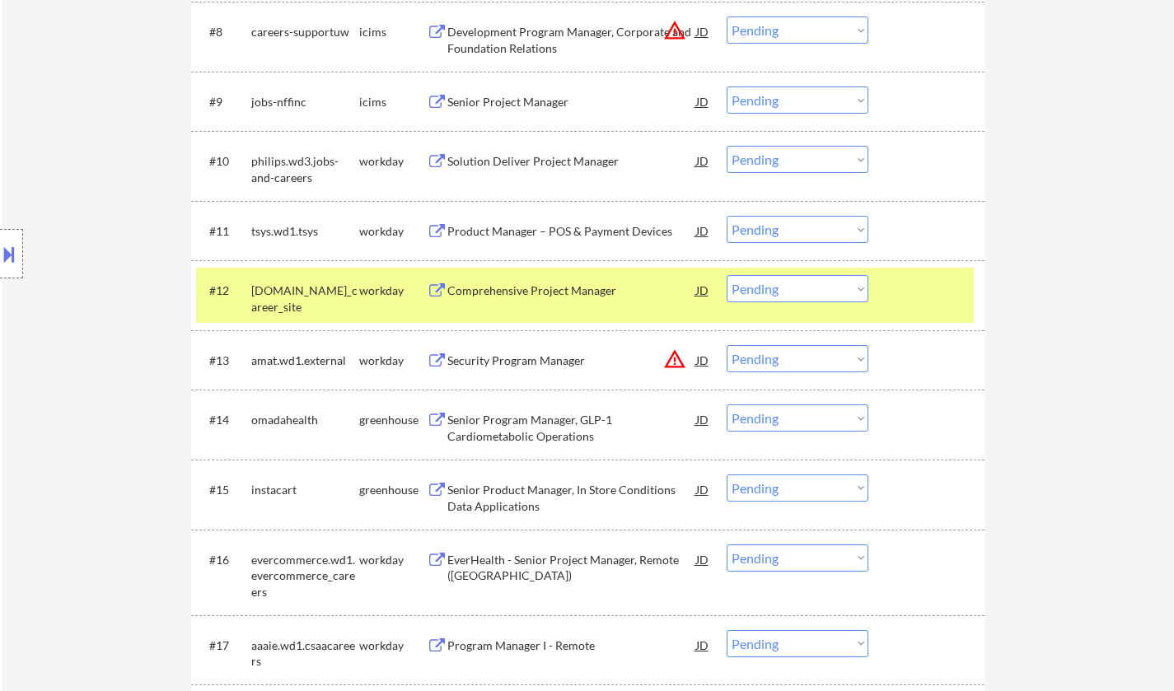
click at [531, 423] on div "Senior Program Manager, GLP-1 Cardiometabolic Operations" at bounding box center [571, 428] width 249 height 32
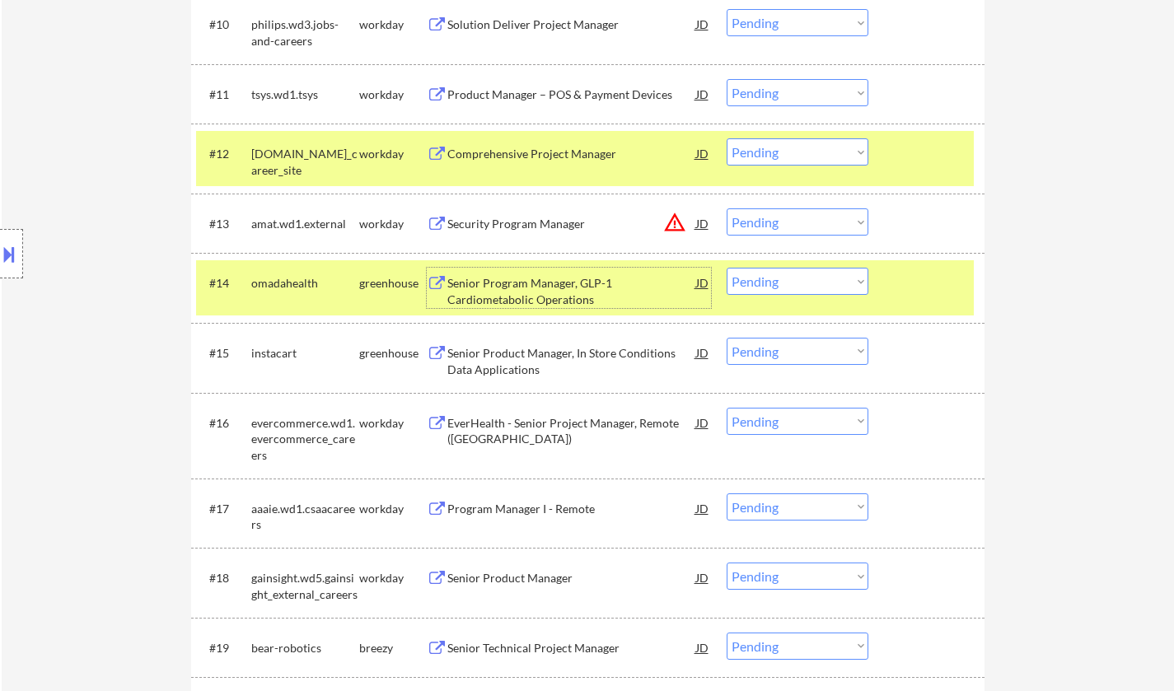
scroll to position [1153, 0]
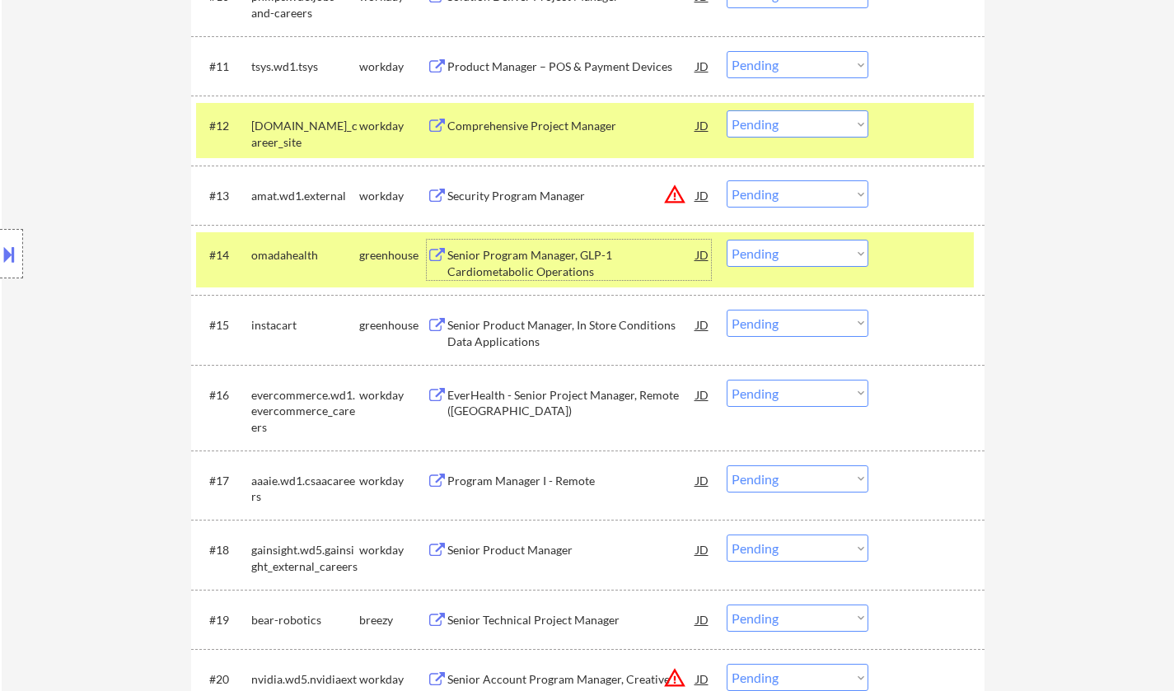
click at [811, 255] on select "Choose an option... Pending Applied Excluded (Questions) Excluded (Expired) Exc…" at bounding box center [798, 253] width 142 height 27
click at [727, 240] on select "Choose an option... Pending Applied Excluded (Questions) Excluded (Expired) Exc…" at bounding box center [798, 253] width 142 height 27
click at [549, 325] on div "Senior Product Manager, In Store Conditions Data Applications" at bounding box center [571, 333] width 249 height 32
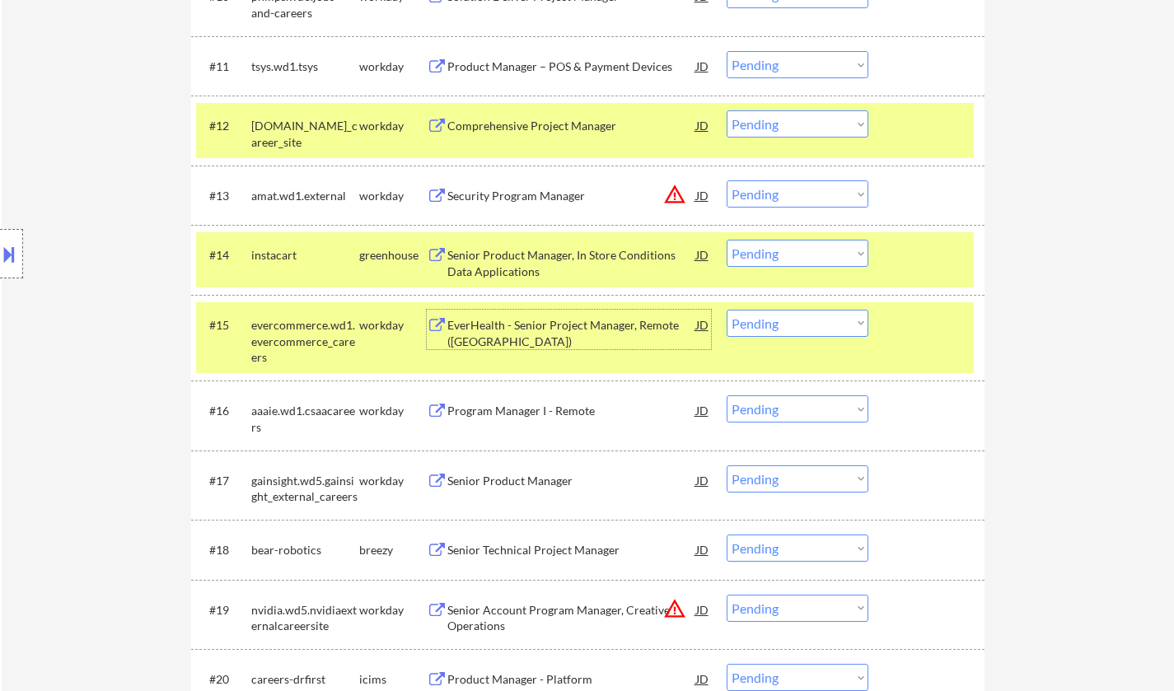
drag, startPoint x: 768, startPoint y: 248, endPoint x: 778, endPoint y: 262, distance: 17.1
click at [768, 248] on select "Choose an option... Pending Applied Excluded (Questions) Excluded (Expired) Exc…" at bounding box center [798, 253] width 142 height 27
click at [727, 240] on select "Choose an option... Pending Applied Excluded (Questions) Excluded (Expired) Exc…" at bounding box center [798, 253] width 142 height 27
select select ""pending""
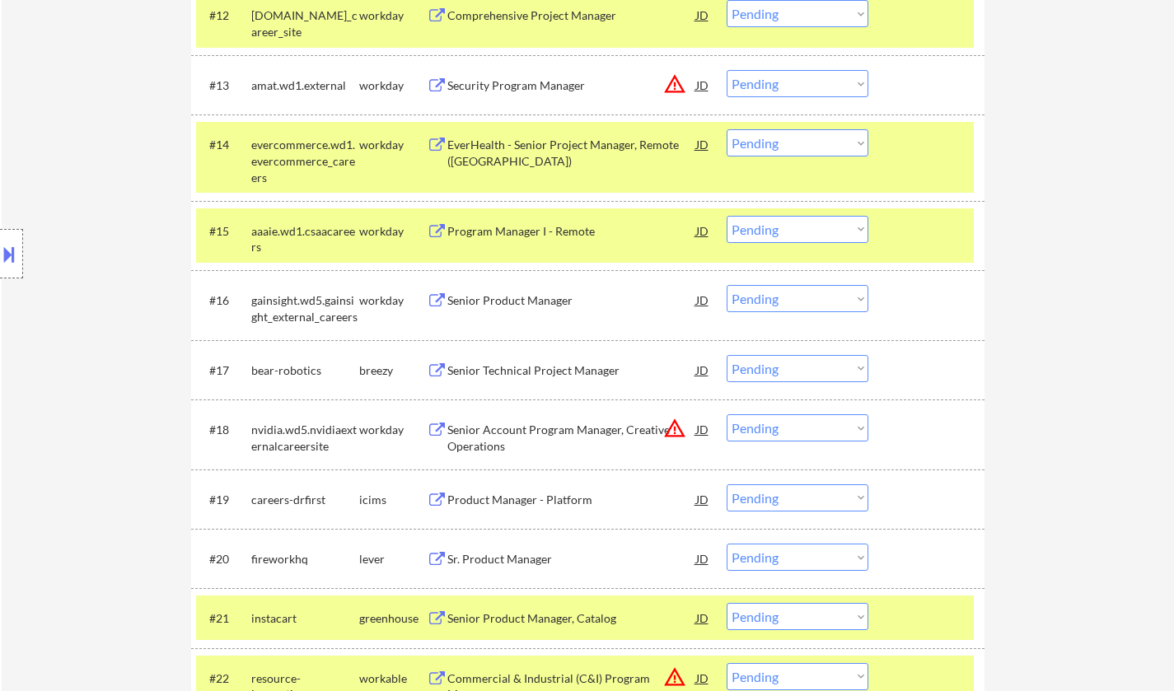
scroll to position [1318, 0]
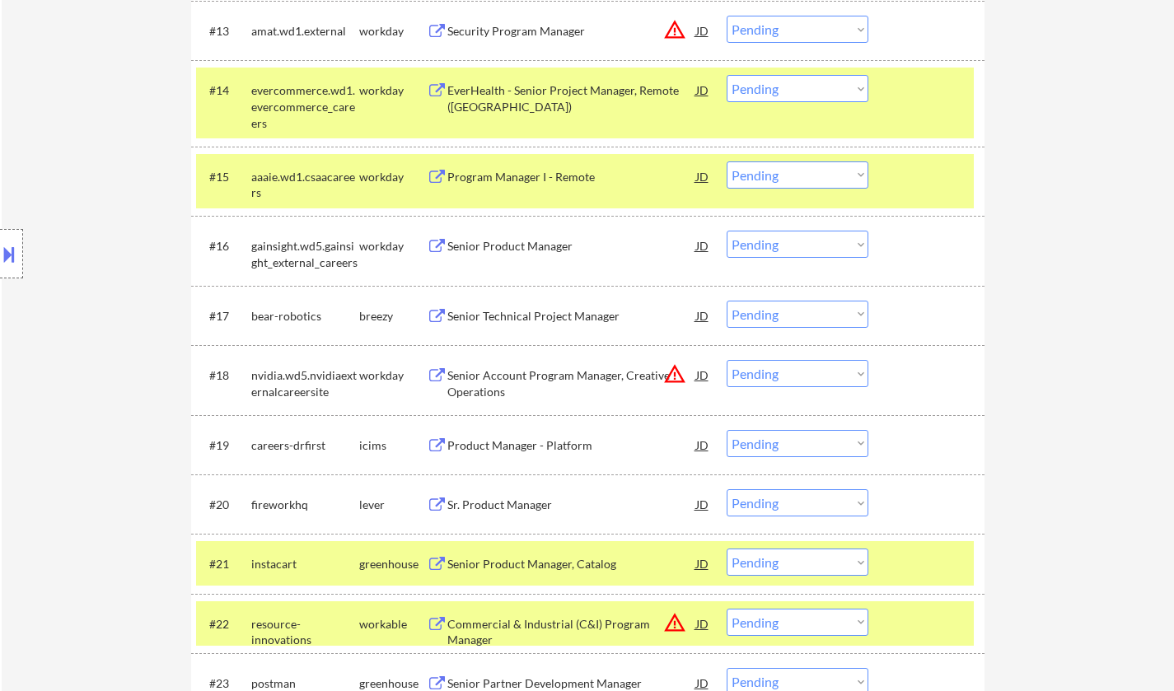
click at [540, 316] on div "Senior Technical Project Manager" at bounding box center [571, 316] width 249 height 16
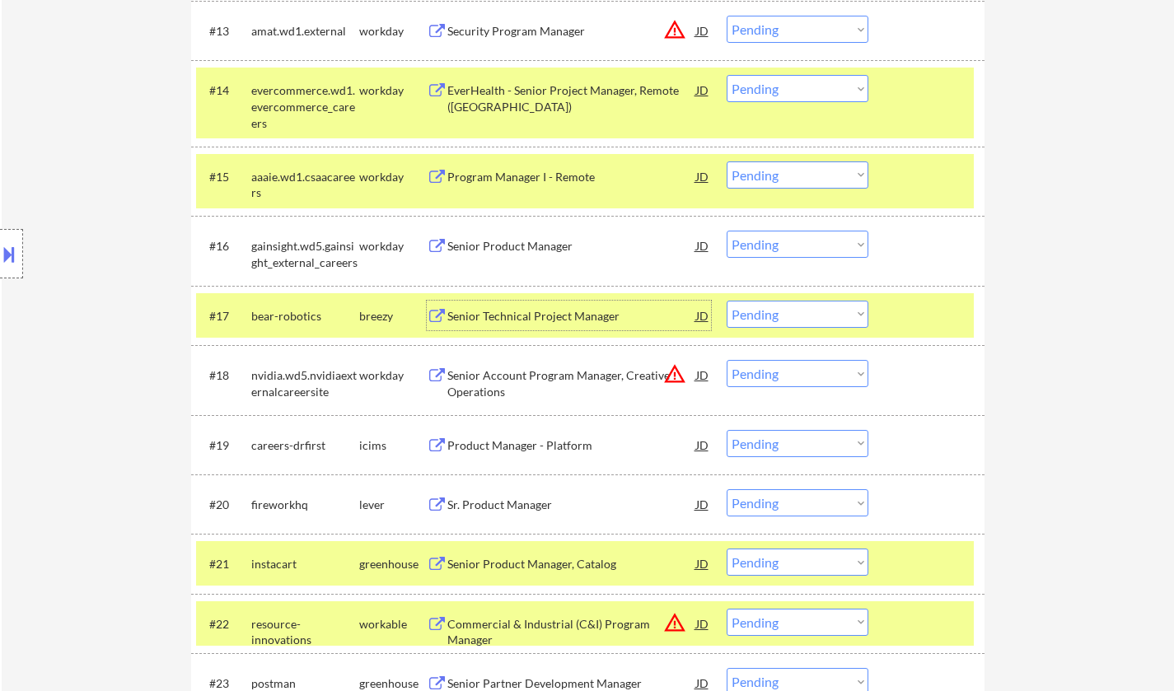
click at [788, 304] on select "Choose an option... Pending Applied Excluded (Questions) Excluded (Expired) Exc…" at bounding box center [798, 314] width 142 height 27
click at [727, 301] on select "Choose an option... Pending Applied Excluded (Questions) Excluded (Expired) Exc…" at bounding box center [798, 314] width 142 height 27
select select ""pending""
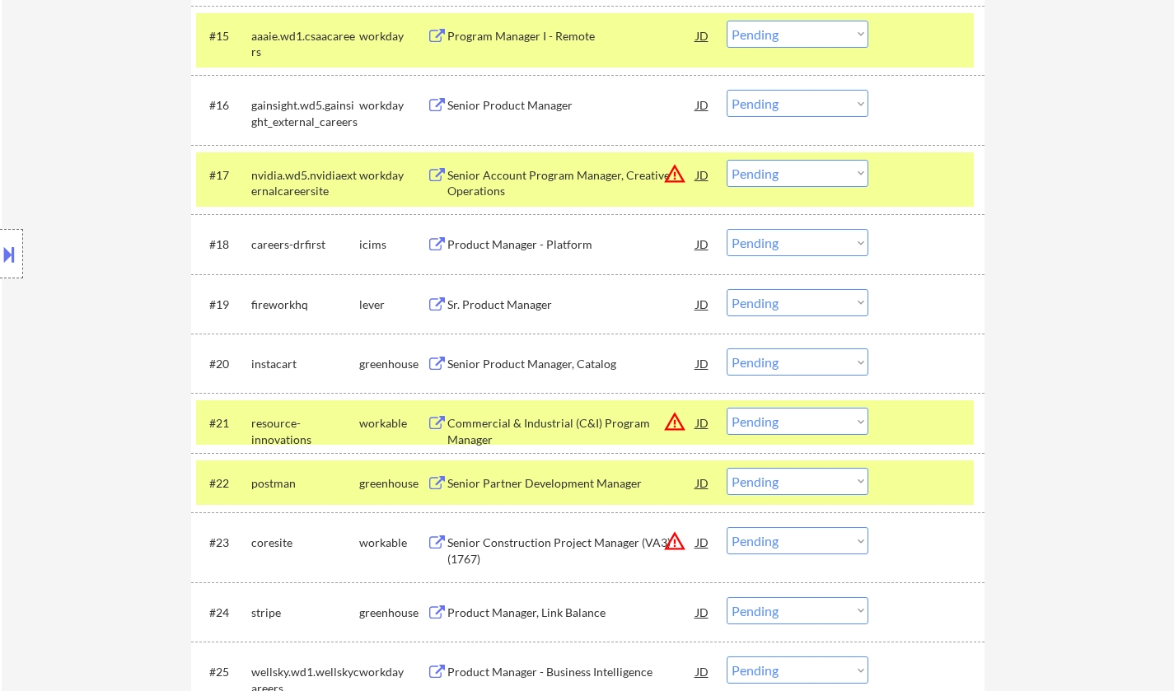
scroll to position [1483, 0]
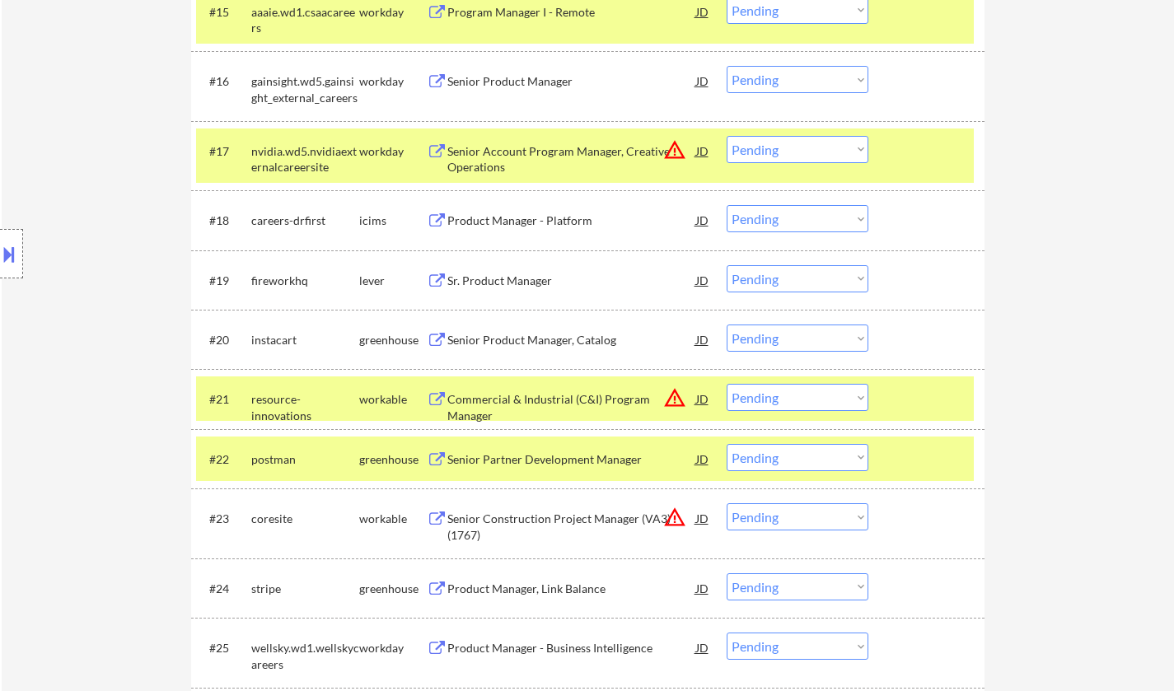
click at [509, 273] on div "Sr. Product Manager" at bounding box center [571, 281] width 249 height 16
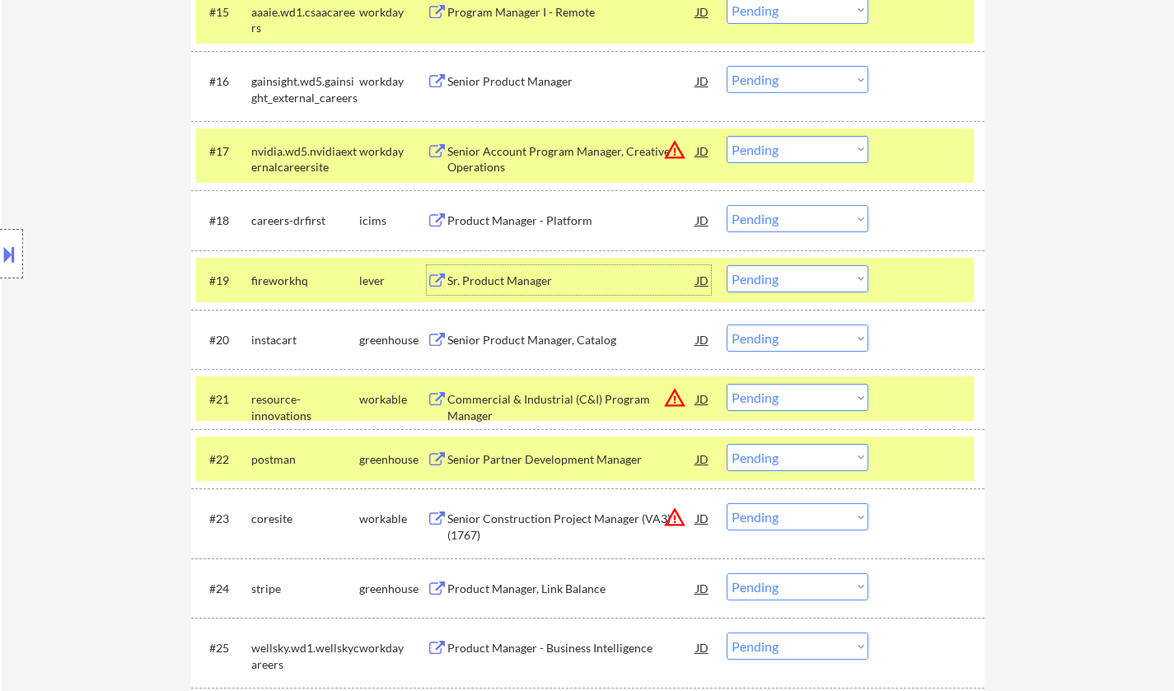
click at [778, 277] on select "Choose an option... Pending Applied Excluded (Questions) Excluded (Expired) Exc…" at bounding box center [798, 278] width 142 height 27
click at [727, 265] on select "Choose an option... Pending Applied Excluded (Questions) Excluded (Expired) Exc…" at bounding box center [798, 278] width 142 height 27
select select ""pending""
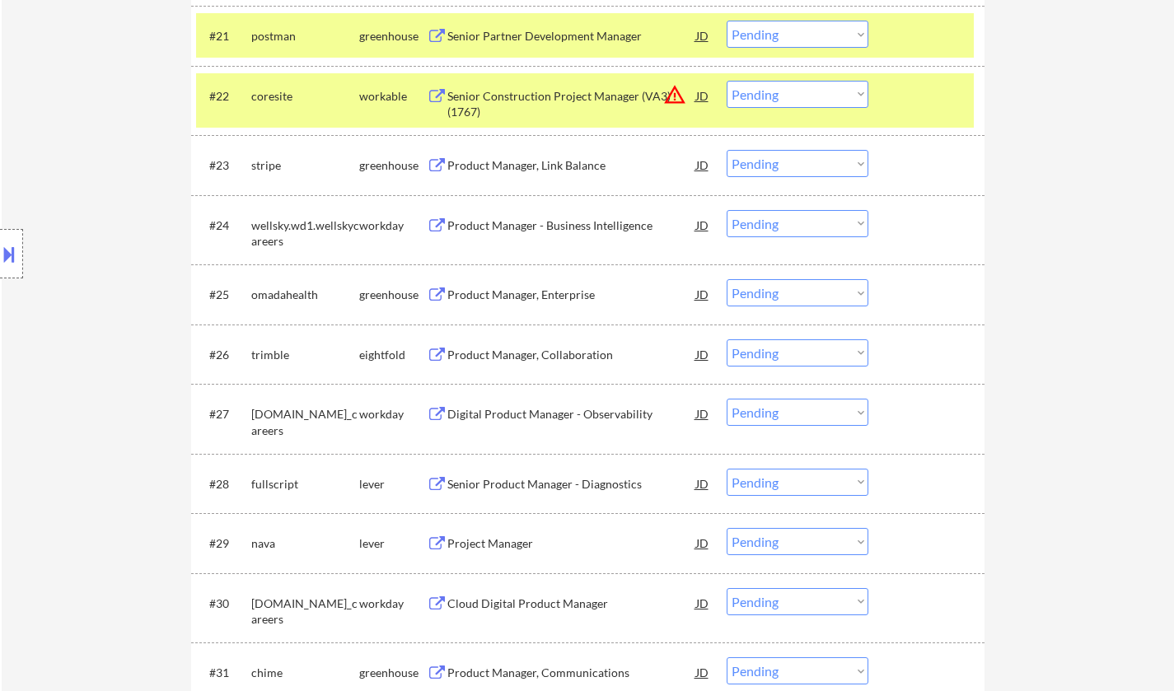
scroll to position [1895, 0]
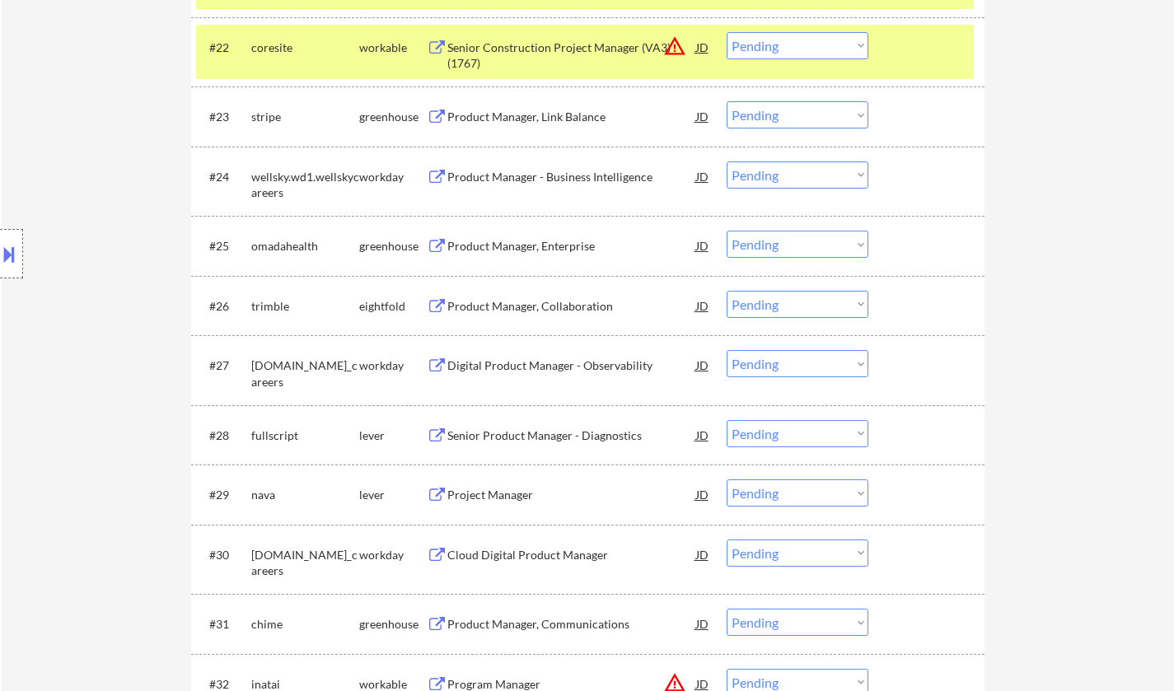
click at [531, 440] on div "Senior Product Manager - Diagnostics" at bounding box center [571, 436] width 249 height 16
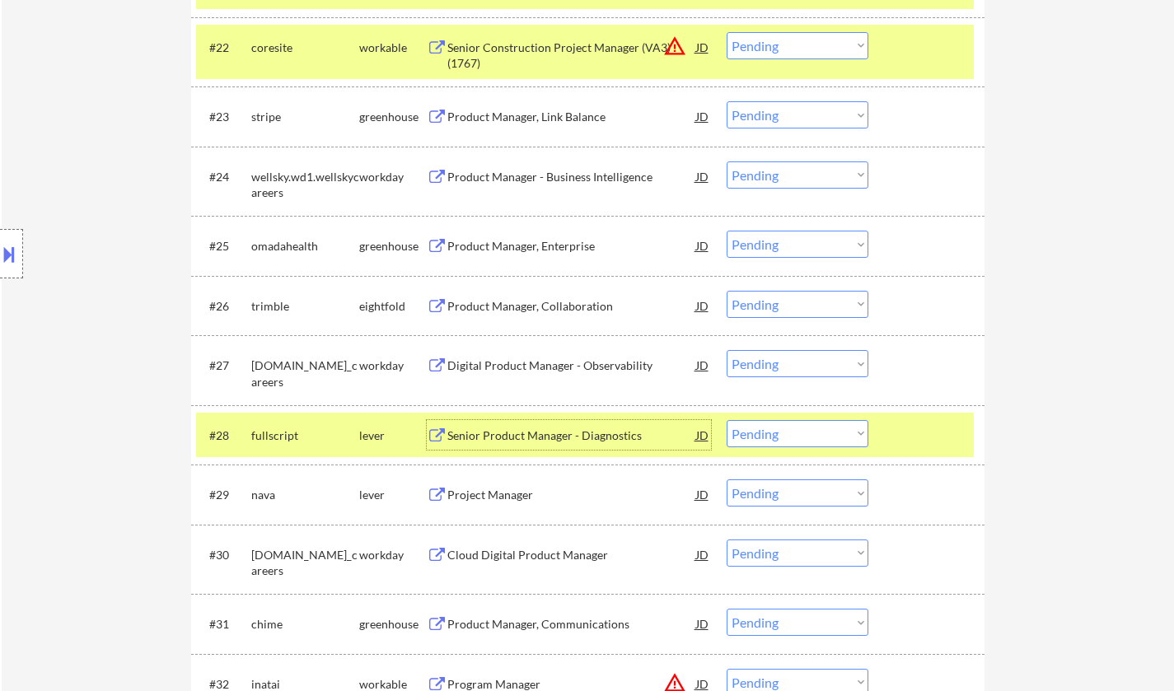
click at [809, 426] on select "Choose an option... Pending Applied Excluded (Questions) Excluded (Expired) Exc…" at bounding box center [798, 433] width 142 height 27
click at [727, 420] on select "Choose an option... Pending Applied Excluded (Questions) Excluded (Expired) Exc…" at bounding box center [798, 433] width 142 height 27
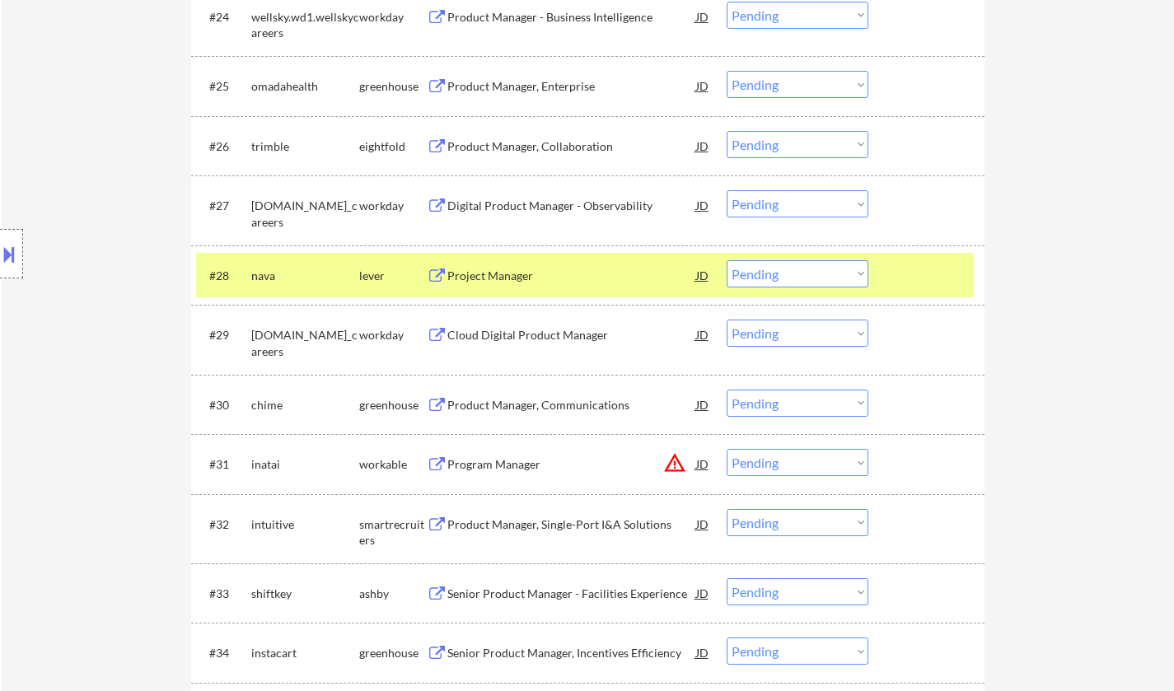
scroll to position [2060, 0]
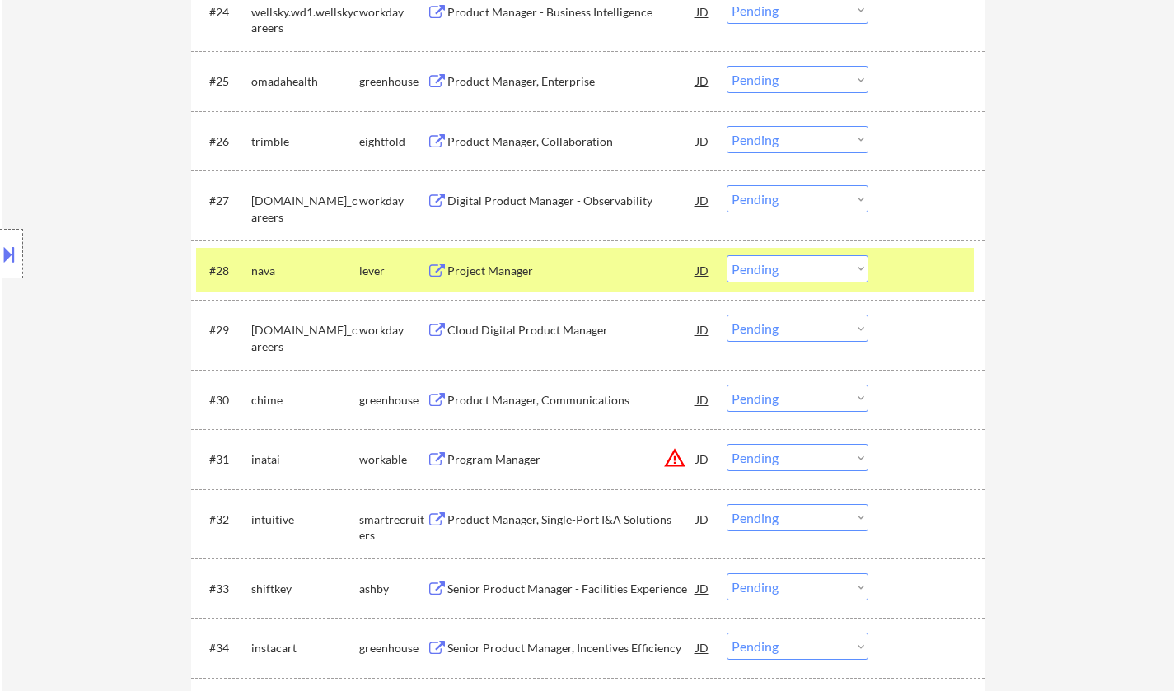
click at [489, 259] on div "Project Manager" at bounding box center [571, 270] width 249 height 30
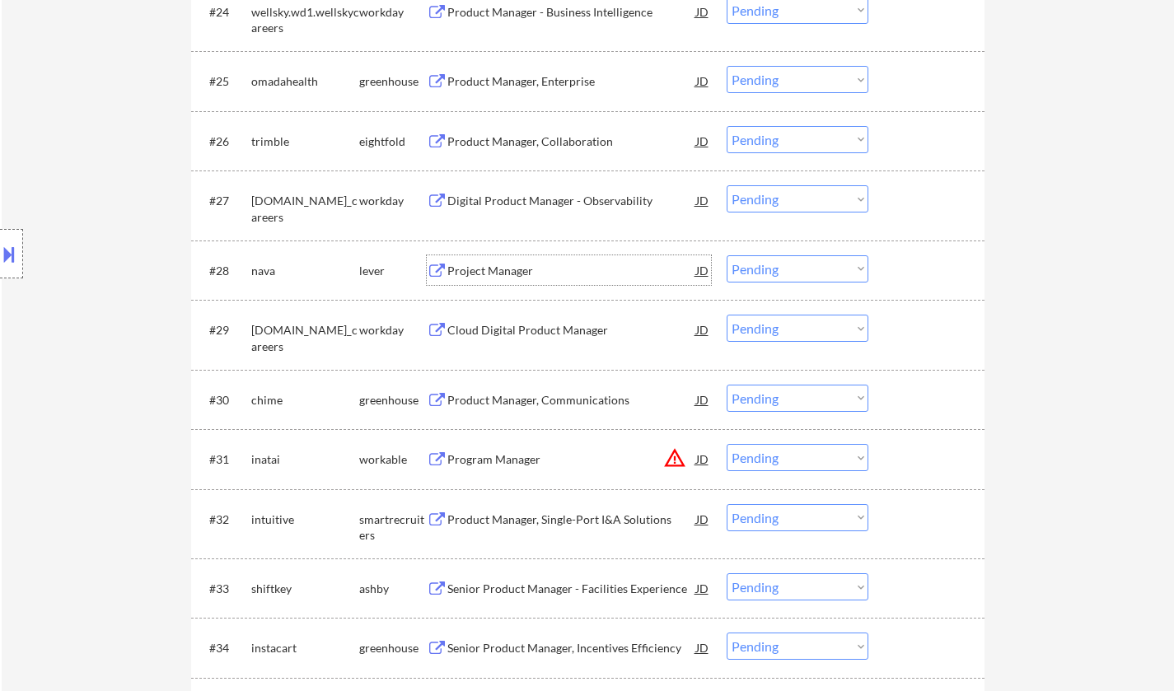
click at [805, 256] on select "Choose an option... Pending Applied Excluded (Questions) Excluded (Expired) Exc…" at bounding box center [798, 268] width 142 height 27
click at [727, 255] on select "Choose an option... Pending Applied Excluded (Questions) Excluded (Expired) Exc…" at bounding box center [798, 268] width 142 height 27
select select ""pending""
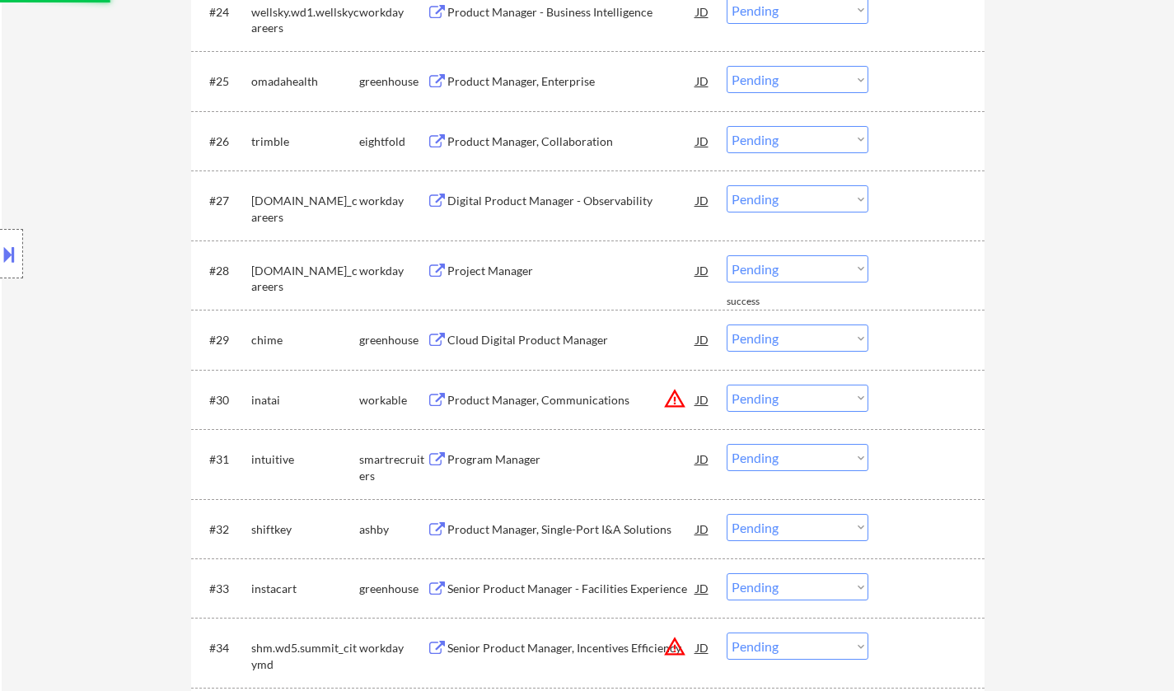
scroll to position [2142, 0]
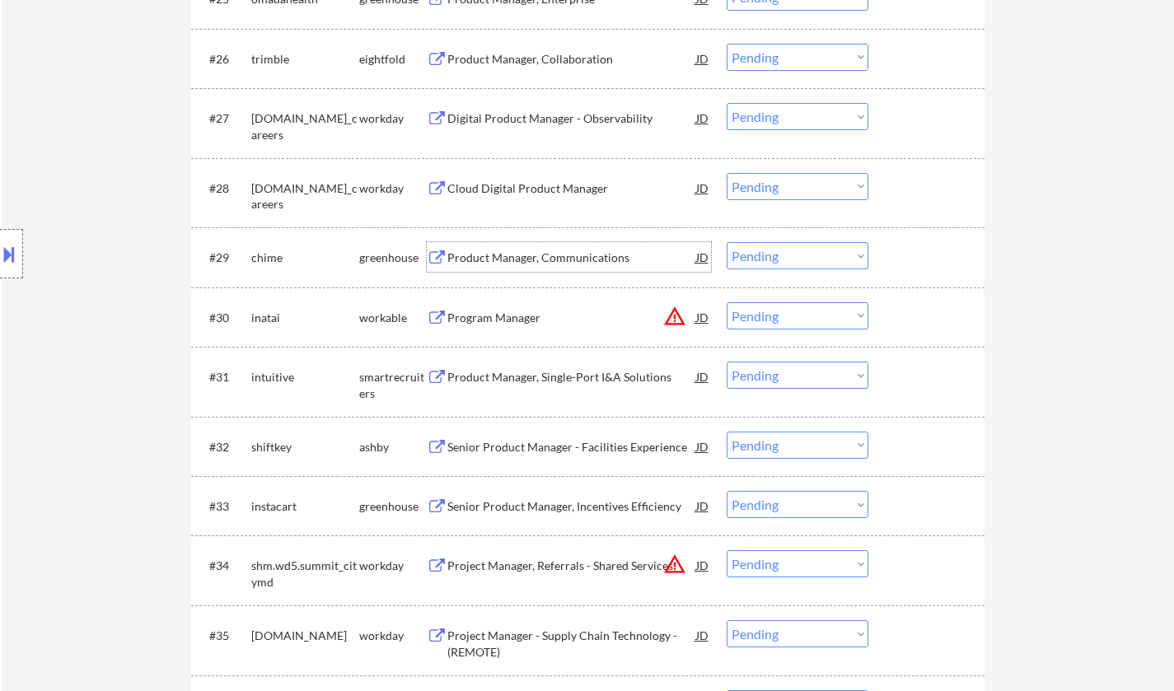
click at [532, 259] on div "Product Manager, Communications" at bounding box center [571, 258] width 249 height 16
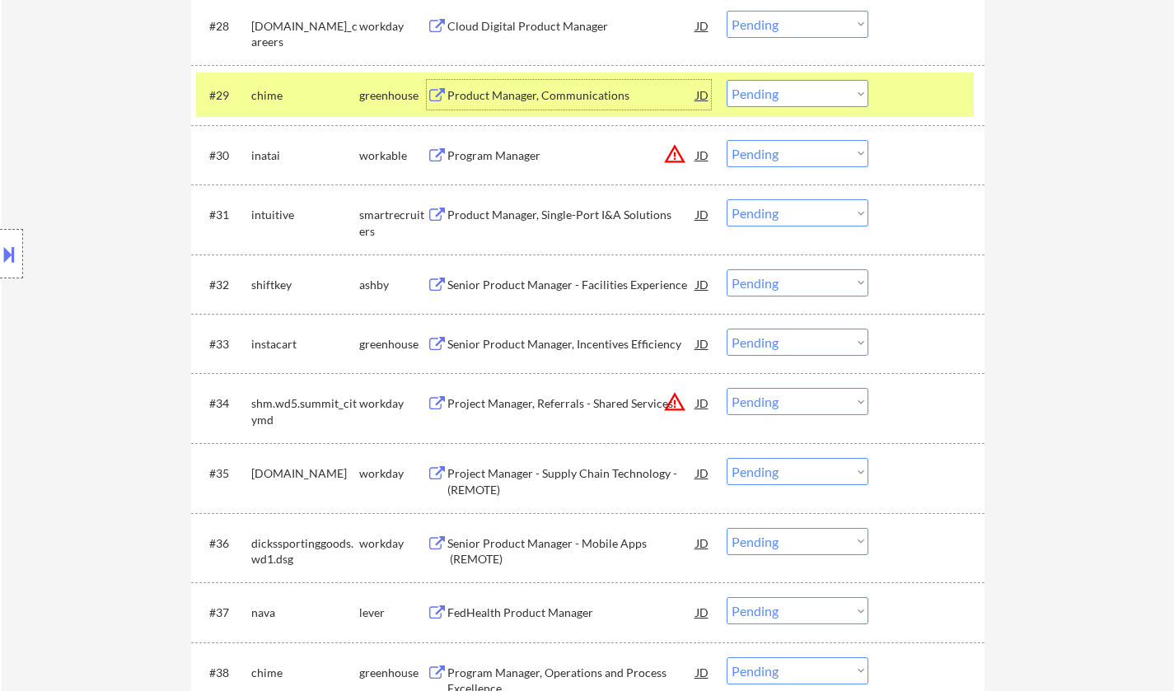
scroll to position [2307, 0]
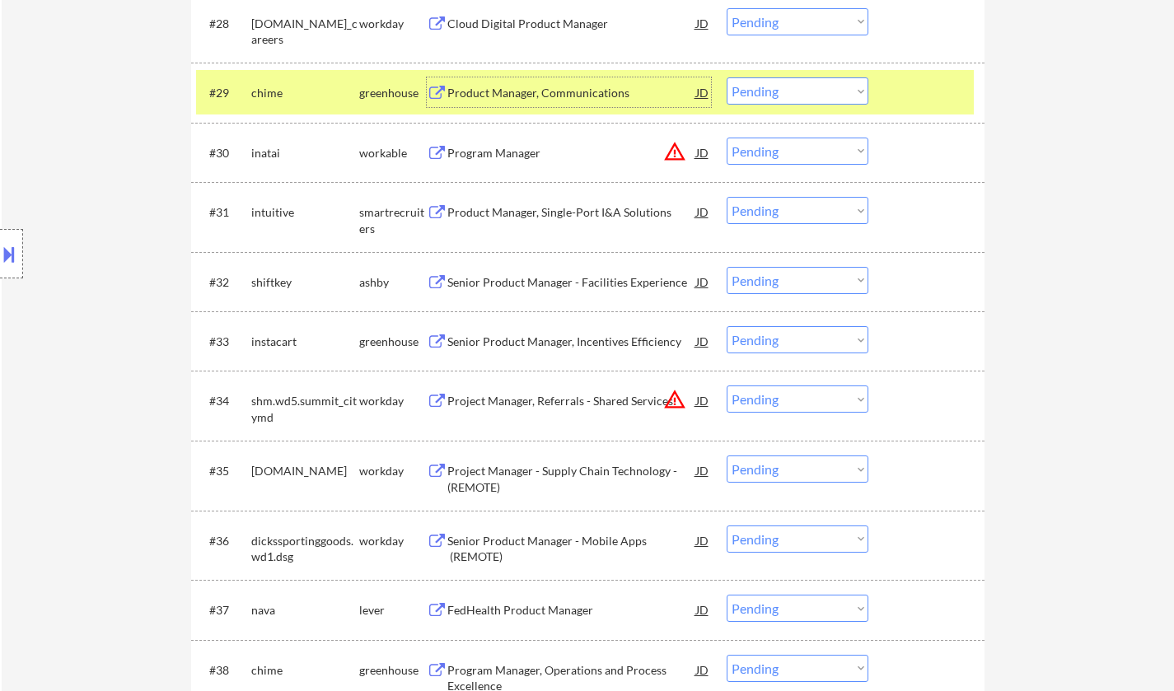
click at [536, 279] on div "Senior Product Manager - Facilities Experience" at bounding box center [571, 282] width 249 height 16
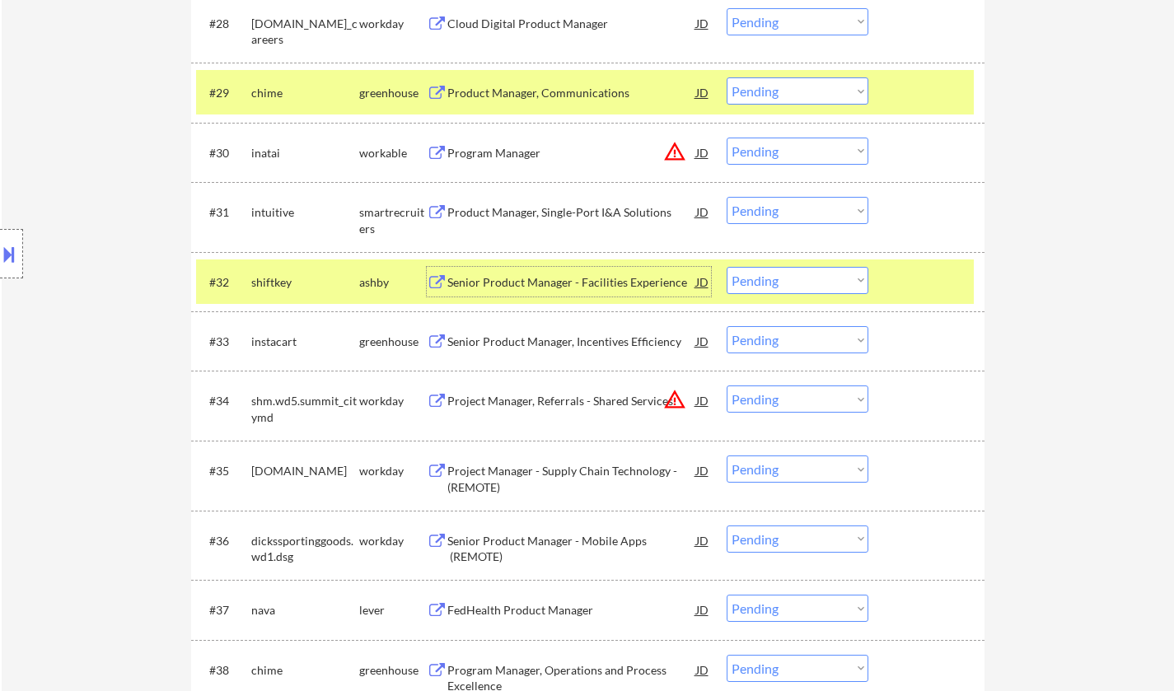
click at [777, 280] on select "Choose an option... Pending Applied Excluded (Questions) Excluded (Expired) Exc…" at bounding box center [798, 280] width 142 height 27
click at [727, 267] on select "Choose an option... Pending Applied Excluded (Questions) Excluded (Expired) Exc…" at bounding box center [798, 280] width 142 height 27
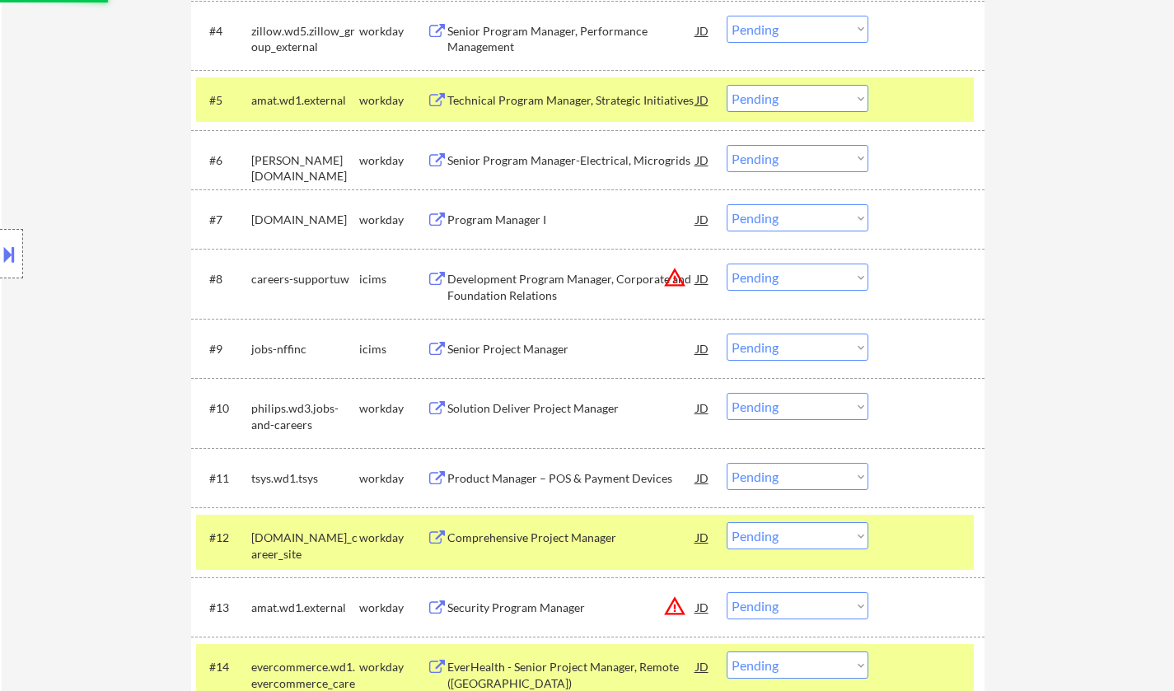
scroll to position [165, 0]
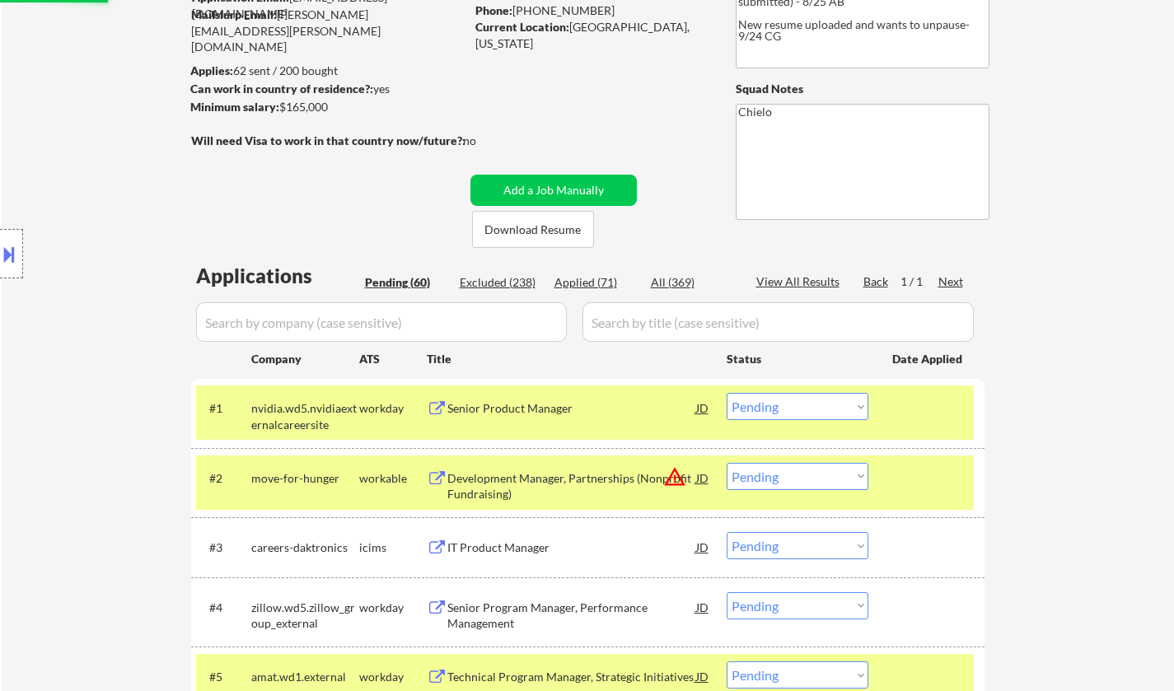
select select ""pending""
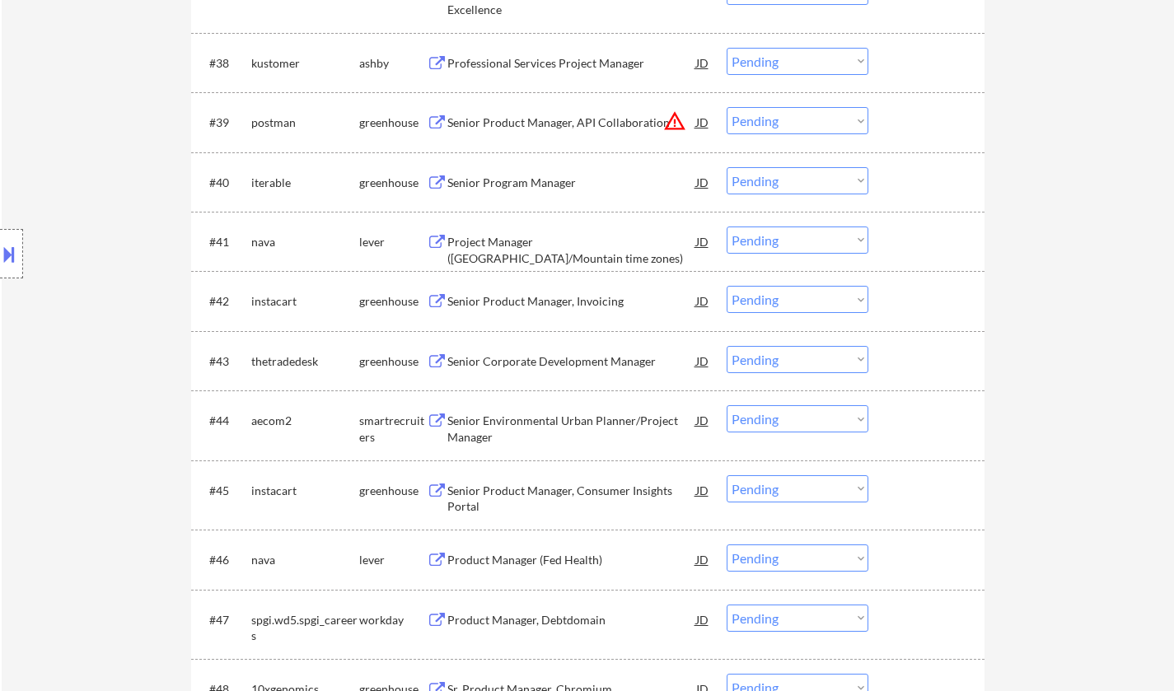
scroll to position [3006, 0]
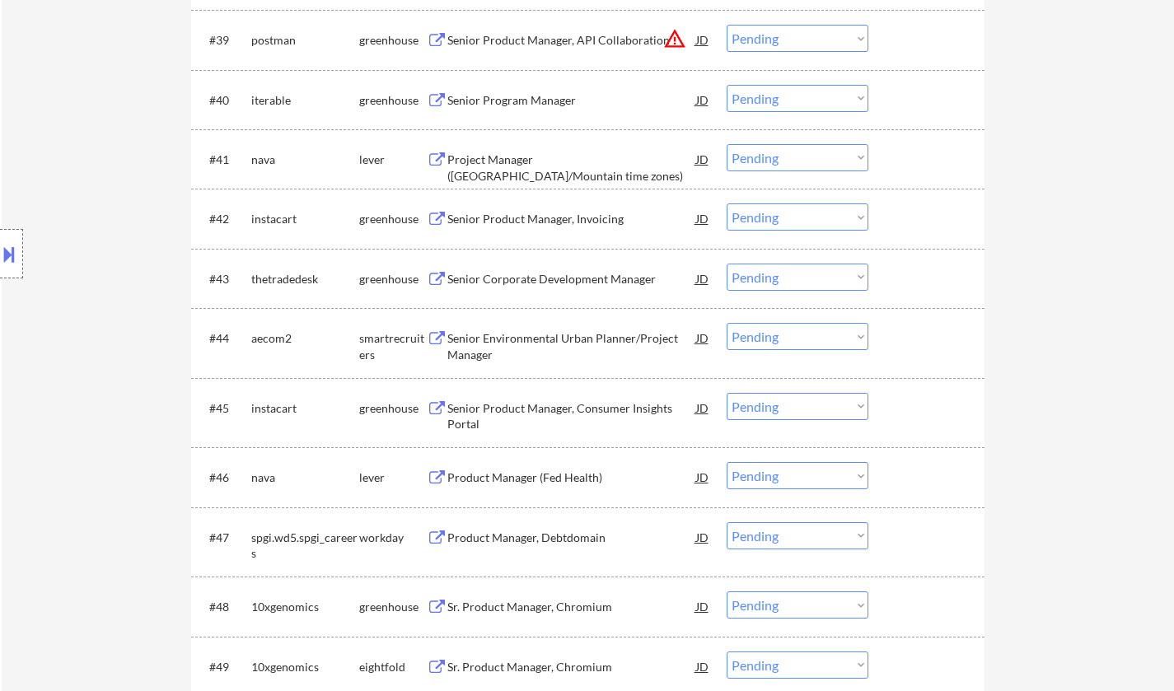
click at [524, 475] on div "Product Manager (Fed Health)" at bounding box center [571, 478] width 249 height 16
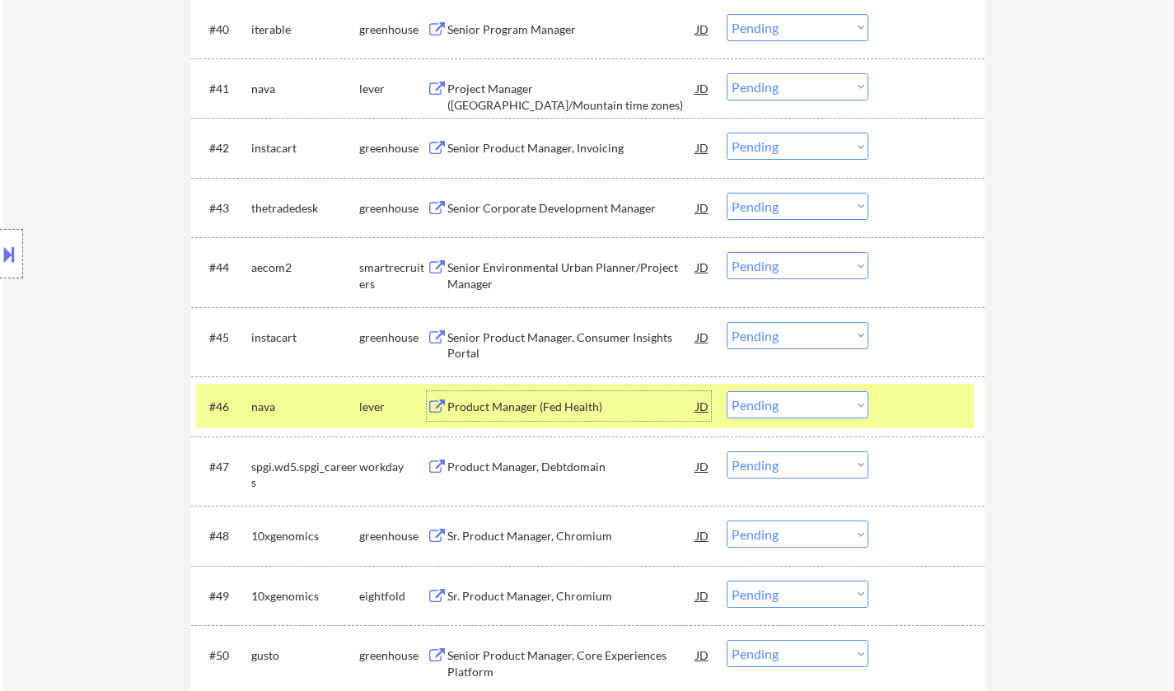
scroll to position [3253, 0]
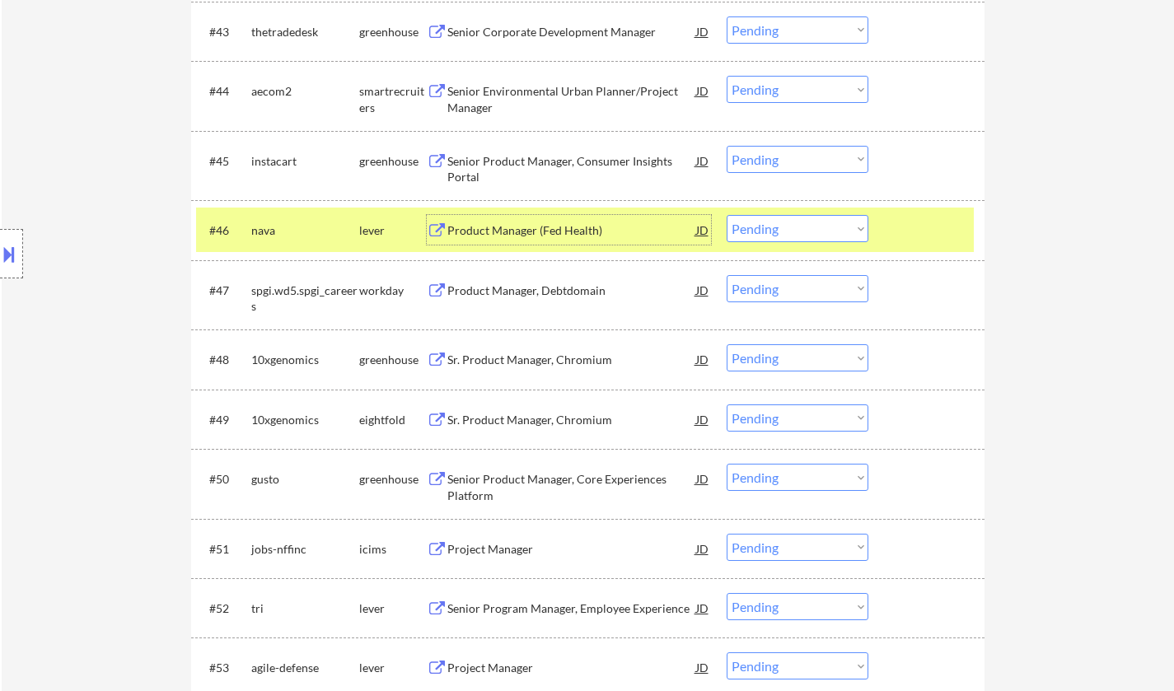
click at [793, 222] on select "Choose an option... Pending Applied Excluded (Questions) Excluded (Expired) Exc…" at bounding box center [798, 228] width 142 height 27
click at [727, 215] on select "Choose an option... Pending Applied Excluded (Questions) Excluded (Expired) Exc…" at bounding box center [798, 228] width 142 height 27
select select ""pending""
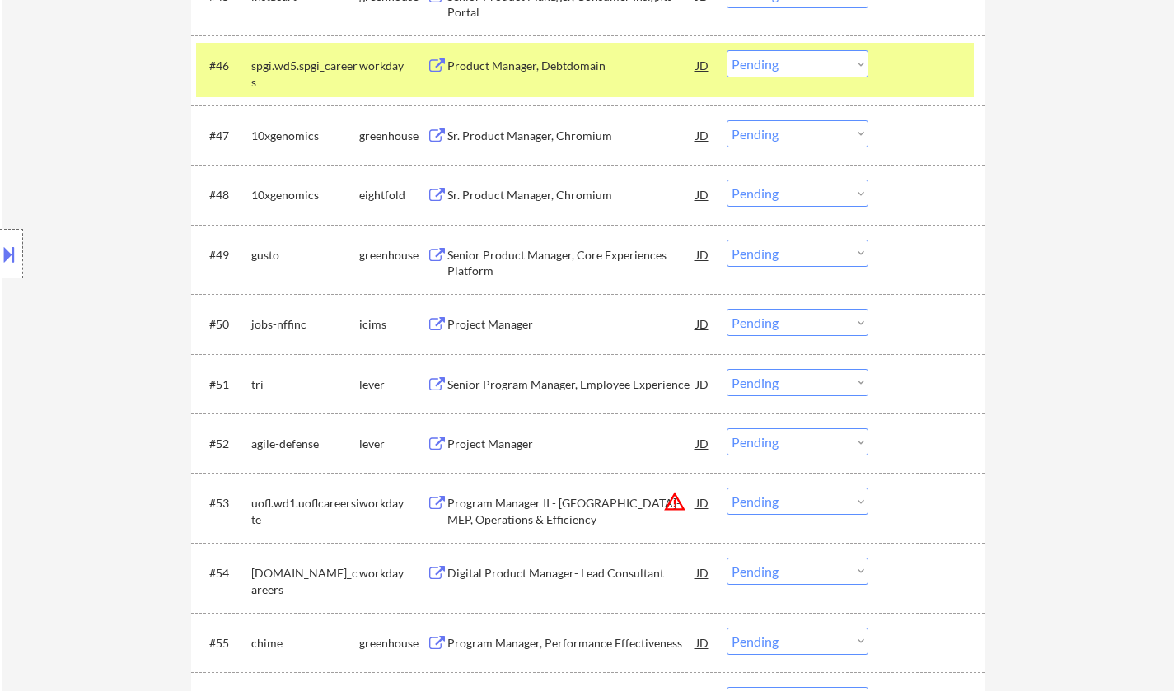
scroll to position [3500, 0]
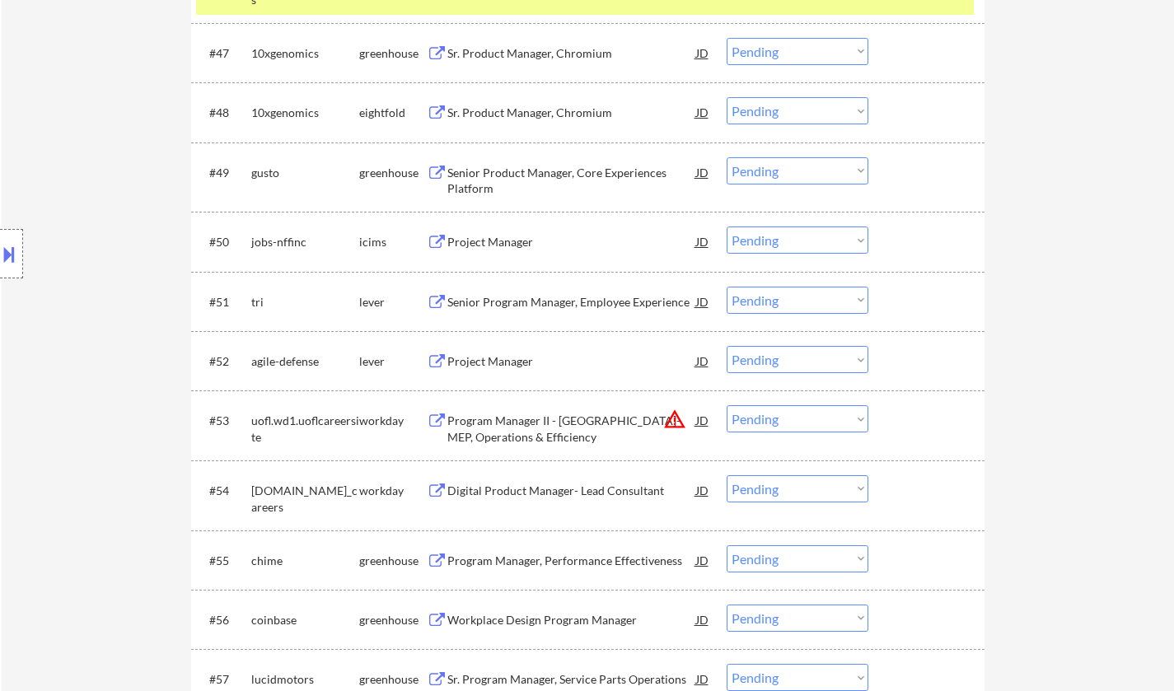
click at [510, 353] on div "Project Manager" at bounding box center [571, 361] width 249 height 16
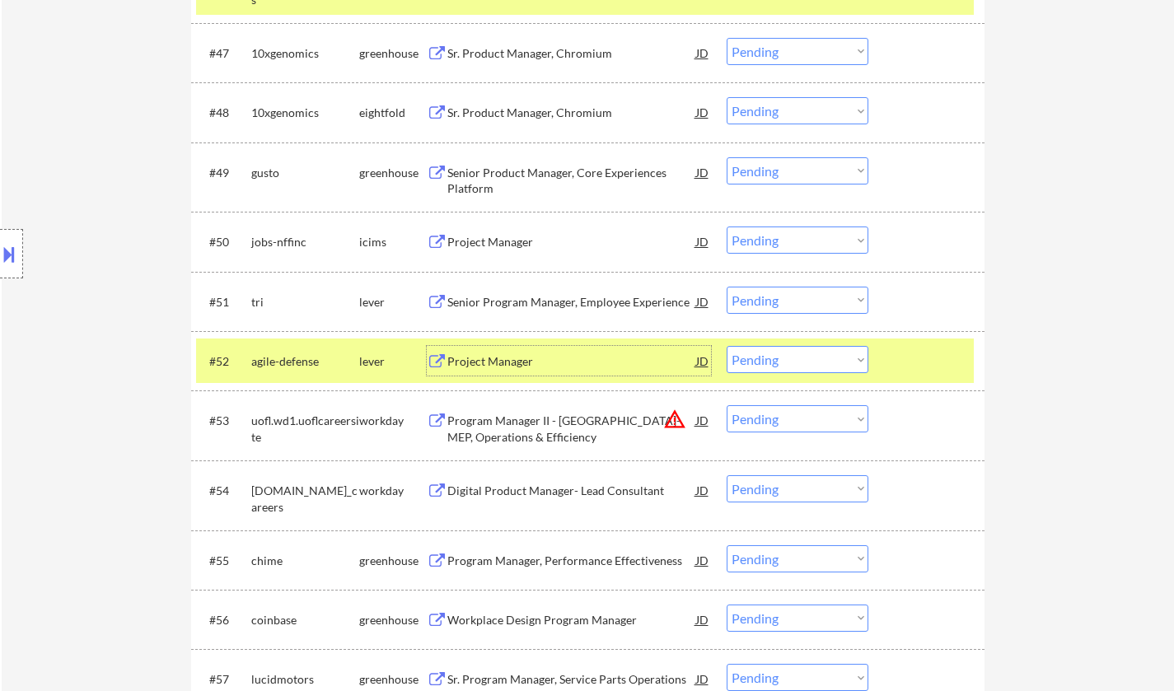
click at [793, 362] on select "Choose an option... Pending Applied Excluded (Questions) Excluded (Expired) Exc…" at bounding box center [798, 359] width 142 height 27
click at [727, 346] on select "Choose an option... Pending Applied Excluded (Questions) Excluded (Expired) Exc…" at bounding box center [798, 359] width 142 height 27
select select ""pending""
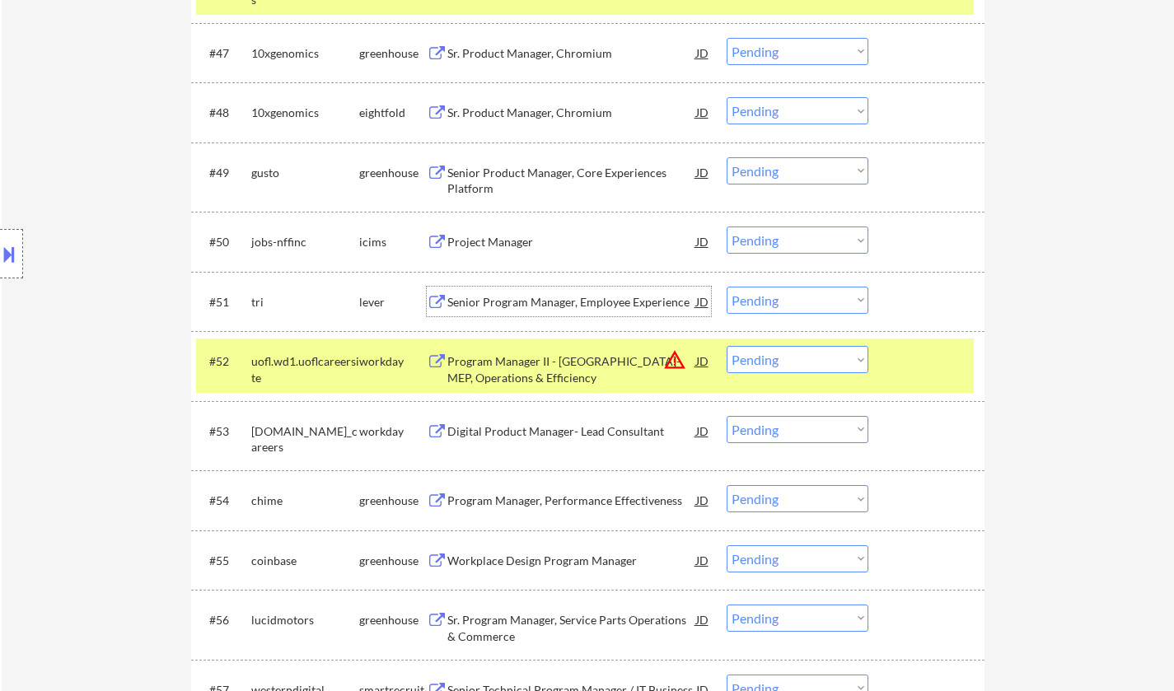
click at [573, 295] on div "Senior Program Manager, Employee Experience" at bounding box center [571, 302] width 249 height 16
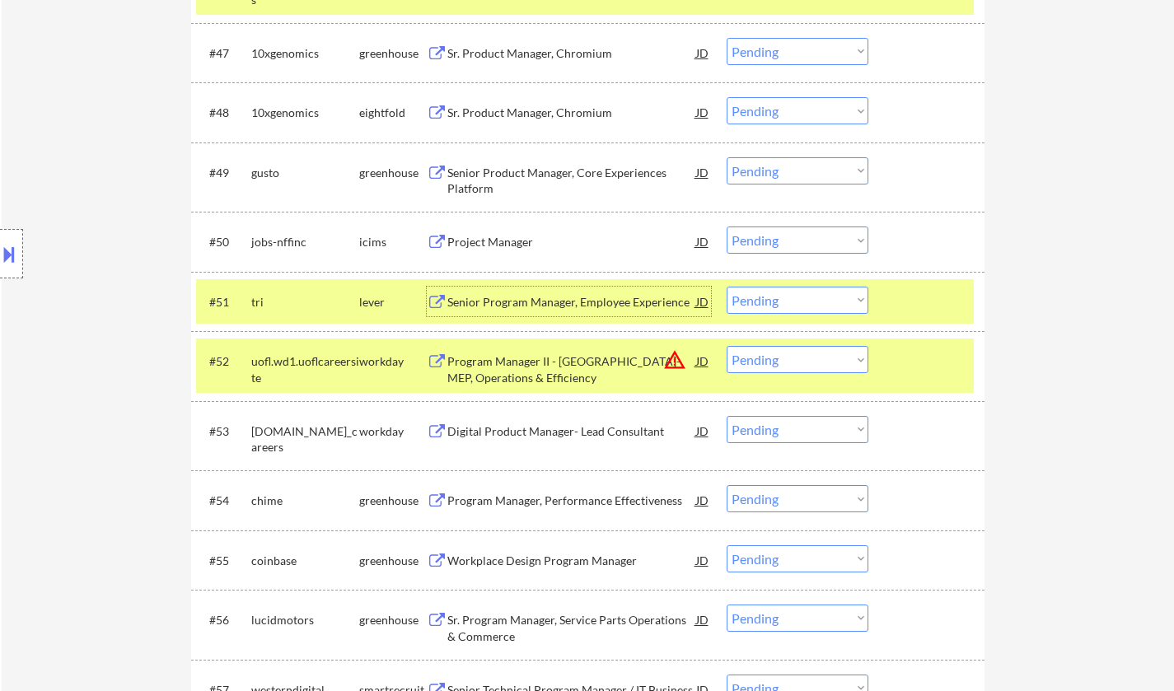
click at [794, 302] on select "Choose an option... Pending Applied Excluded (Questions) Excluded (Expired) Exc…" at bounding box center [798, 300] width 142 height 27
click at [727, 287] on select "Choose an option... Pending Applied Excluded (Questions) Excluded (Expired) Exc…" at bounding box center [798, 300] width 142 height 27
select select ""pending""
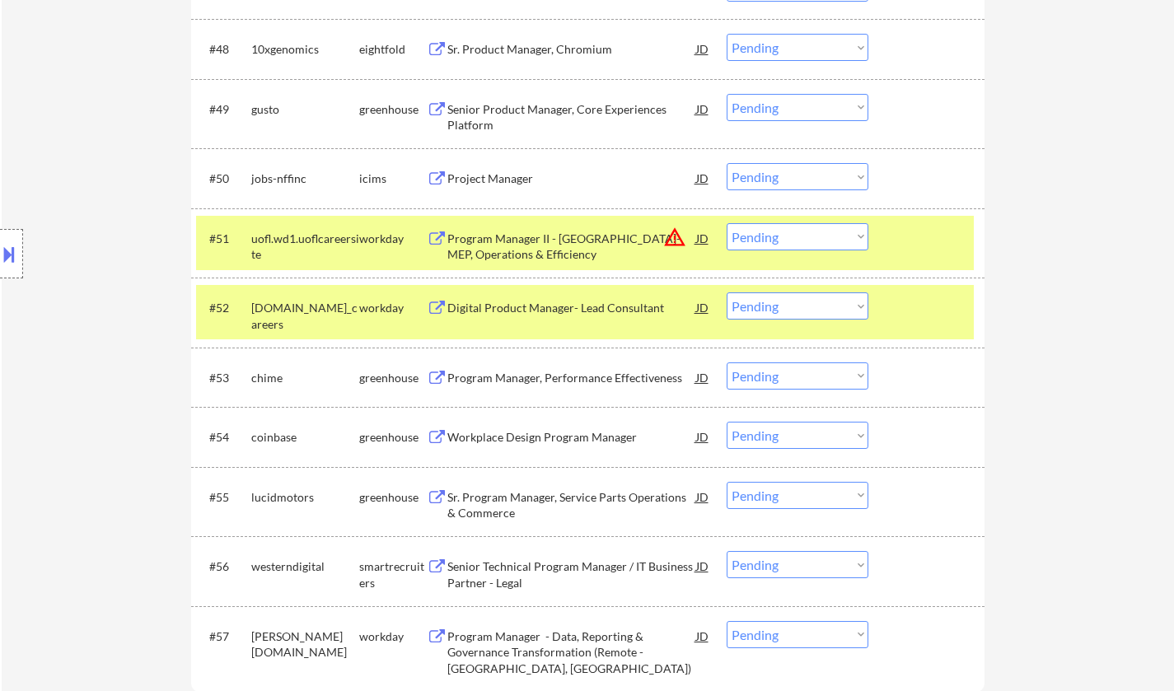
scroll to position [3583, 0]
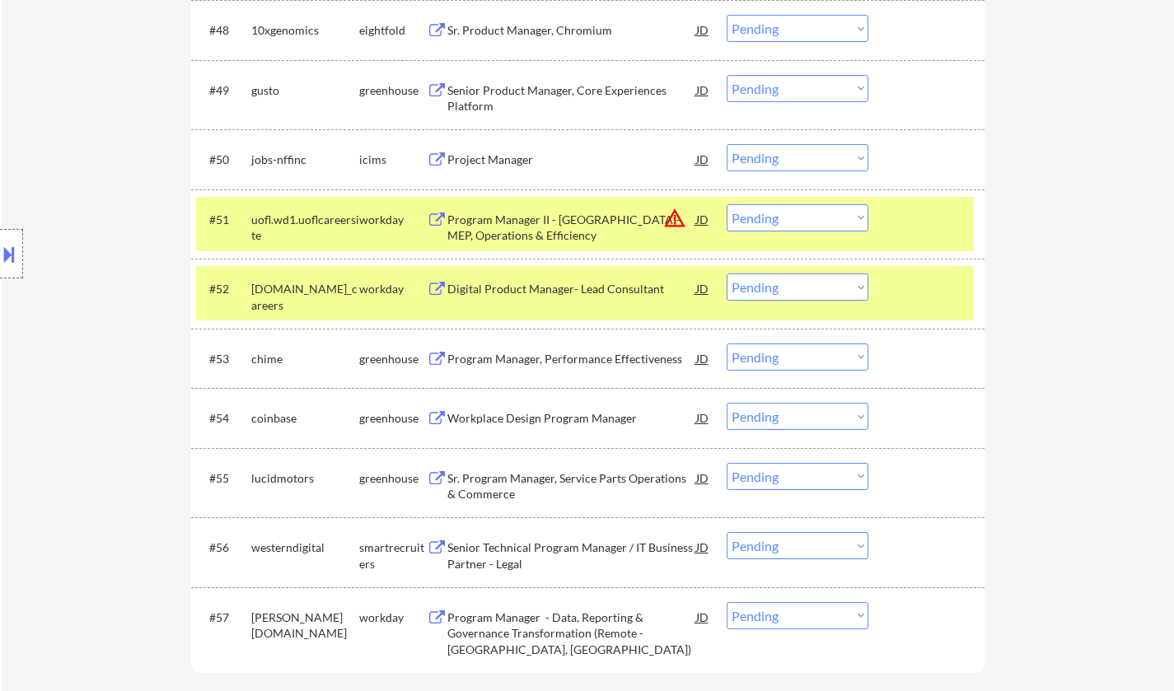
click at [549, 362] on div "Program Manager, Performance Effectiveness" at bounding box center [571, 359] width 249 height 16
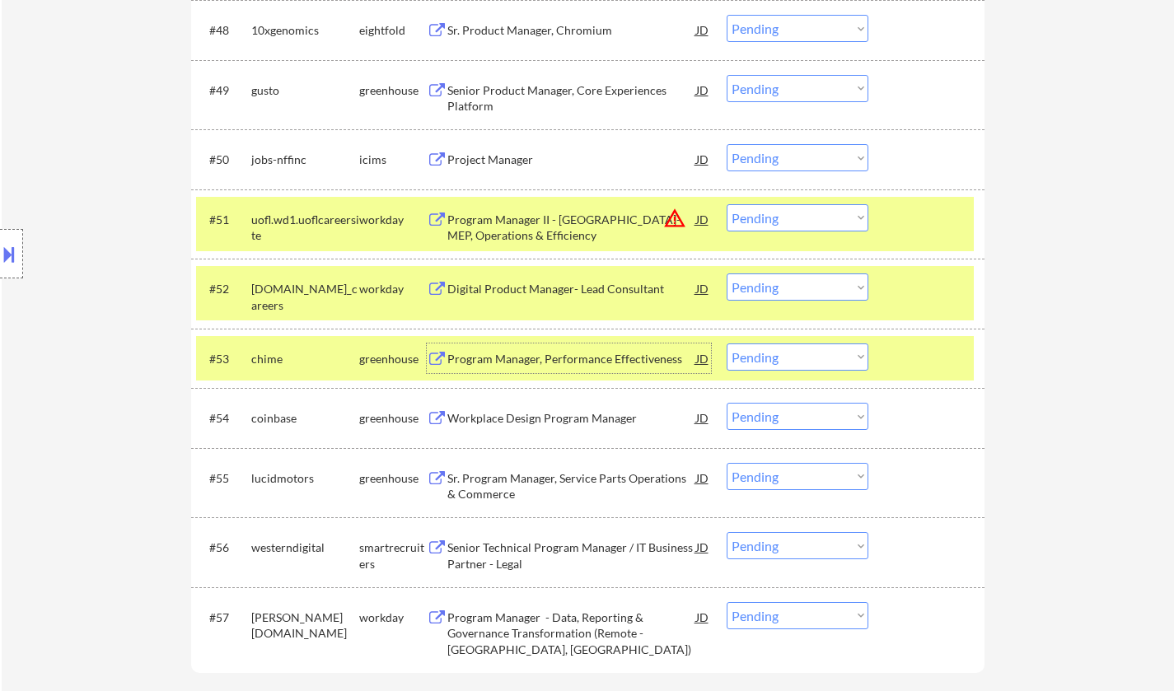
drag, startPoint x: 803, startPoint y: 357, endPoint x: 817, endPoint y: 368, distance: 18.1
click at [803, 357] on select "Choose an option... Pending Applied Excluded (Questions) Excluded (Expired) Exc…" at bounding box center [798, 357] width 142 height 27
click at [727, 344] on select "Choose an option... Pending Applied Excluded (Questions) Excluded (Expired) Exc…" at bounding box center [798, 357] width 142 height 27
select select ""pending""
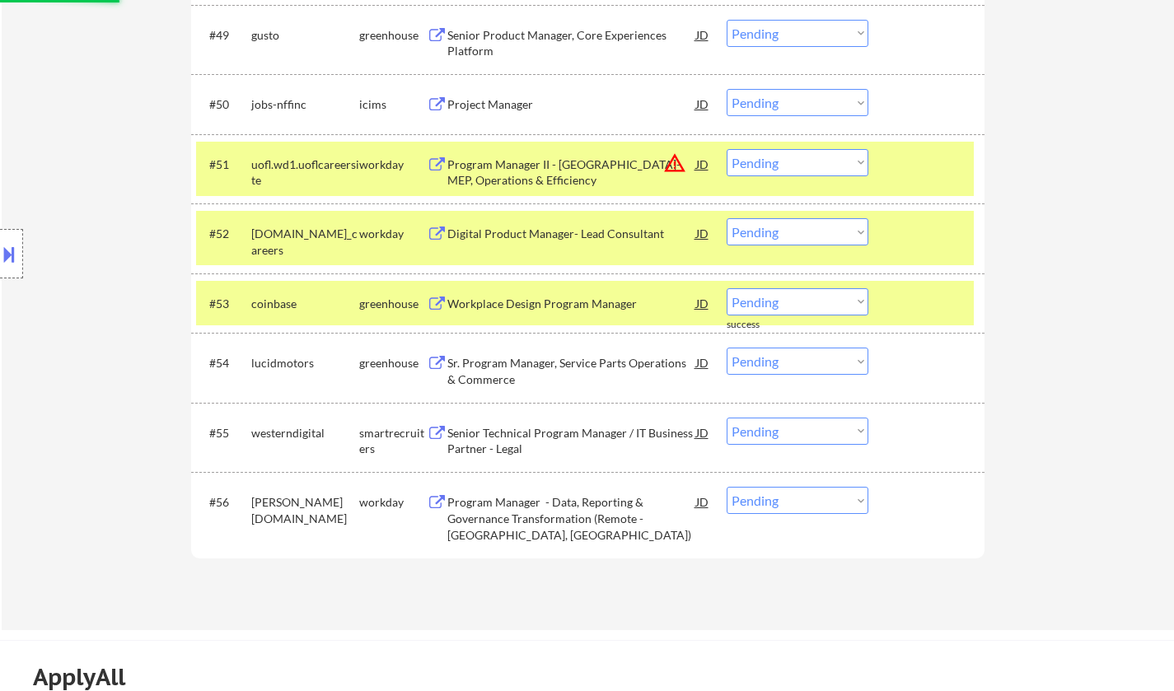
scroll to position [3665, 0]
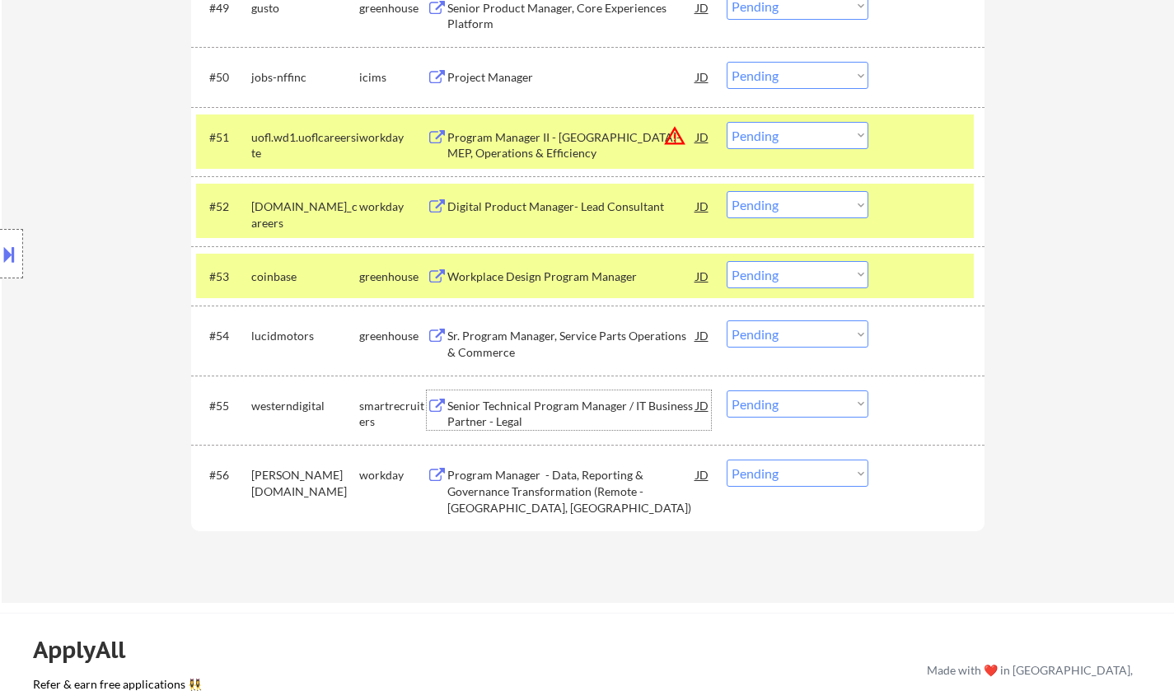
click at [521, 399] on div "Senior Technical Program Manager / IT Business Partner - Legal" at bounding box center [571, 414] width 249 height 32
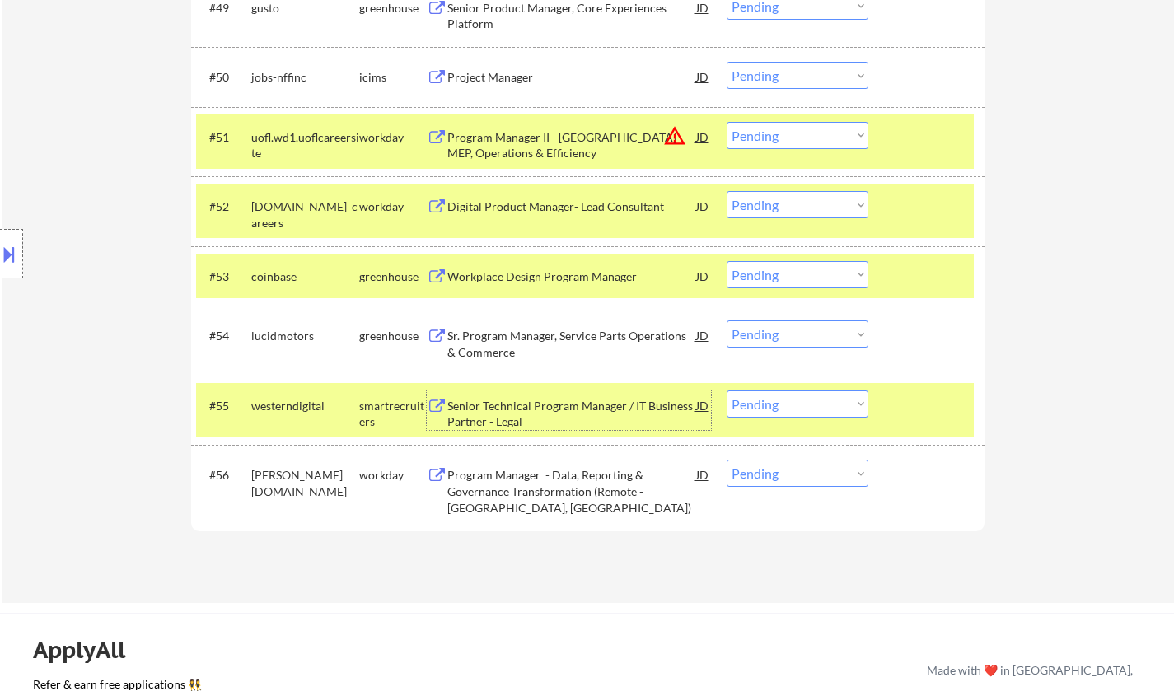
click at [2, 245] on button at bounding box center [9, 254] width 18 height 27
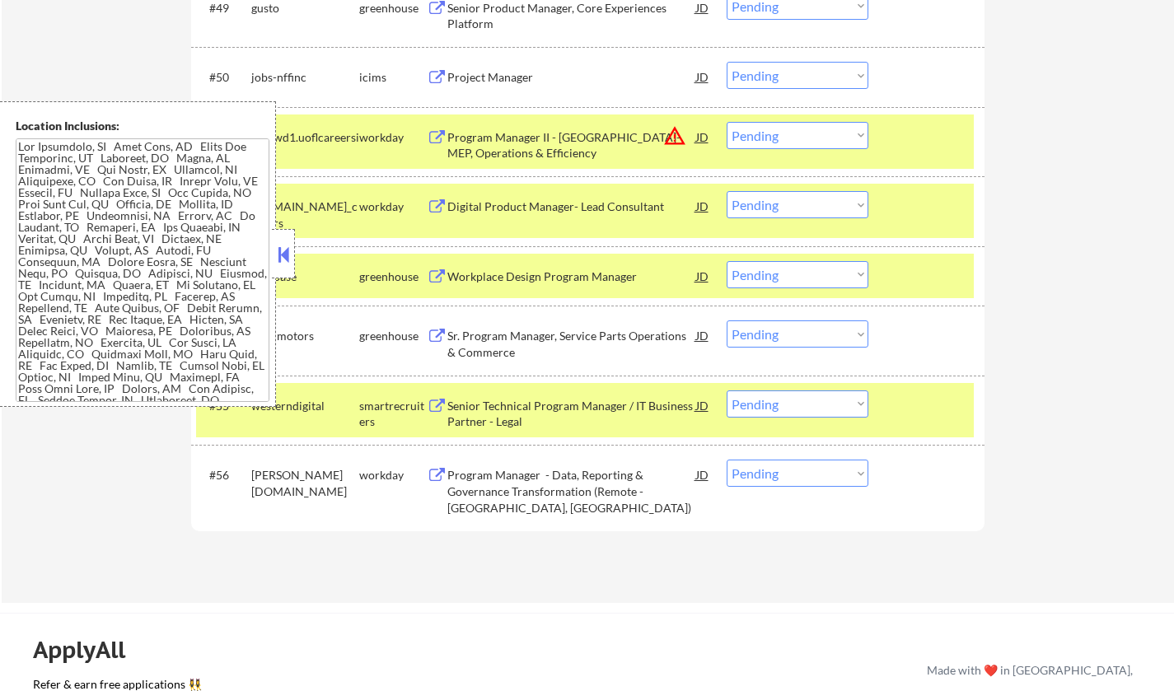
scroll to position [3500, 0]
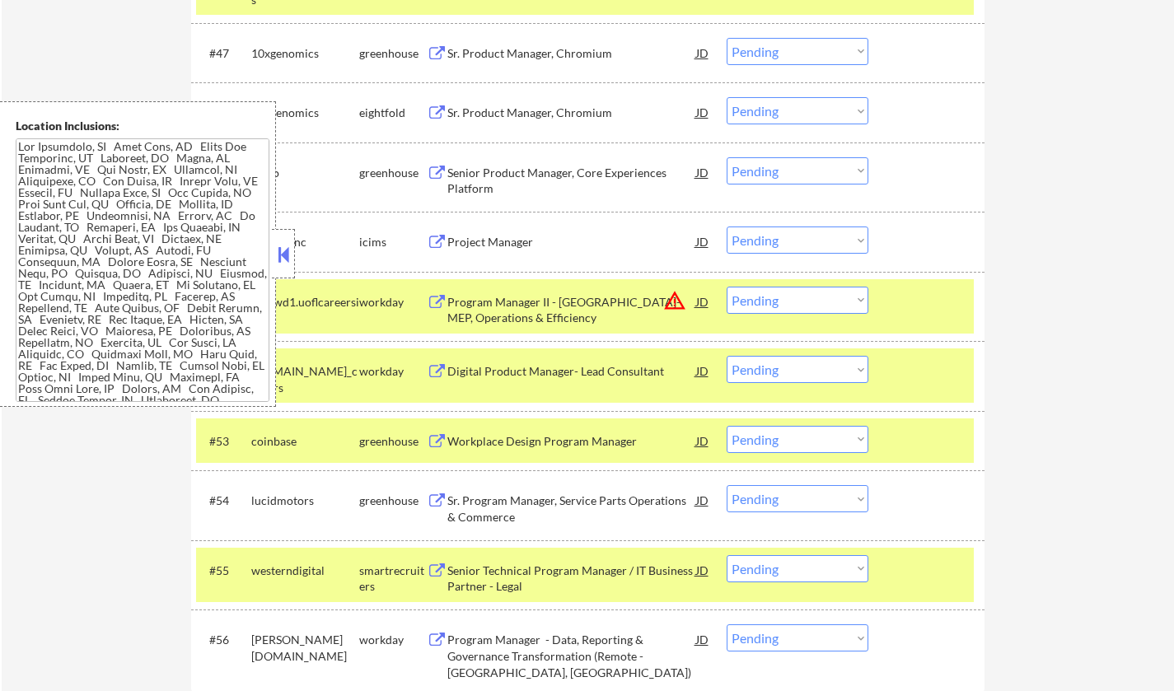
drag, startPoint x: 286, startPoint y: 253, endPoint x: 279, endPoint y: 91, distance: 162.4
click at [286, 250] on button at bounding box center [283, 254] width 18 height 25
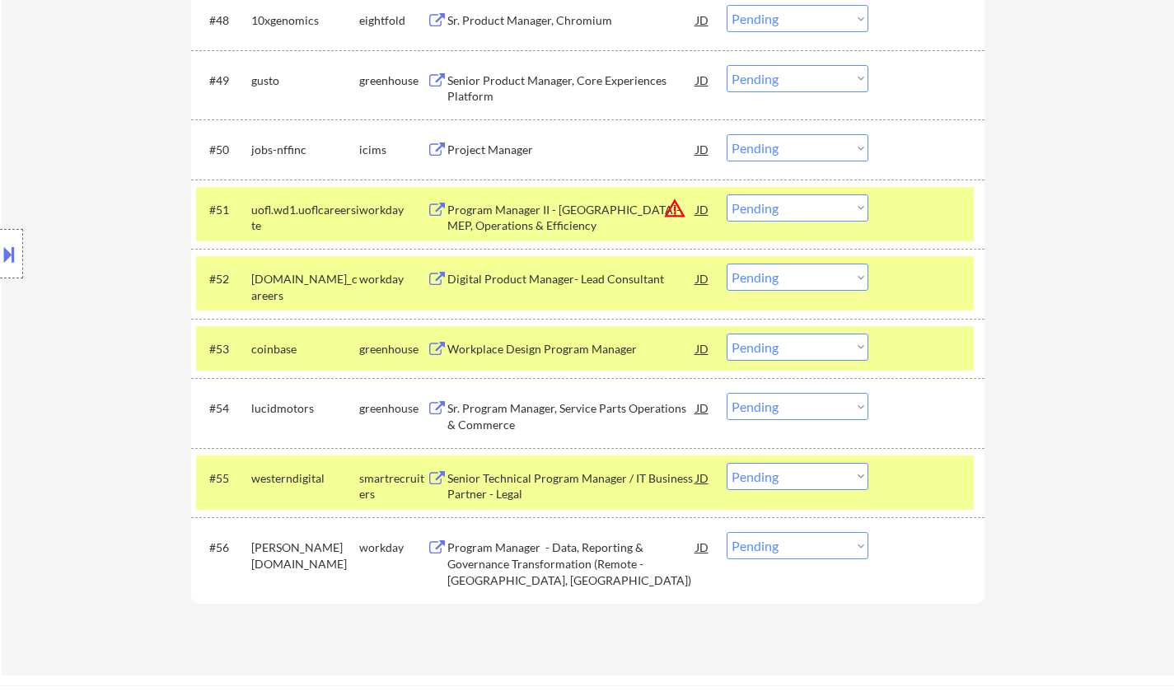
scroll to position [3665, 0]
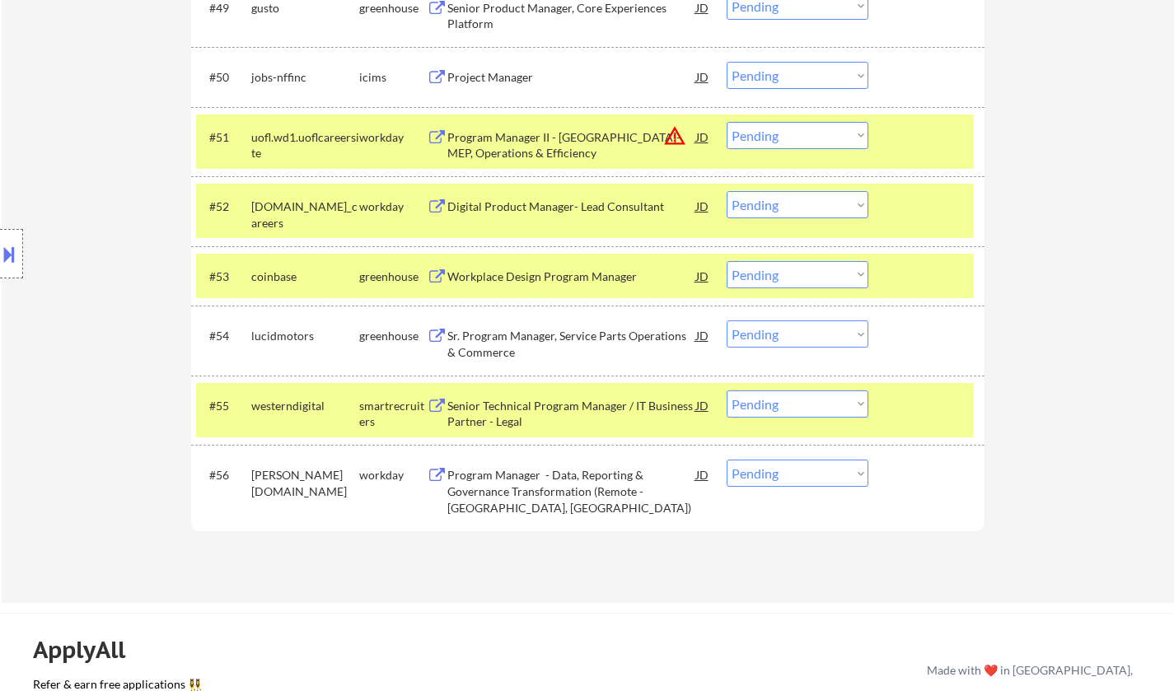
click at [802, 410] on select "Choose an option... Pending Applied Excluded (Questions) Excluded (Expired) Exc…" at bounding box center [798, 403] width 142 height 27
click at [727, 390] on select "Choose an option... Pending Applied Excluded (Questions) Excluded (Expired) Exc…" at bounding box center [798, 403] width 142 height 27
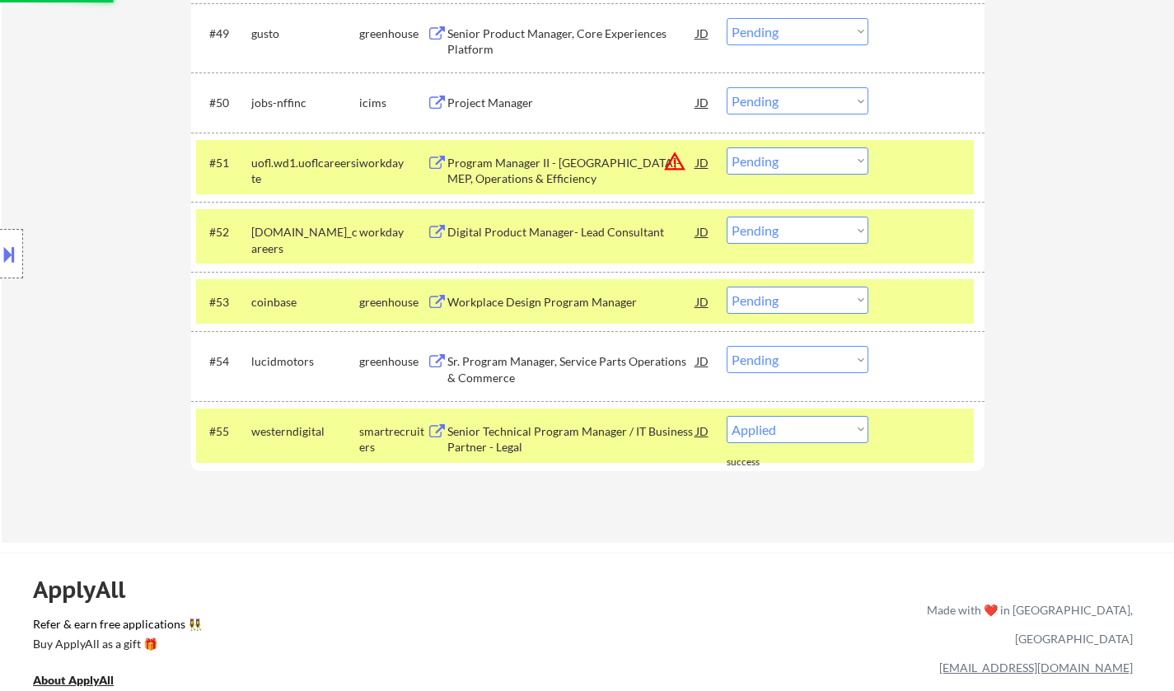
select select ""pending""
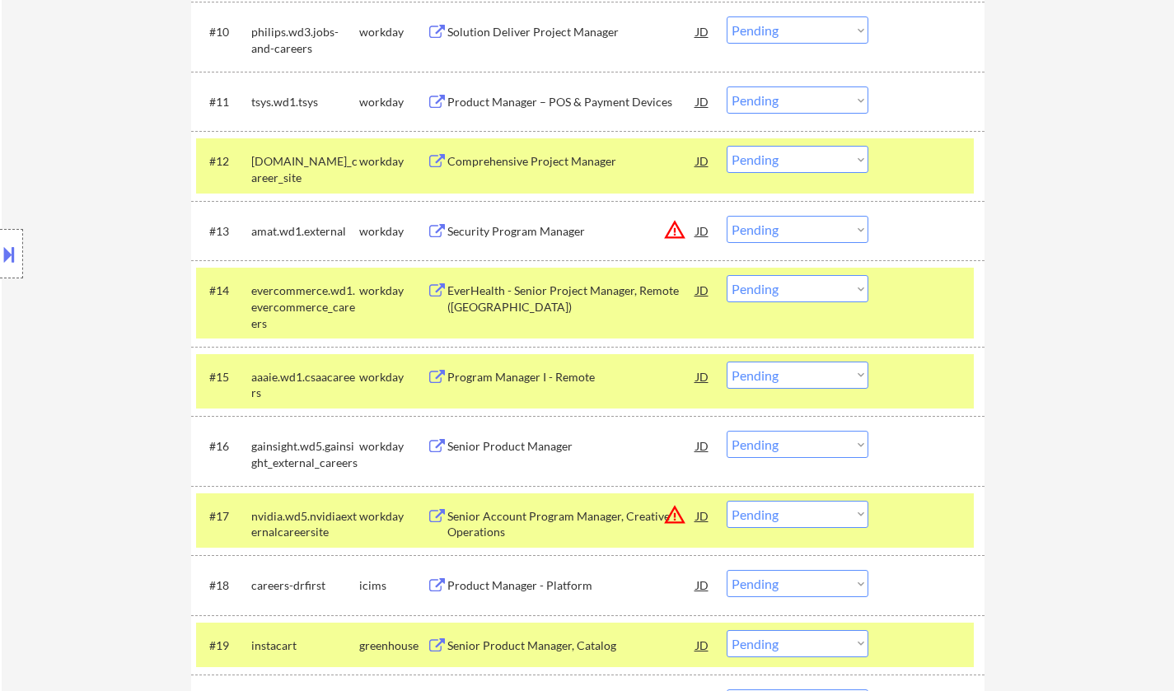
scroll to position [1276, 0]
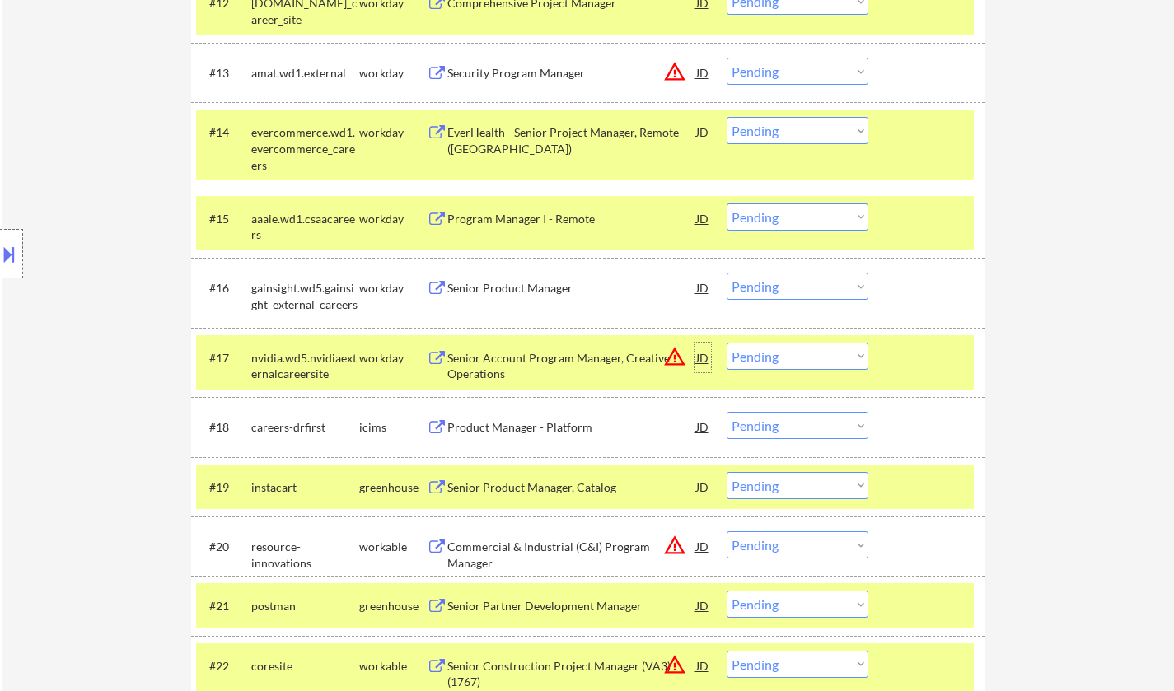
click at [698, 360] on div "JD" at bounding box center [702, 358] width 16 height 30
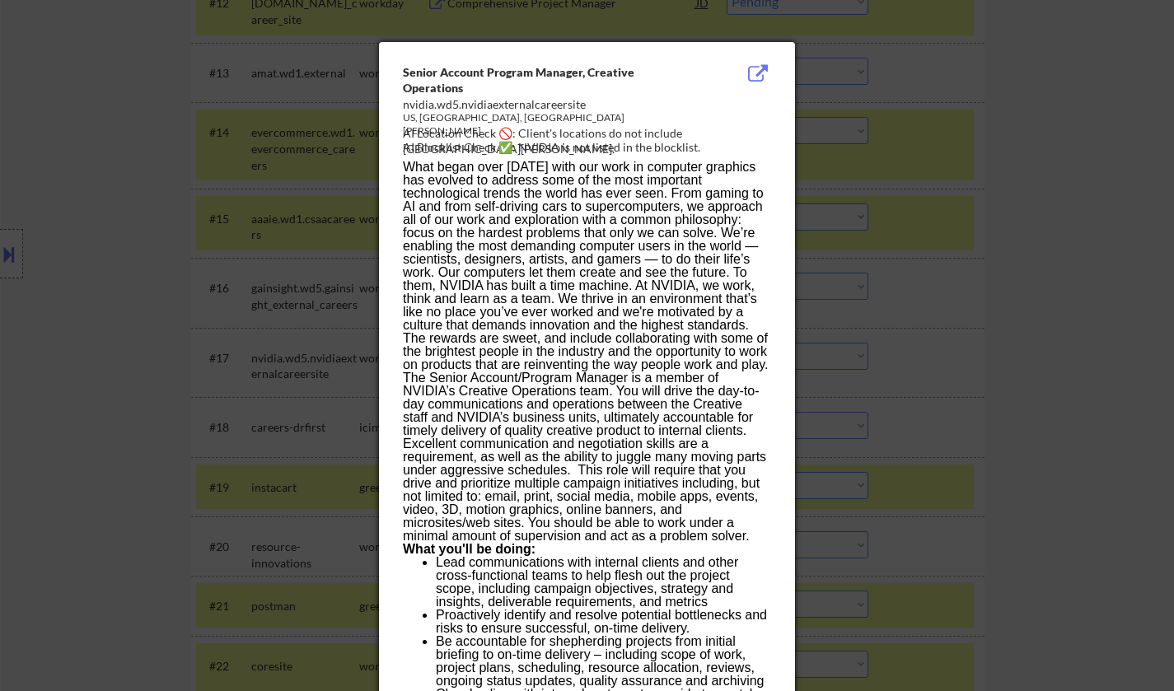
click at [893, 390] on div at bounding box center [587, 345] width 1174 height 691
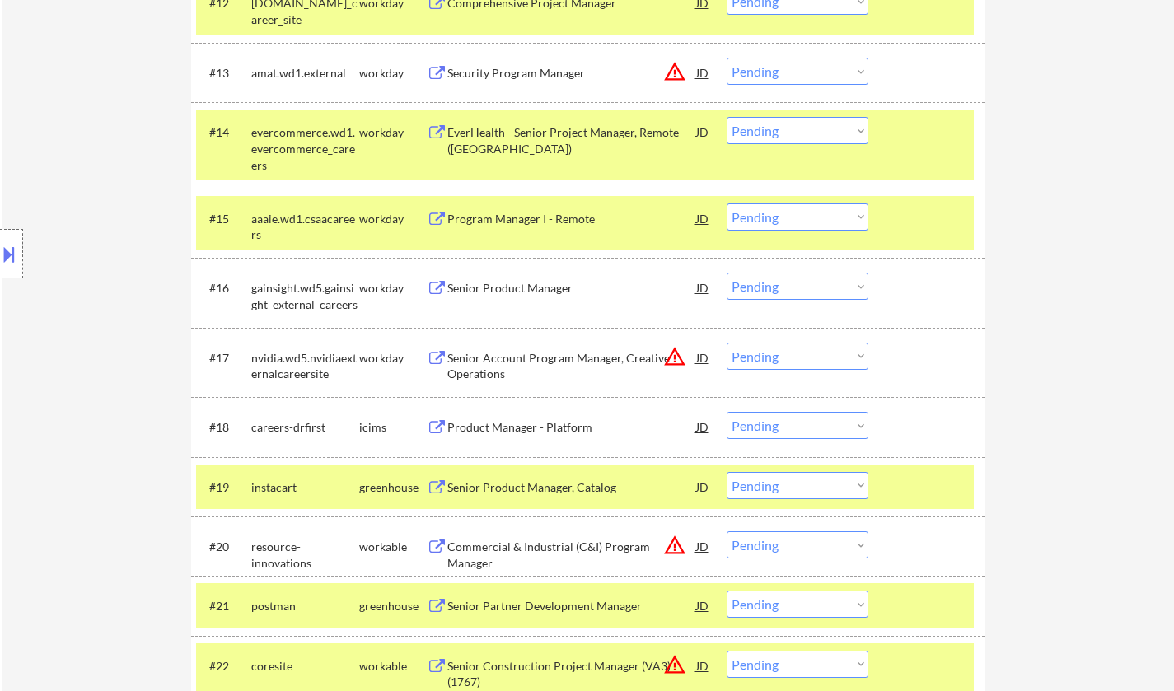
click at [801, 358] on select "Choose an option... Pending Applied Excluded (Questions) Excluded (Expired) Exc…" at bounding box center [798, 356] width 142 height 27
click at [727, 343] on select "Choose an option... Pending Applied Excluded (Questions) Excluded (Expired) Exc…" at bounding box center [798, 356] width 142 height 27
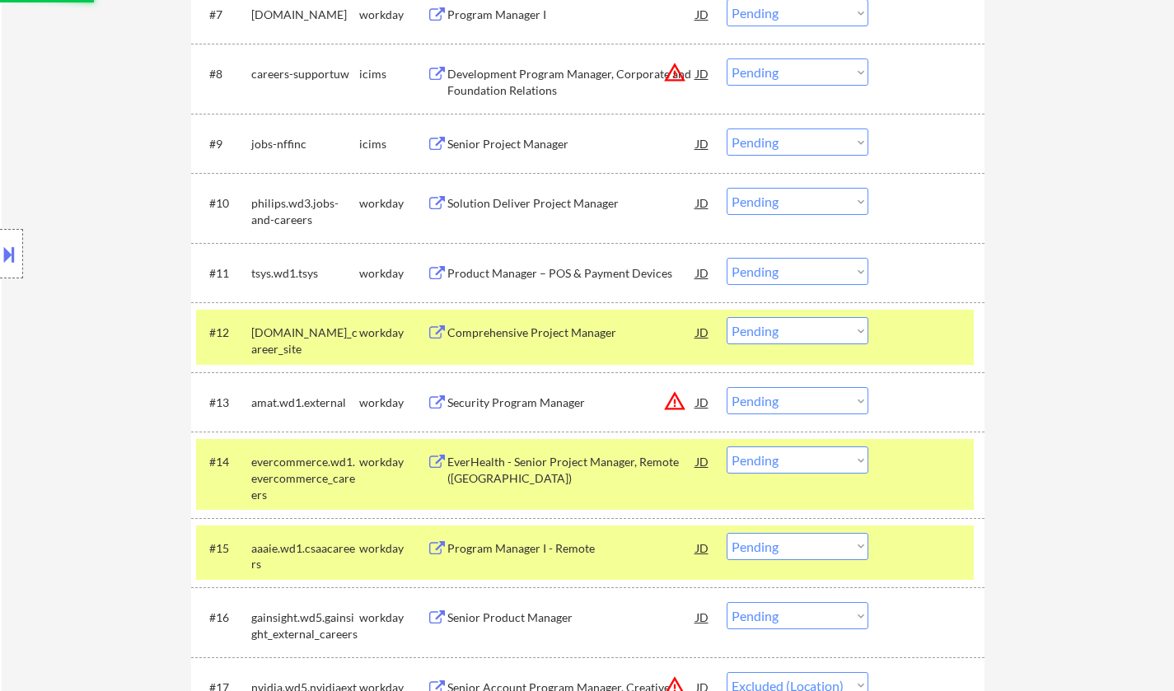
select select ""pending""
click at [701, 400] on div "JD" at bounding box center [702, 402] width 16 height 30
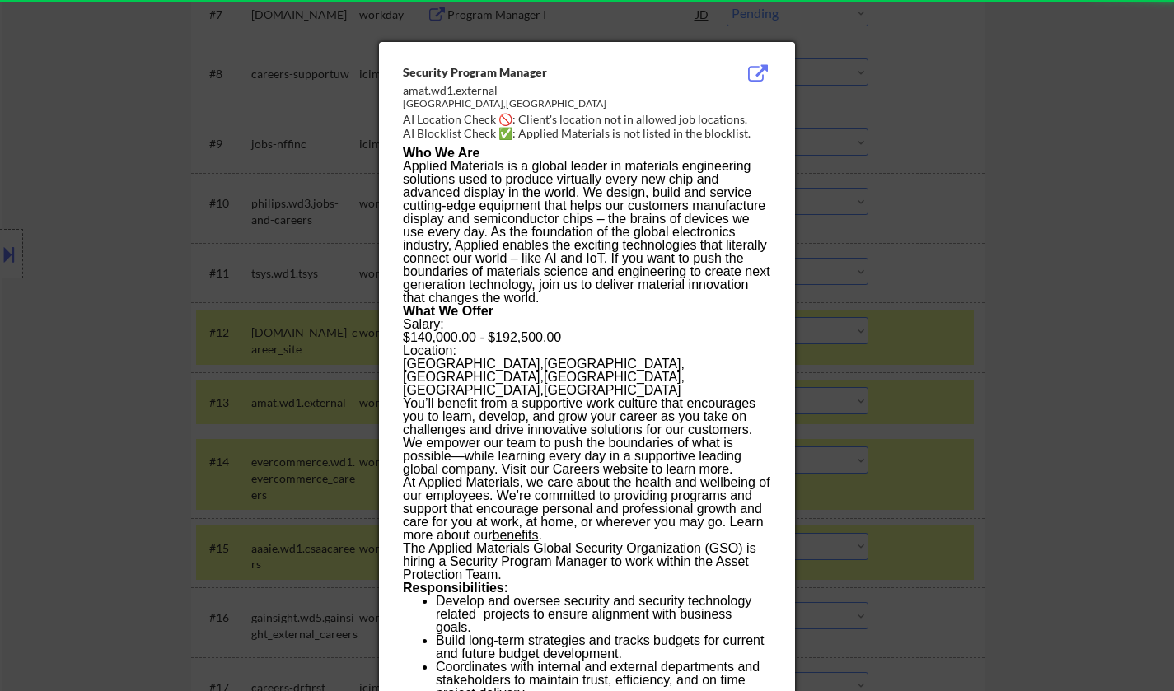
click at [947, 450] on div at bounding box center [587, 345] width 1174 height 691
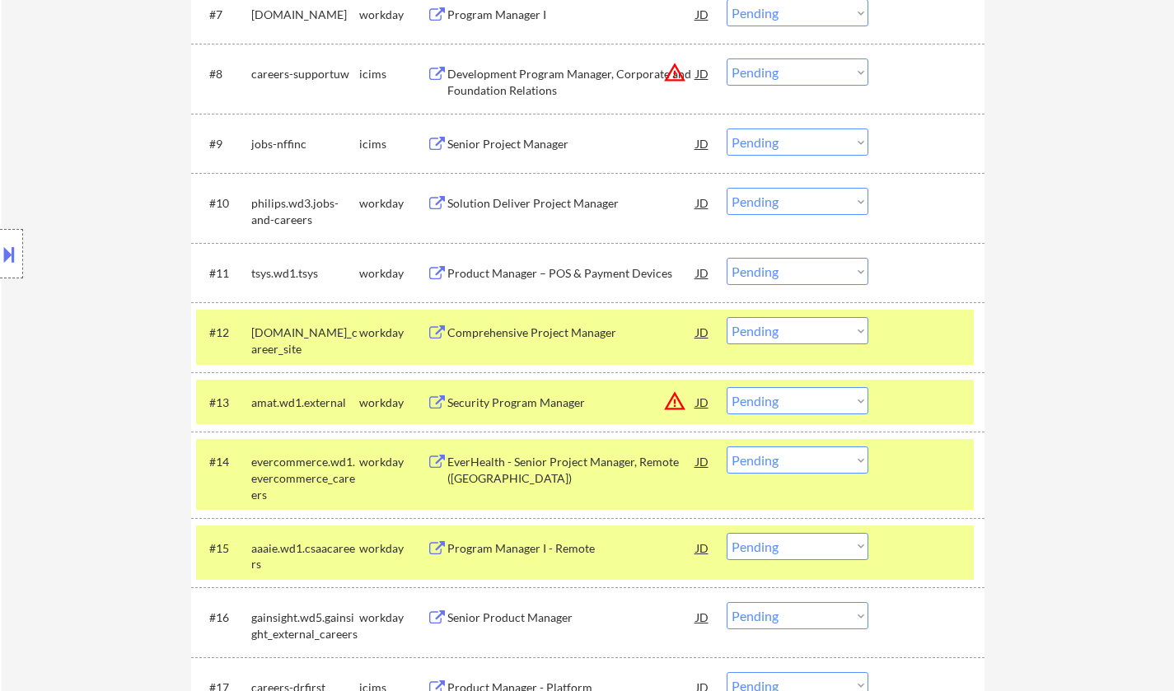
drag, startPoint x: 0, startPoint y: 259, endPoint x: 421, endPoint y: 106, distance: 448.0
click at [0, 259] on button at bounding box center [9, 254] width 18 height 27
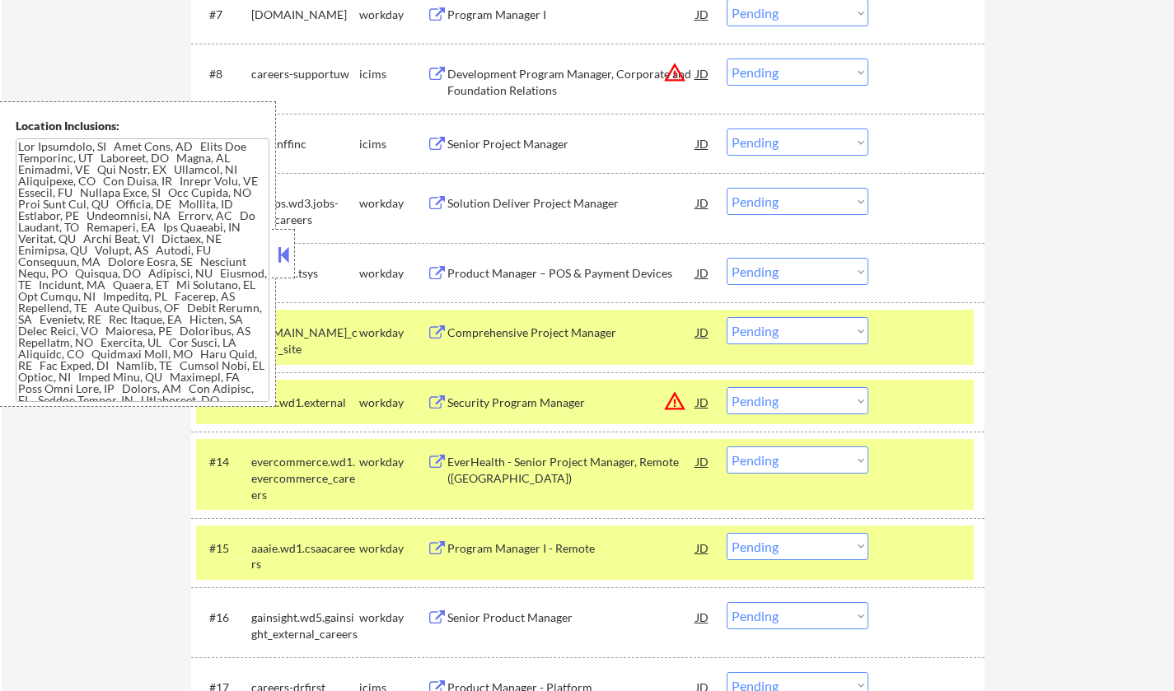
click at [276, 251] on button at bounding box center [283, 254] width 18 height 25
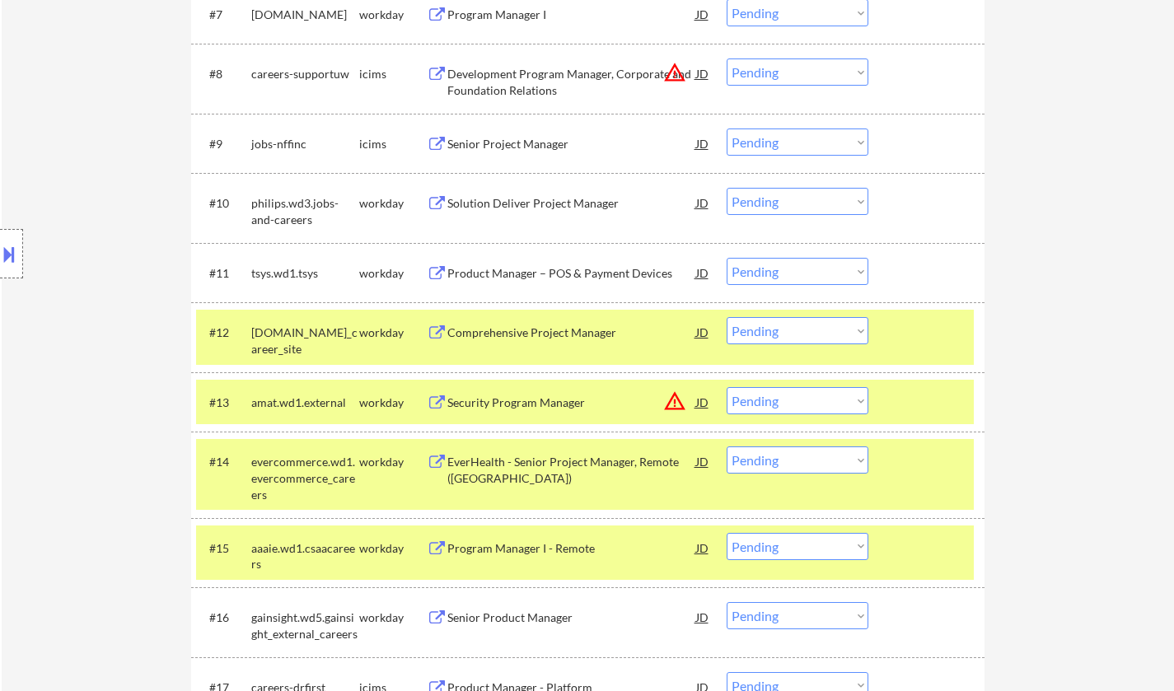
click at [523, 400] on div "Security Program Manager" at bounding box center [571, 403] width 249 height 16
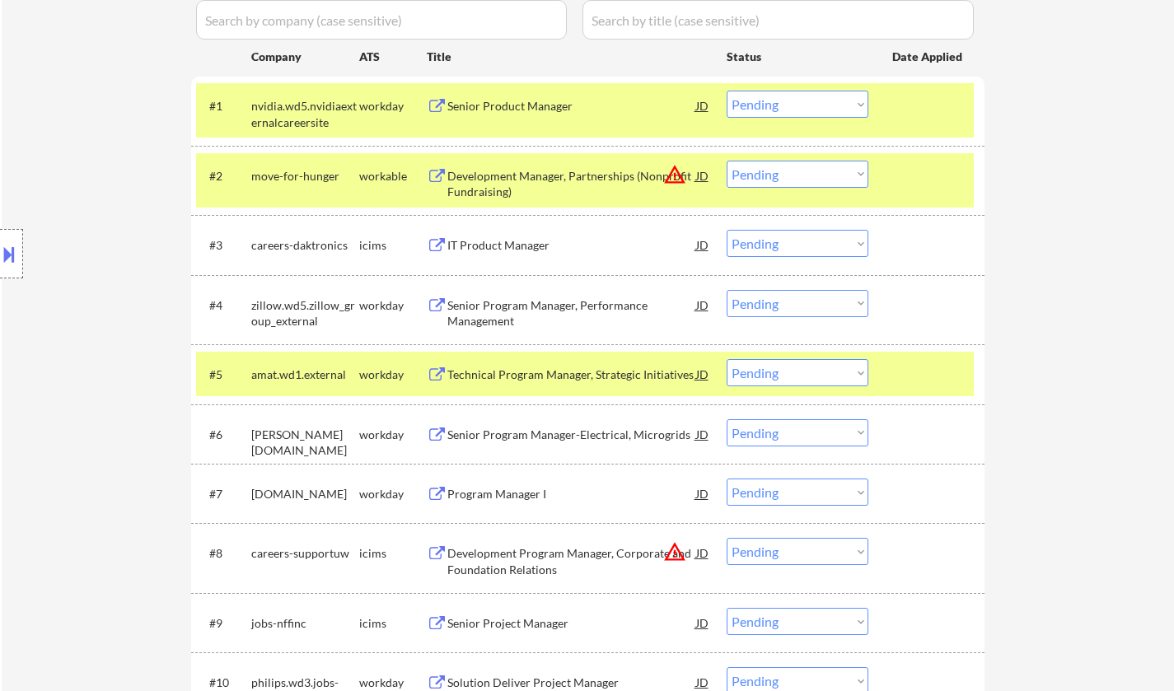
scroll to position [535, 0]
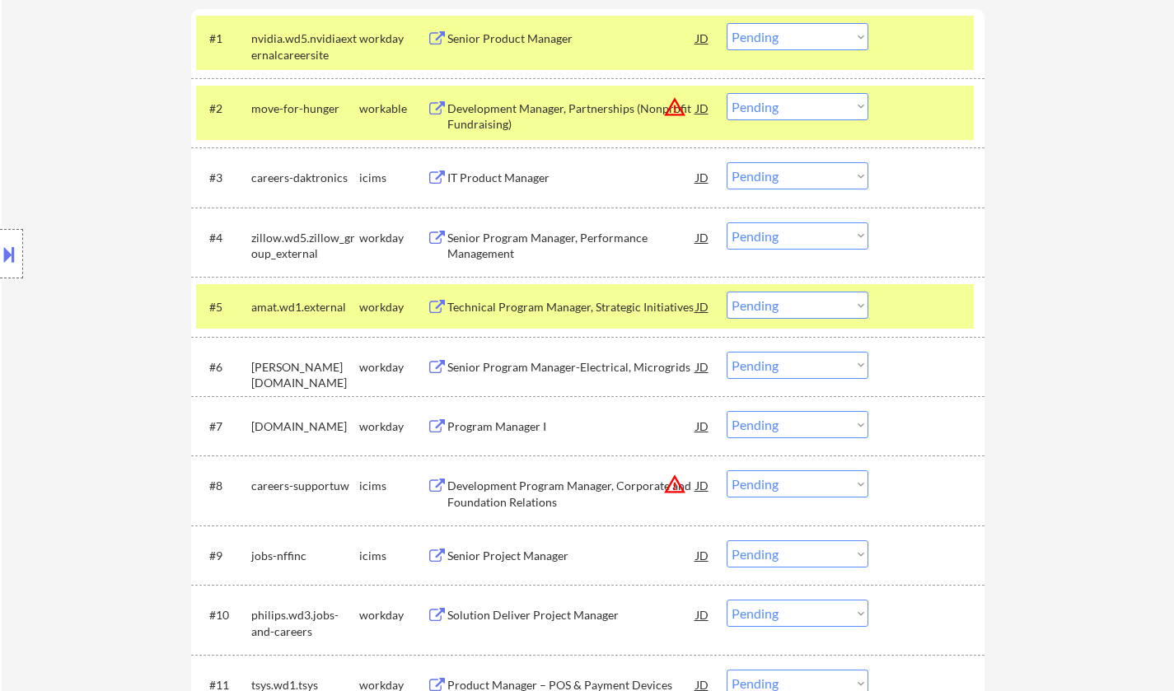
drag, startPoint x: 833, startPoint y: 309, endPoint x: 836, endPoint y: 317, distance: 8.9
click at [833, 309] on select "Choose an option... Pending Applied Excluded (Questions) Excluded (Expired) Exc…" at bounding box center [798, 305] width 142 height 27
click at [727, 292] on select "Choose an option... Pending Applied Excluded (Questions) Excluded (Expired) Exc…" at bounding box center [798, 305] width 142 height 27
select select ""pending""
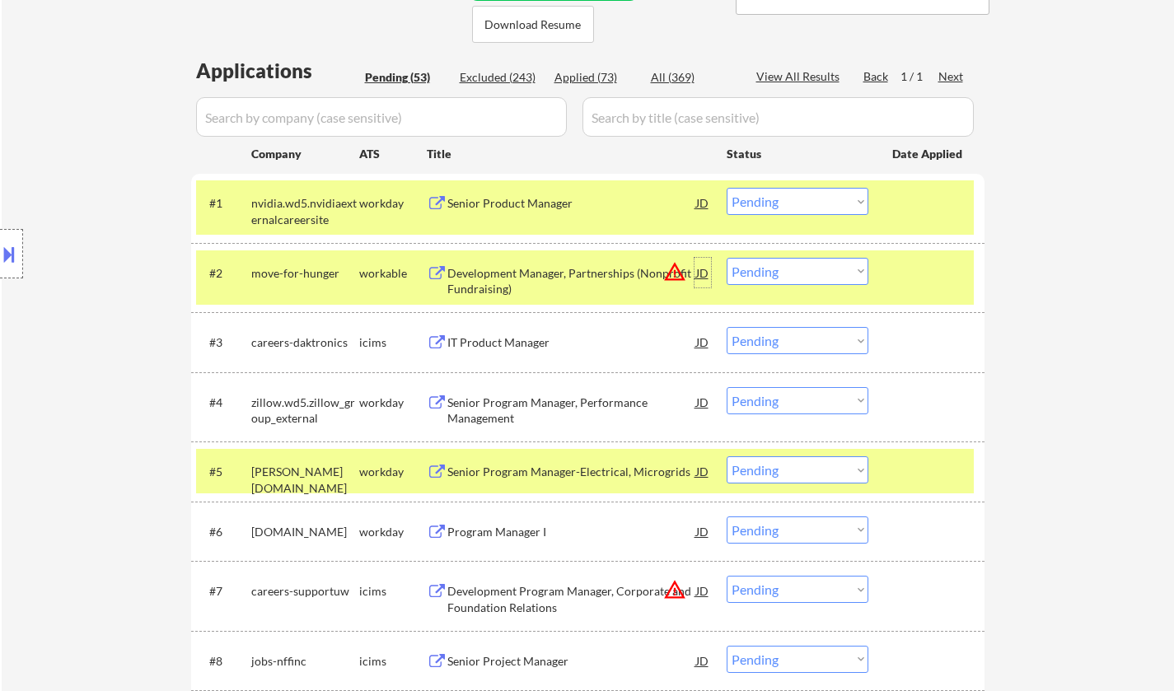
click at [700, 268] on div "JD" at bounding box center [702, 273] width 16 height 30
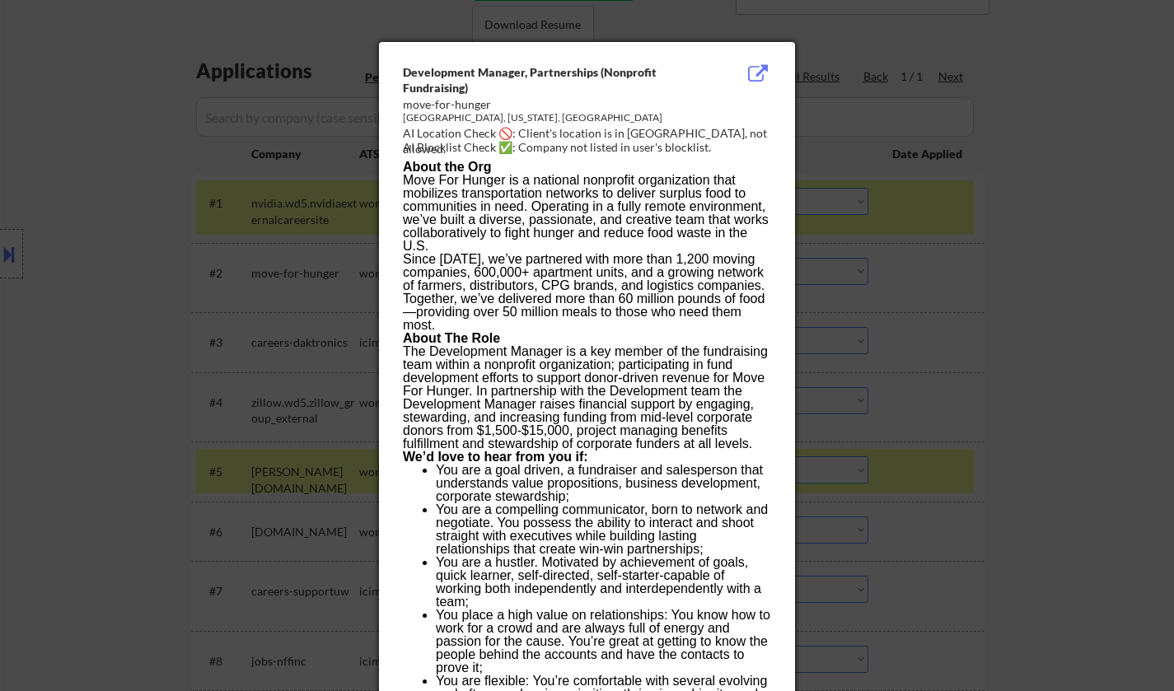
click at [1001, 399] on div at bounding box center [587, 345] width 1174 height 691
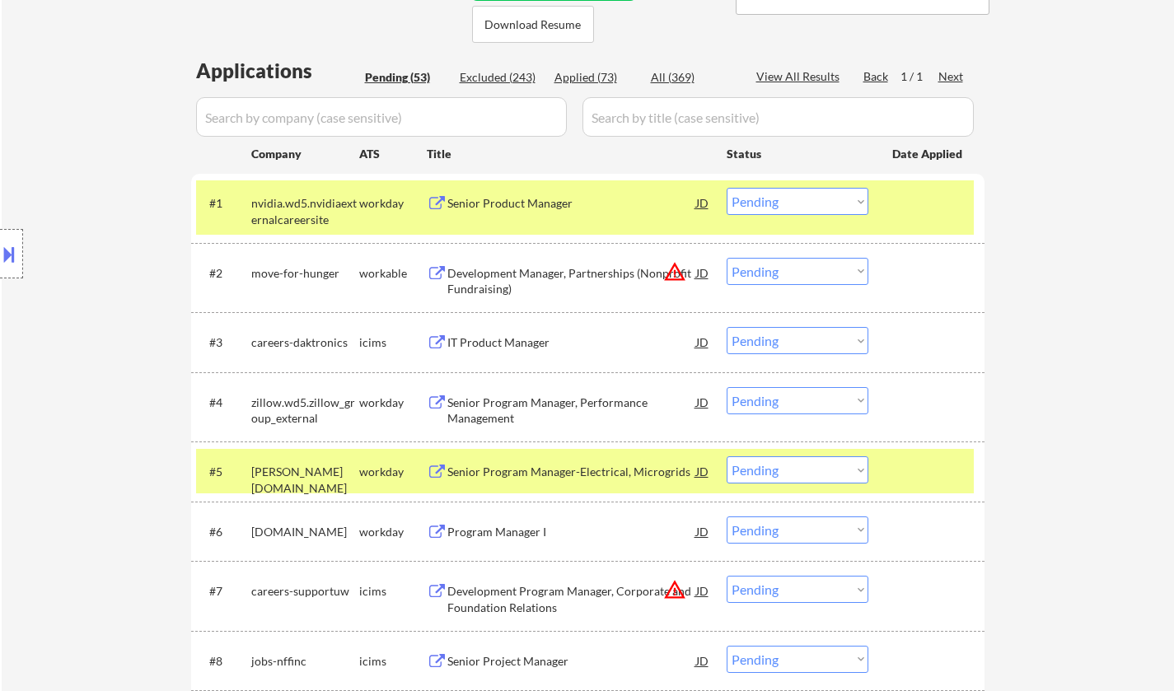
drag, startPoint x: 840, startPoint y: 264, endPoint x: 849, endPoint y: 278, distance: 17.4
click at [839, 264] on select "Choose an option... Pending Applied Excluded (Questions) Excluded (Expired) Exc…" at bounding box center [798, 271] width 142 height 27
click at [727, 258] on select "Choose an option... Pending Applied Excluded (Questions) Excluded (Expired) Exc…" at bounding box center [798, 271] width 142 height 27
select select ""pending""
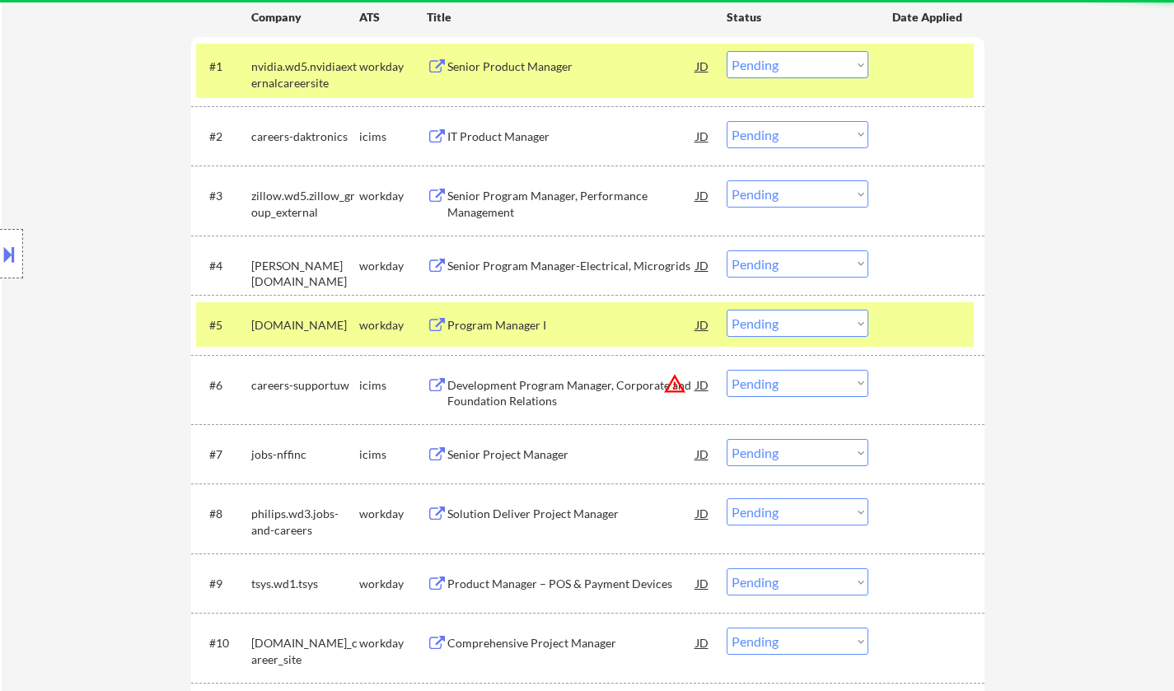
scroll to position [535, 0]
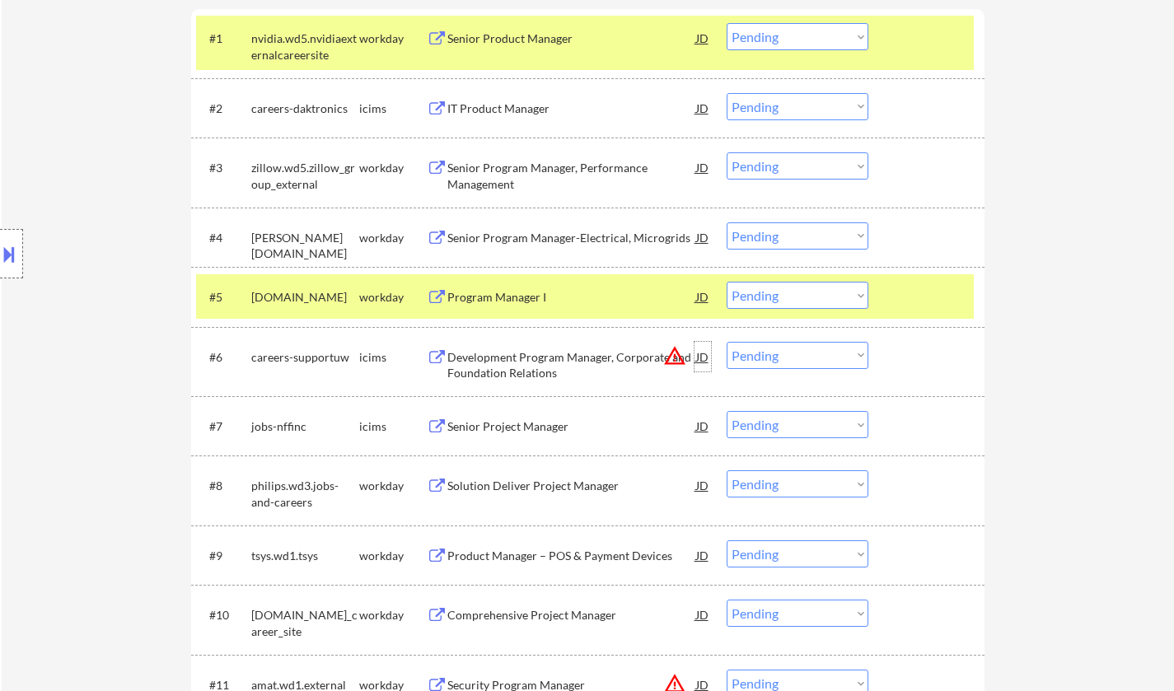
click at [704, 353] on div "JD" at bounding box center [702, 357] width 16 height 30
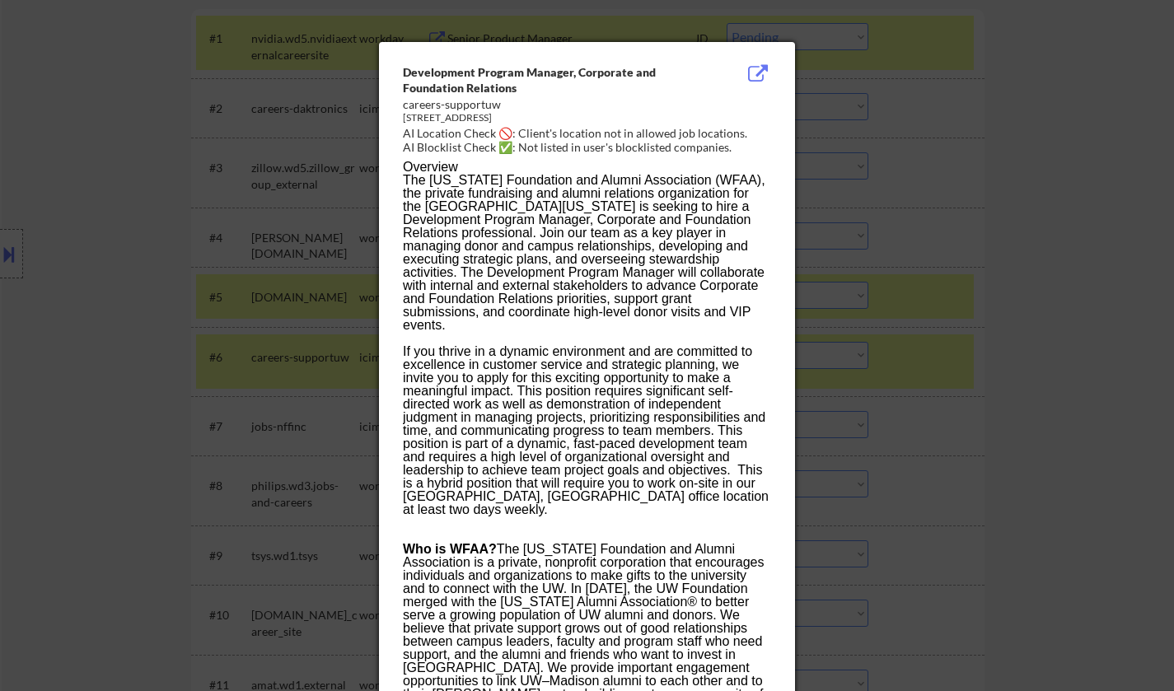
click at [928, 409] on div at bounding box center [587, 345] width 1174 height 691
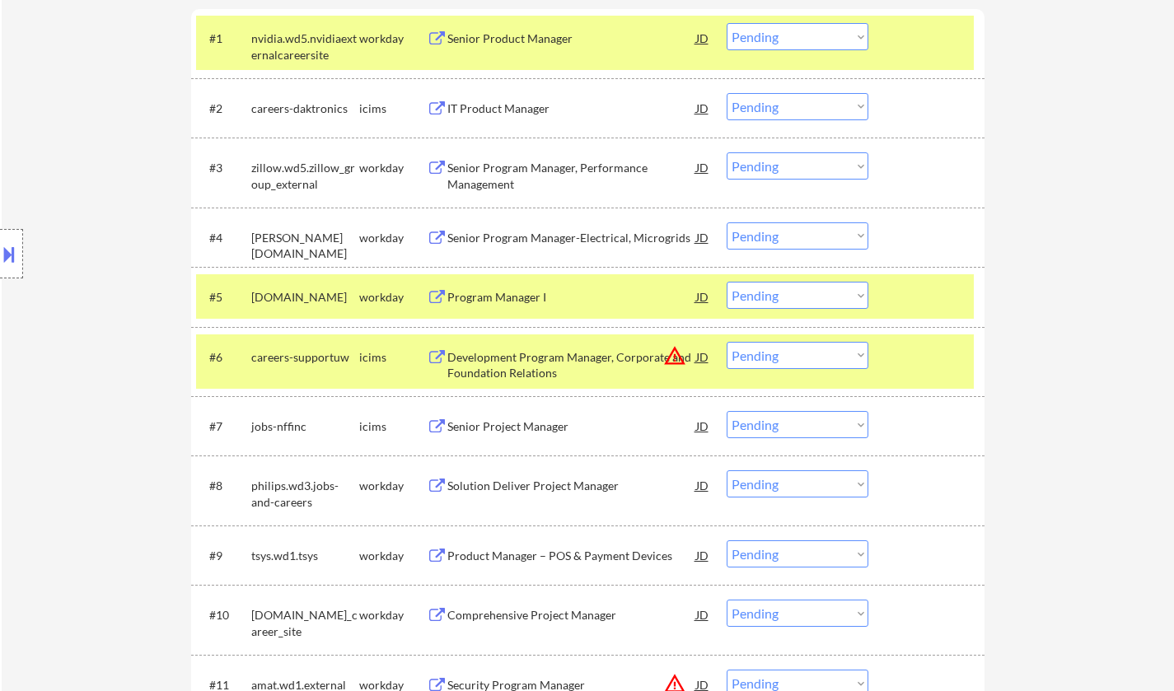
click at [807, 359] on select "Choose an option... Pending Applied Excluded (Questions) Excluded (Expired) Exc…" at bounding box center [798, 355] width 142 height 27
click at [727, 342] on select "Choose an option... Pending Applied Excluded (Questions) Excluded (Expired) Exc…" at bounding box center [798, 355] width 142 height 27
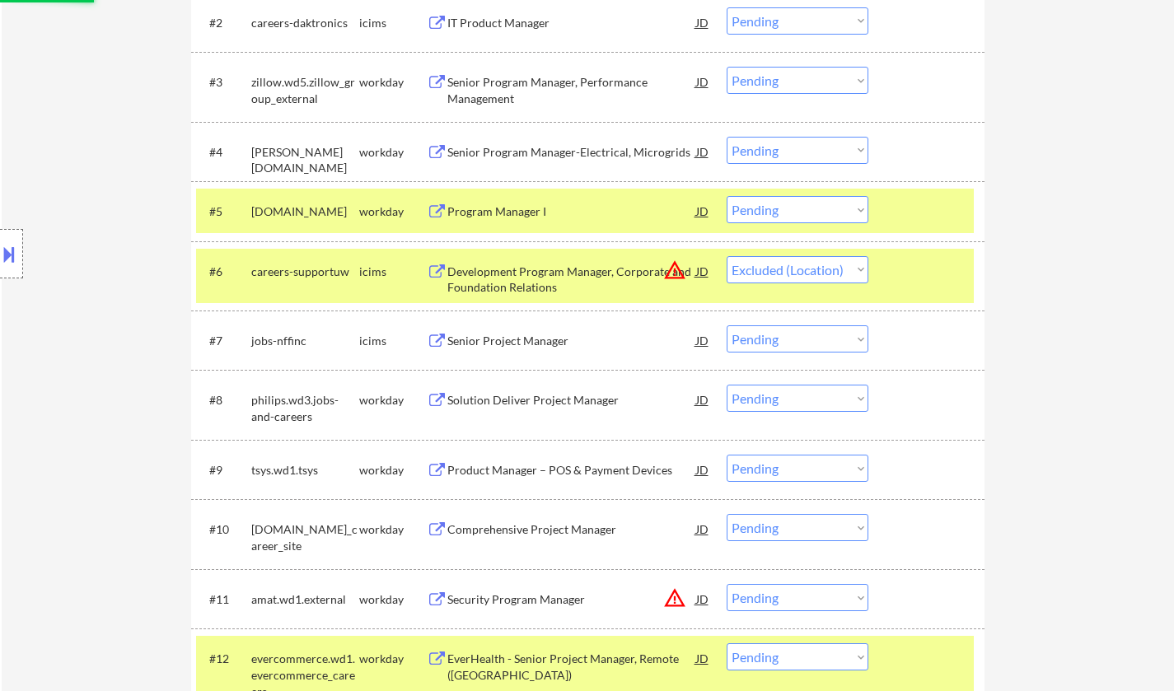
scroll to position [782, 0]
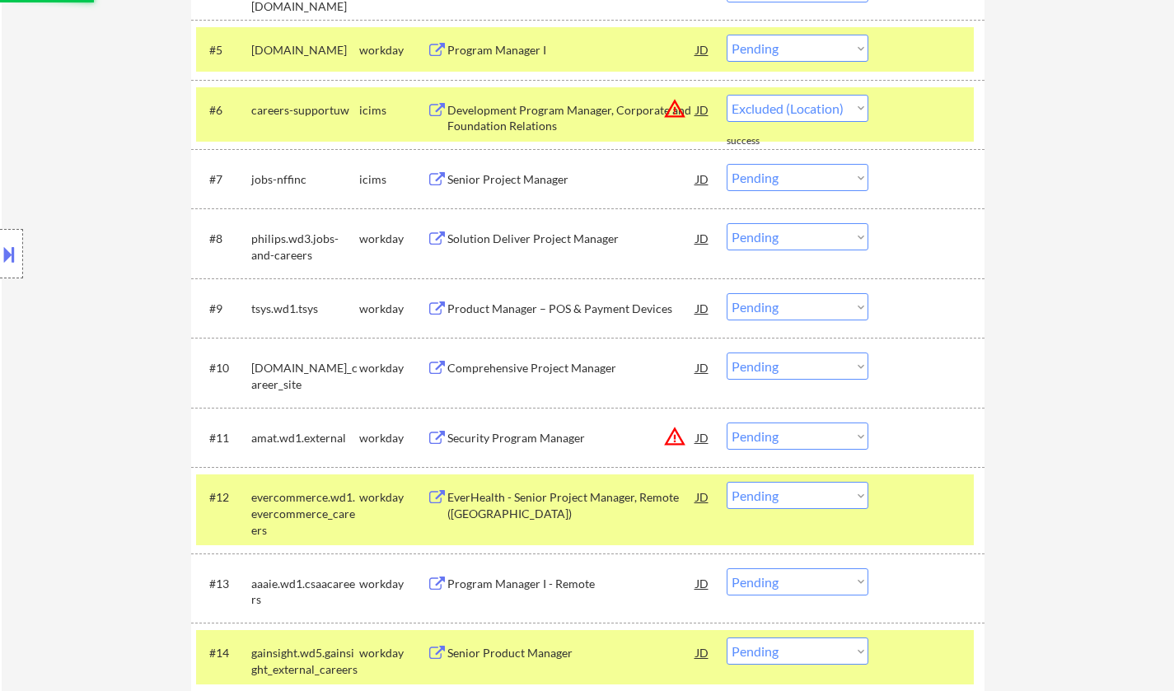
select select ""pending""
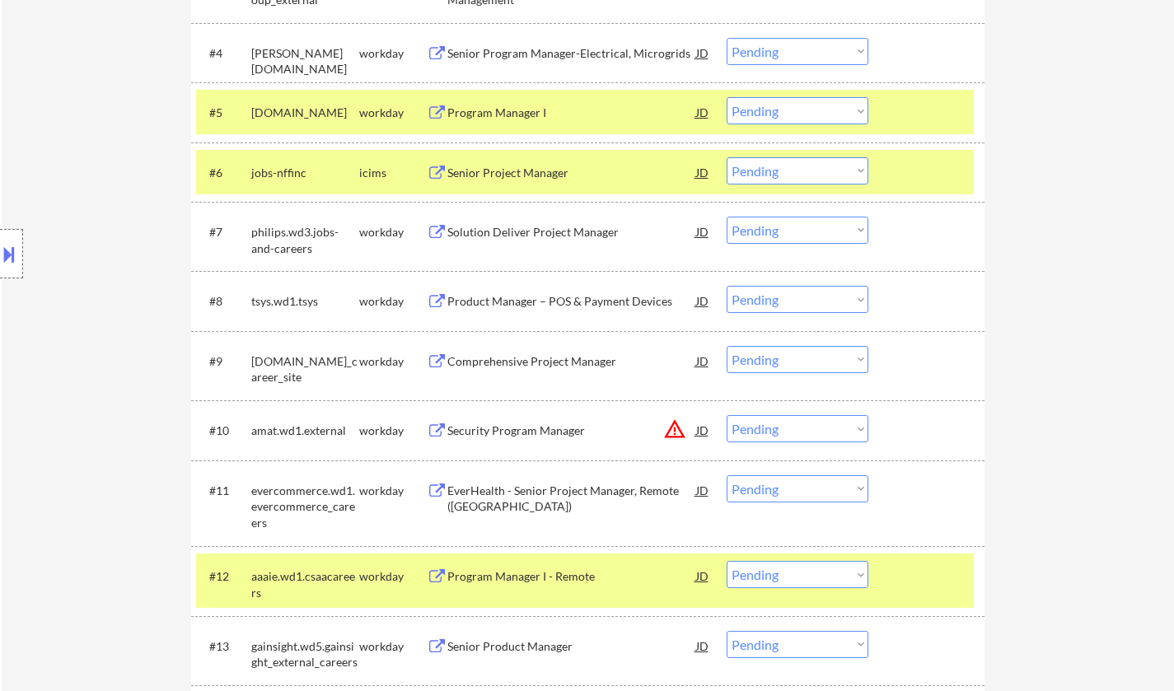
scroll to position [699, 0]
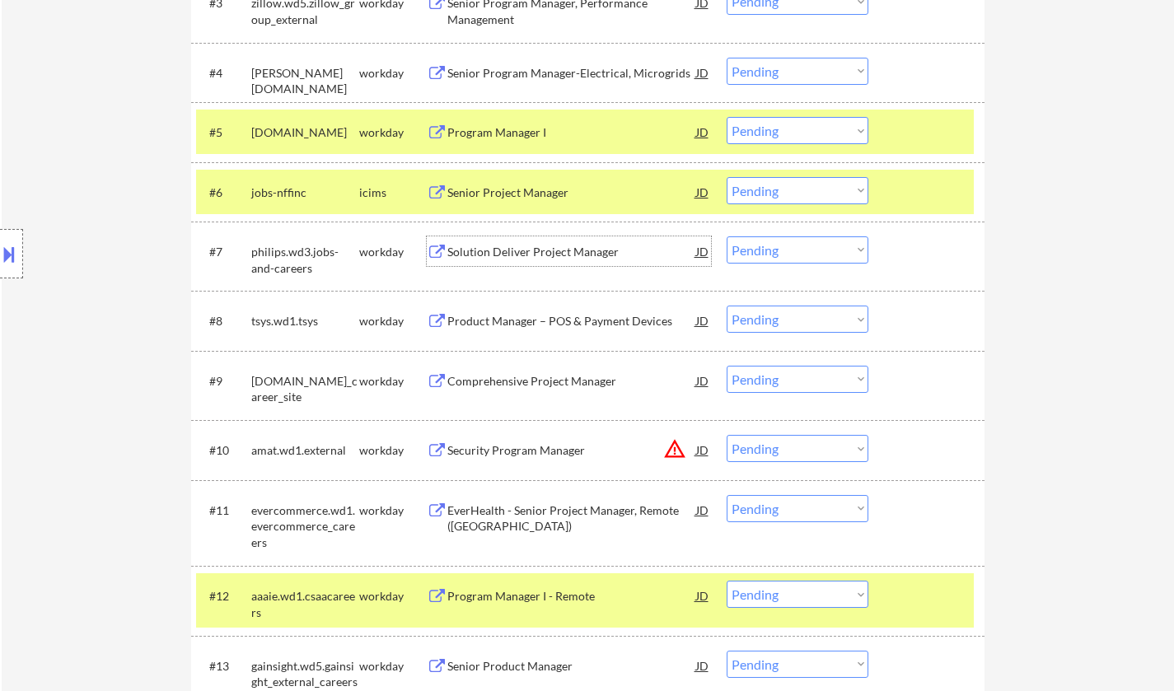
click at [544, 254] on div "Solution Deliver Project Manager" at bounding box center [571, 252] width 249 height 16
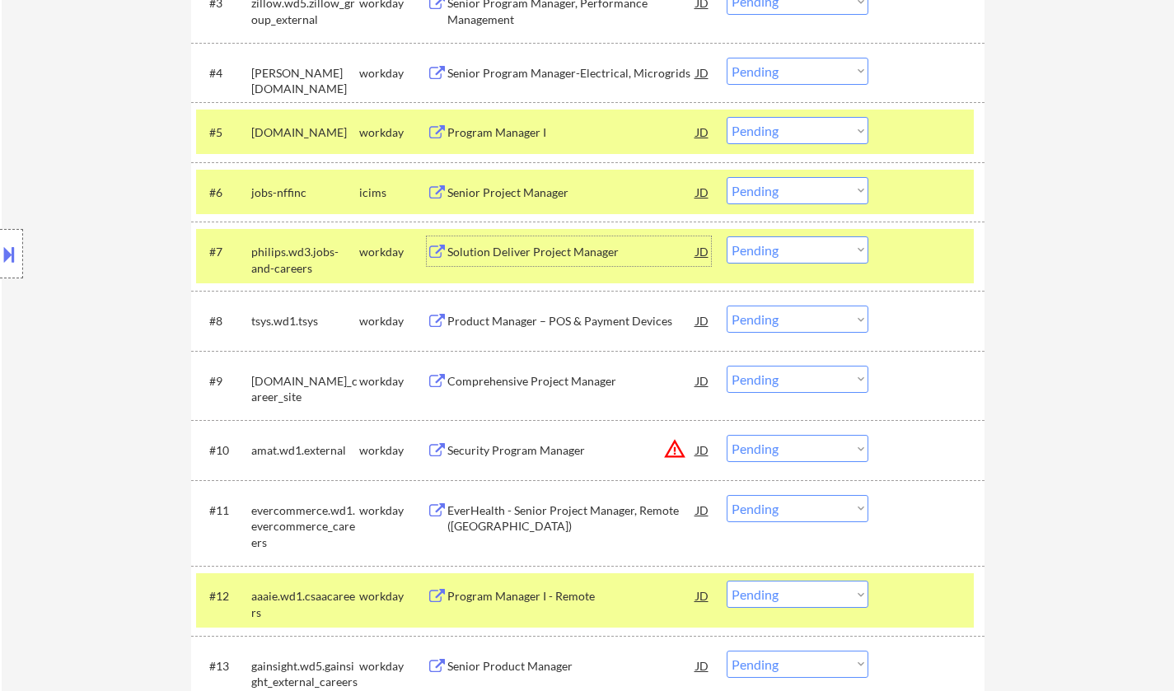
drag, startPoint x: 784, startPoint y: 253, endPoint x: 792, endPoint y: 260, distance: 10.5
click at [784, 253] on select "Choose an option... Pending Applied Excluded (Questions) Excluded (Expired) Exc…" at bounding box center [798, 249] width 142 height 27
click at [727, 236] on select "Choose an option... Pending Applied Excluded (Questions) Excluded (Expired) Exc…" at bounding box center [798, 249] width 142 height 27
select select ""pending""
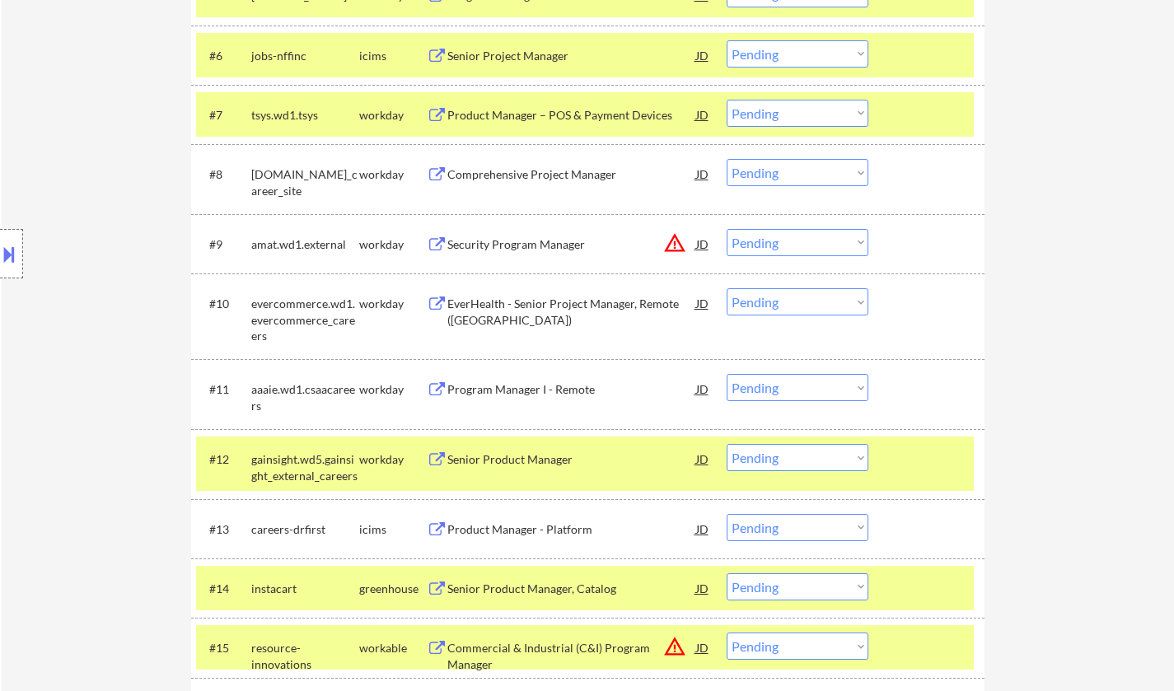
scroll to position [864, 0]
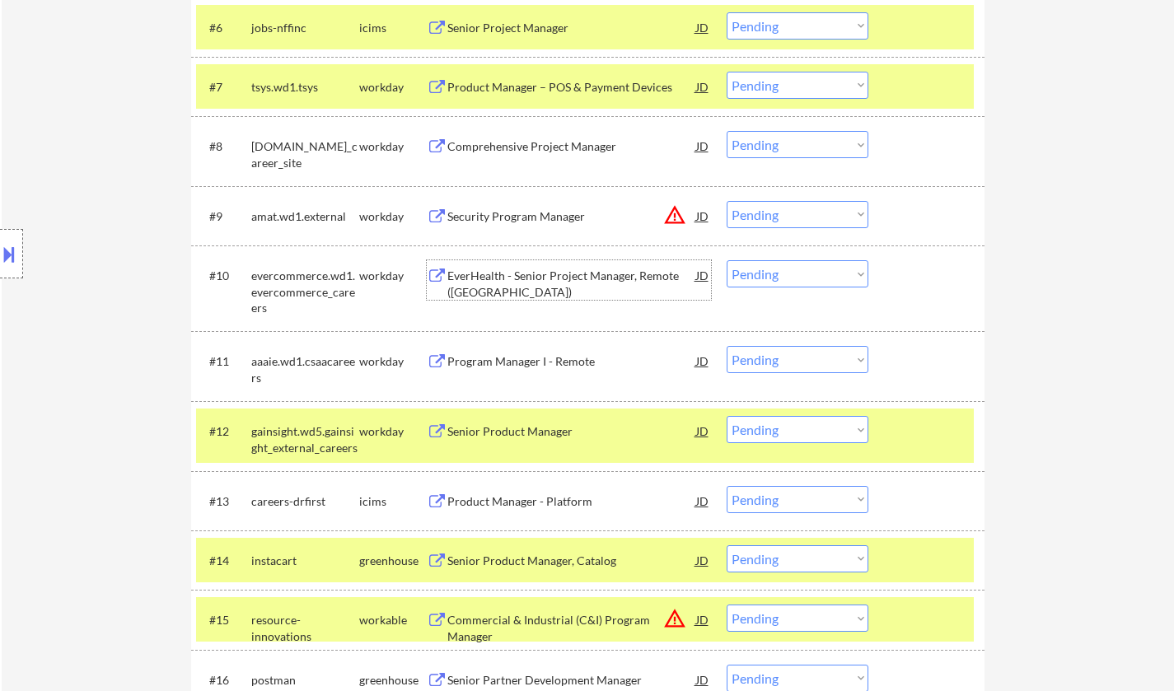
click at [558, 275] on div "EverHealth - Senior Project Manager, Remote (US)" at bounding box center [571, 284] width 249 height 32
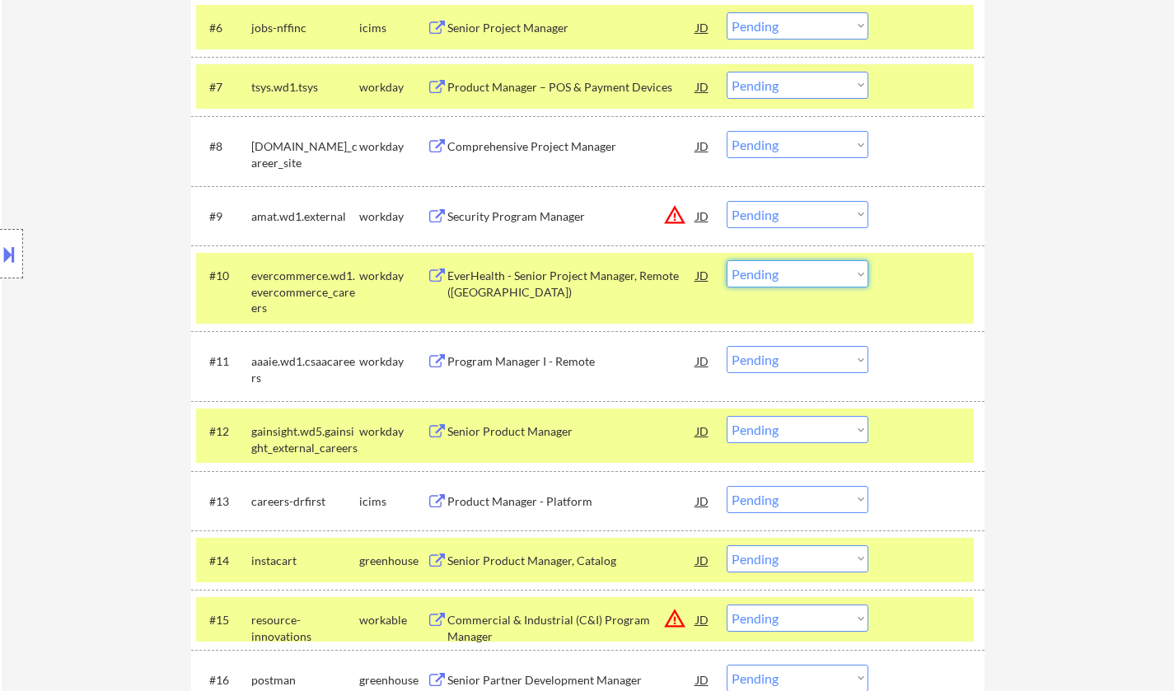
click at [802, 279] on select "Choose an option... Pending Applied Excluded (Questions) Excluded (Expired) Exc…" at bounding box center [798, 273] width 142 height 27
click at [727, 260] on select "Choose an option... Pending Applied Excluded (Questions) Excluded (Expired) Exc…" at bounding box center [798, 273] width 142 height 27
click at [704, 214] on div "JD" at bounding box center [702, 216] width 16 height 30
select select ""pending""
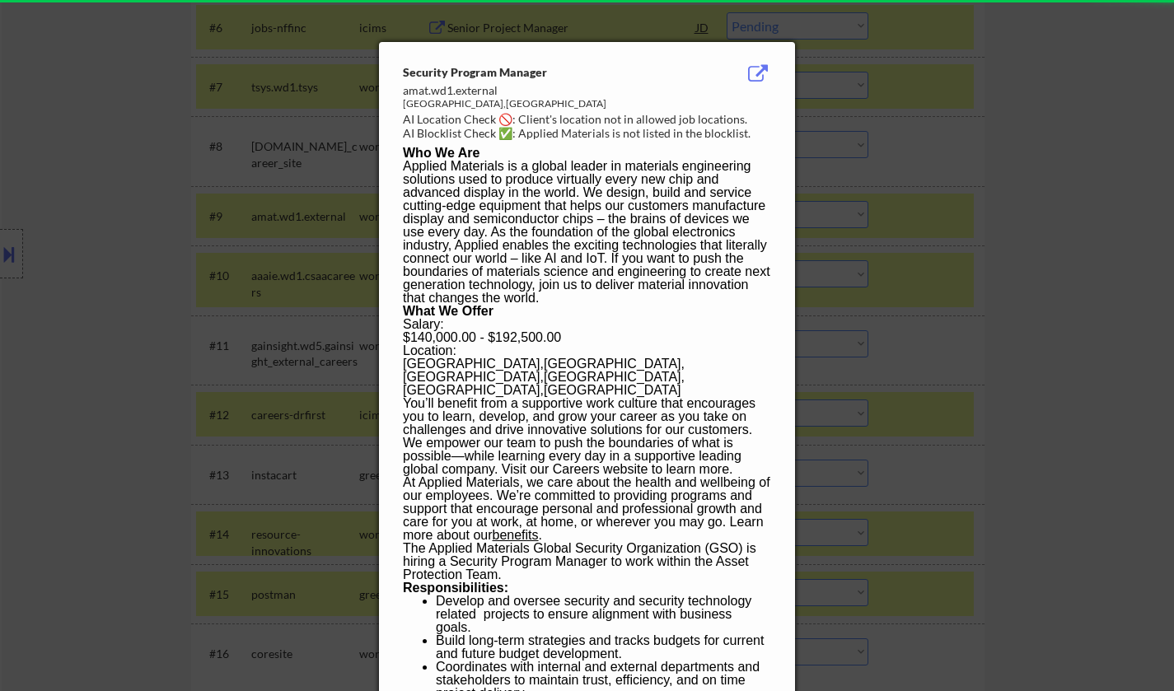
click at [1124, 252] on div at bounding box center [587, 345] width 1174 height 691
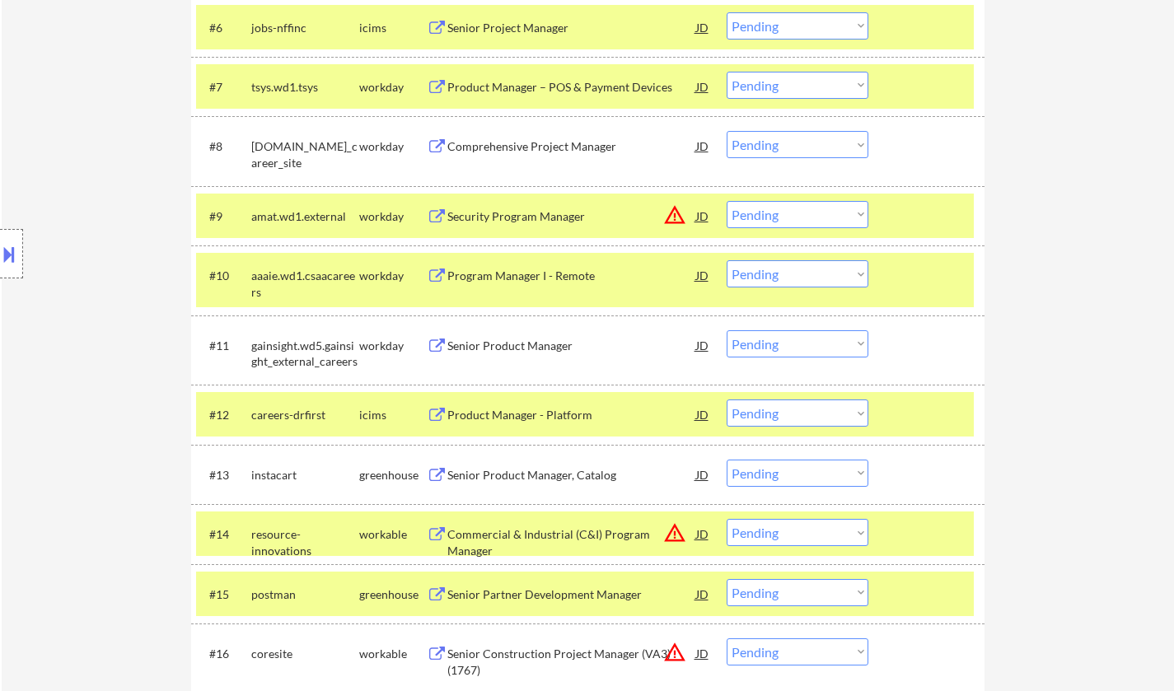
click at [699, 211] on div "JD" at bounding box center [702, 216] width 16 height 30
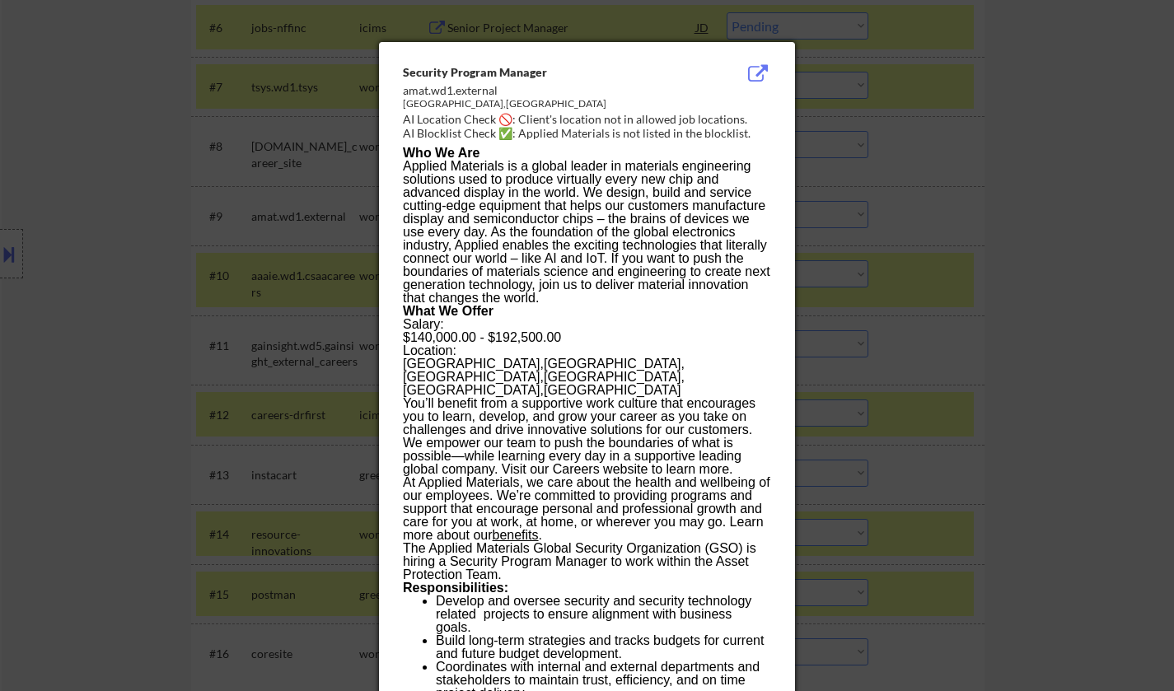
click at [1100, 322] on div at bounding box center [587, 345] width 1174 height 691
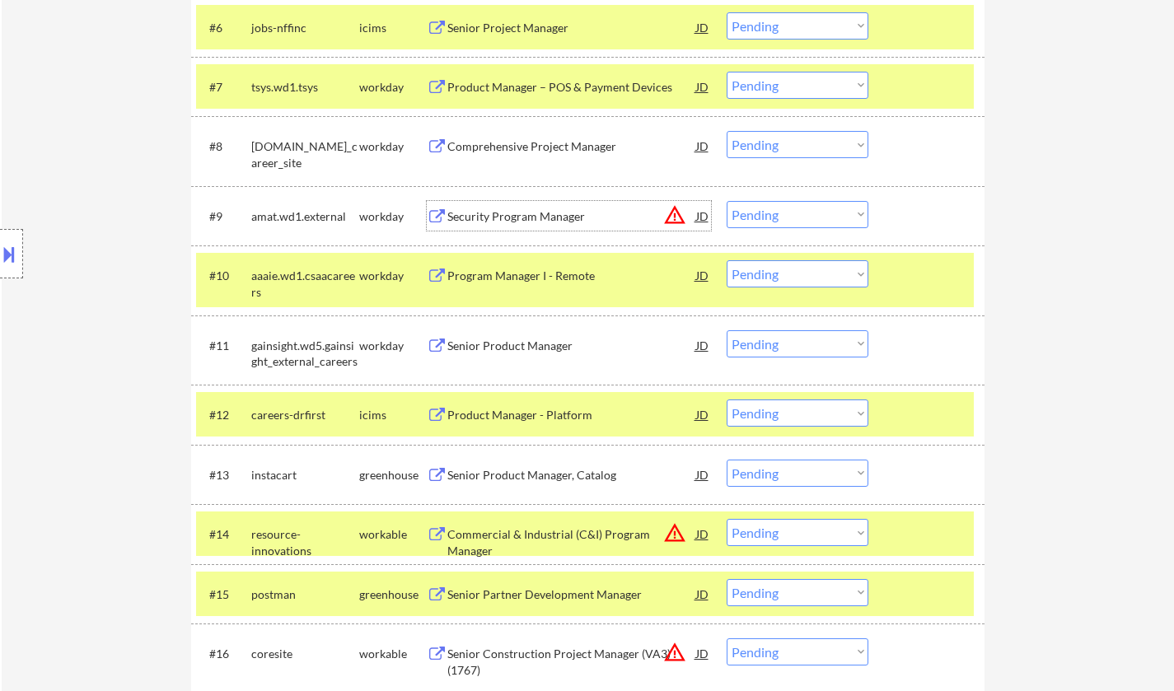
click at [529, 217] on div "Security Program Manager" at bounding box center [571, 216] width 249 height 16
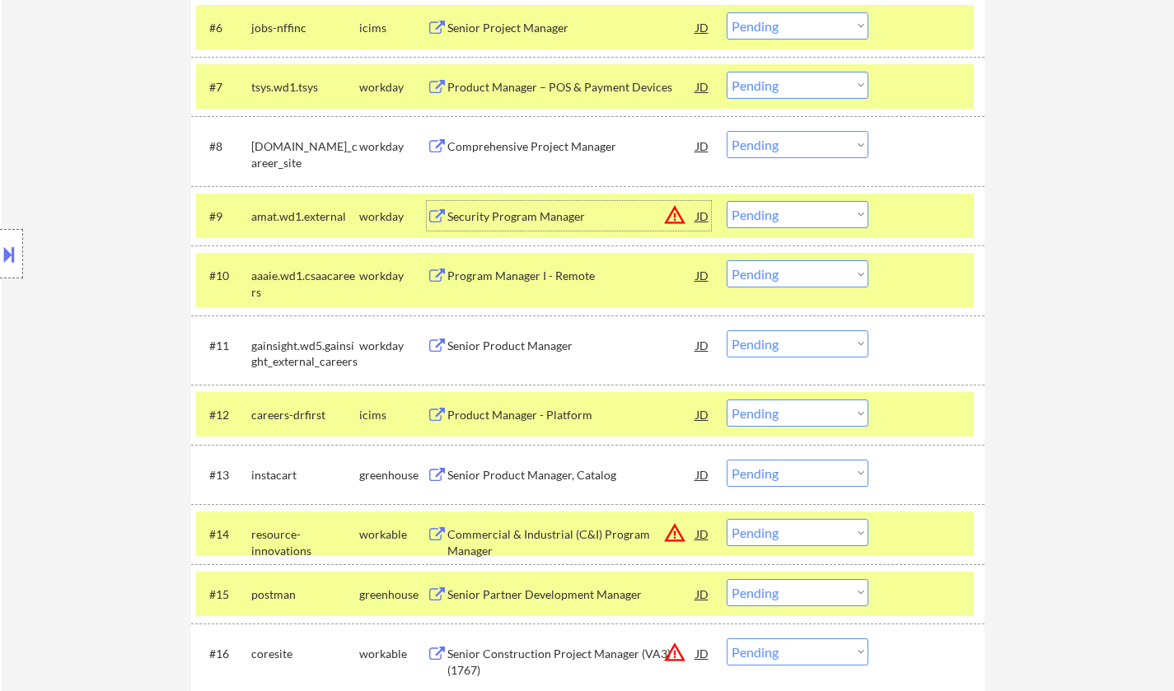
click at [820, 208] on select "Choose an option... Pending Applied Excluded (Questions) Excluded (Expired) Exc…" at bounding box center [798, 214] width 142 height 27
click at [727, 201] on select "Choose an option... Pending Applied Excluded (Questions) Excluded (Expired) Exc…" at bounding box center [798, 214] width 142 height 27
select select ""pending""
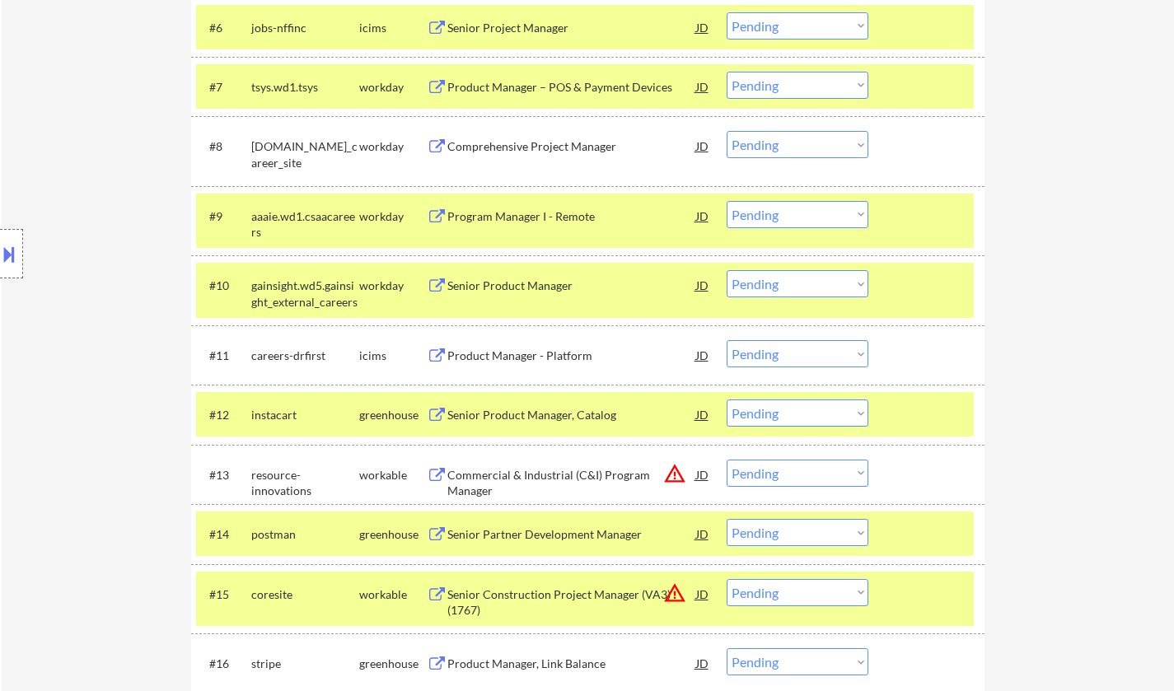
click at [497, 279] on div "Senior Product Manager" at bounding box center [571, 286] width 249 height 16
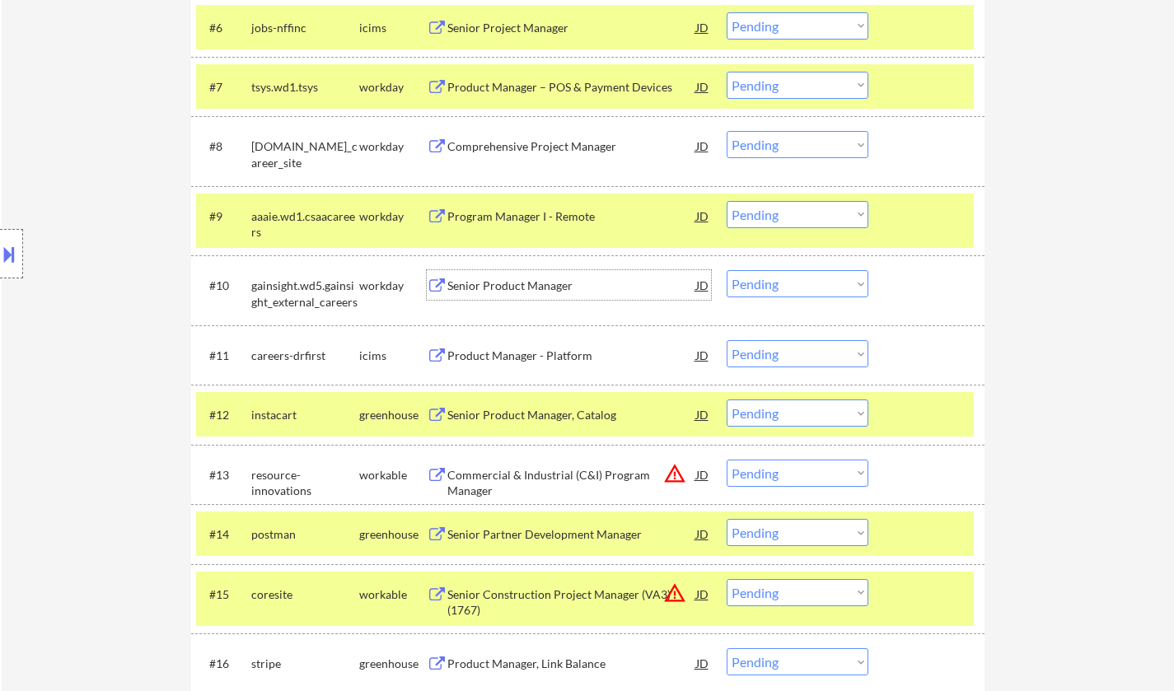
click at [507, 284] on div "Senior Product Manager" at bounding box center [571, 286] width 249 height 16
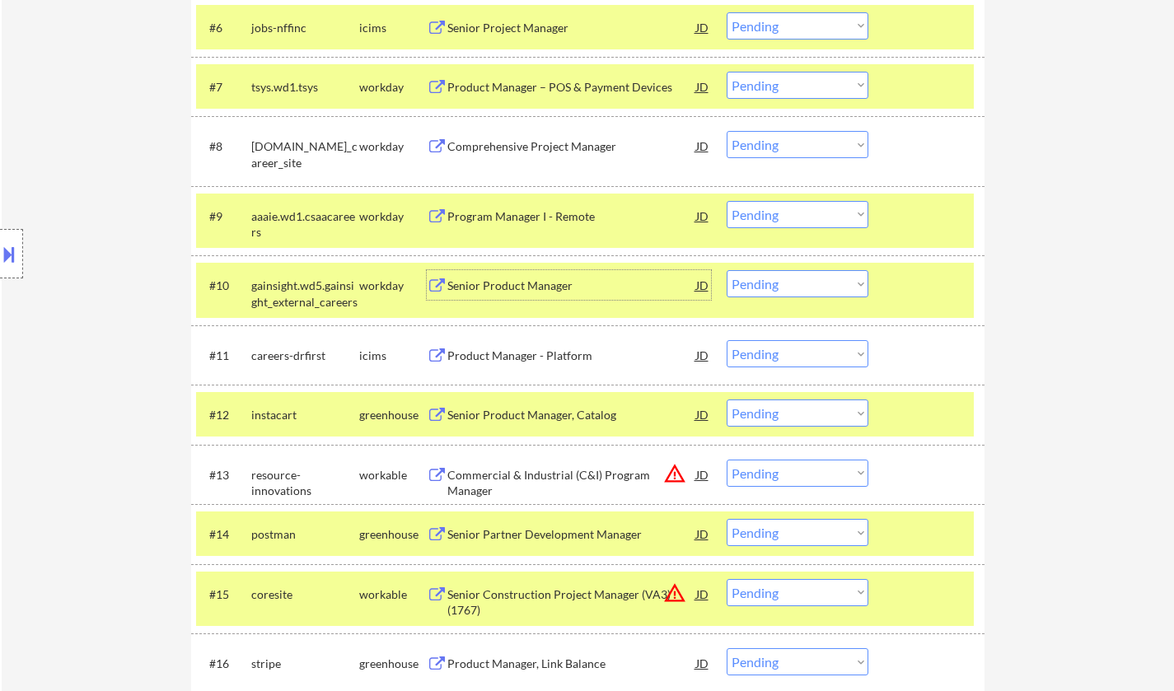
scroll to position [947, 0]
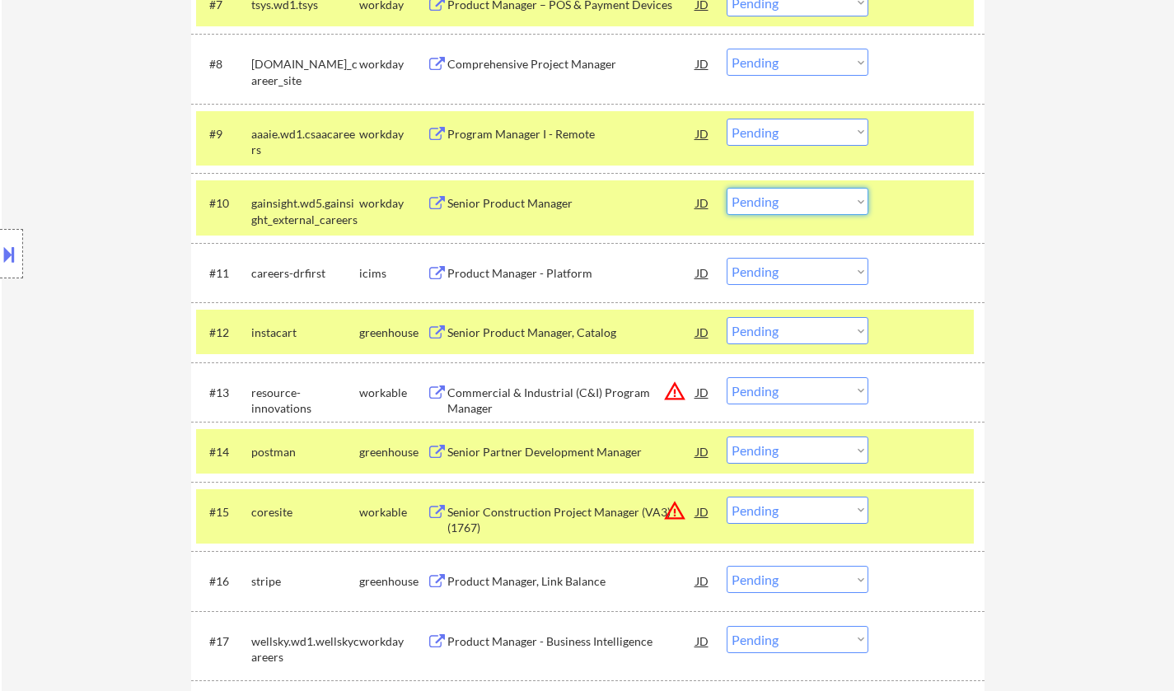
drag, startPoint x: 785, startPoint y: 203, endPoint x: 785, endPoint y: 214, distance: 11.5
click at [785, 203] on select "Choose an option... Pending Applied Excluded (Questions) Excluded (Expired) Exc…" at bounding box center [798, 201] width 142 height 27
click at [727, 188] on select "Choose an option... Pending Applied Excluded (Questions) Excluded (Expired) Exc…" at bounding box center [798, 201] width 142 height 27
select select ""pending""
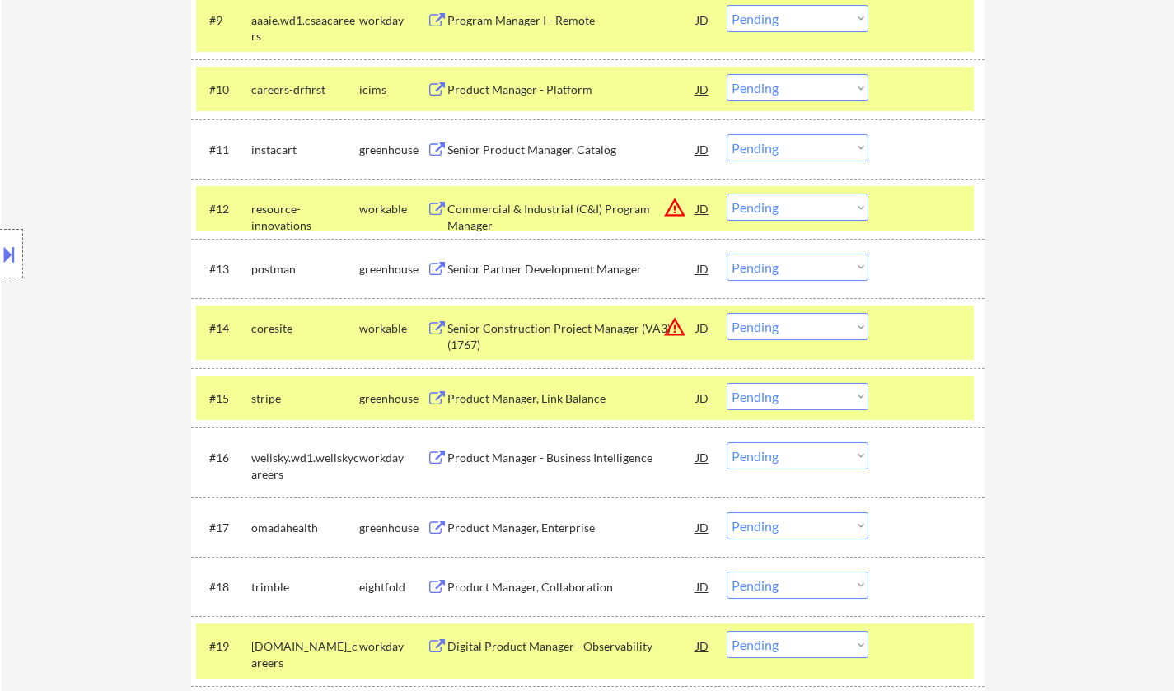
scroll to position [1111, 0]
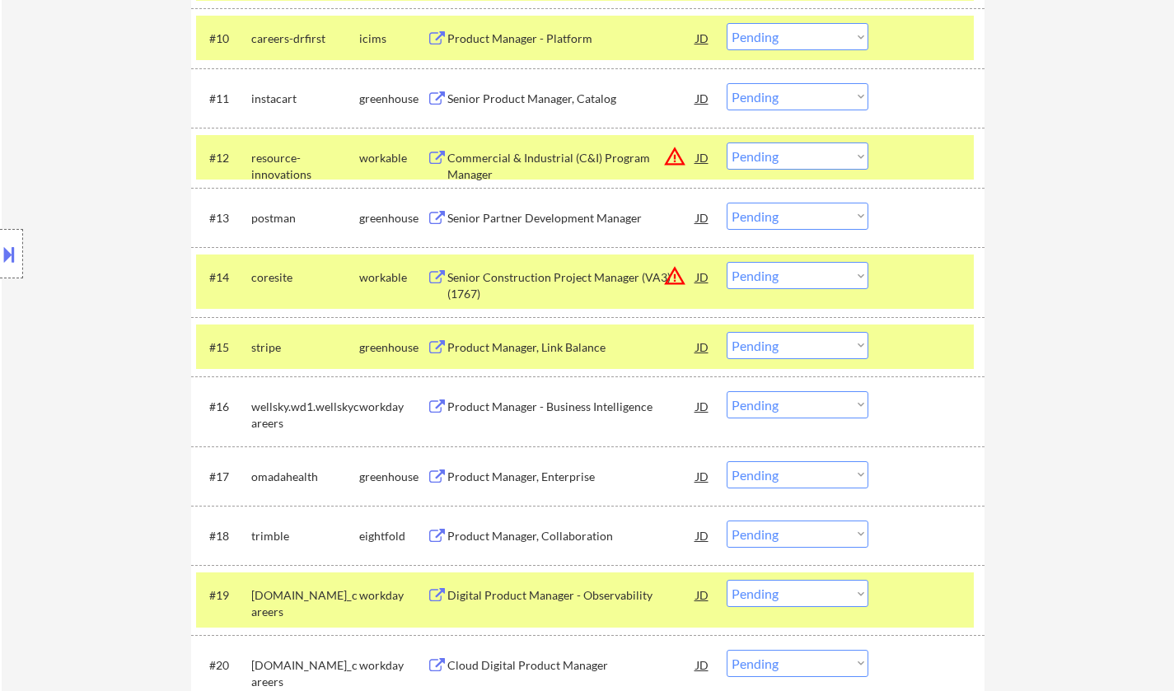
click at [526, 219] on div "Senior Partner Development Manager" at bounding box center [571, 218] width 249 height 16
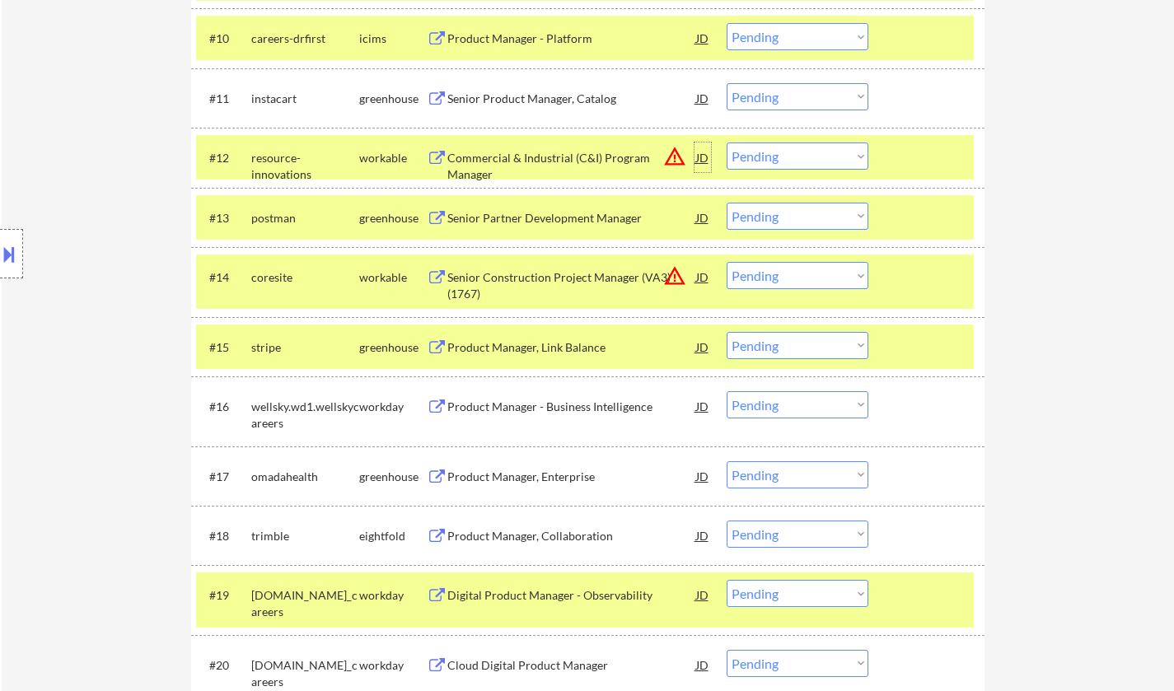
click at [701, 153] on div "JD" at bounding box center [702, 158] width 16 height 30
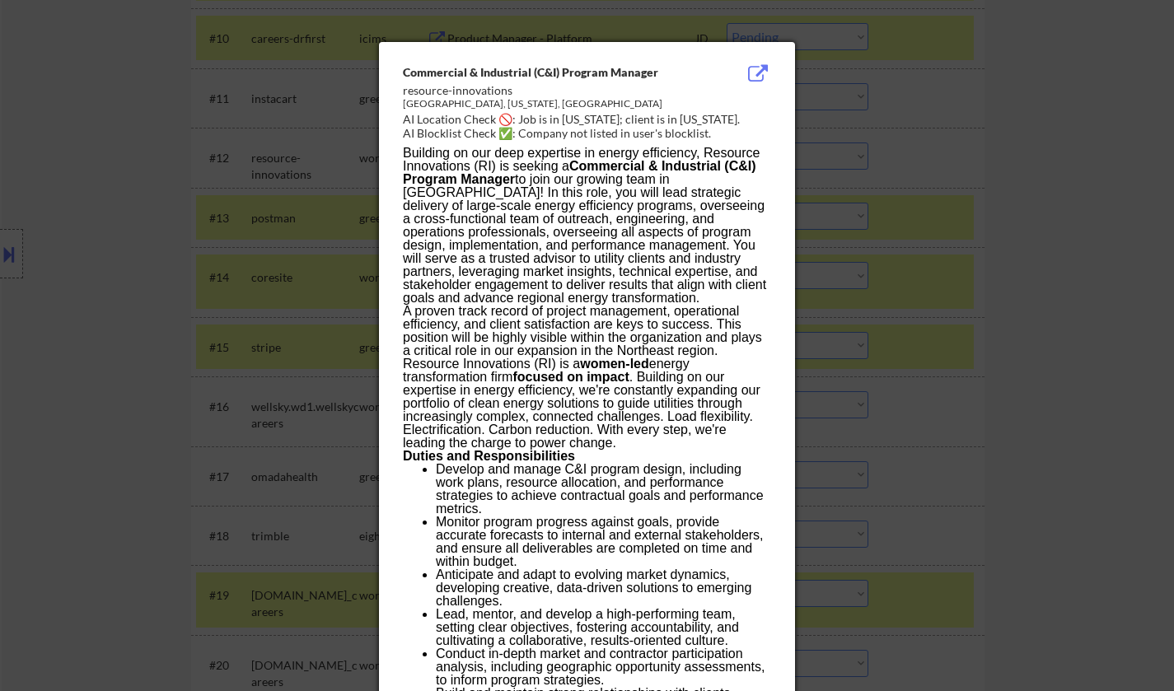
click at [925, 299] on div at bounding box center [587, 345] width 1174 height 691
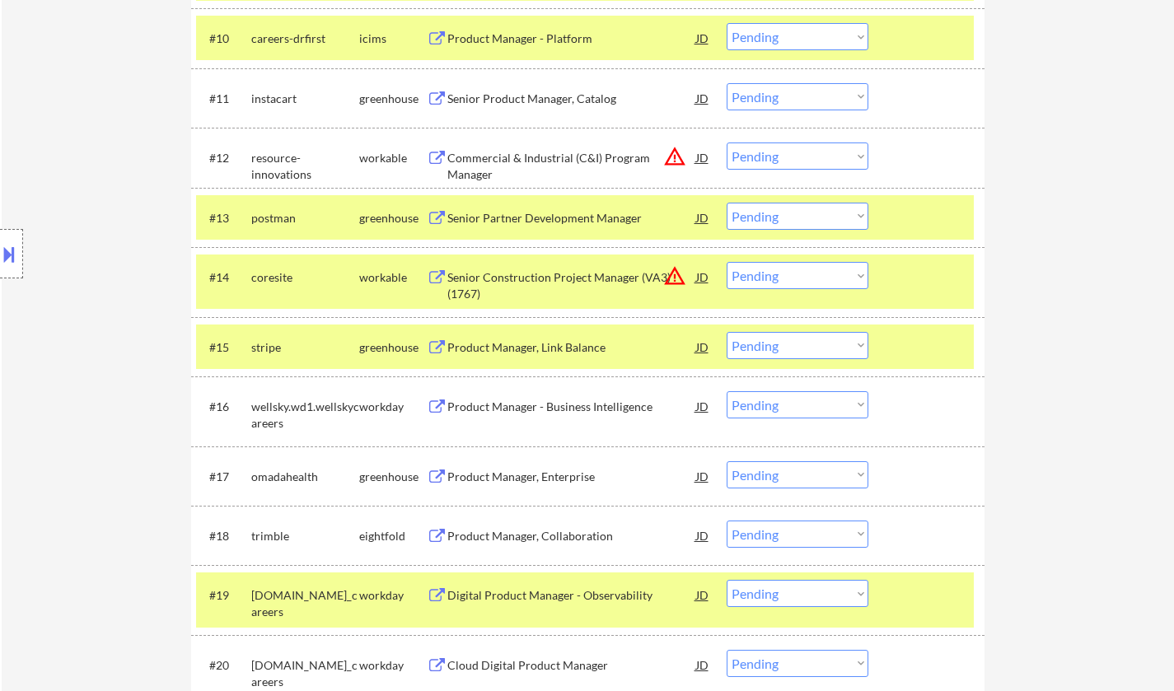
click at [806, 153] on select "Choose an option... Pending Applied Excluded (Questions) Excluded (Expired) Exc…" at bounding box center [798, 156] width 142 height 27
click at [727, 143] on select "Choose an option... Pending Applied Excluded (Questions) Excluded (Expired) Exc…" at bounding box center [798, 156] width 142 height 27
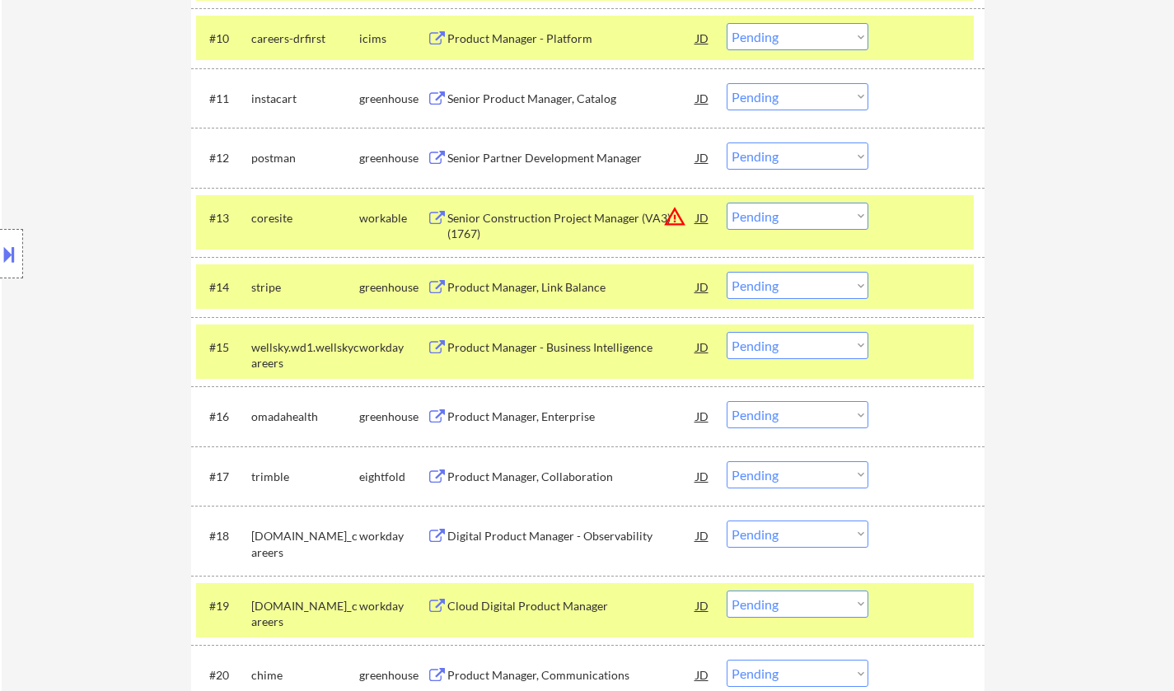
click at [836, 155] on select "Choose an option... Pending Applied Excluded (Questions) Excluded (Expired) Exc…" at bounding box center [798, 156] width 142 height 27
click at [727, 143] on select "Choose an option... Pending Applied Excluded (Questions) Excluded (Expired) Exc…" at bounding box center [798, 156] width 142 height 27
select select ""pending""
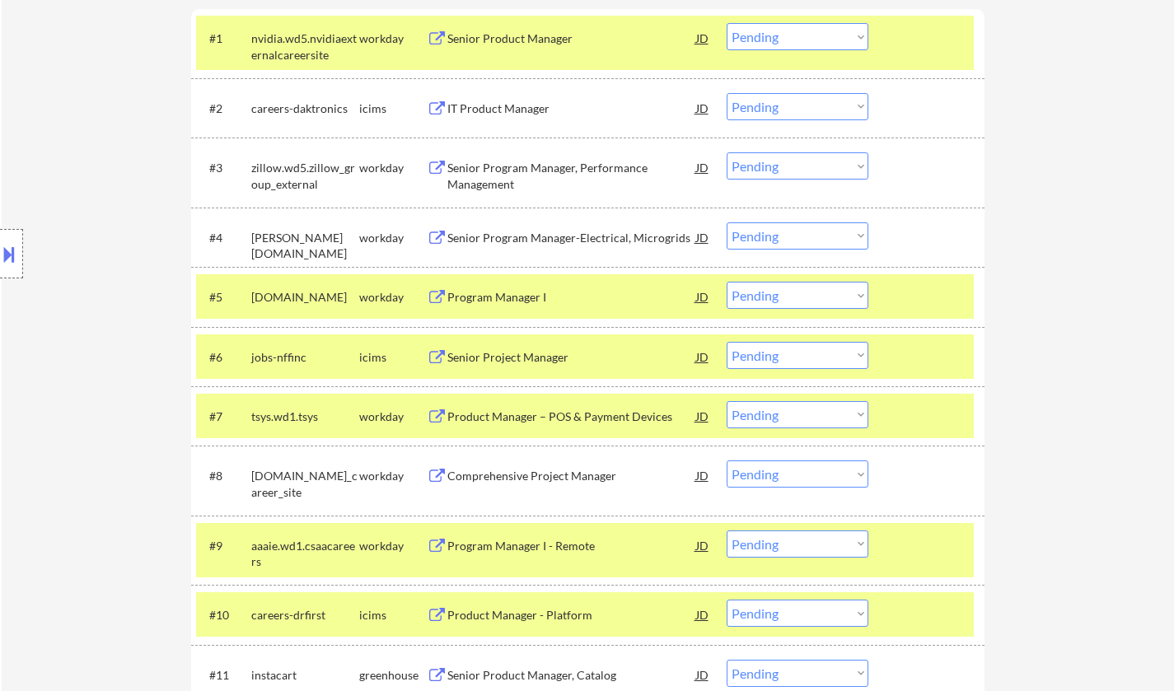
scroll to position [699, 0]
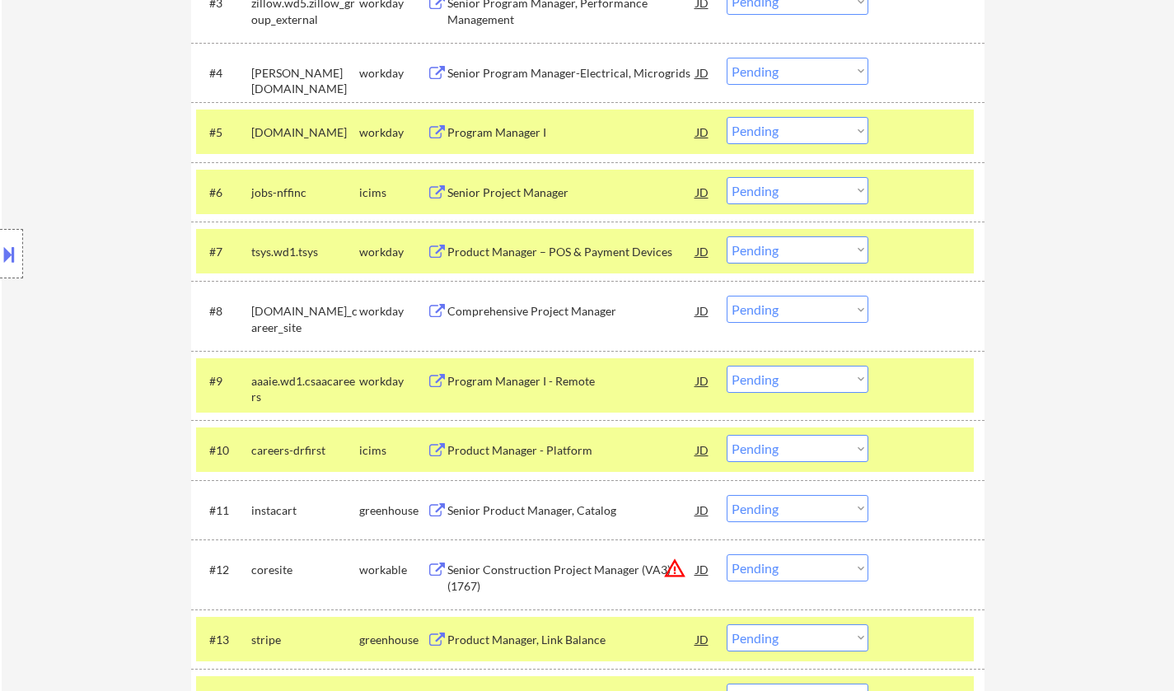
click at [549, 509] on div "Senior Product Manager, Catalog" at bounding box center [571, 511] width 249 height 16
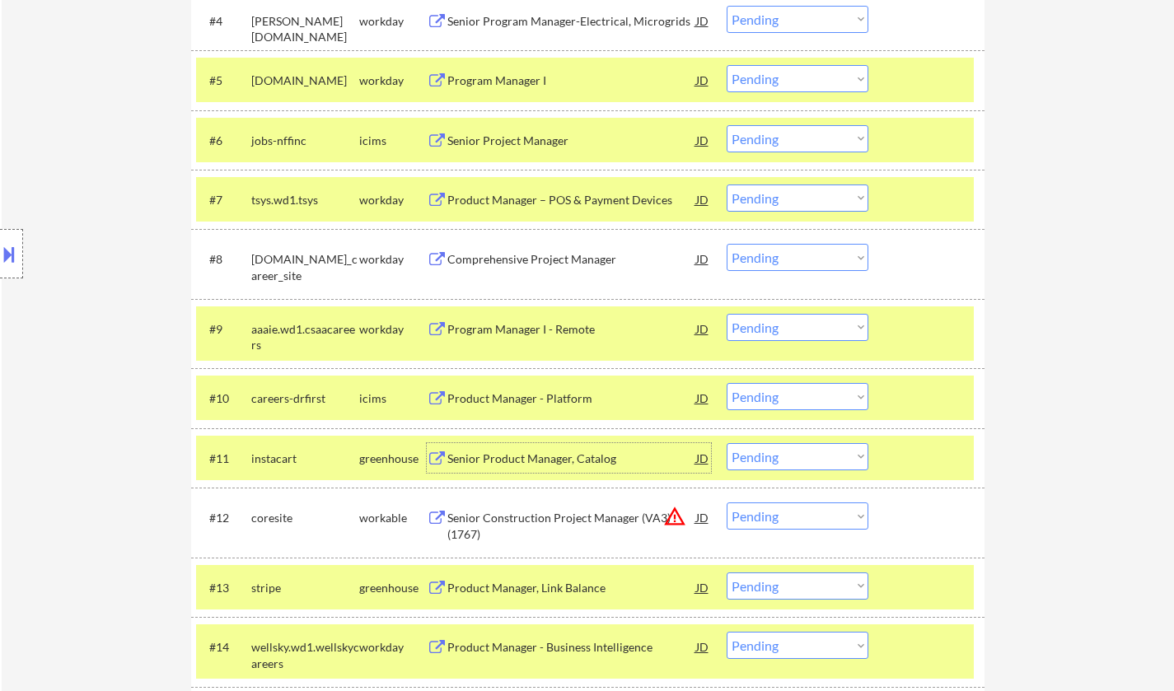
scroll to position [782, 0]
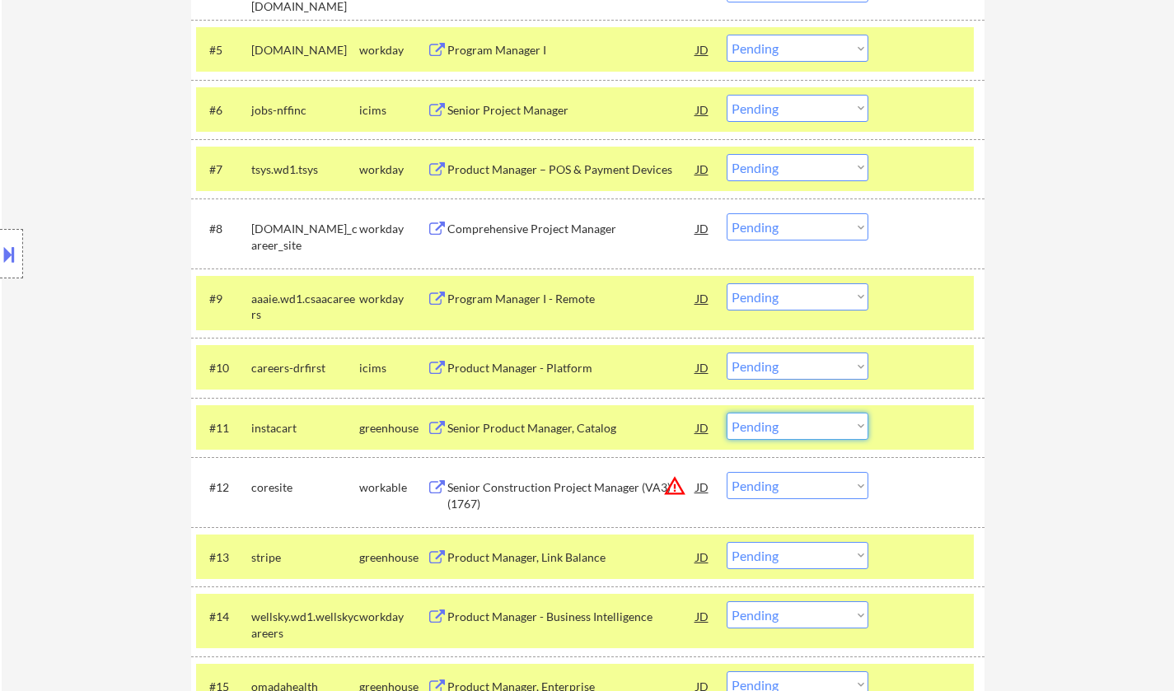
drag, startPoint x: 793, startPoint y: 427, endPoint x: 791, endPoint y: 435, distance: 8.6
click at [793, 427] on select "Choose an option... Pending Applied Excluded (Questions) Excluded (Expired) Exc…" at bounding box center [798, 426] width 142 height 27
click at [727, 413] on select "Choose an option... Pending Applied Excluded (Questions) Excluded (Expired) Exc…" at bounding box center [798, 426] width 142 height 27
select select ""pending""
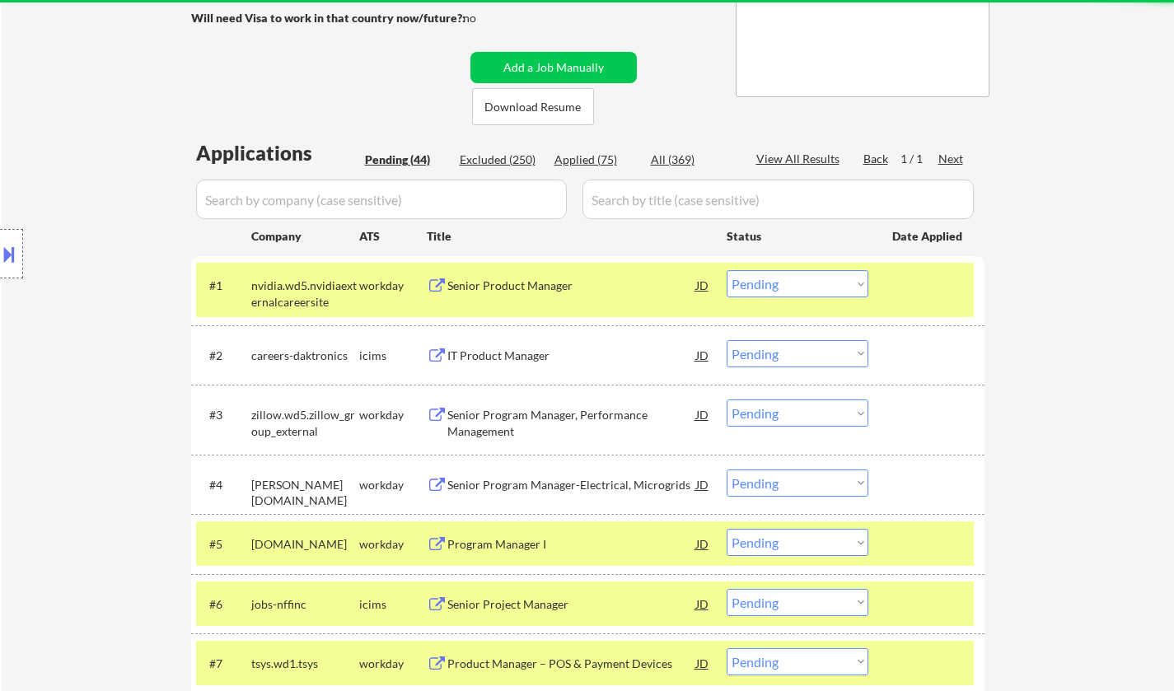
scroll to position [0, 0]
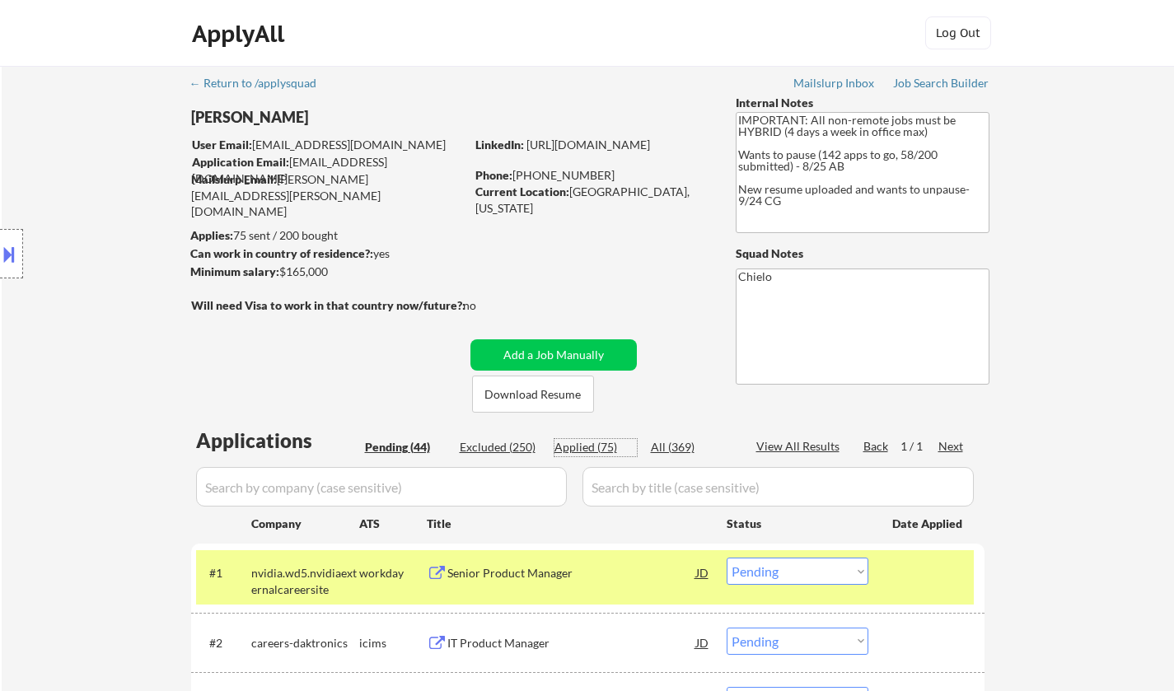
click at [580, 447] on div "Applied (75)" at bounding box center [595, 447] width 82 height 16
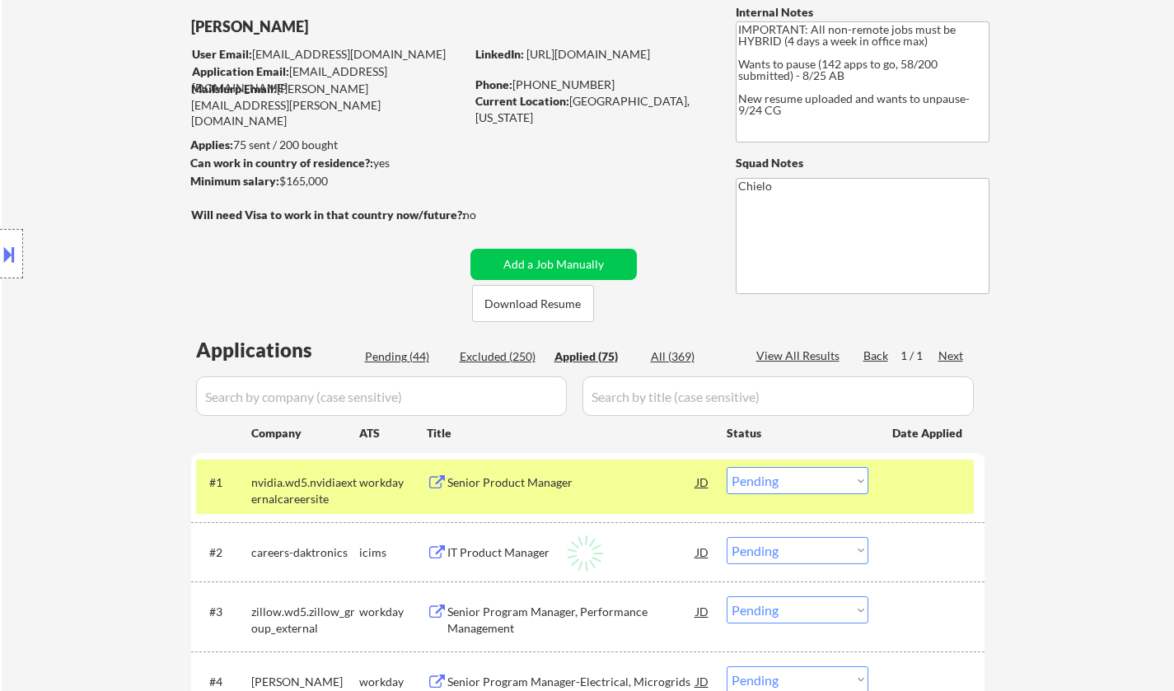
scroll to position [165, 0]
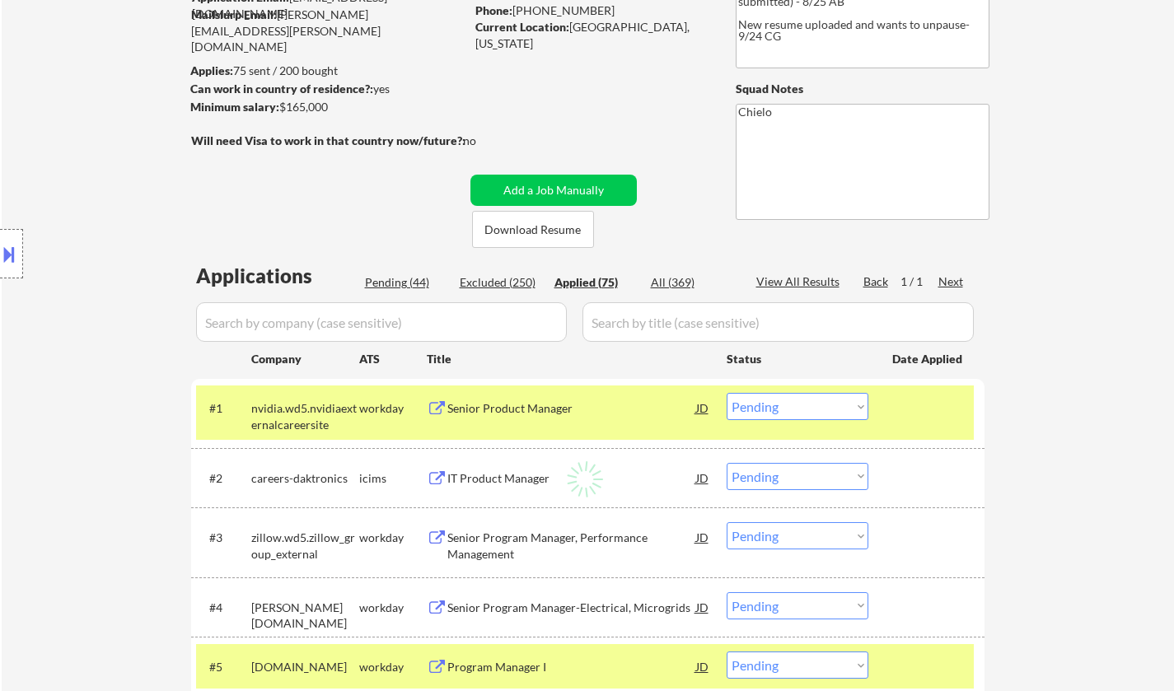
select select ""applied""
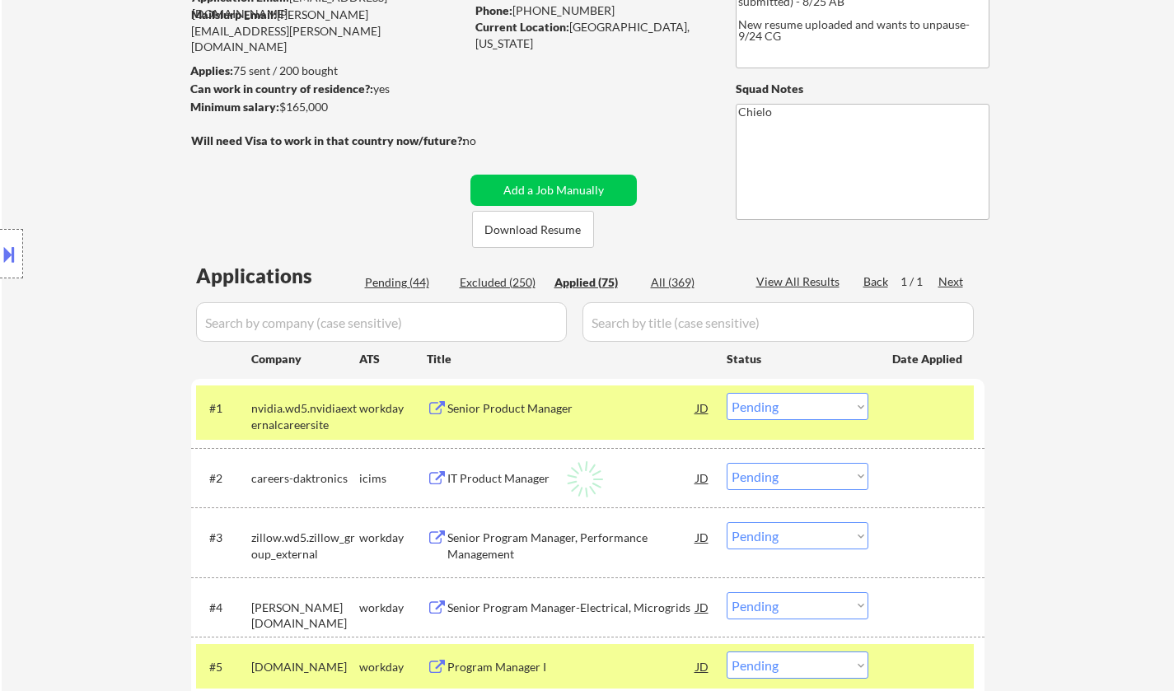
select select ""applied""
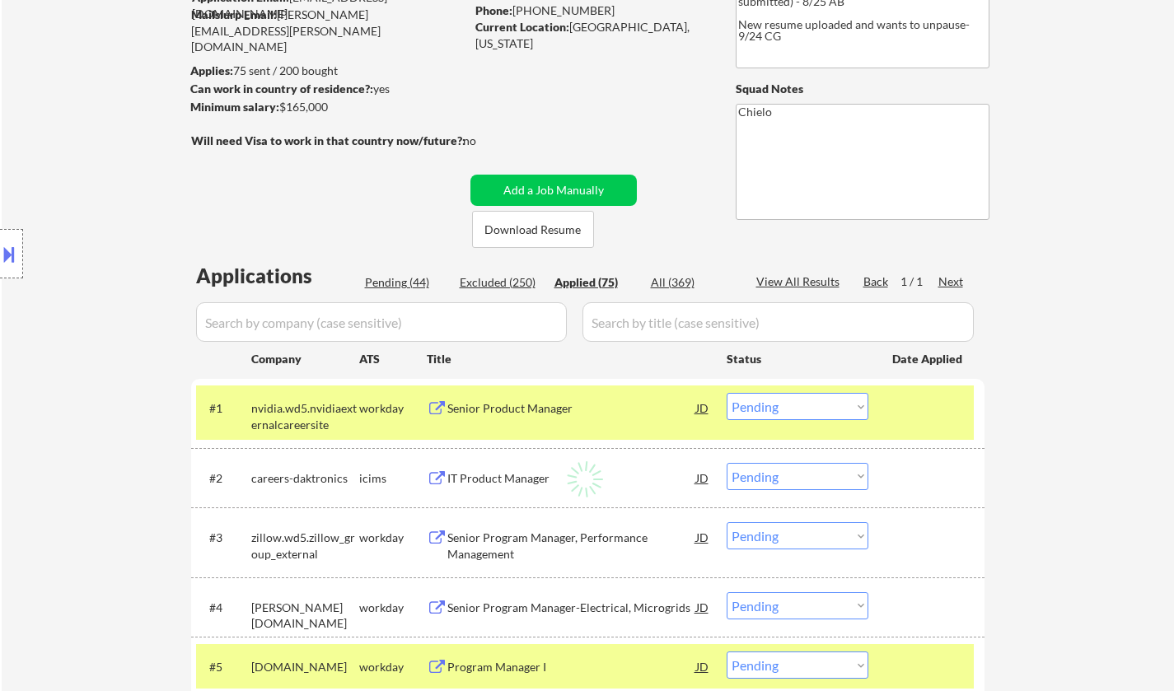
select select ""applied""
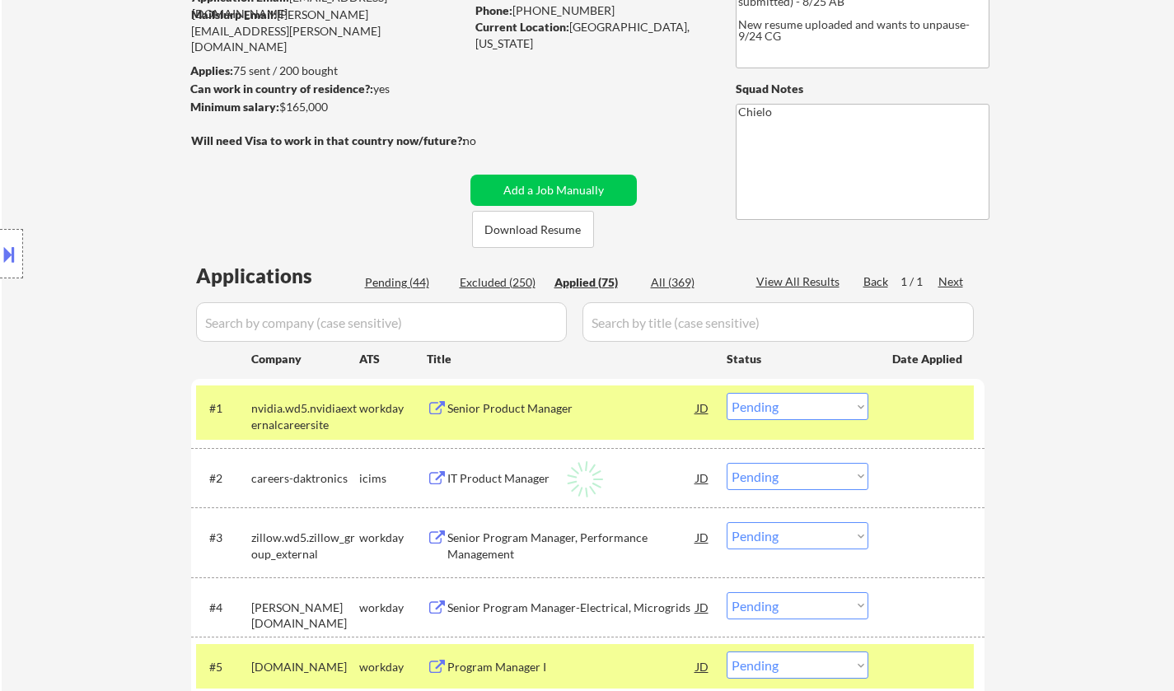
select select ""applied""
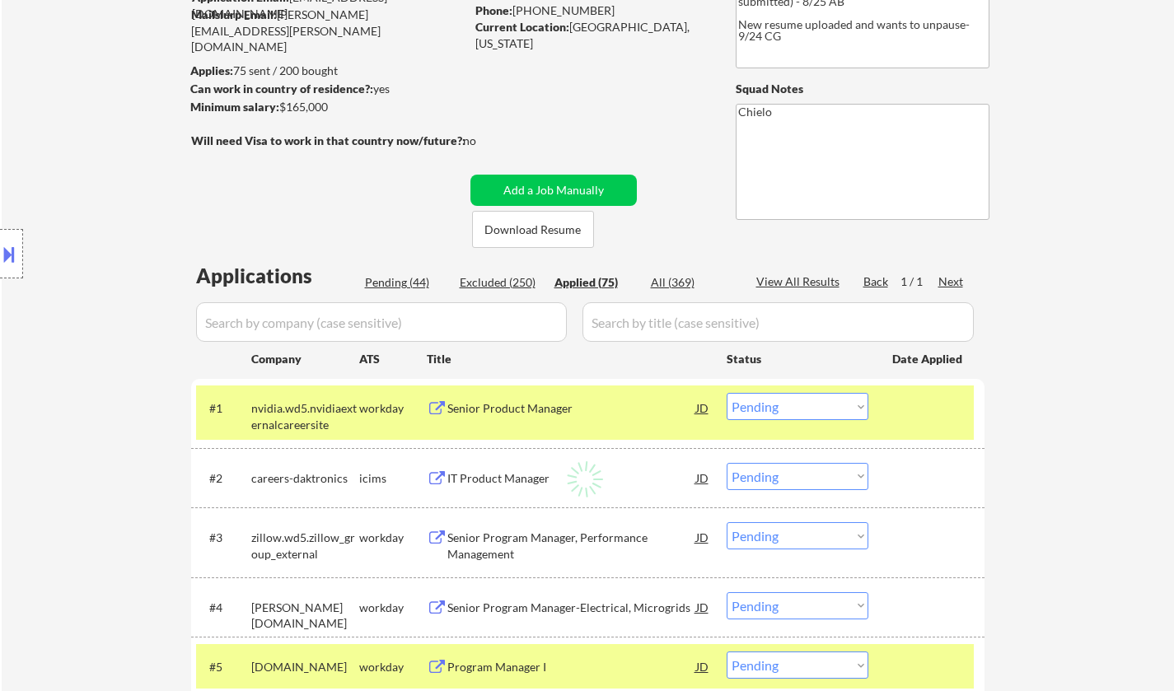
select select ""applied""
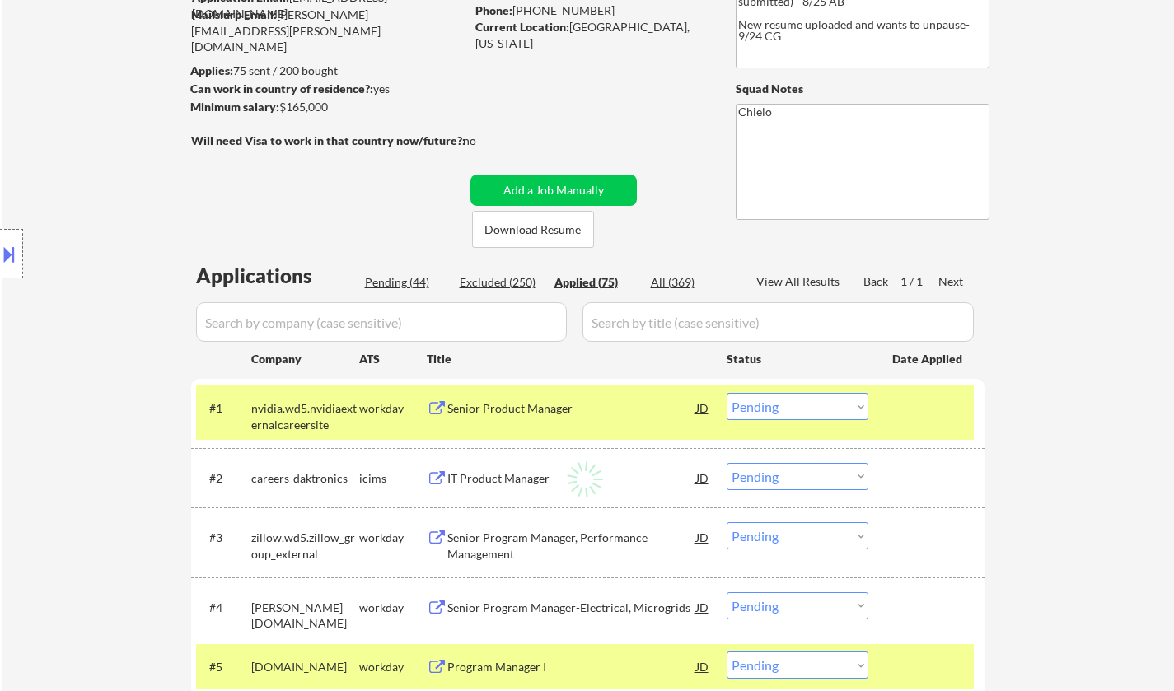
select select ""applied""
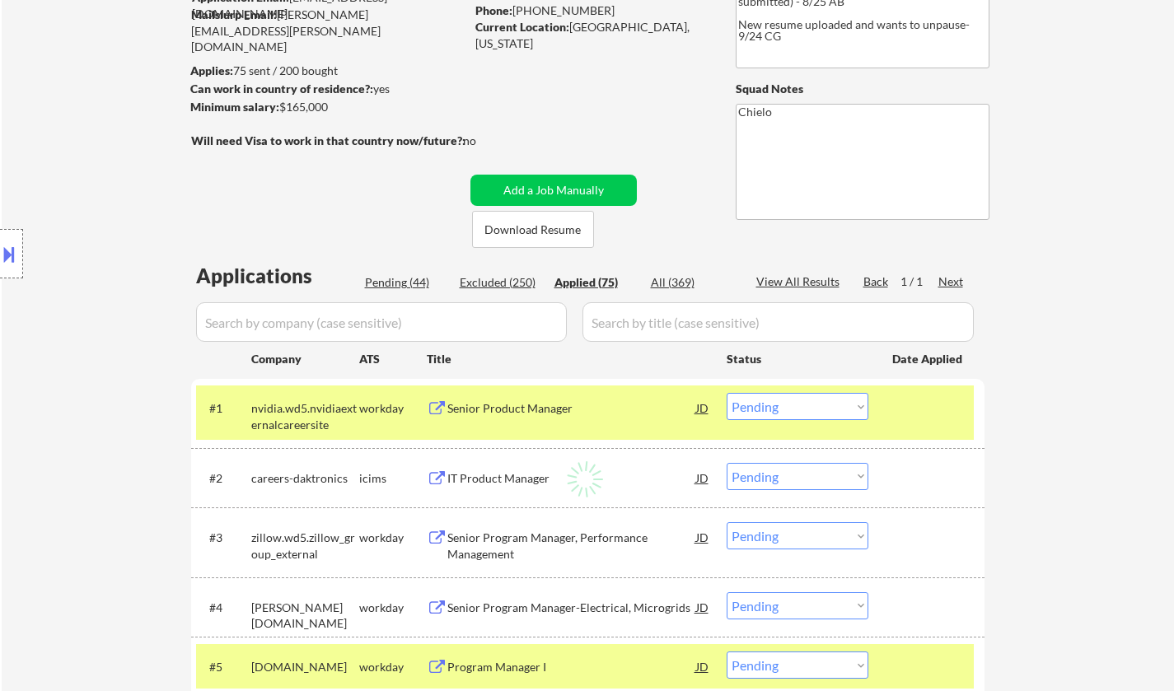
select select ""applied""
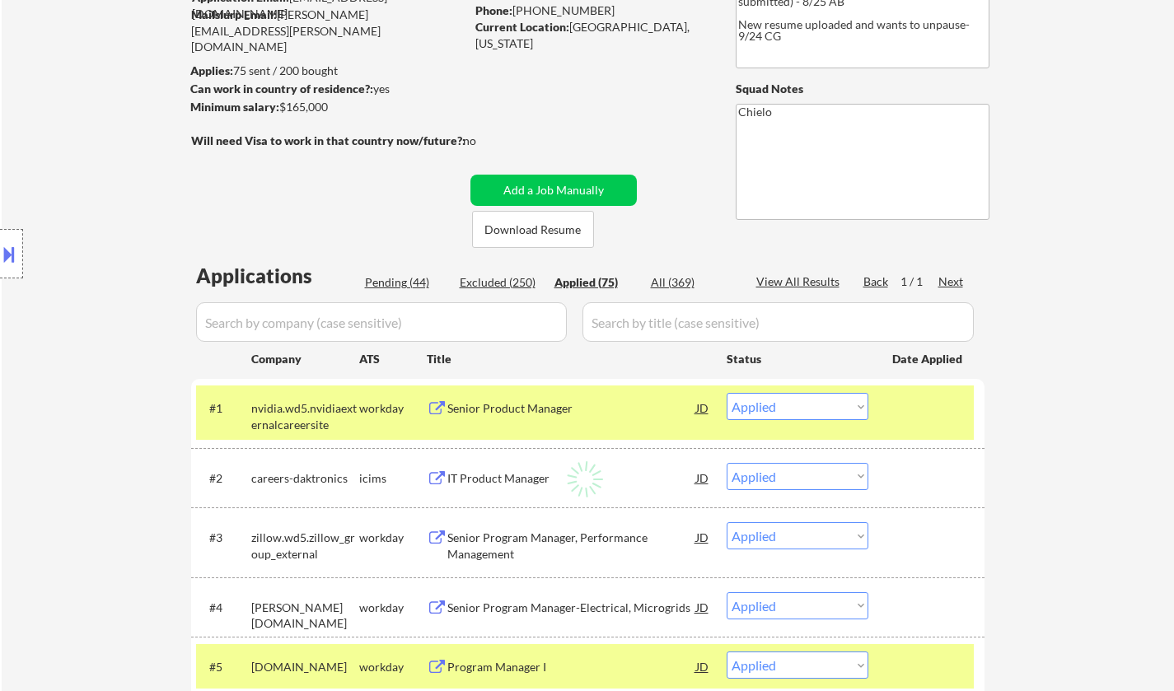
select select ""applied""
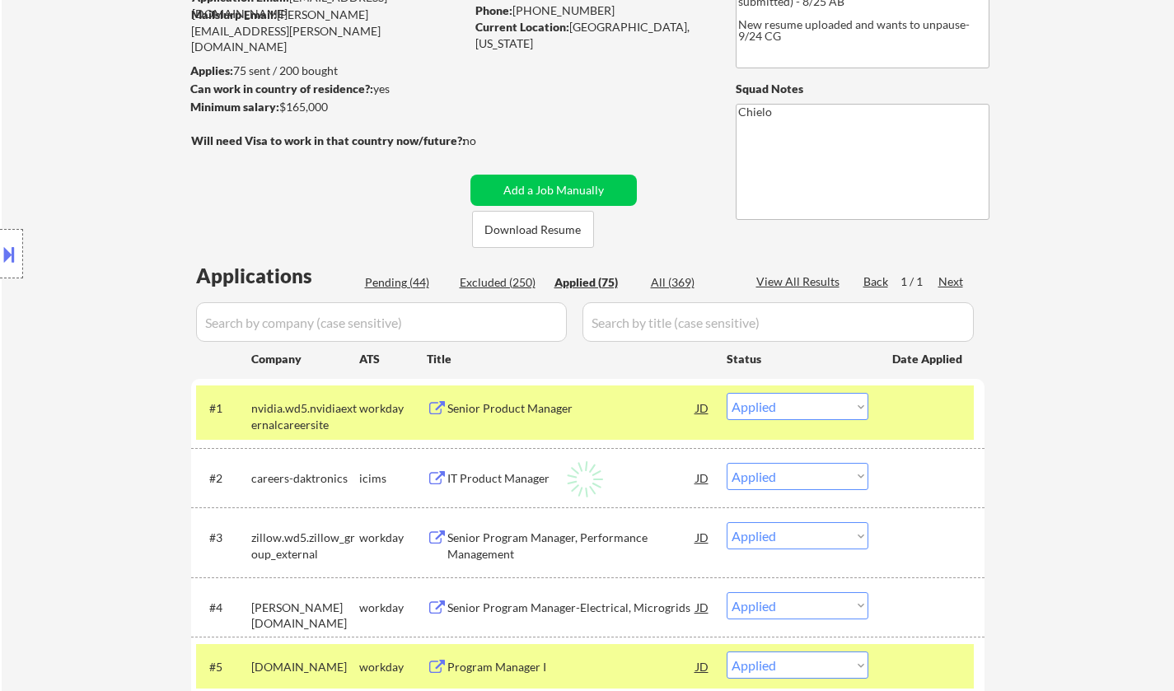
select select ""applied""
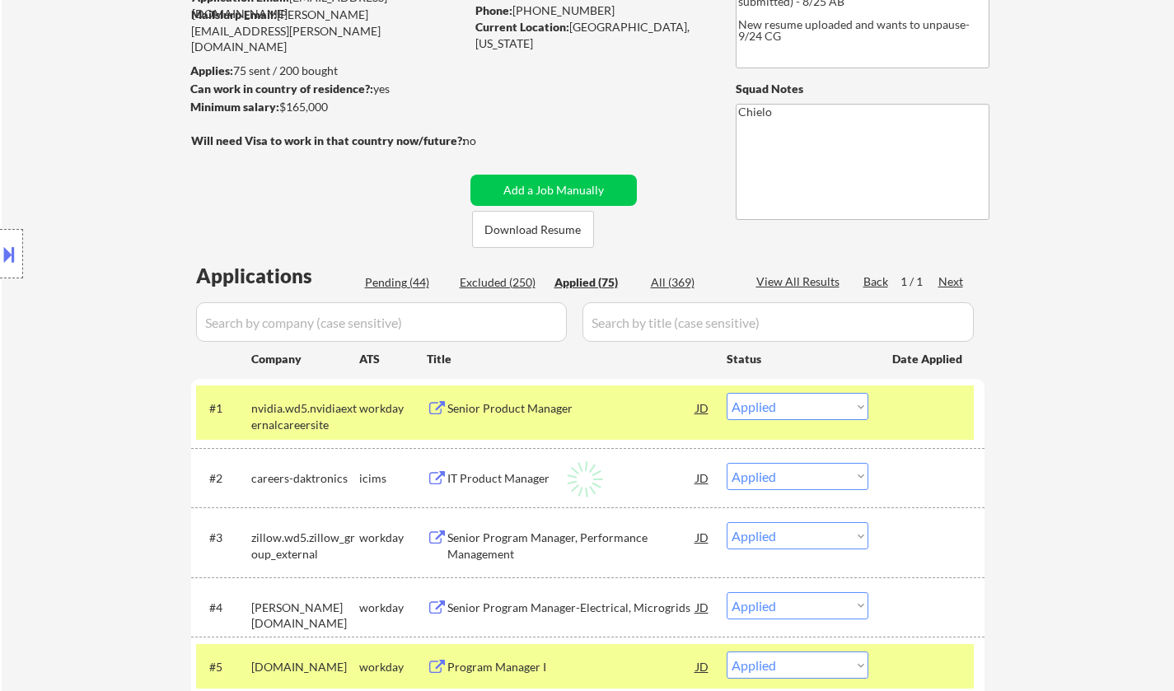
select select ""applied""
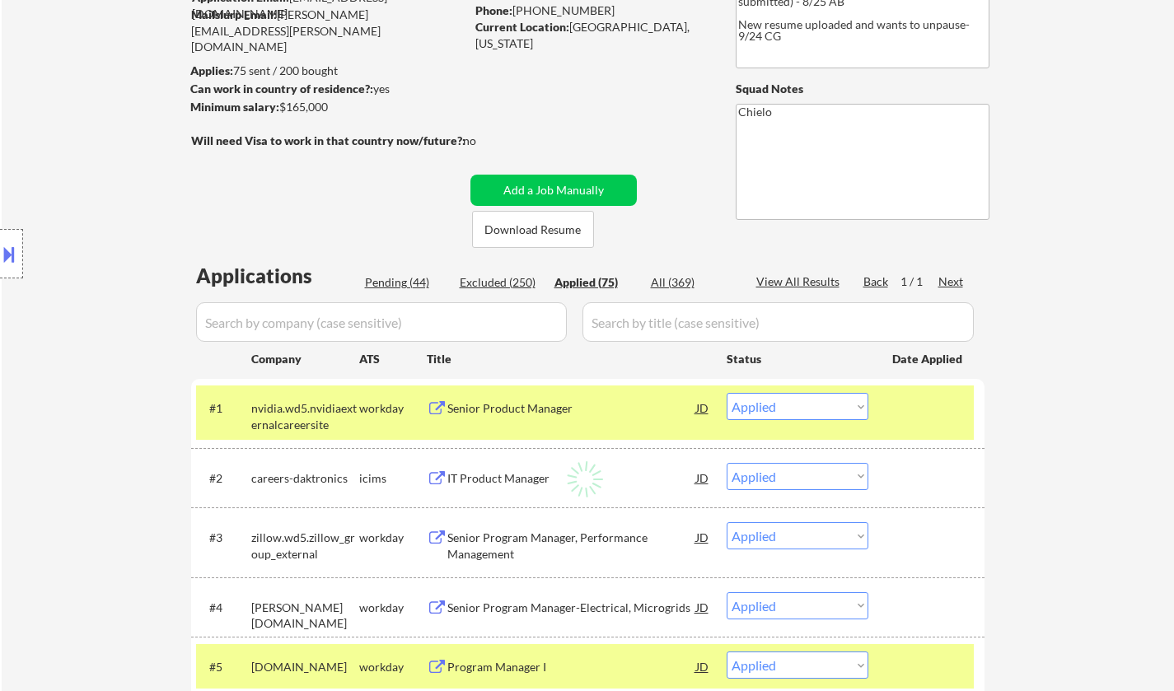
select select ""applied""
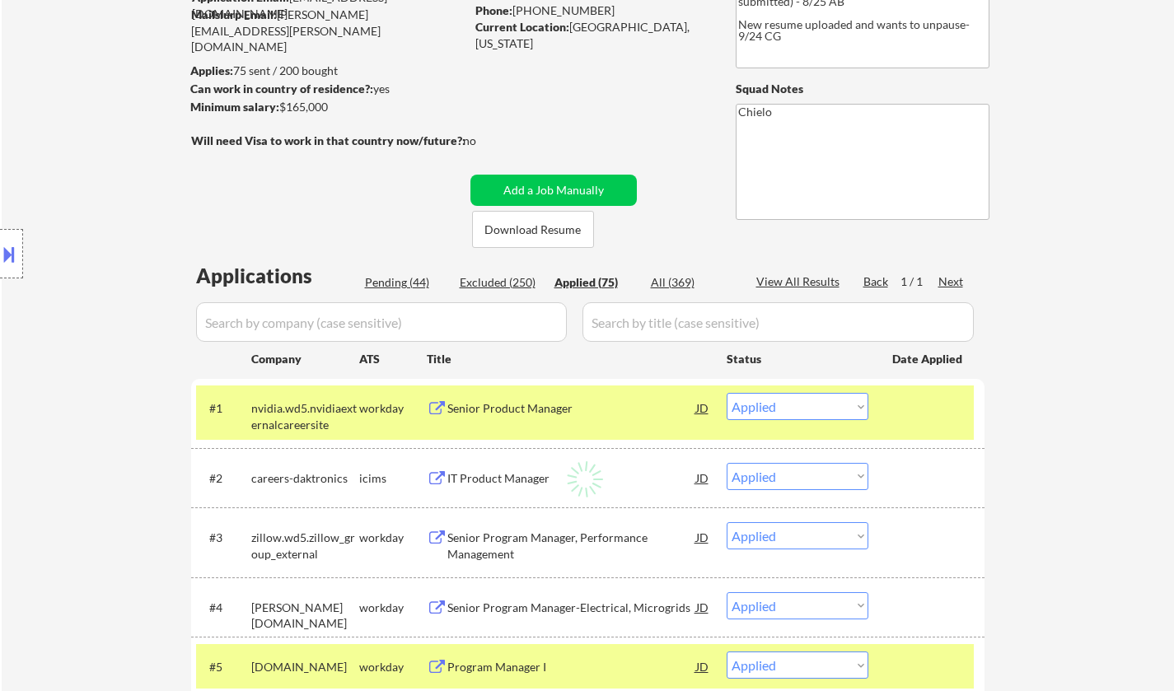
select select ""applied""
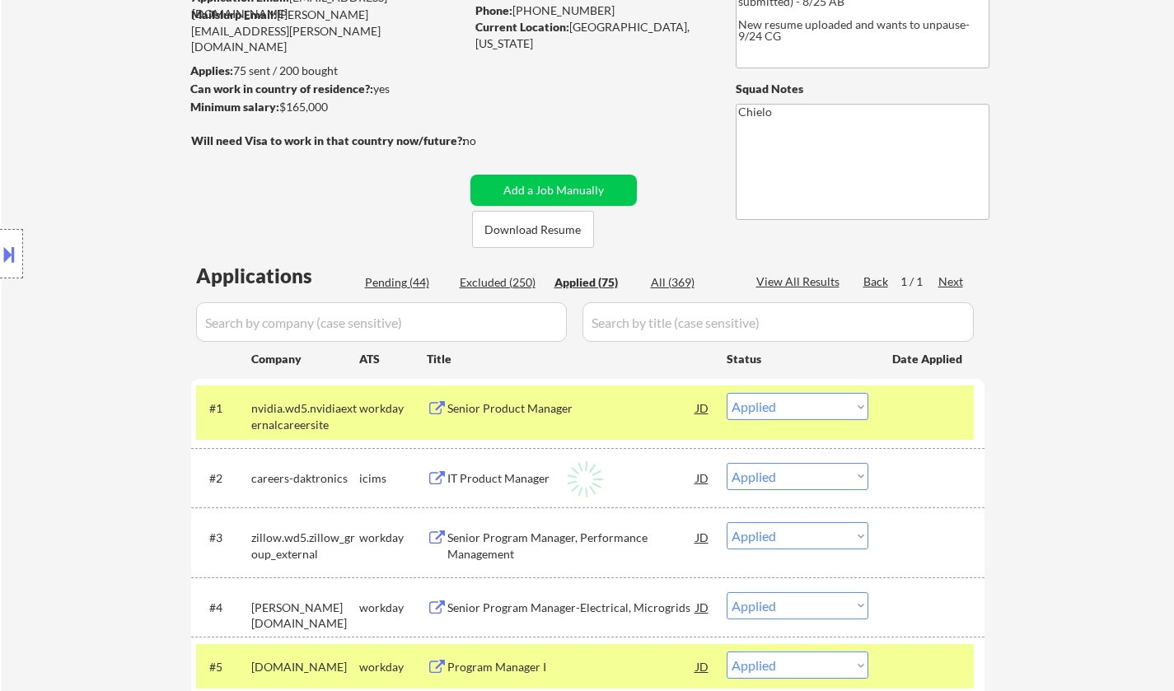
select select ""applied""
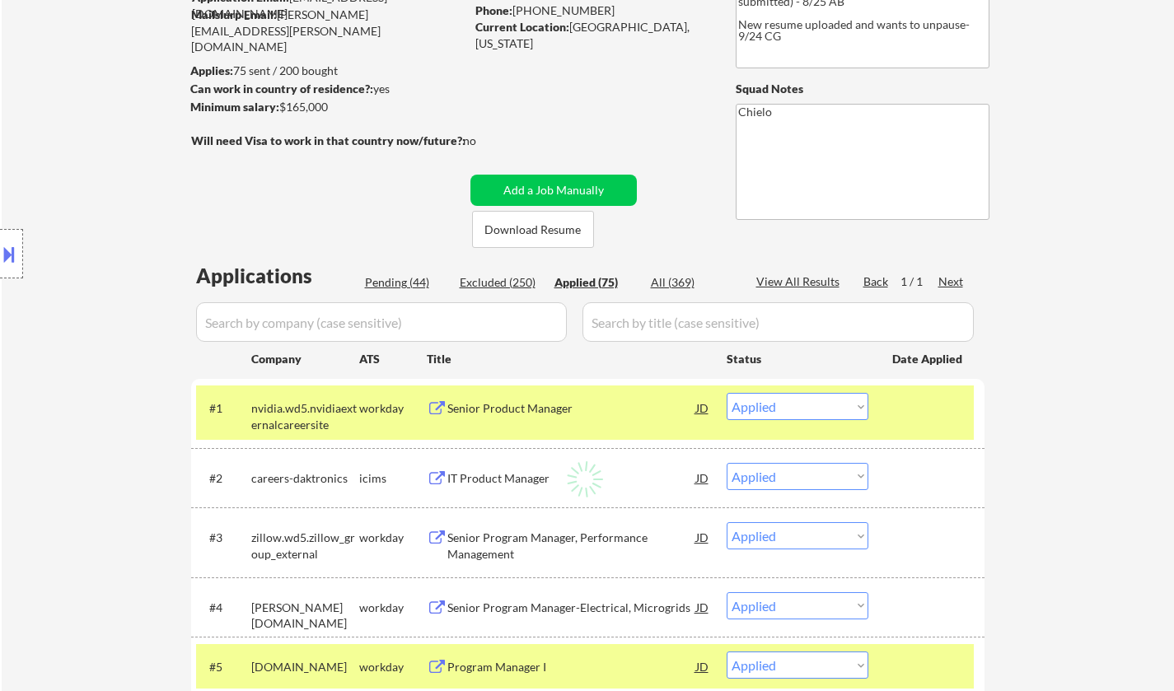
select select ""applied""
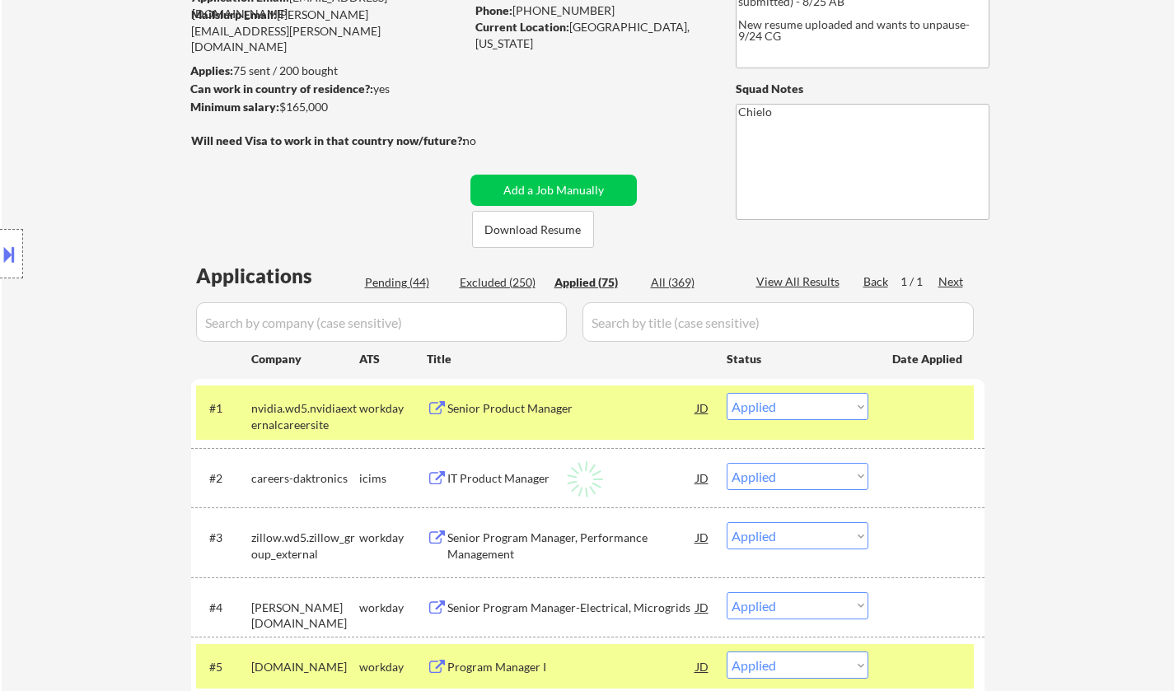
select select ""applied""
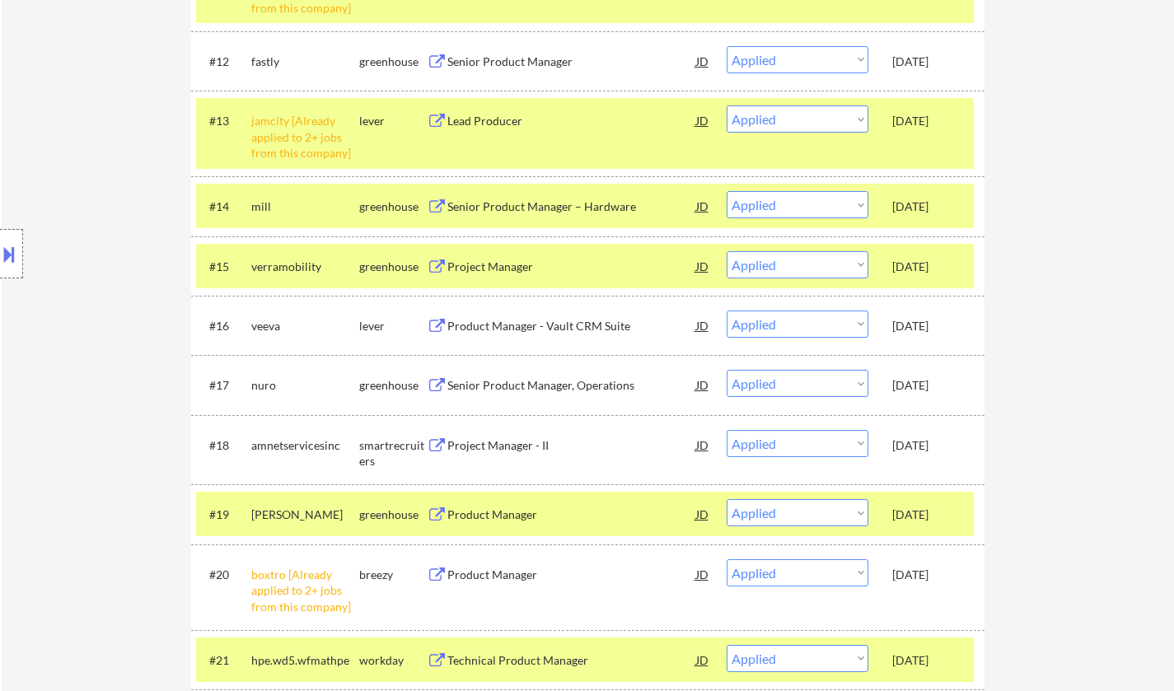
scroll to position [1236, 0]
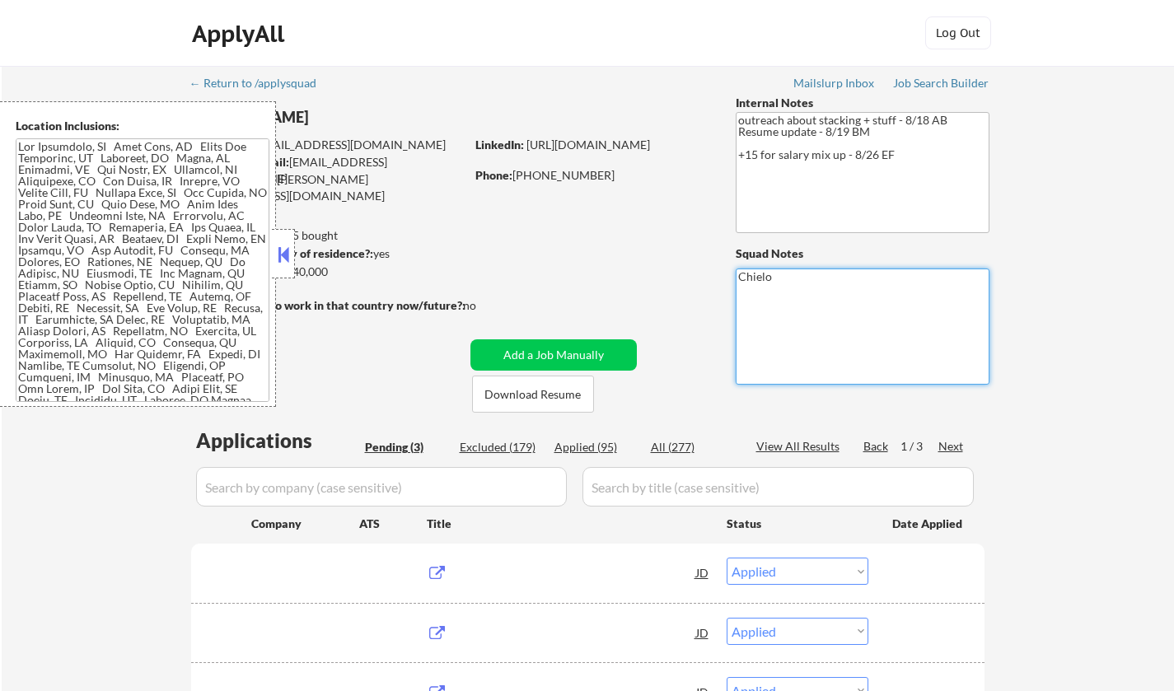
select select ""applied""
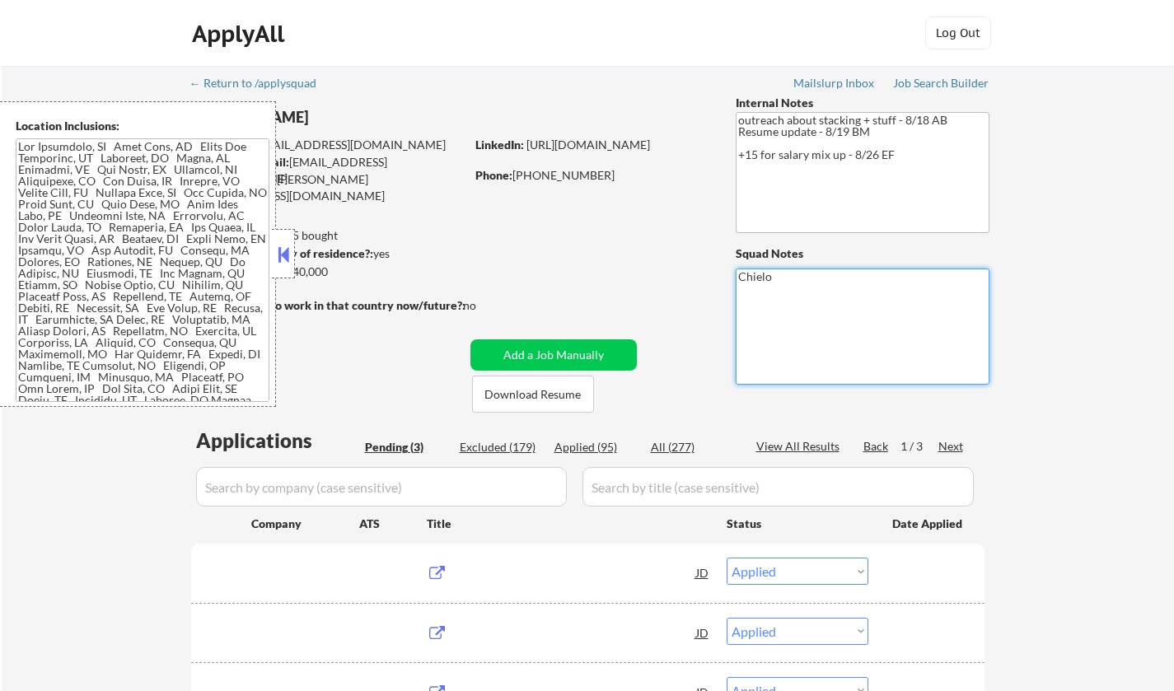
select select ""applied""
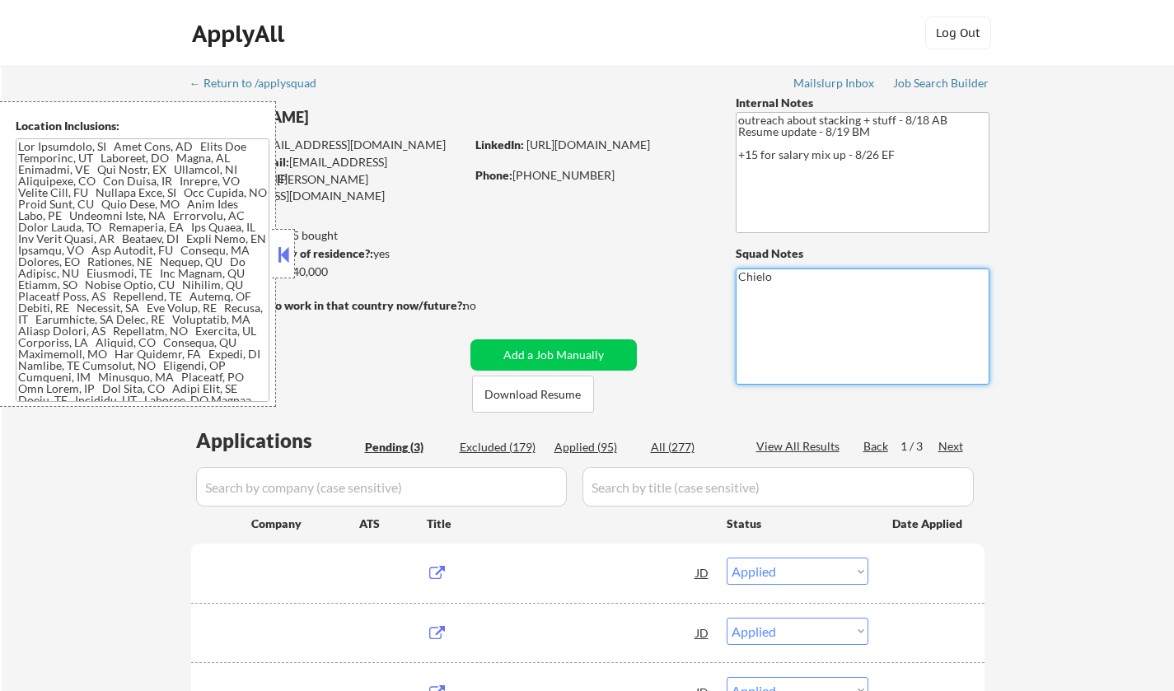
select select ""applied""
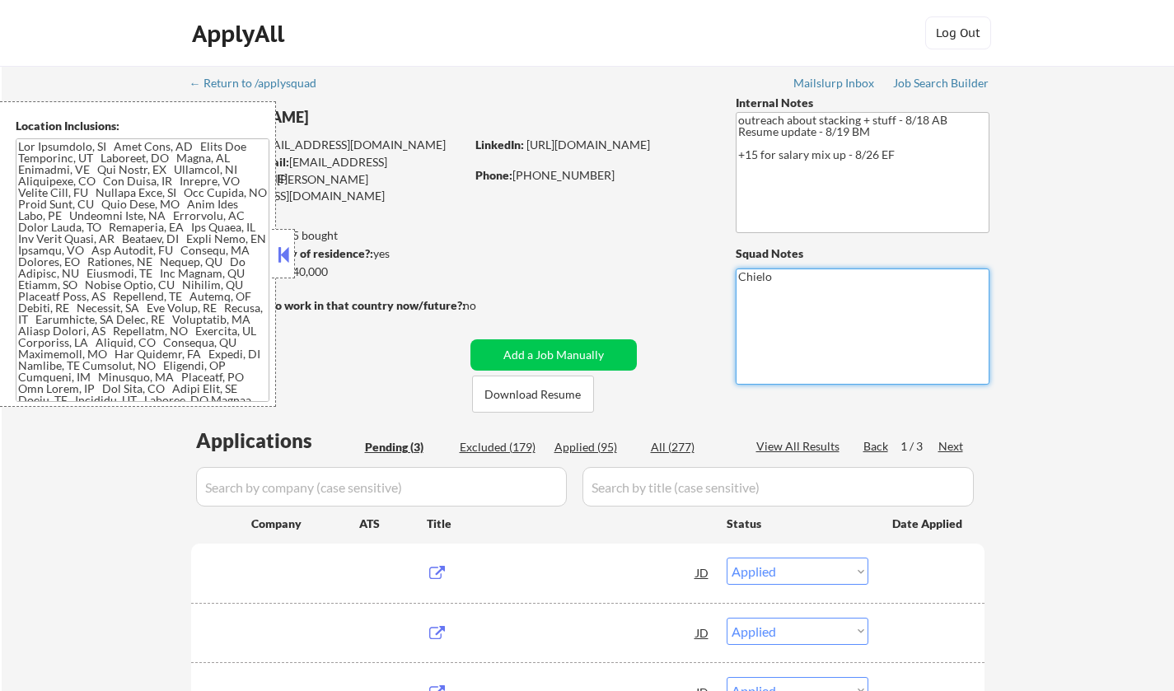
select select ""applied""
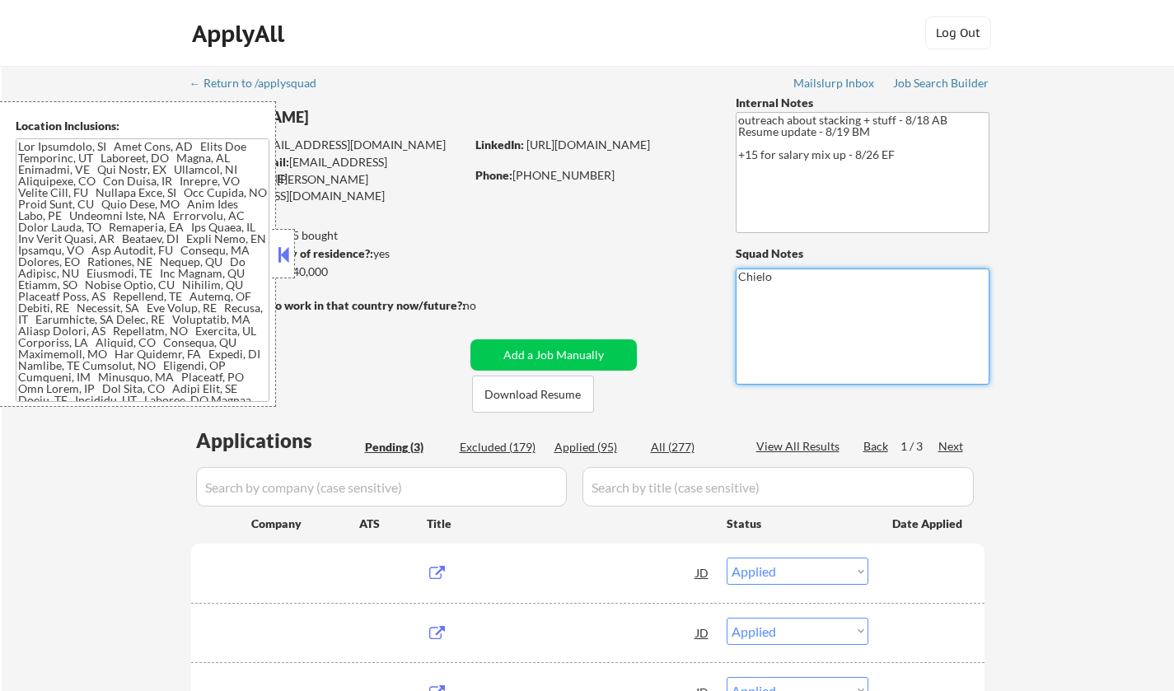
select select ""applied""
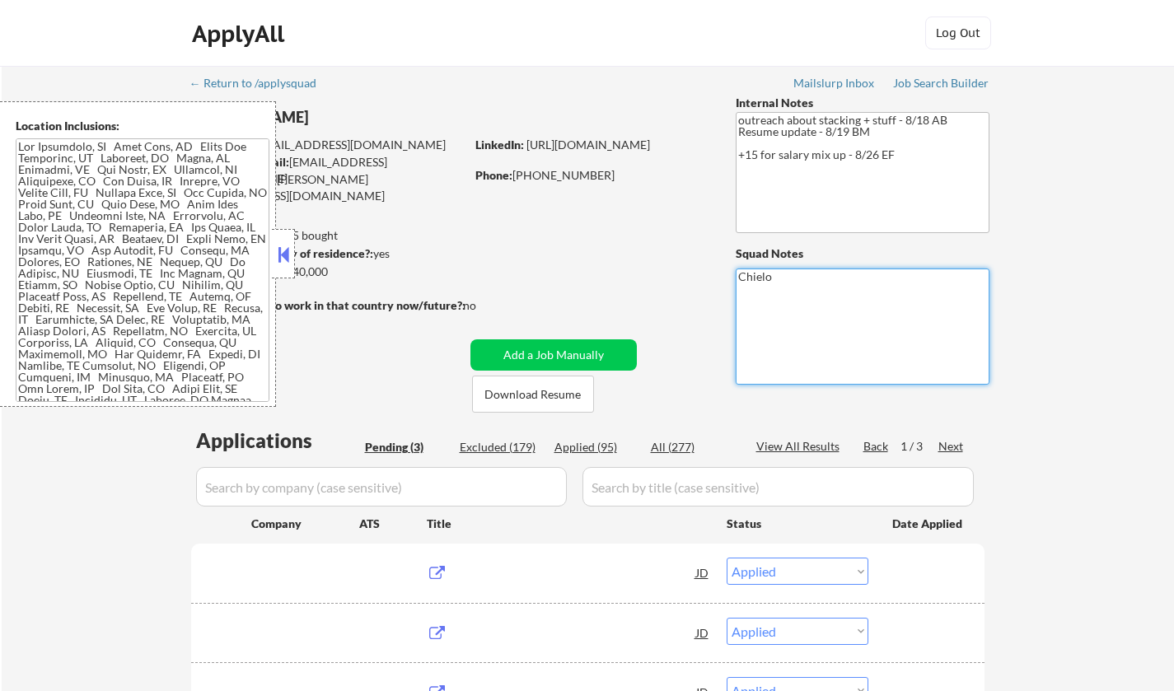
select select ""applied""
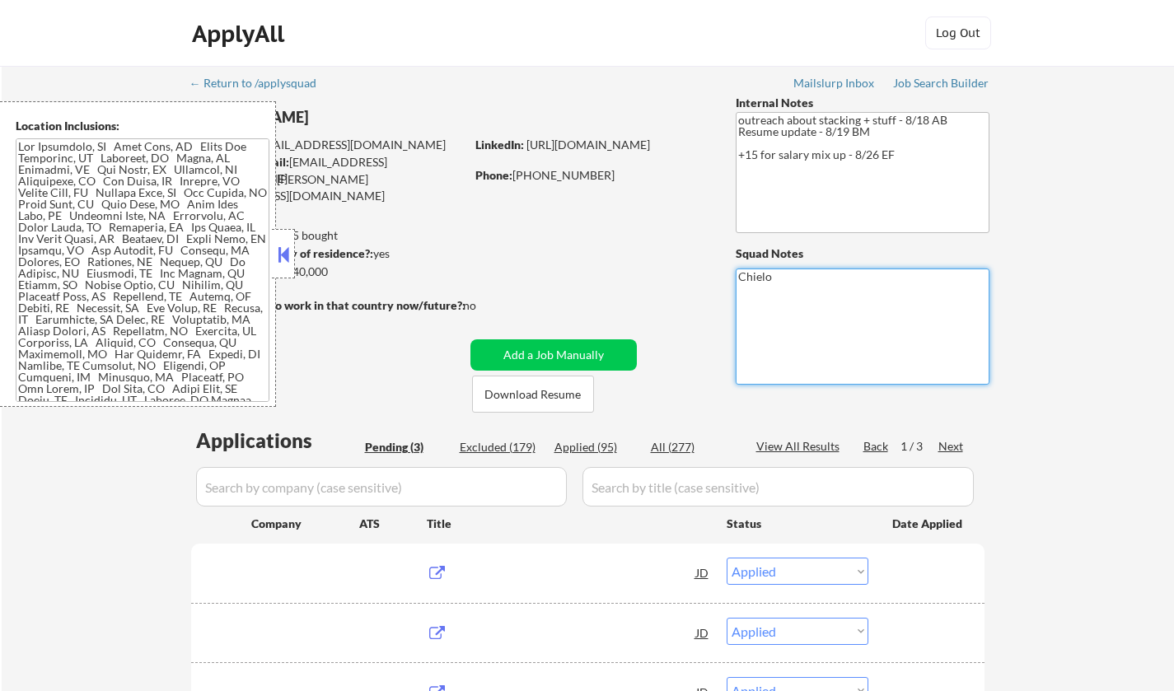
select select ""applied""
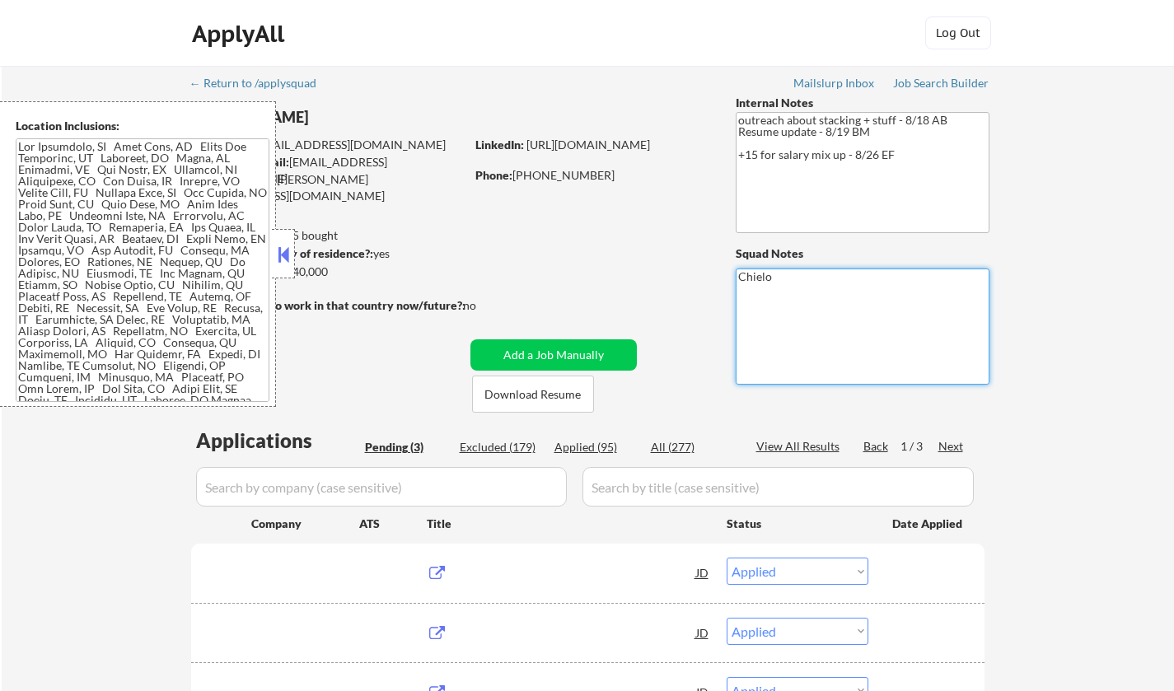
select select ""applied""
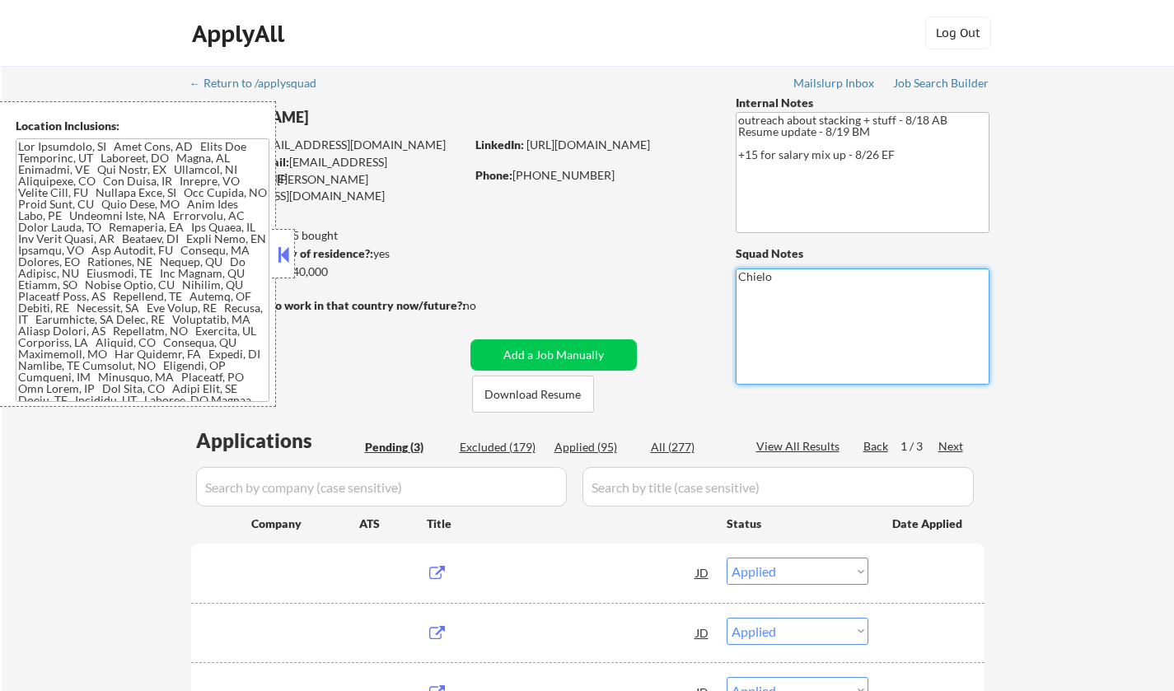
select select ""applied""
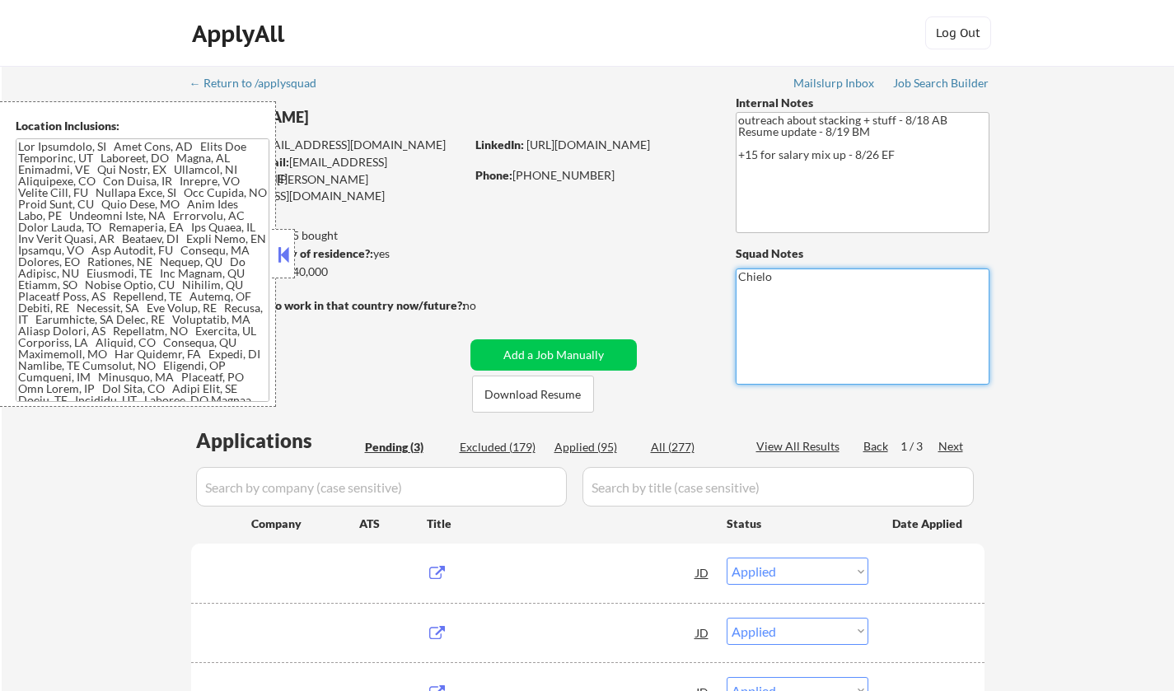
select select ""applied""
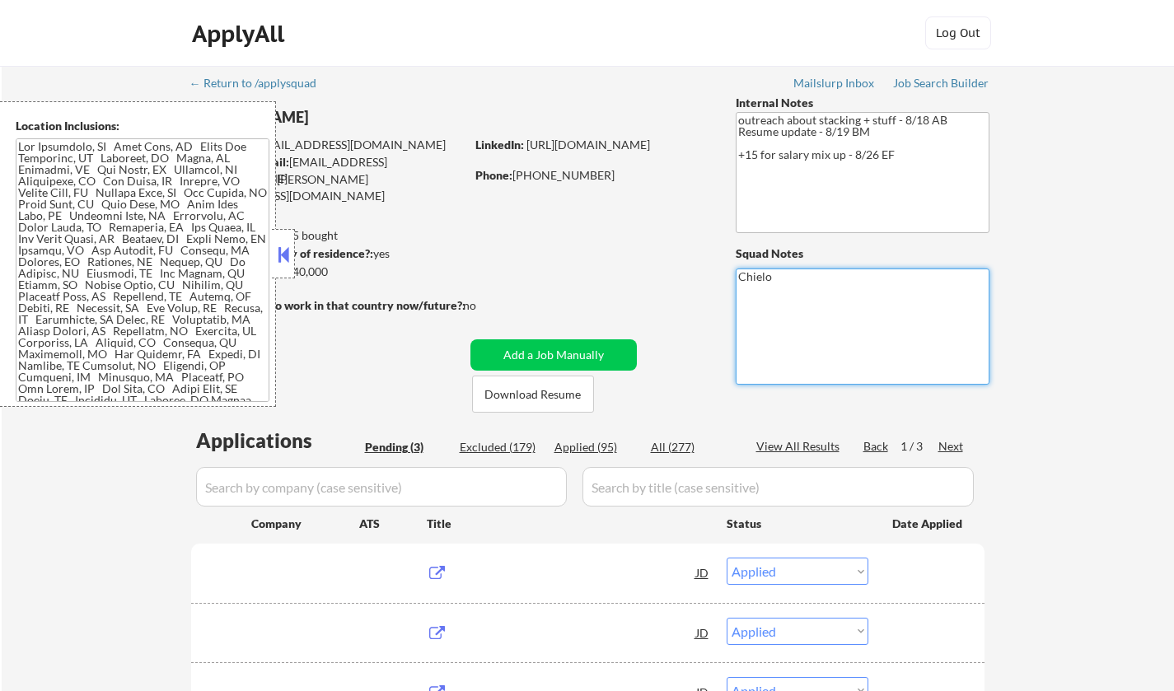
select select ""applied""
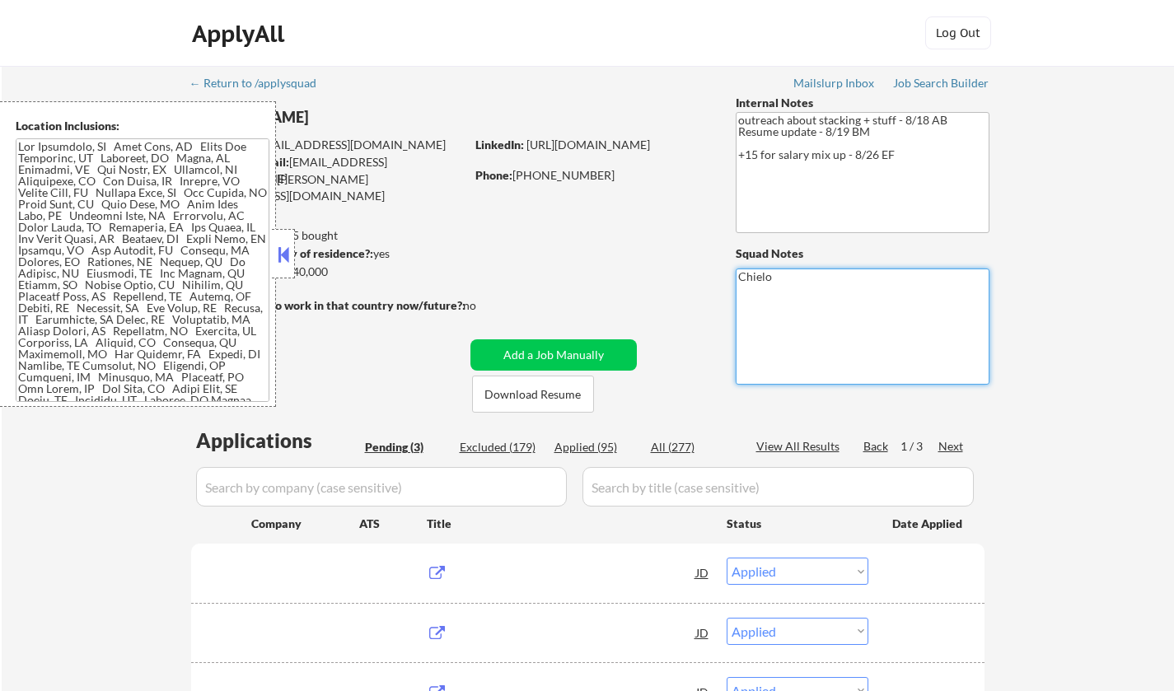
select select ""applied""
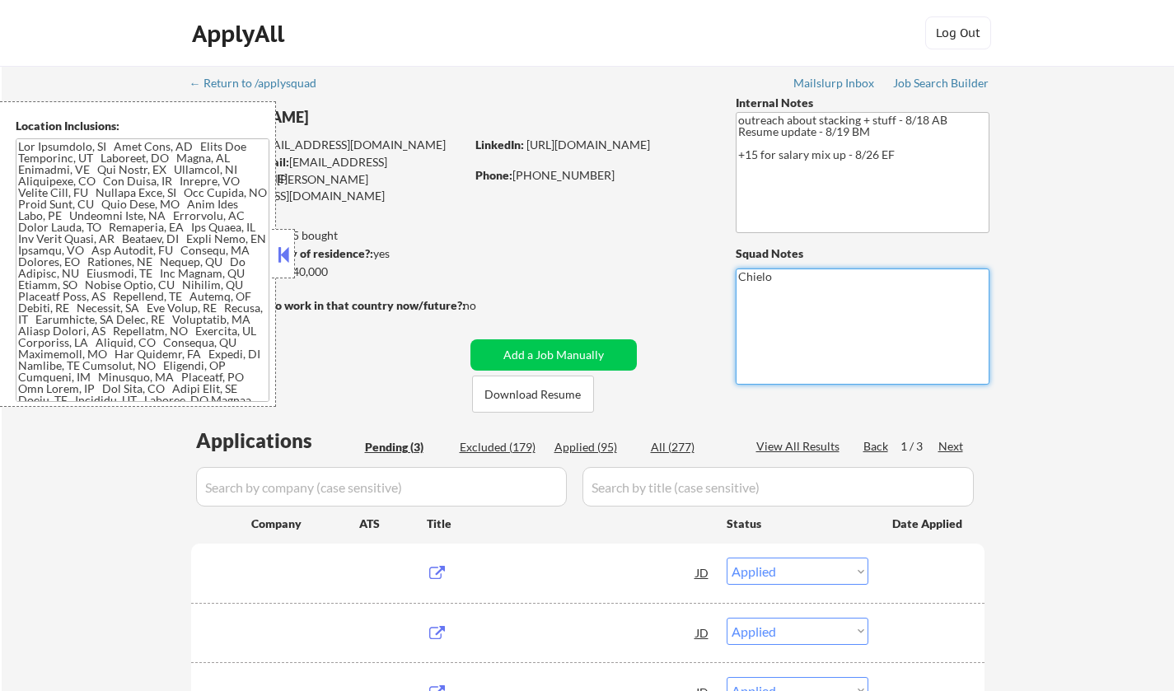
select select ""applied""
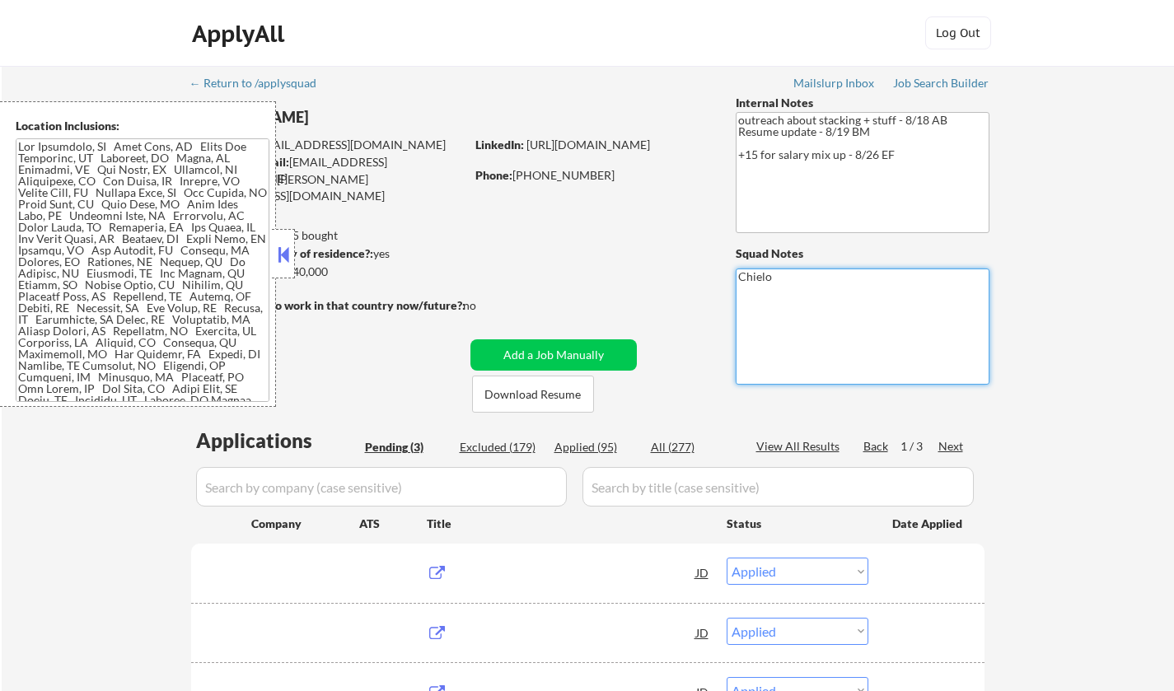
select select ""applied""
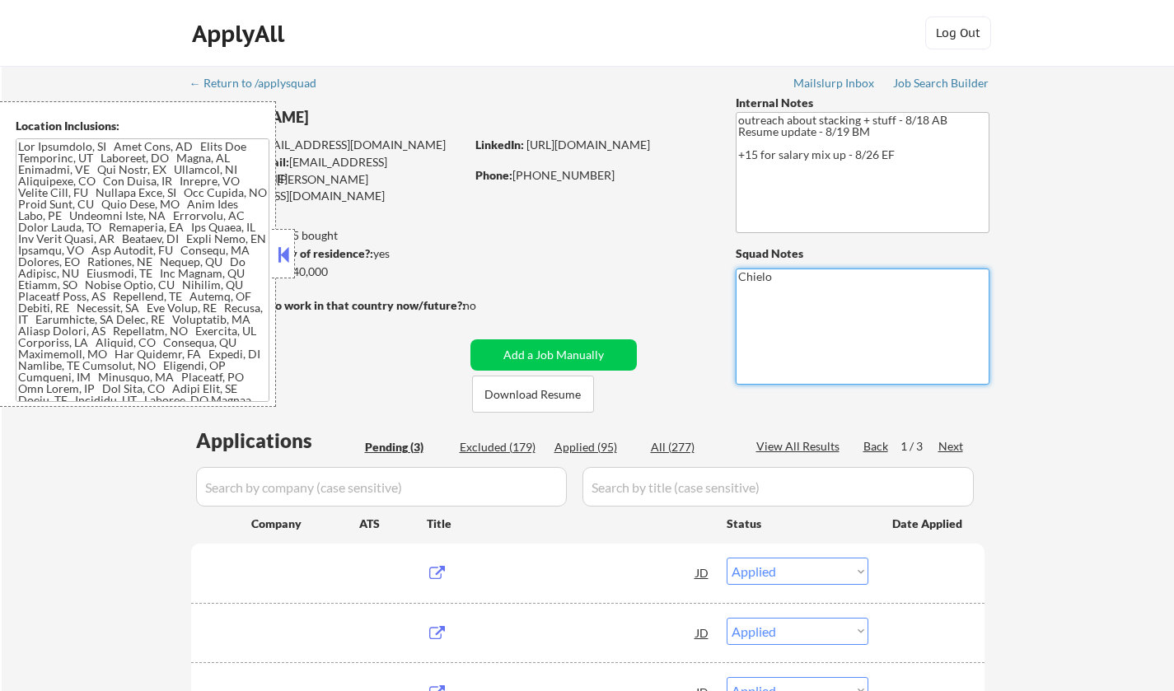
select select ""applied""
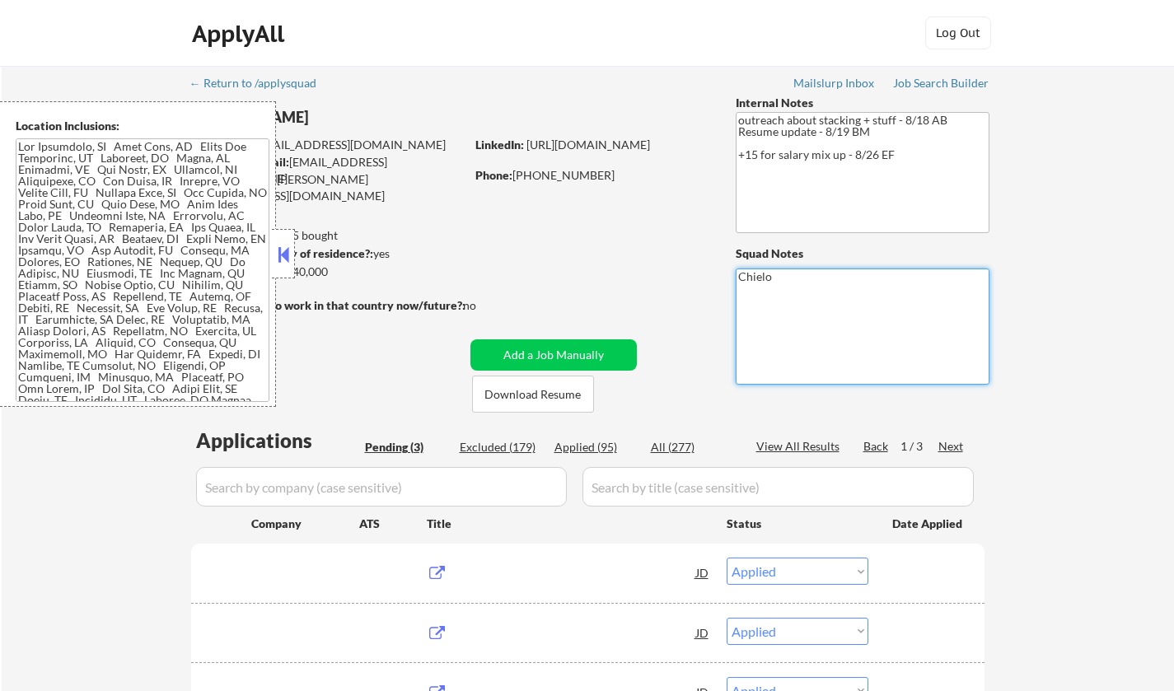
select select ""applied""
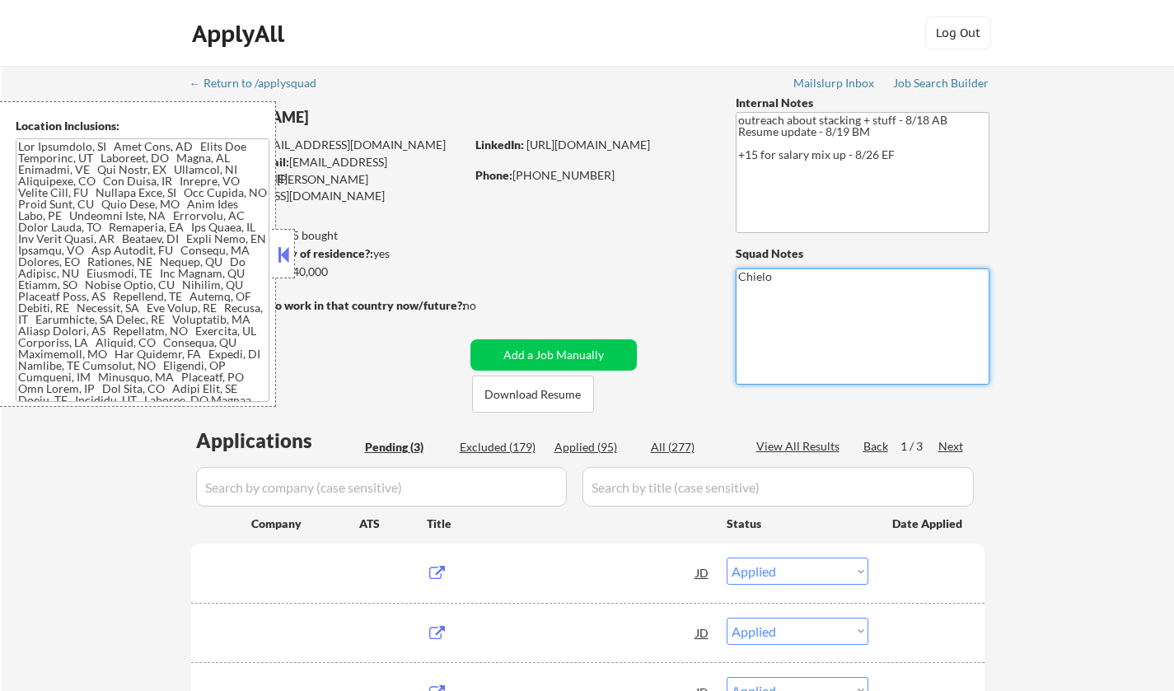
select select ""applied""
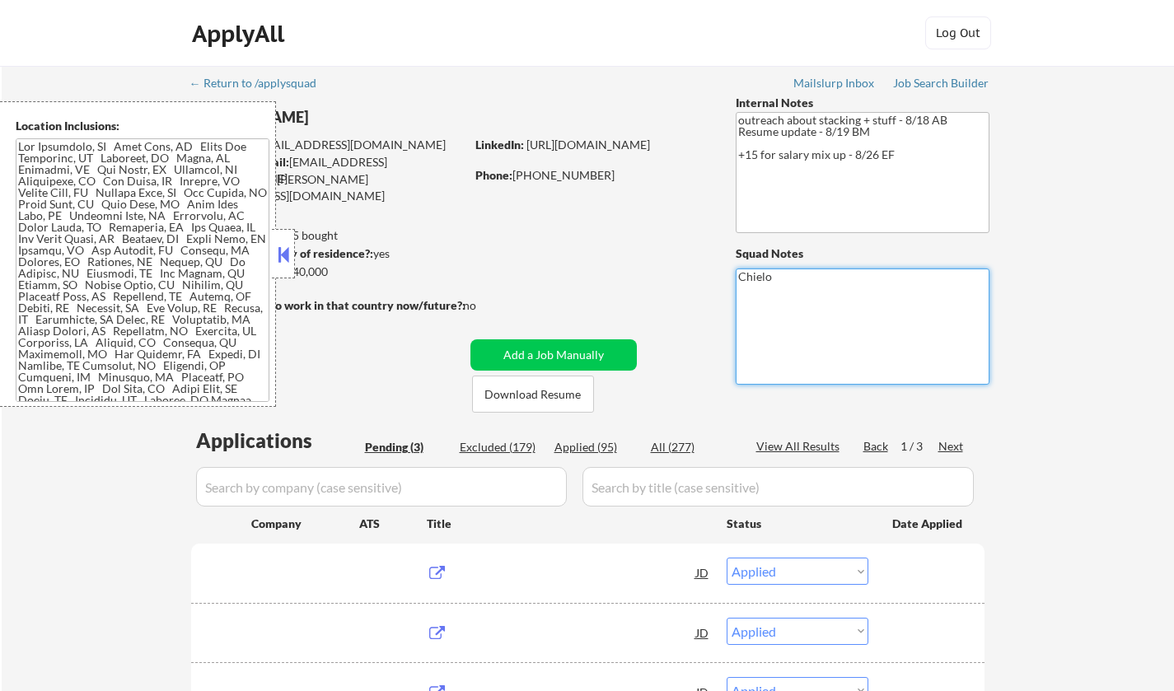
select select ""applied""
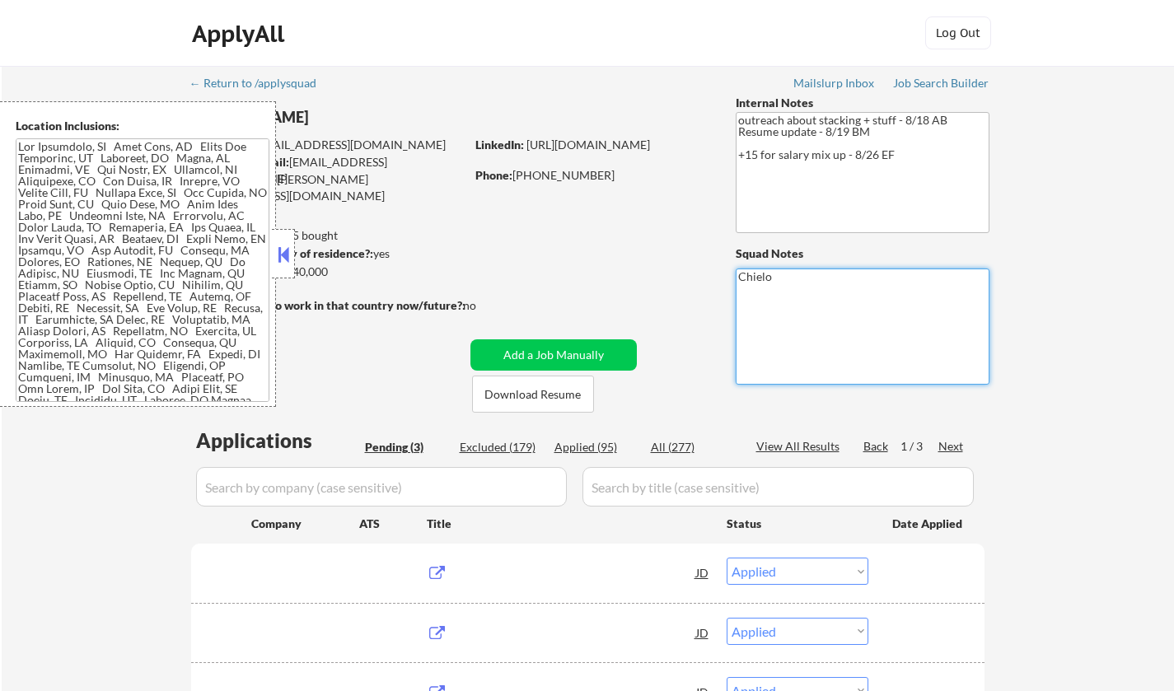
select select ""applied""
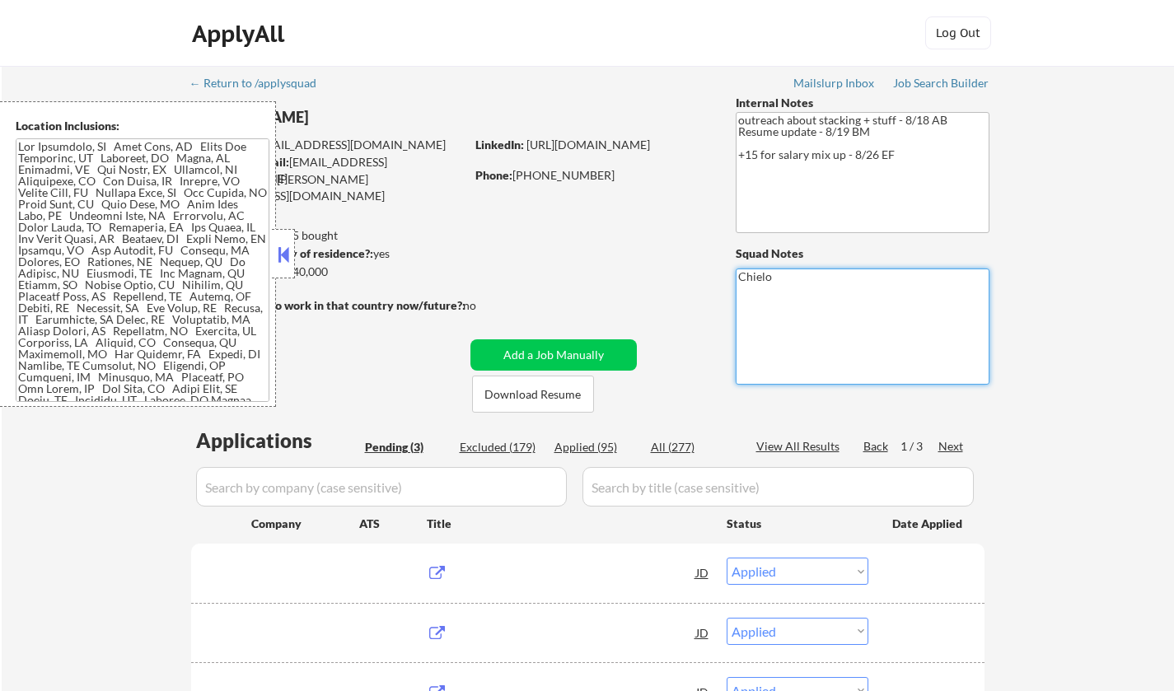
select select ""excluded__salary_""
select select ""excluded""
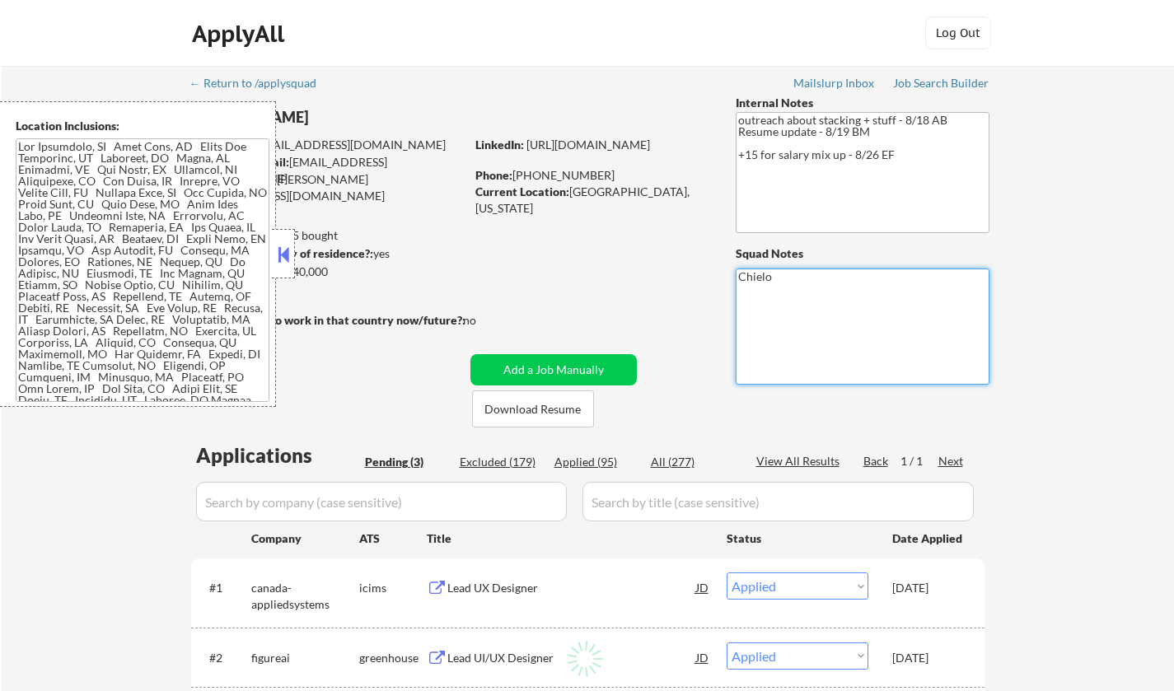
select select ""pending""
